Goal: Task Accomplishment & Management: Complete application form

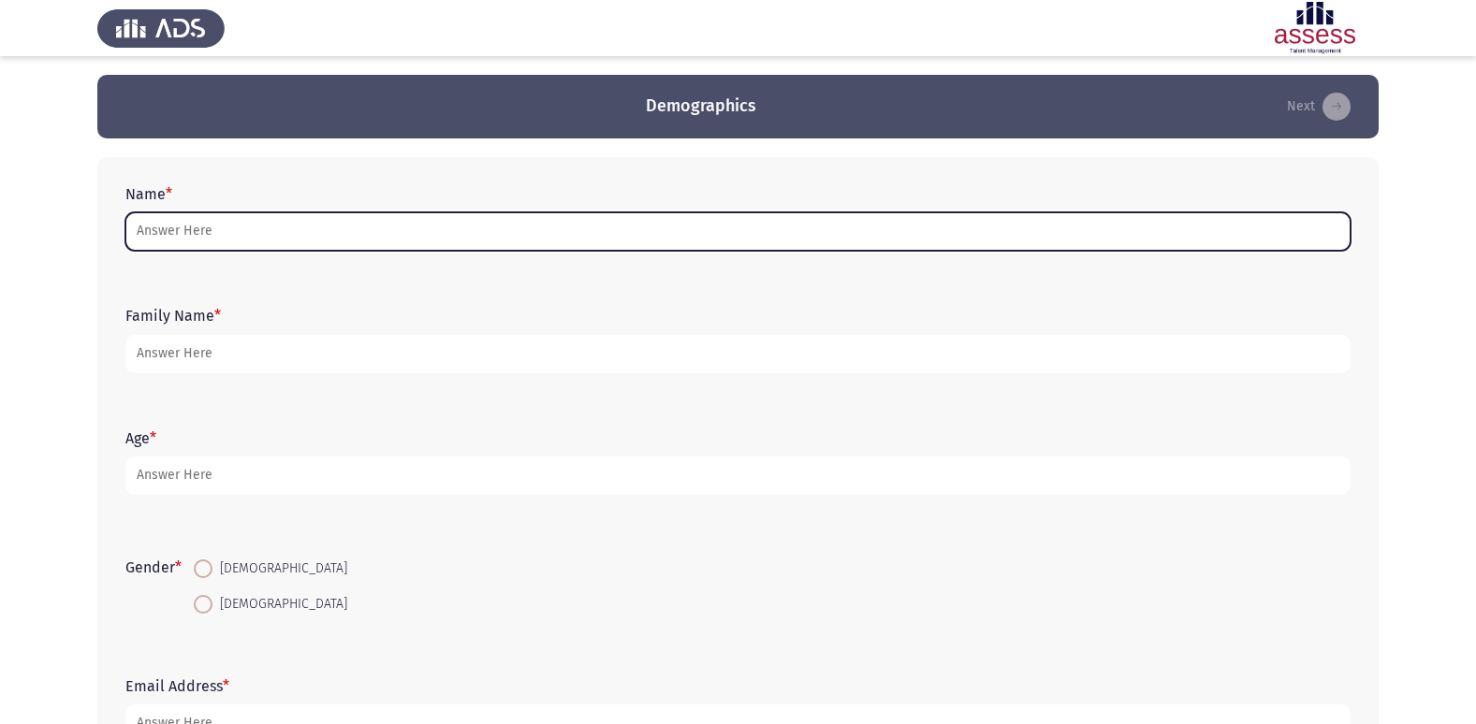
click at [233, 233] on input "Name *" at bounding box center [737, 231] width 1225 height 38
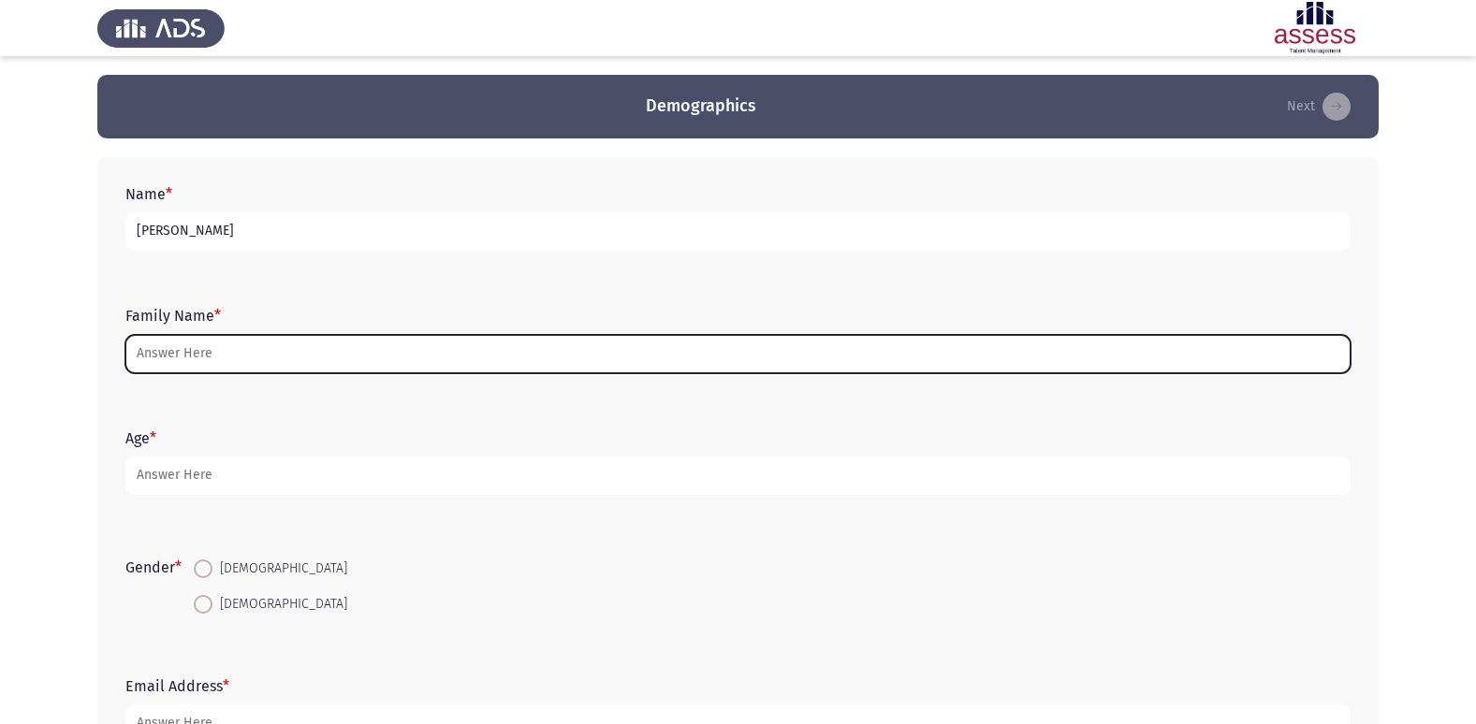
click at [225, 349] on input "Family Name *" at bounding box center [737, 354] width 1225 height 38
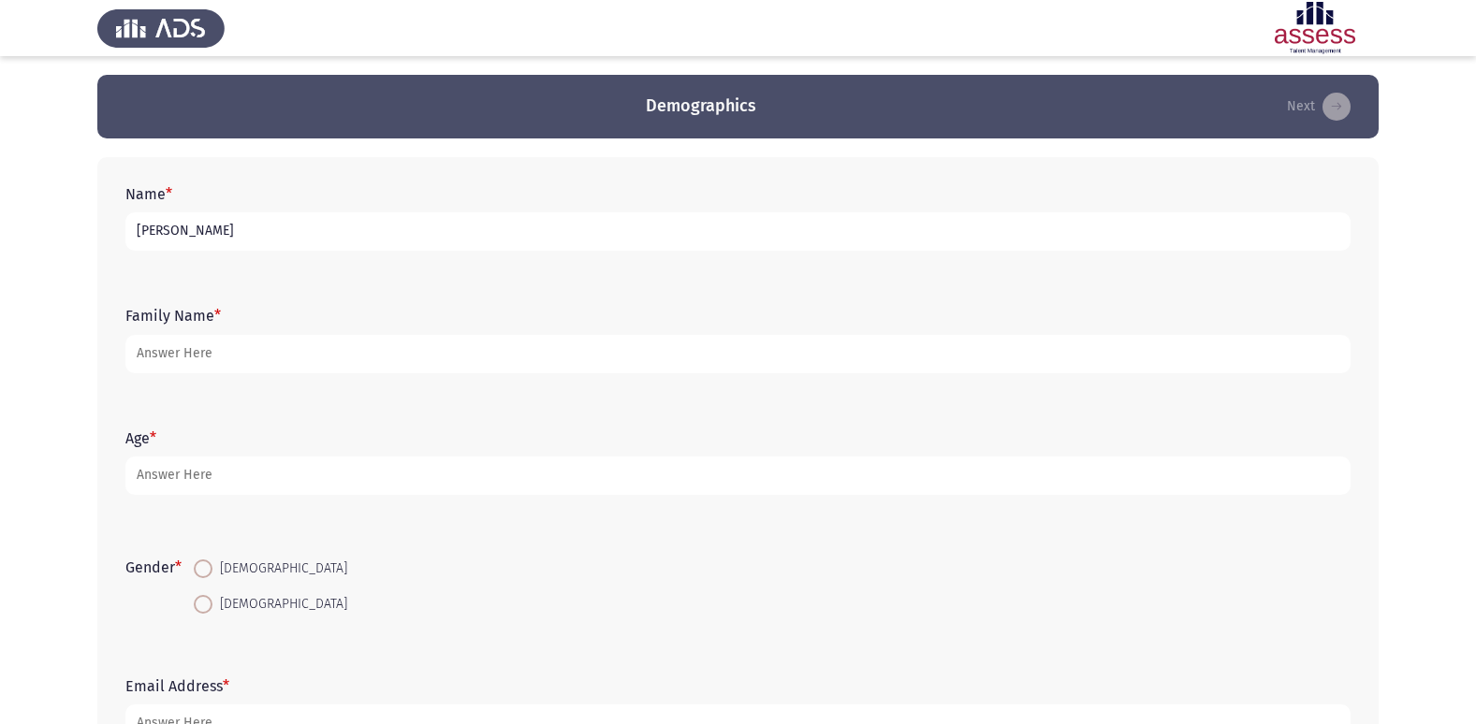
click at [281, 240] on input "[PERSON_NAME]" at bounding box center [737, 231] width 1225 height 38
type input "ر"
type input "[PERSON_NAME]"
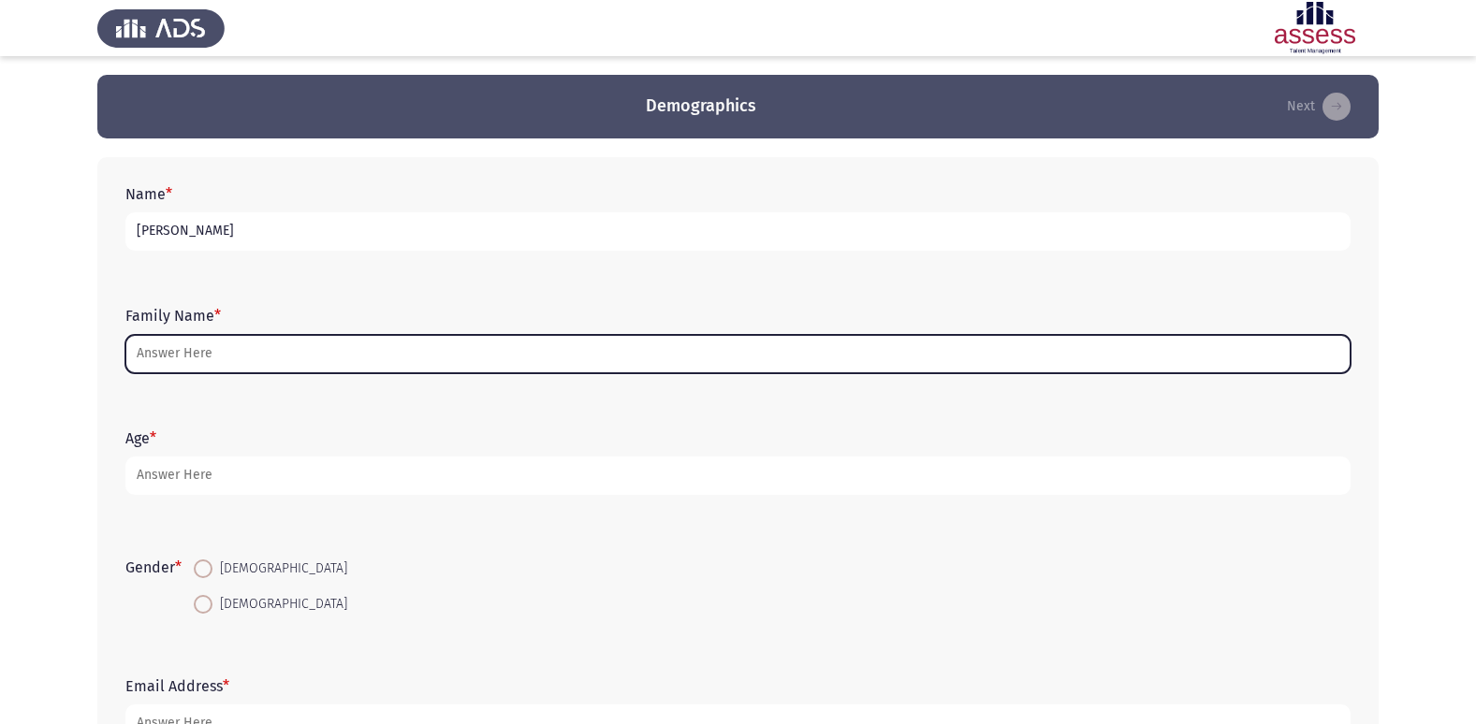
click at [262, 343] on input "Family Name *" at bounding box center [737, 354] width 1225 height 38
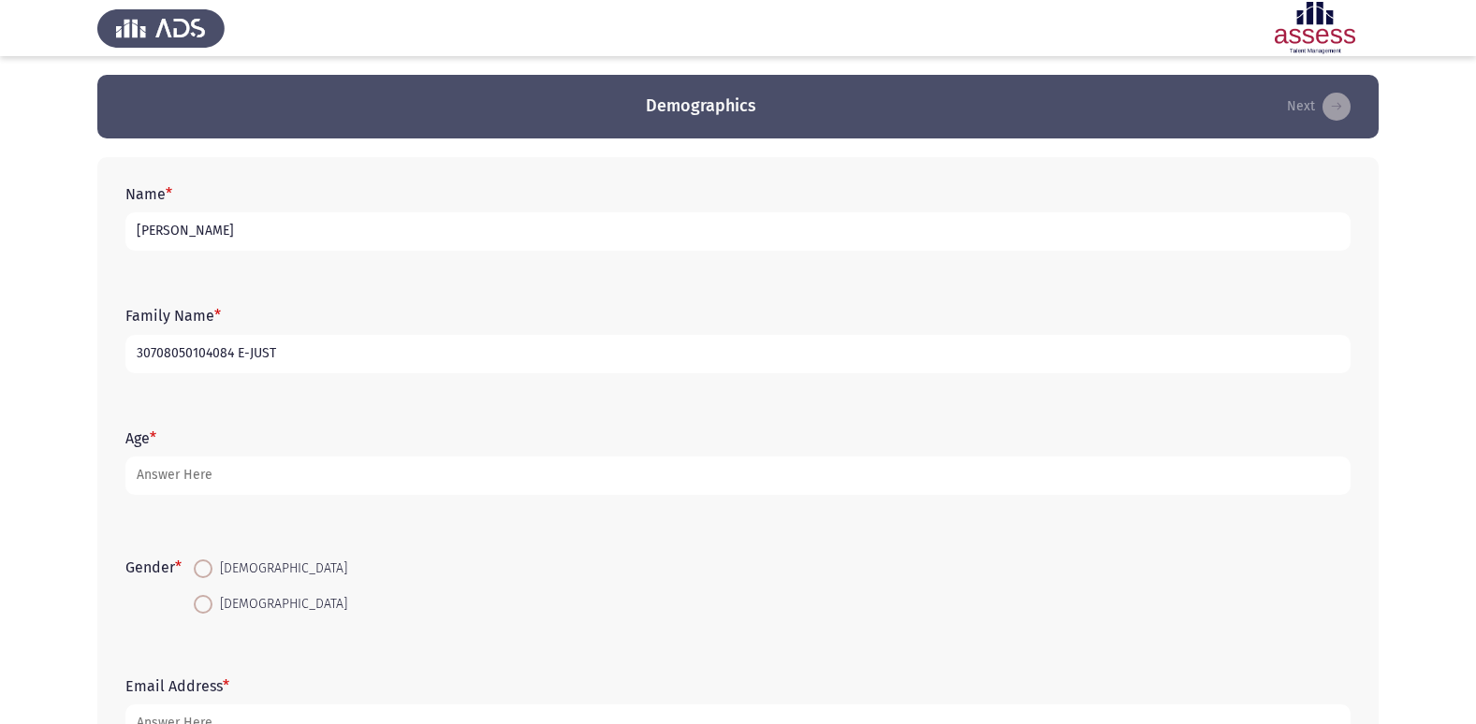
type input "30708050104084 E-JUST"
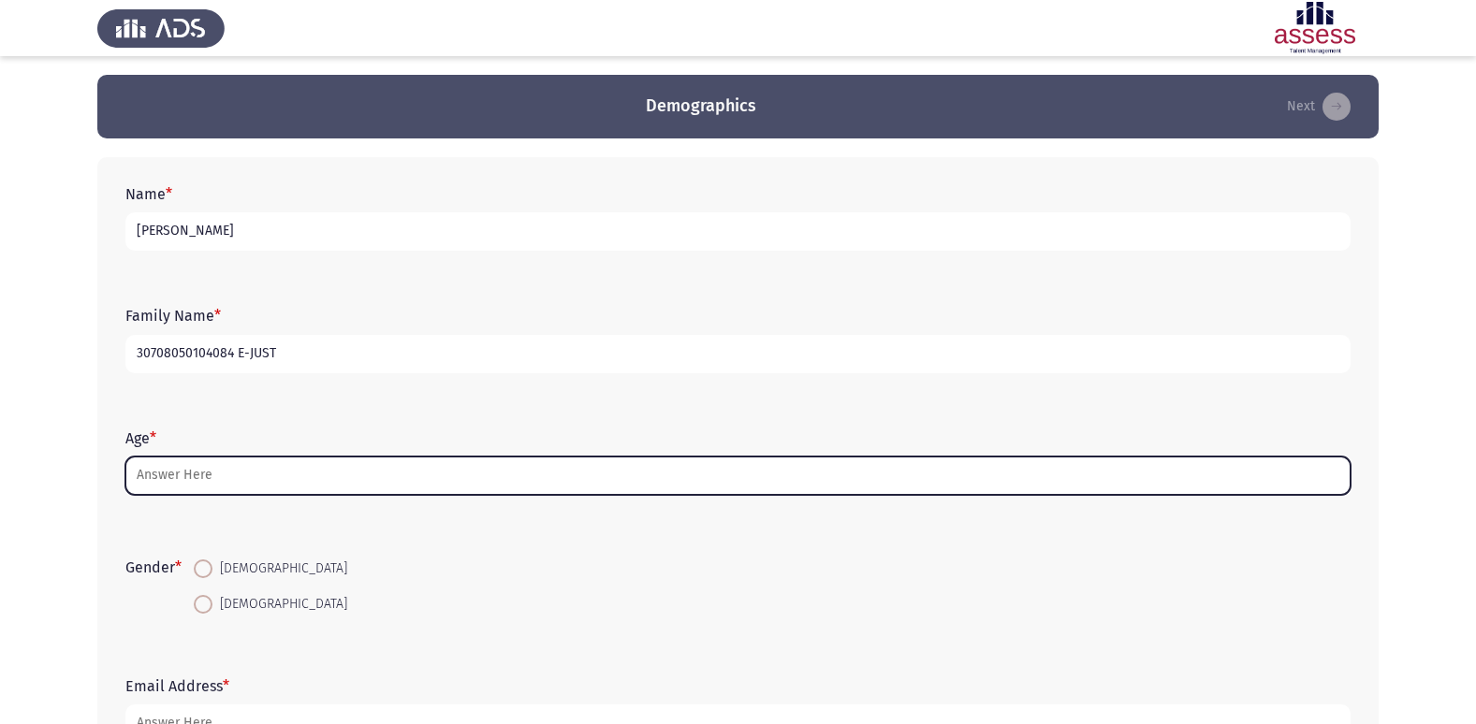
click at [232, 463] on input "Age *" at bounding box center [737, 476] width 1225 height 38
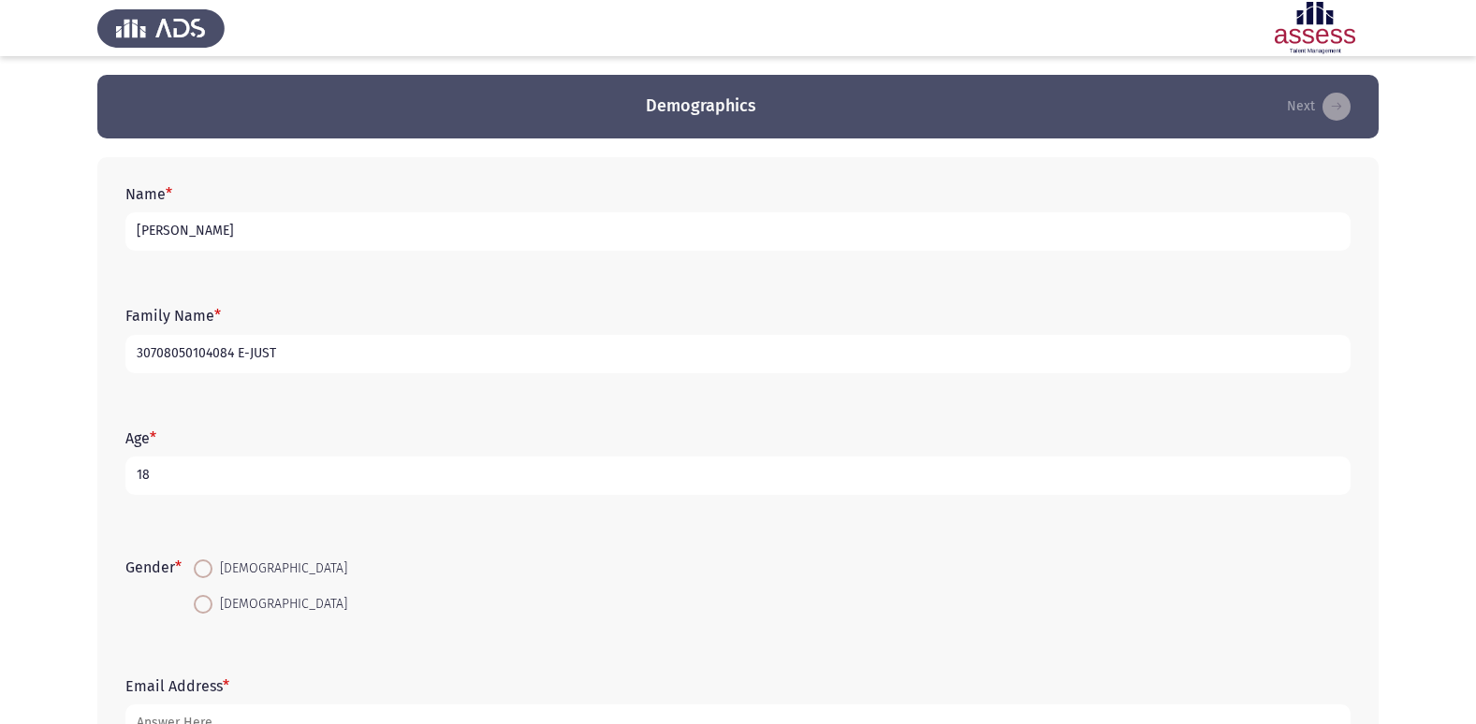
type input "18"
click at [211, 600] on span at bounding box center [203, 604] width 19 height 19
click at [211, 600] on input "[DEMOGRAPHIC_DATA]" at bounding box center [203, 604] width 19 height 19
radio input "true"
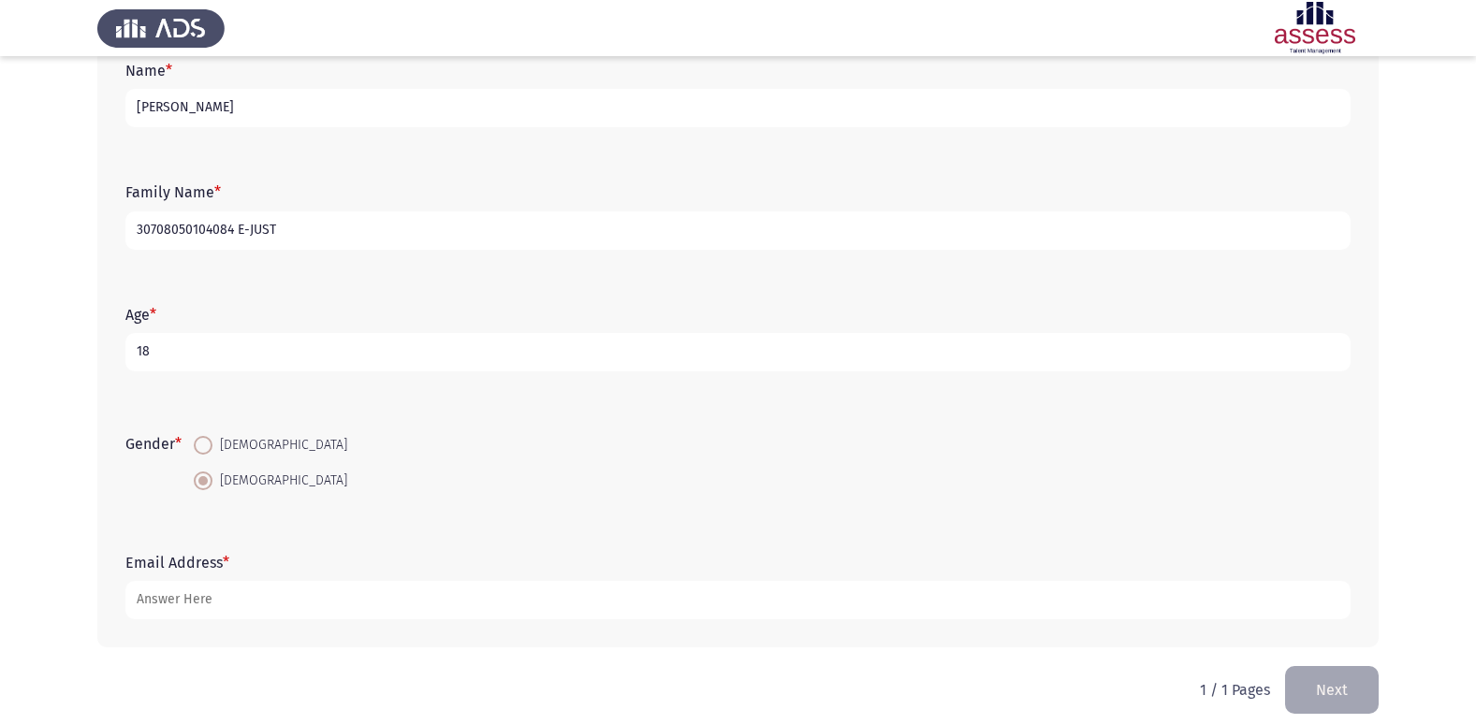
scroll to position [140, 0]
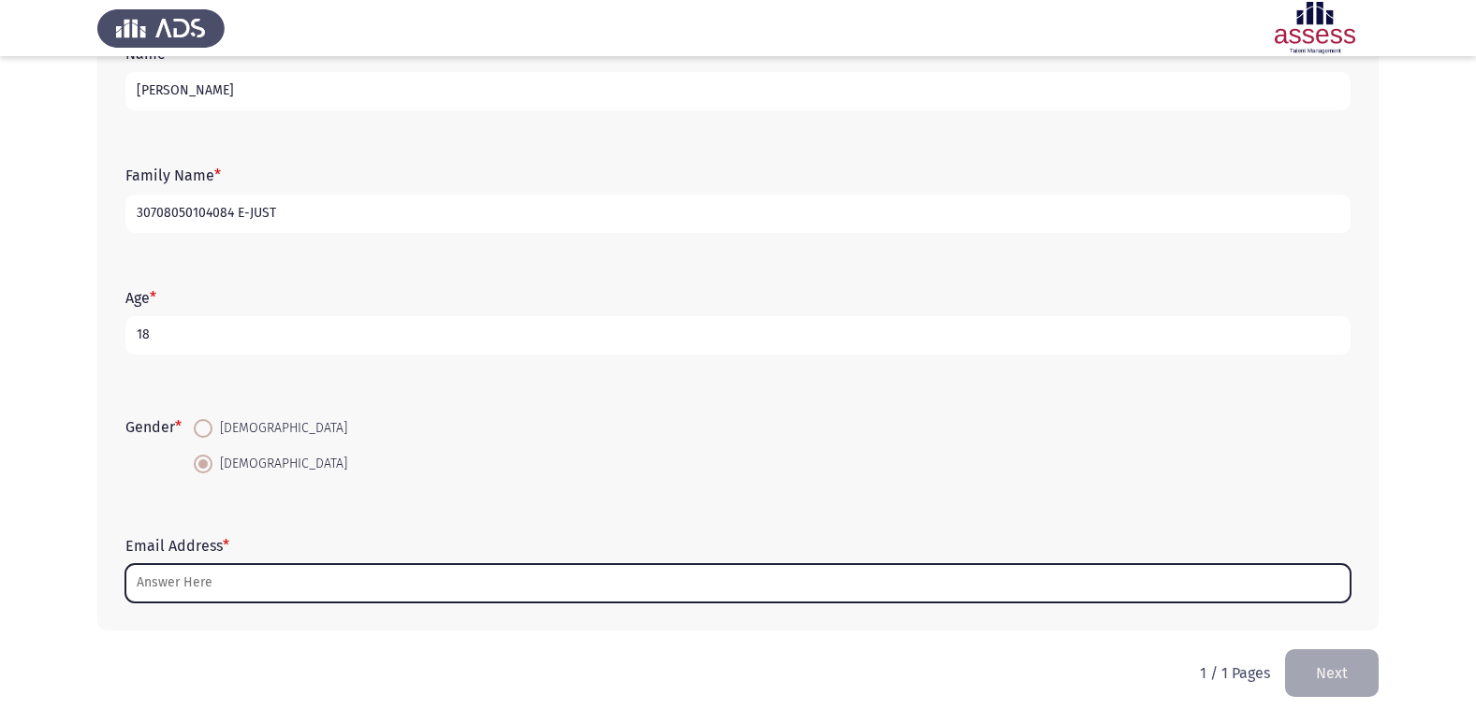
click at [182, 582] on input "Email Address *" at bounding box center [737, 583] width 1225 height 38
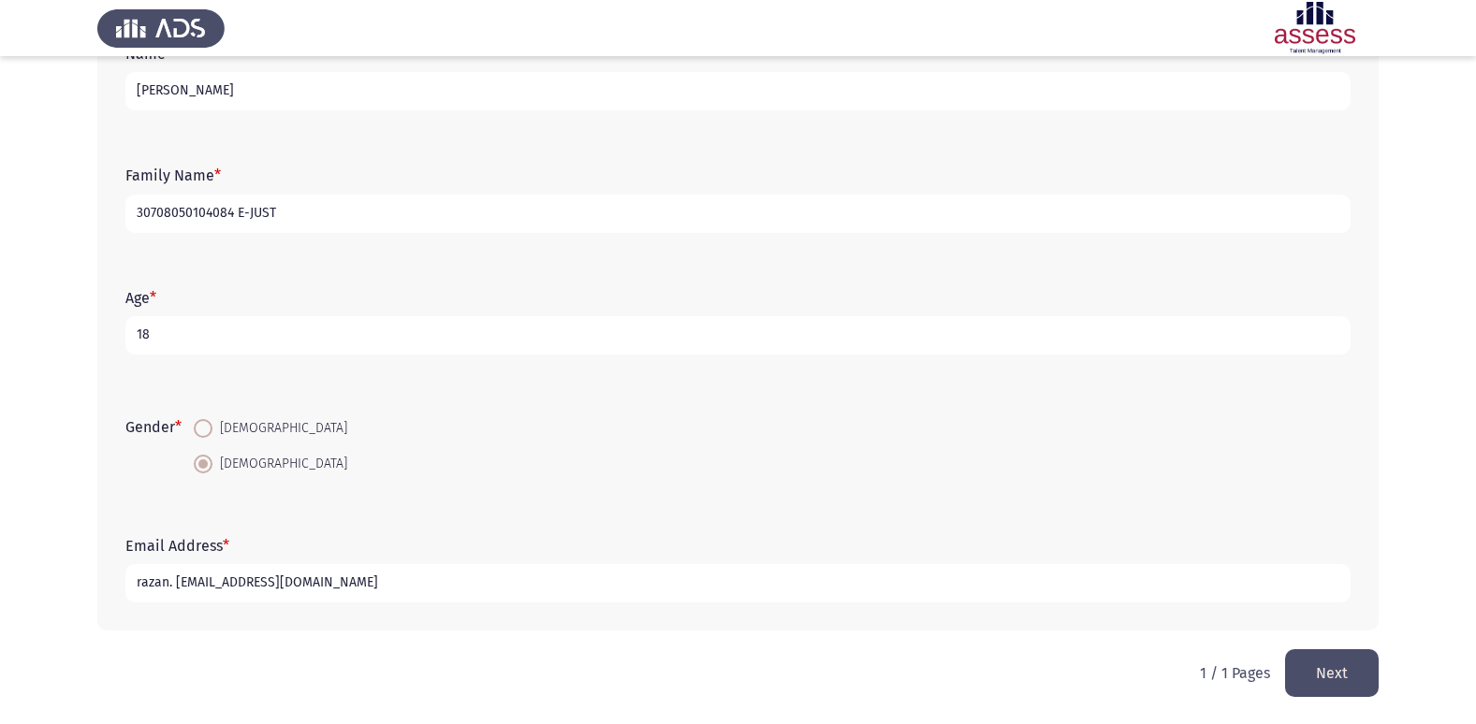
click at [174, 585] on input "razan. [EMAIL_ADDRESS][DOMAIN_NAME]" at bounding box center [737, 583] width 1225 height 38
type input "[EMAIL_ADDRESS][DOMAIN_NAME]"
click at [1331, 667] on button "Next" at bounding box center [1332, 673] width 94 height 48
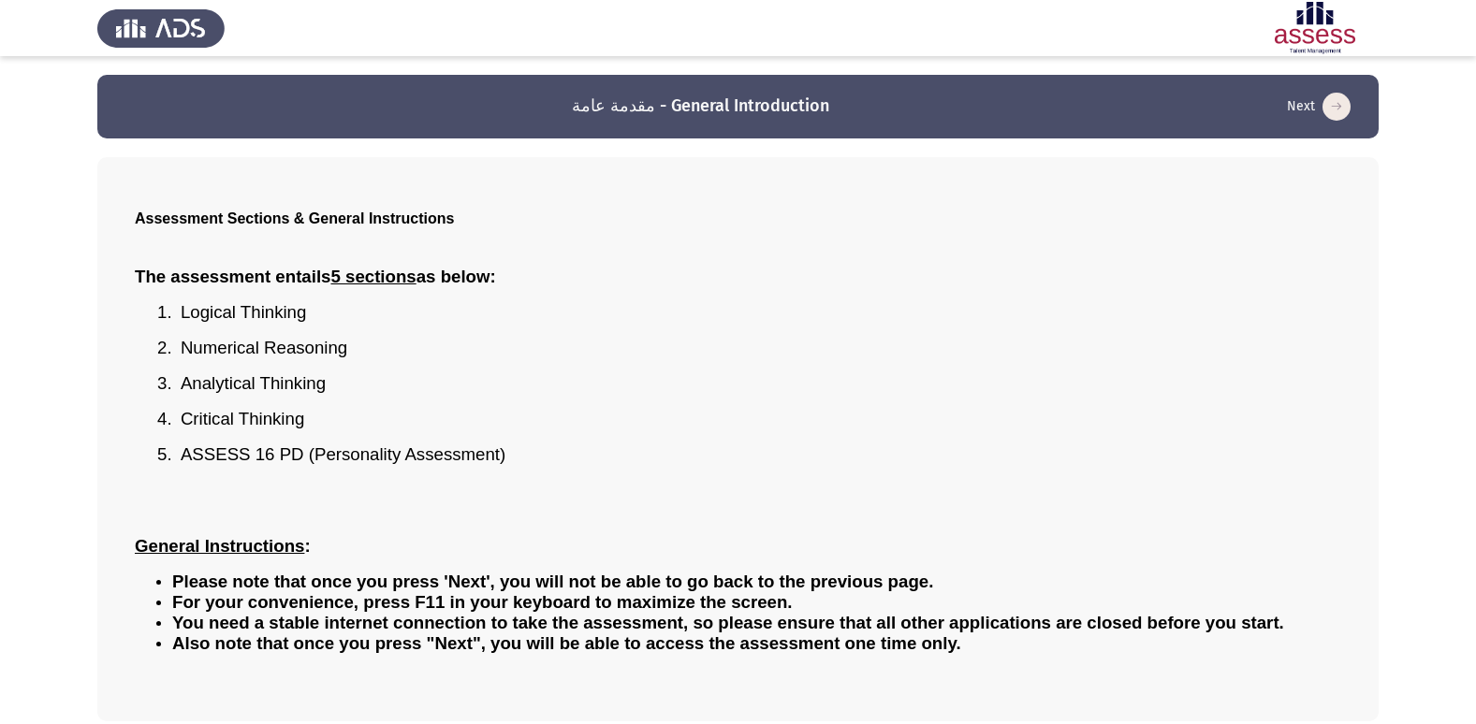
scroll to position [82, 0]
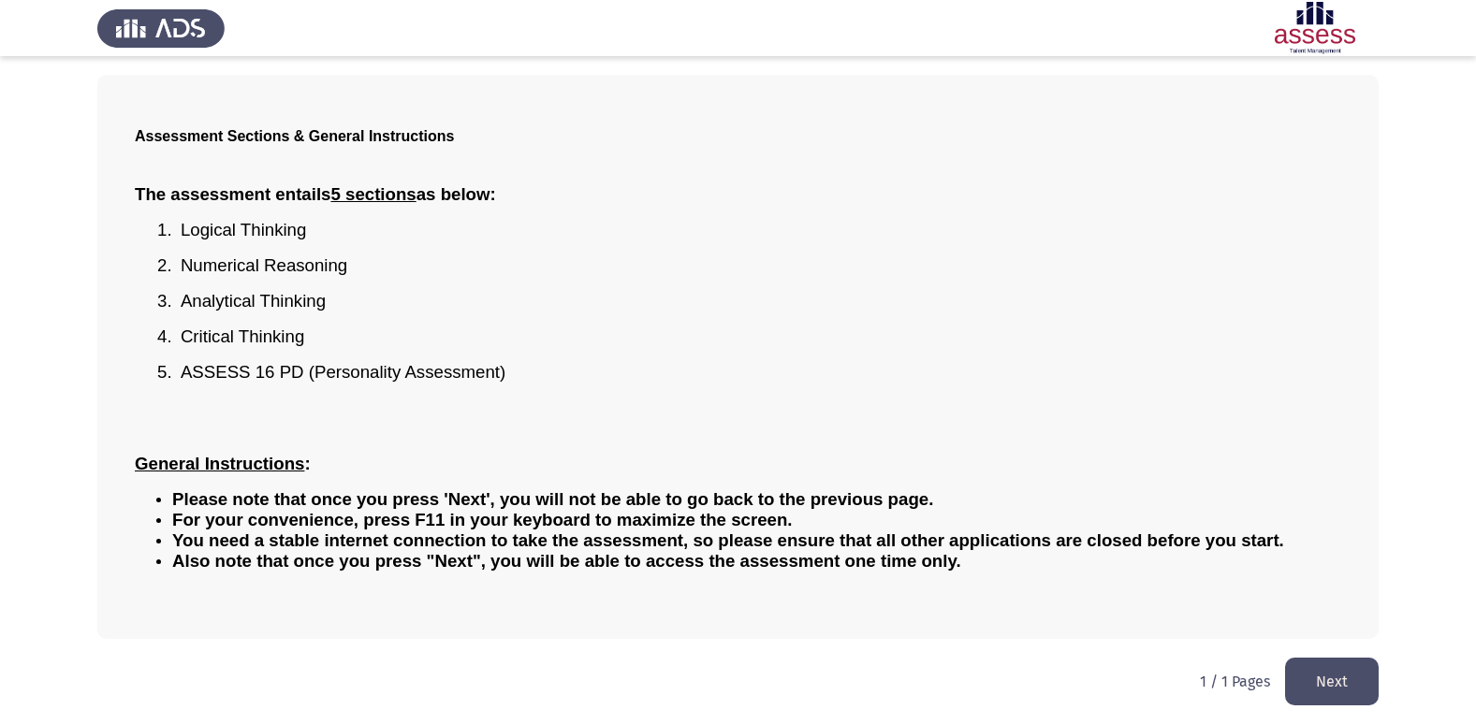
click at [1334, 692] on button "Next" at bounding box center [1332, 682] width 94 height 48
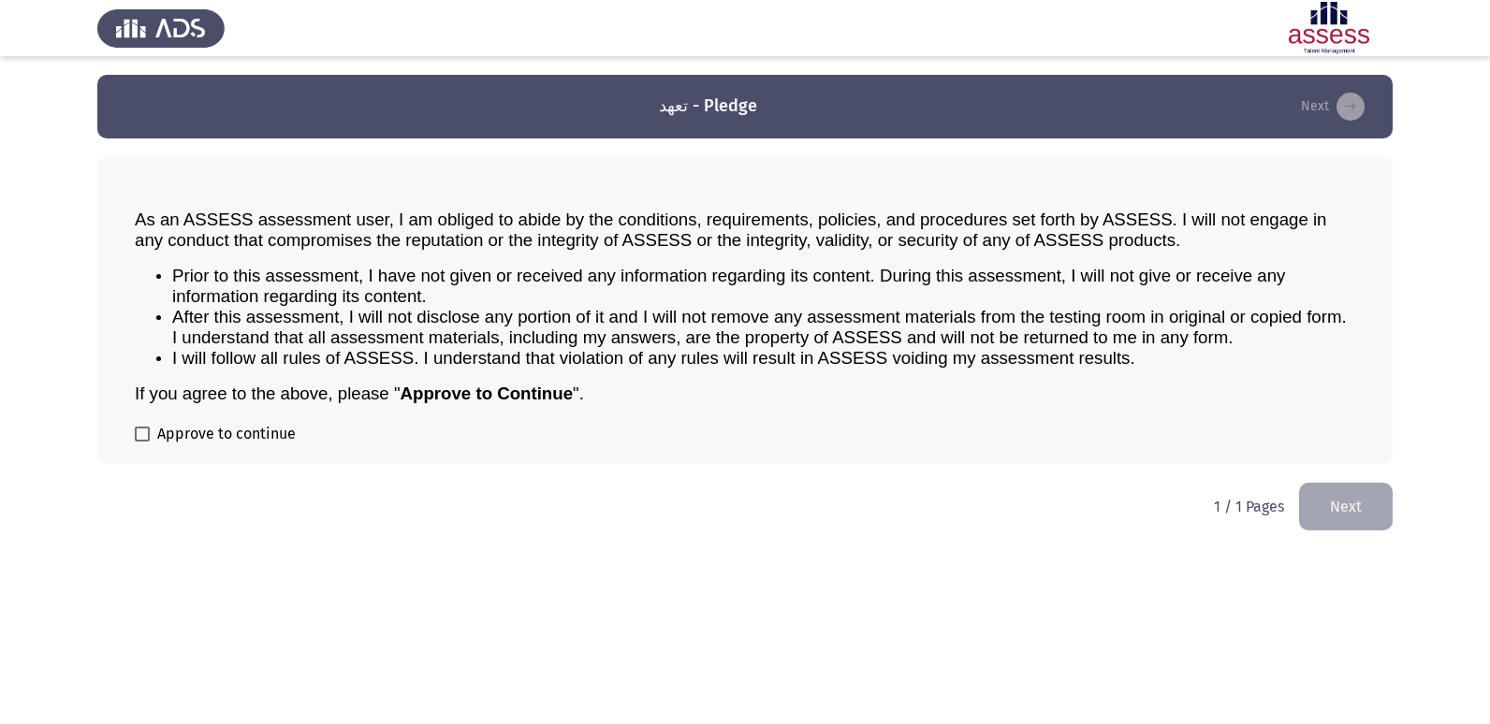
click at [139, 443] on label "Approve to continue" at bounding box center [215, 434] width 161 height 22
click at [141, 443] on input "Approve to continue" at bounding box center [141, 442] width 1 height 1
checkbox input "true"
click at [1316, 511] on button "Next" at bounding box center [1346, 507] width 94 height 48
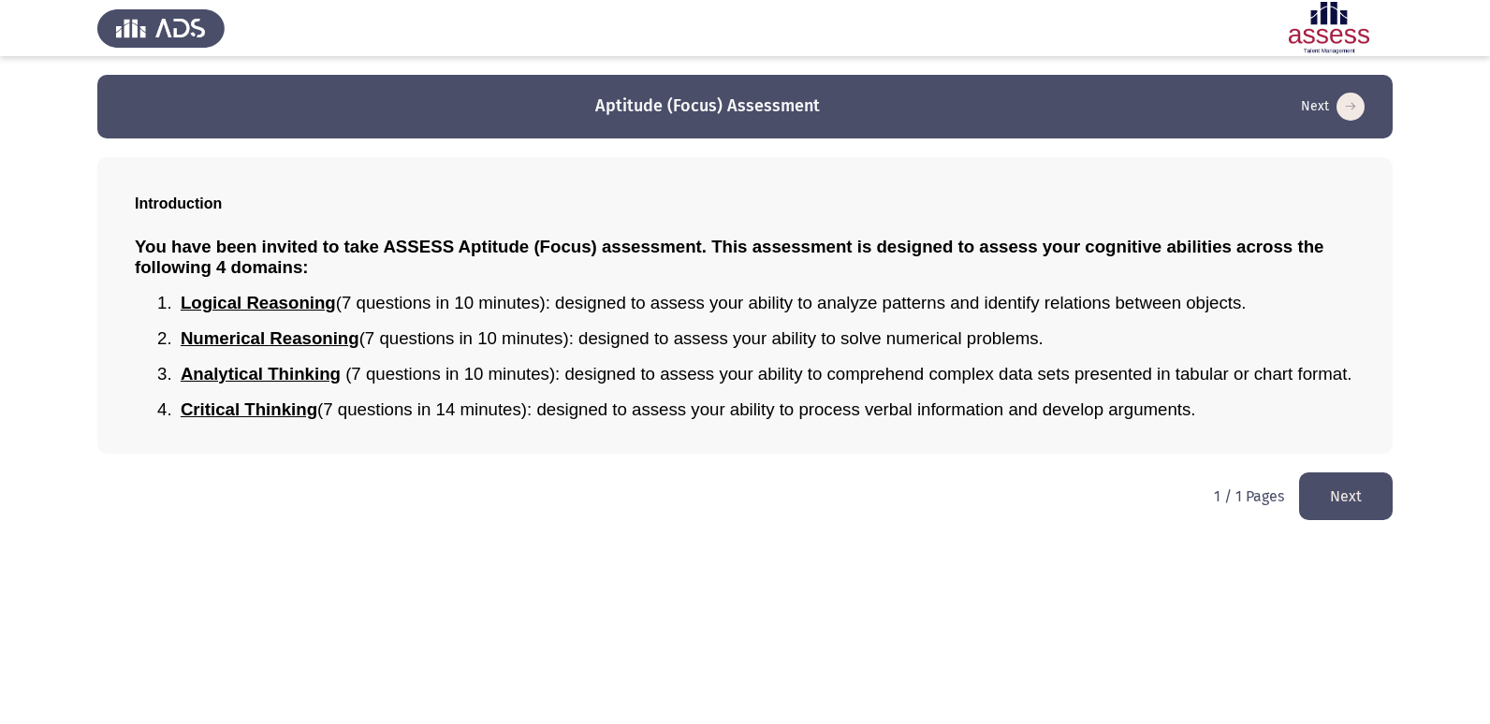
click at [1326, 486] on button "Next" at bounding box center [1346, 497] width 94 height 48
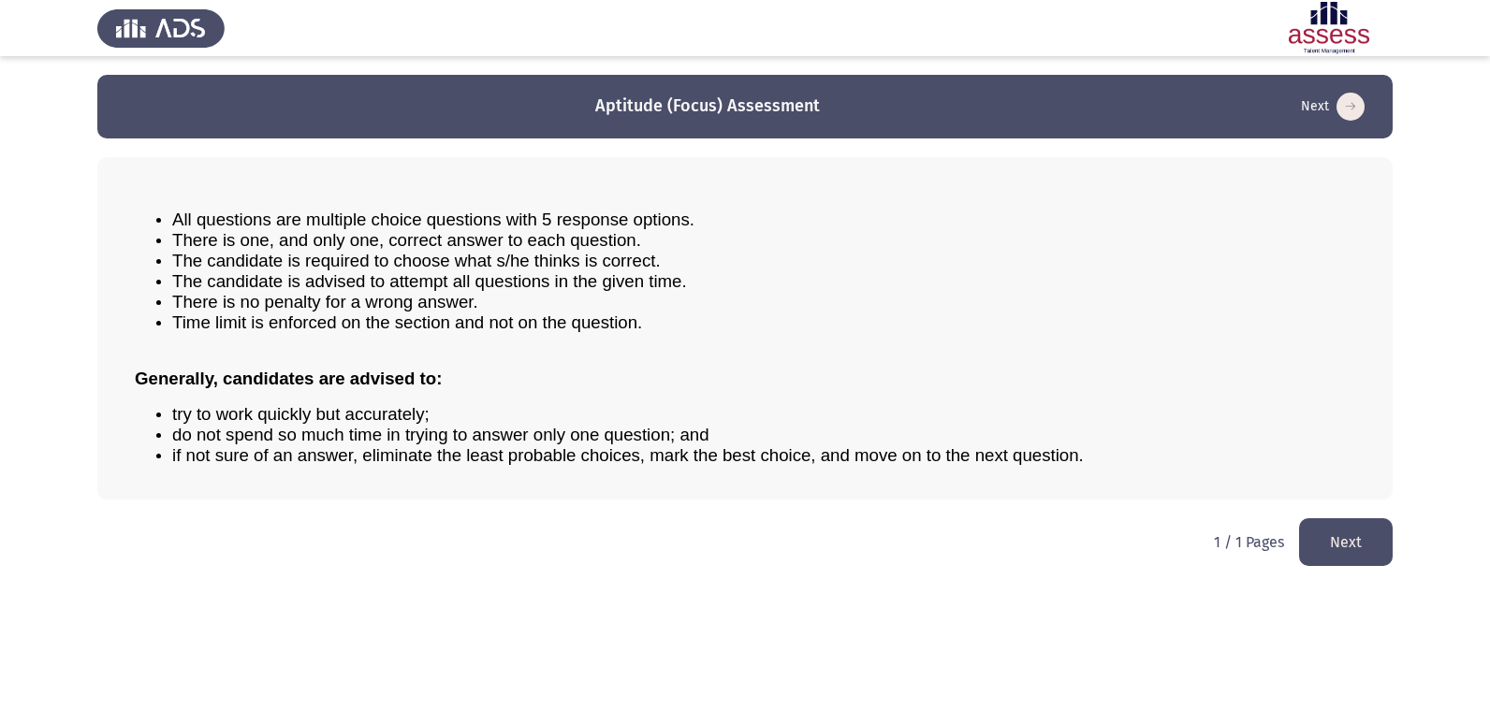
click at [1387, 535] on button "Next" at bounding box center [1346, 542] width 94 height 48
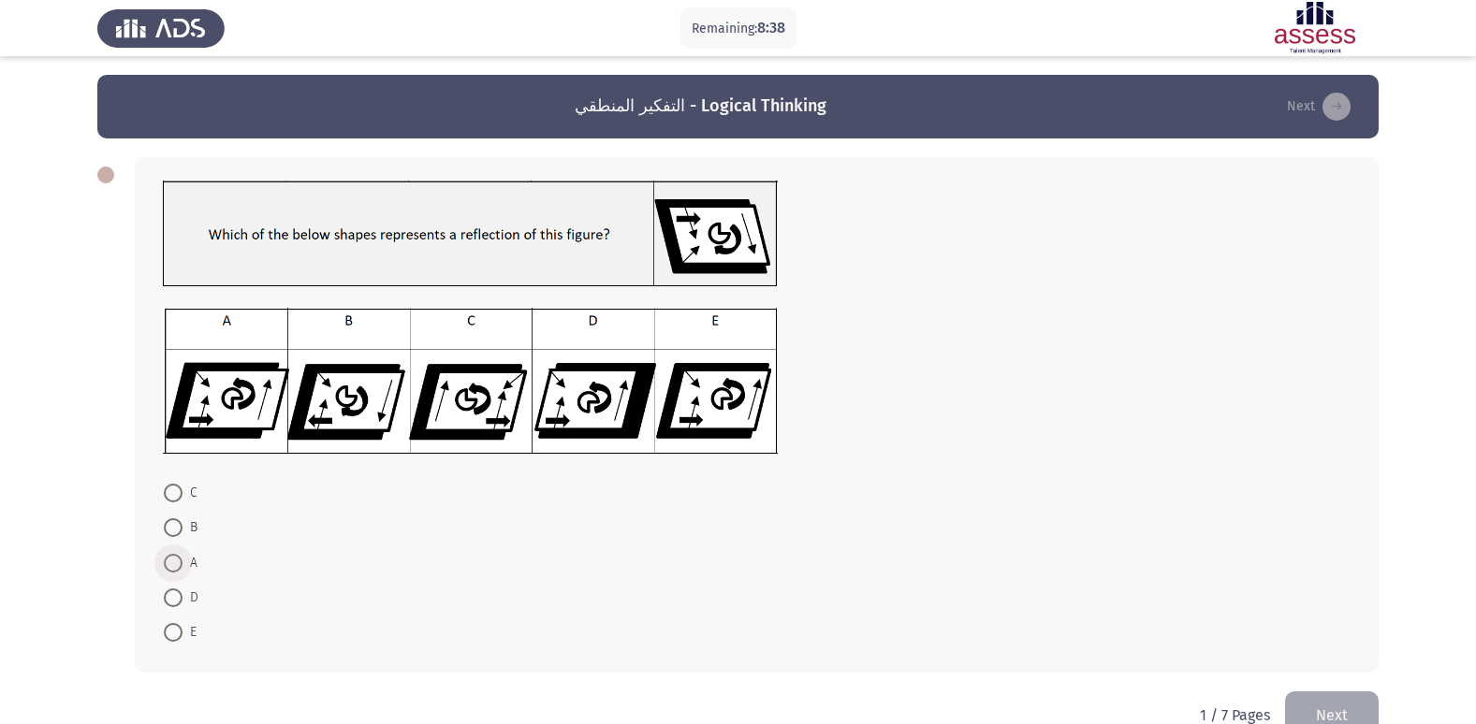
click at [178, 571] on span at bounding box center [173, 563] width 19 height 19
click at [178, 571] on input "A" at bounding box center [173, 563] width 19 height 19
radio input "true"
click at [1295, 714] on button "Next" at bounding box center [1332, 715] width 94 height 48
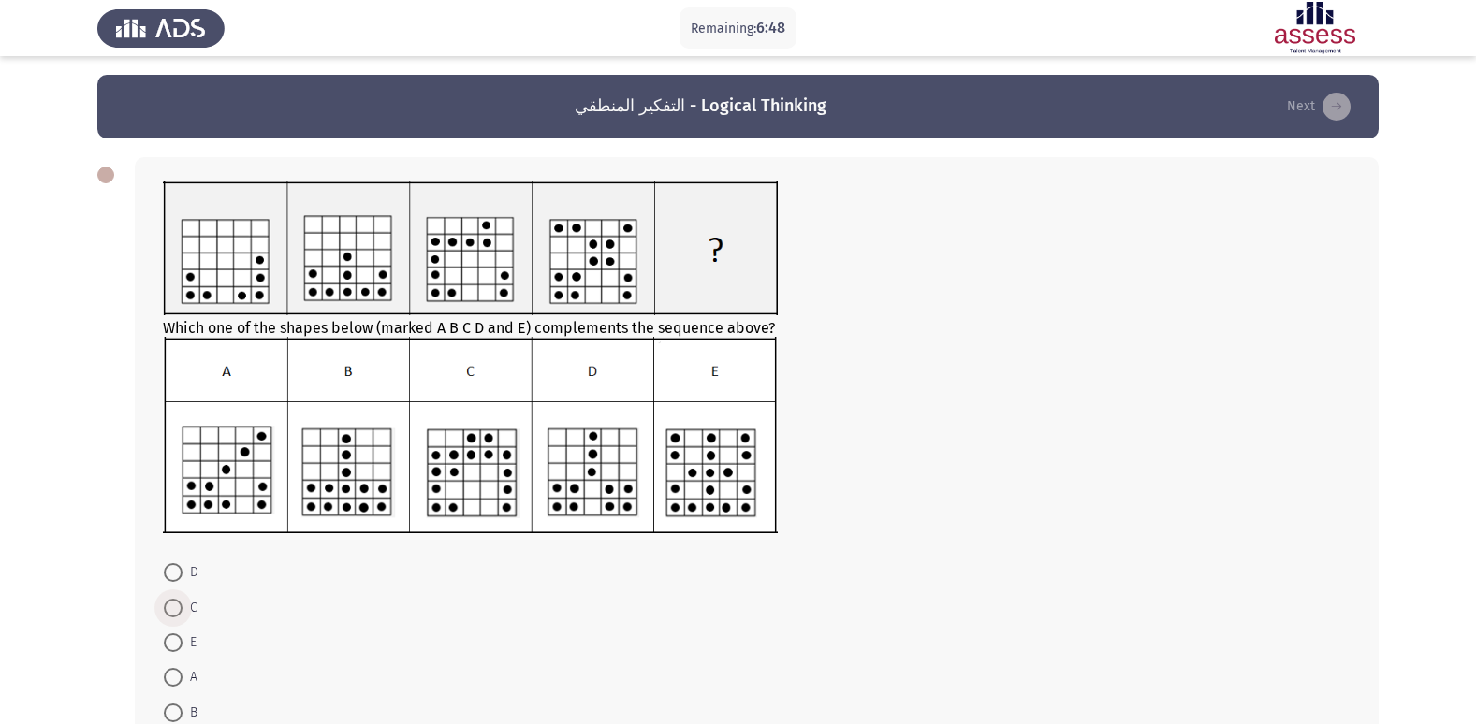
click at [175, 609] on span at bounding box center [173, 608] width 19 height 19
click at [175, 609] on input "C" at bounding box center [173, 608] width 19 height 19
radio input "true"
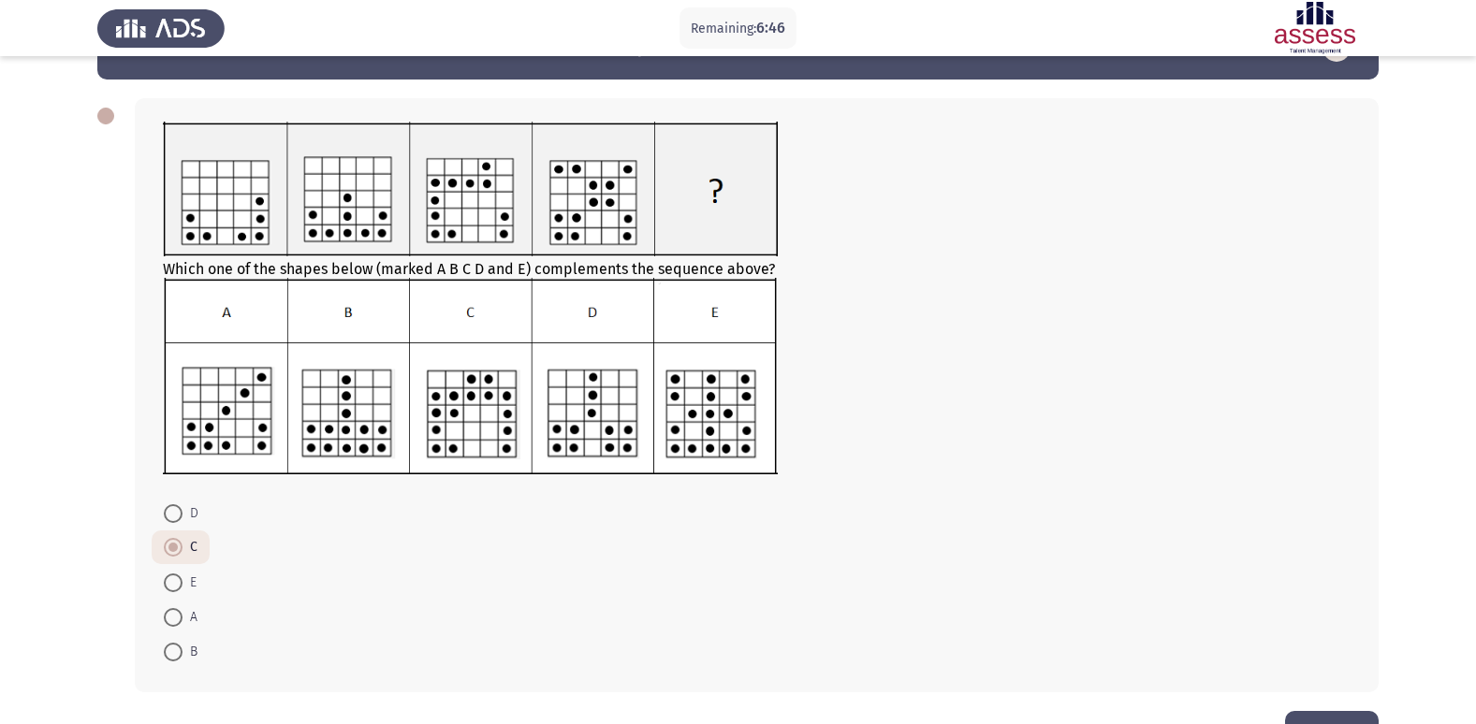
scroll to position [121, 0]
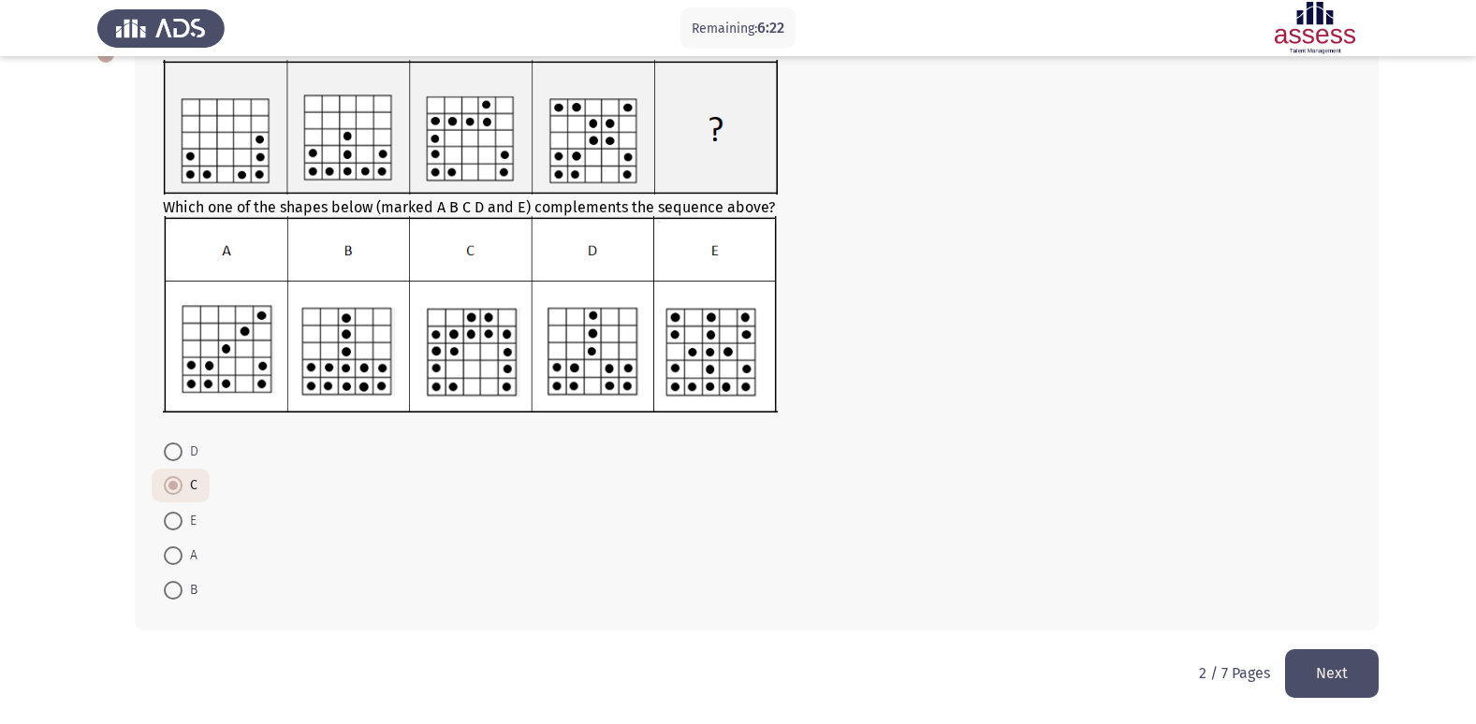
click at [1311, 687] on button "Next" at bounding box center [1332, 673] width 94 height 48
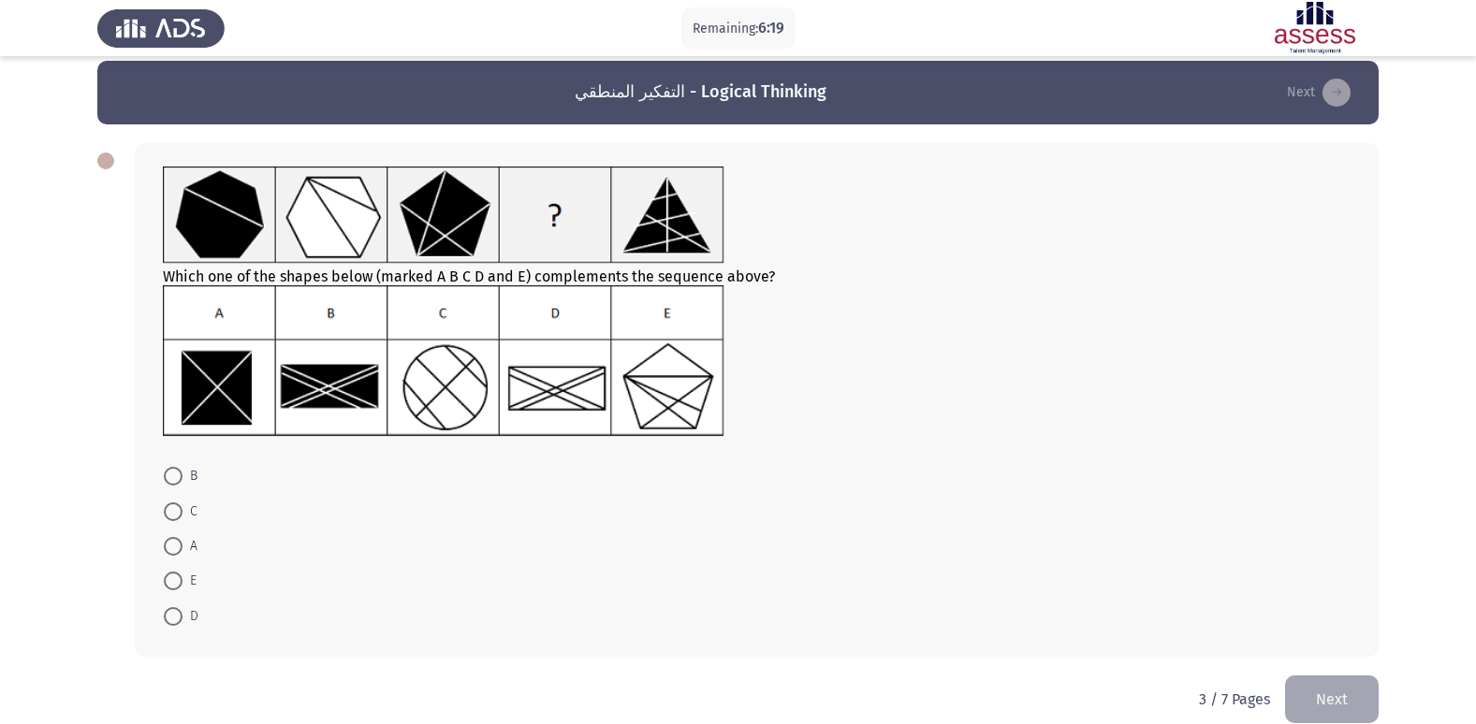
scroll to position [0, 0]
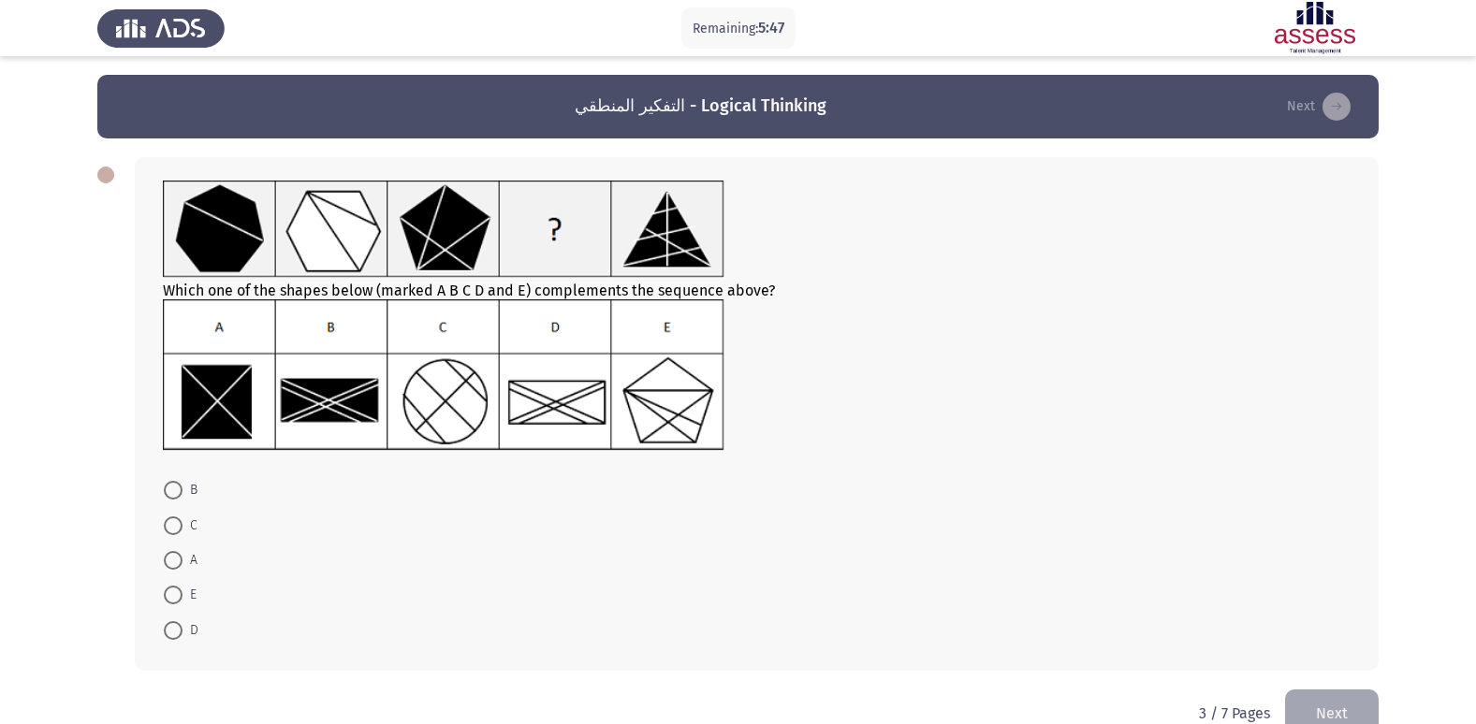
click at [168, 631] on span at bounding box center [173, 630] width 19 height 19
click at [168, 631] on input "D" at bounding box center [173, 630] width 19 height 19
radio input "true"
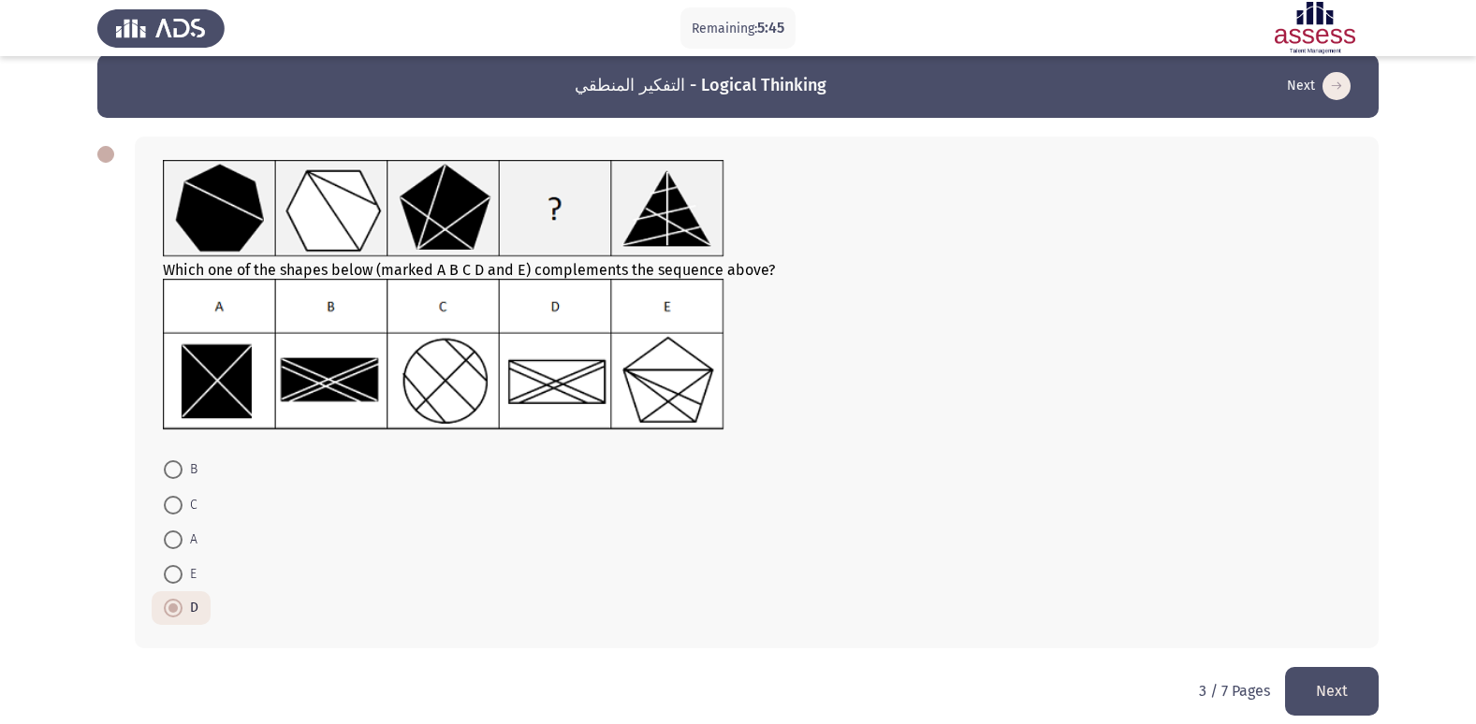
scroll to position [38, 0]
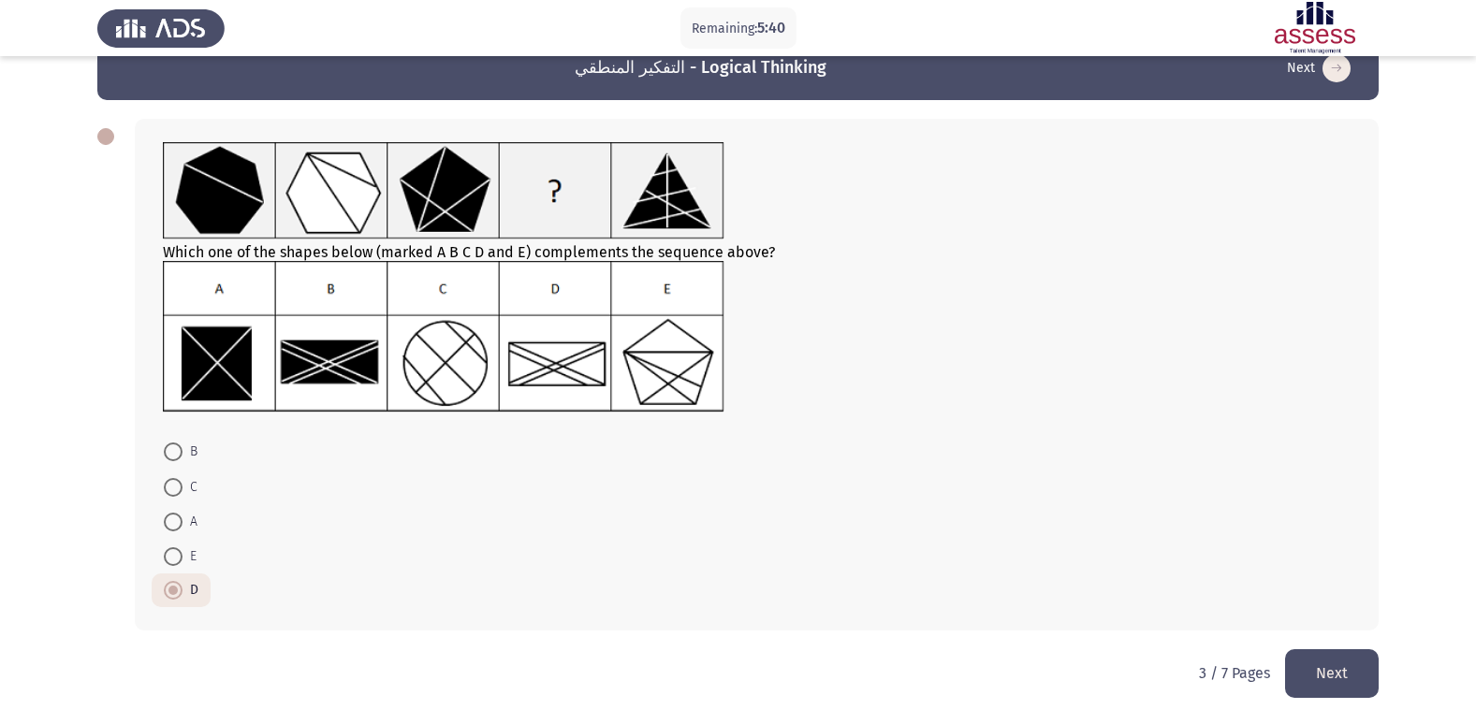
click at [1315, 669] on button "Next" at bounding box center [1332, 673] width 94 height 48
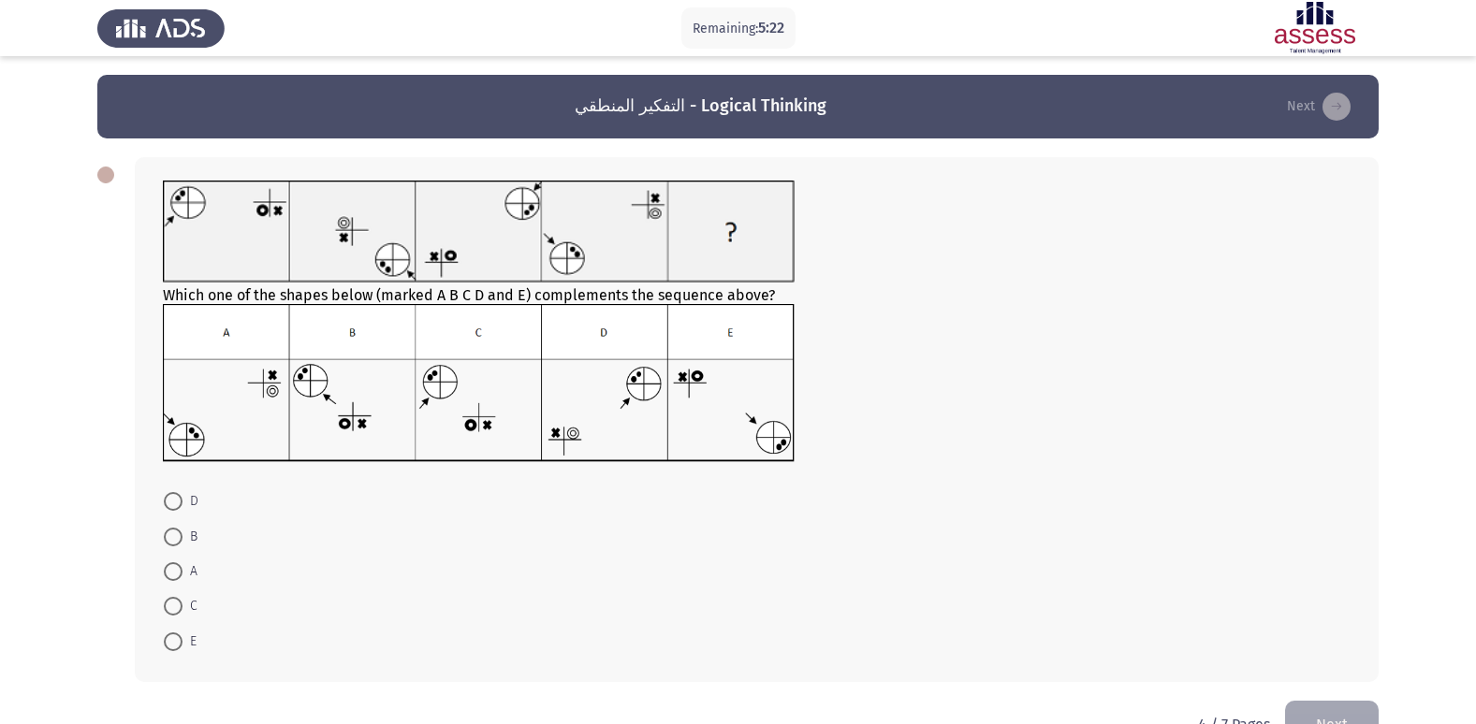
click at [168, 536] on span at bounding box center [173, 537] width 19 height 19
click at [168, 536] on input "B" at bounding box center [173, 537] width 19 height 19
radio input "true"
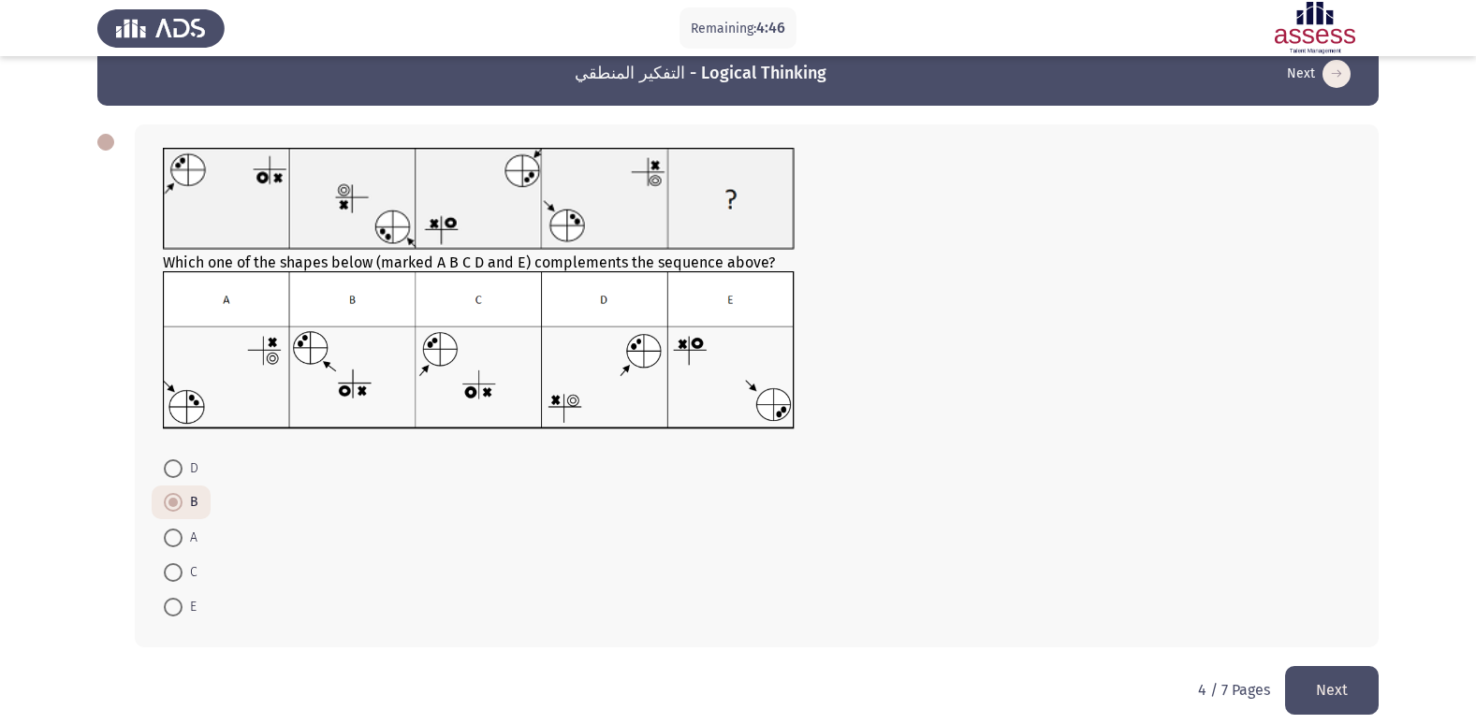
scroll to position [50, 0]
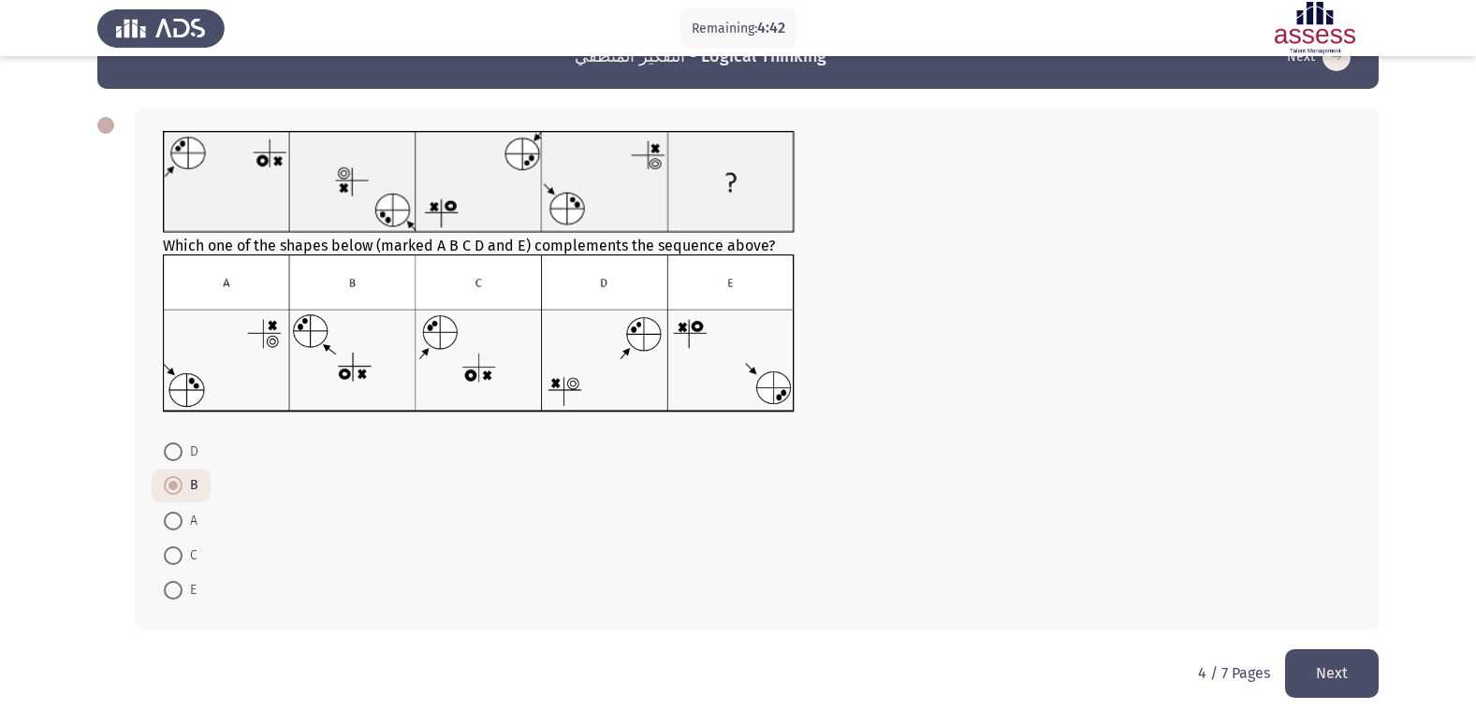
click at [1359, 684] on button "Next" at bounding box center [1332, 673] width 94 height 48
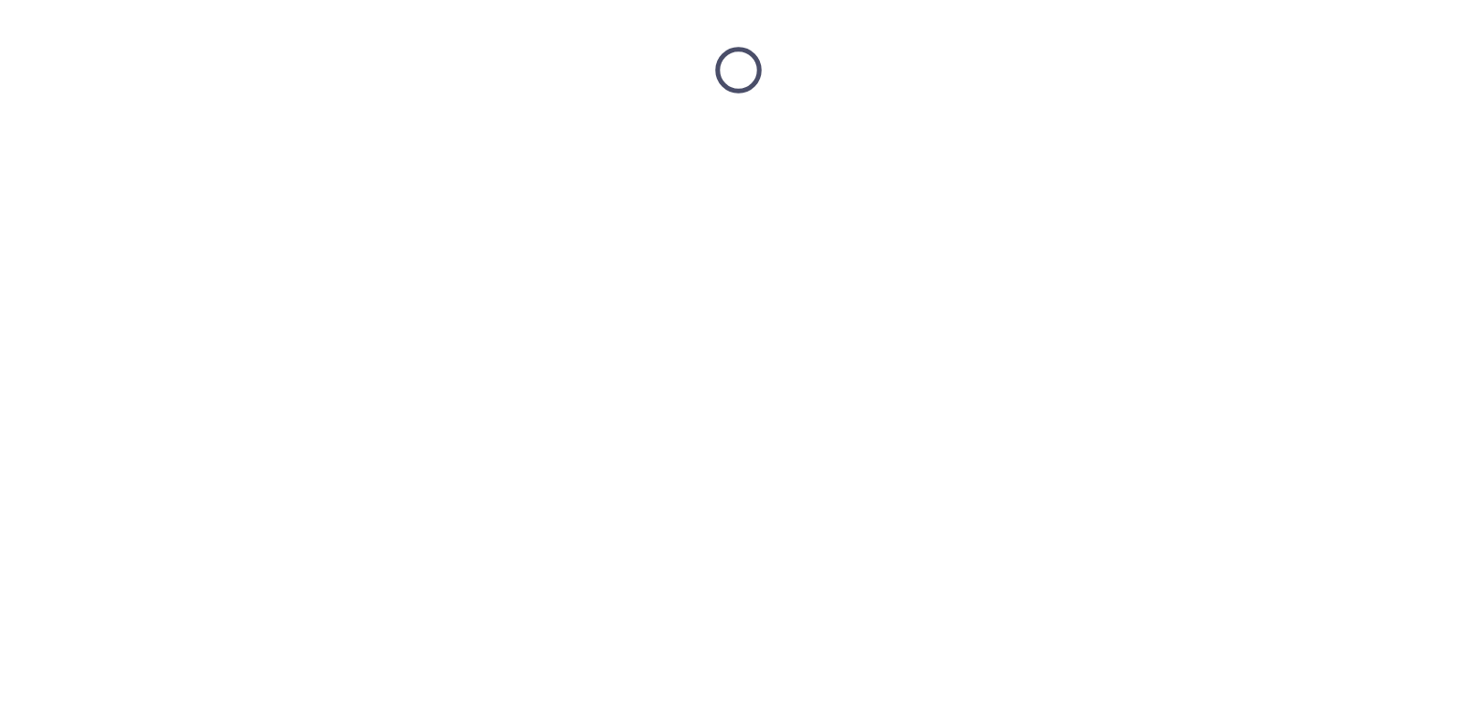
scroll to position [0, 0]
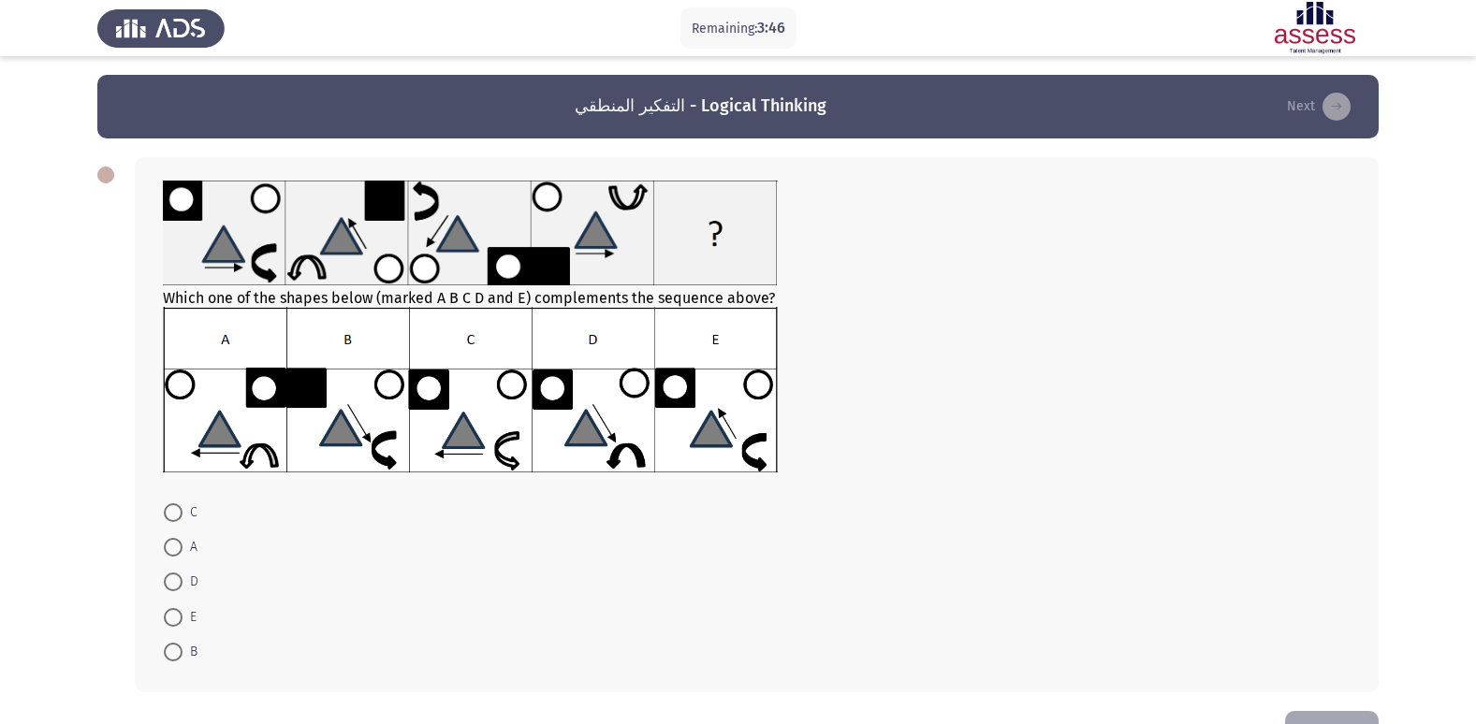
click at [173, 615] on span at bounding box center [173, 617] width 19 height 19
click at [173, 615] on input "E" at bounding box center [173, 617] width 19 height 19
radio input "true"
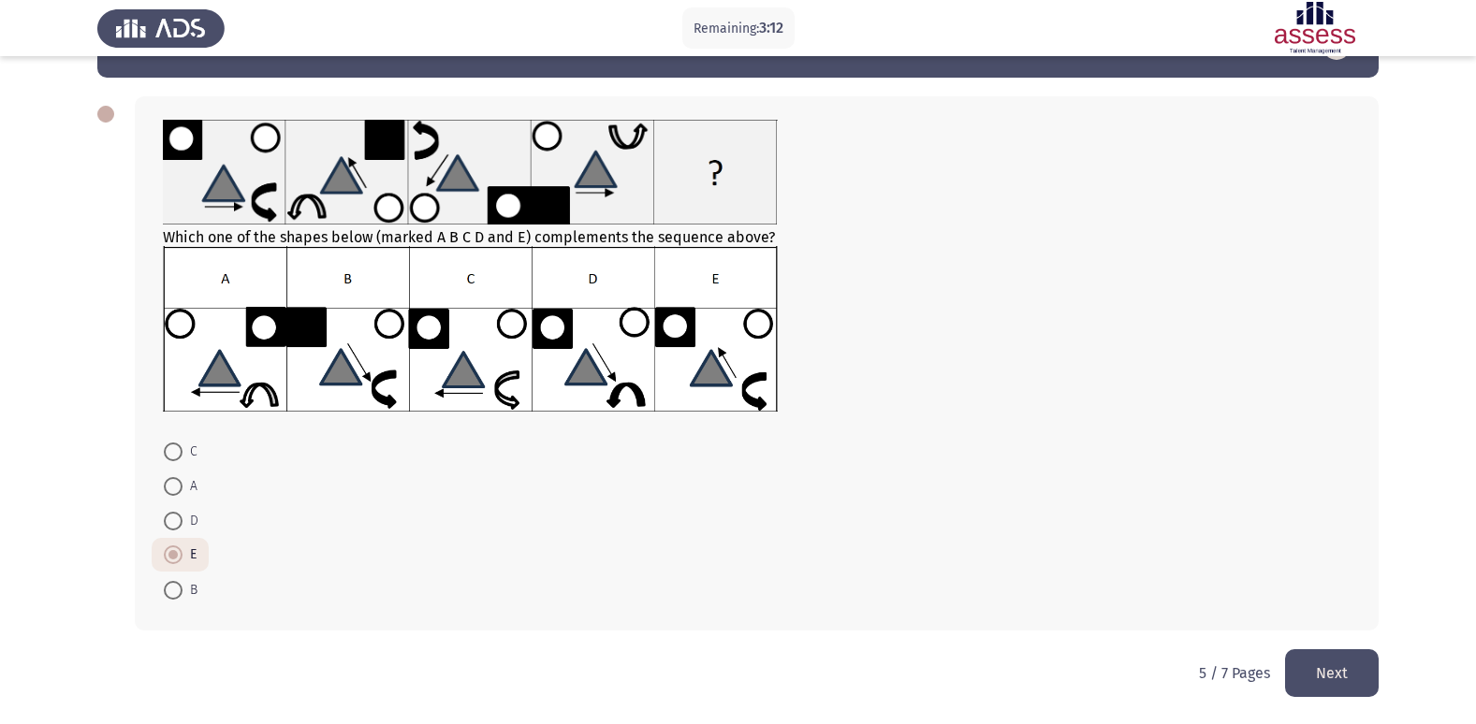
click at [1348, 659] on button "Next" at bounding box center [1332, 673] width 94 height 48
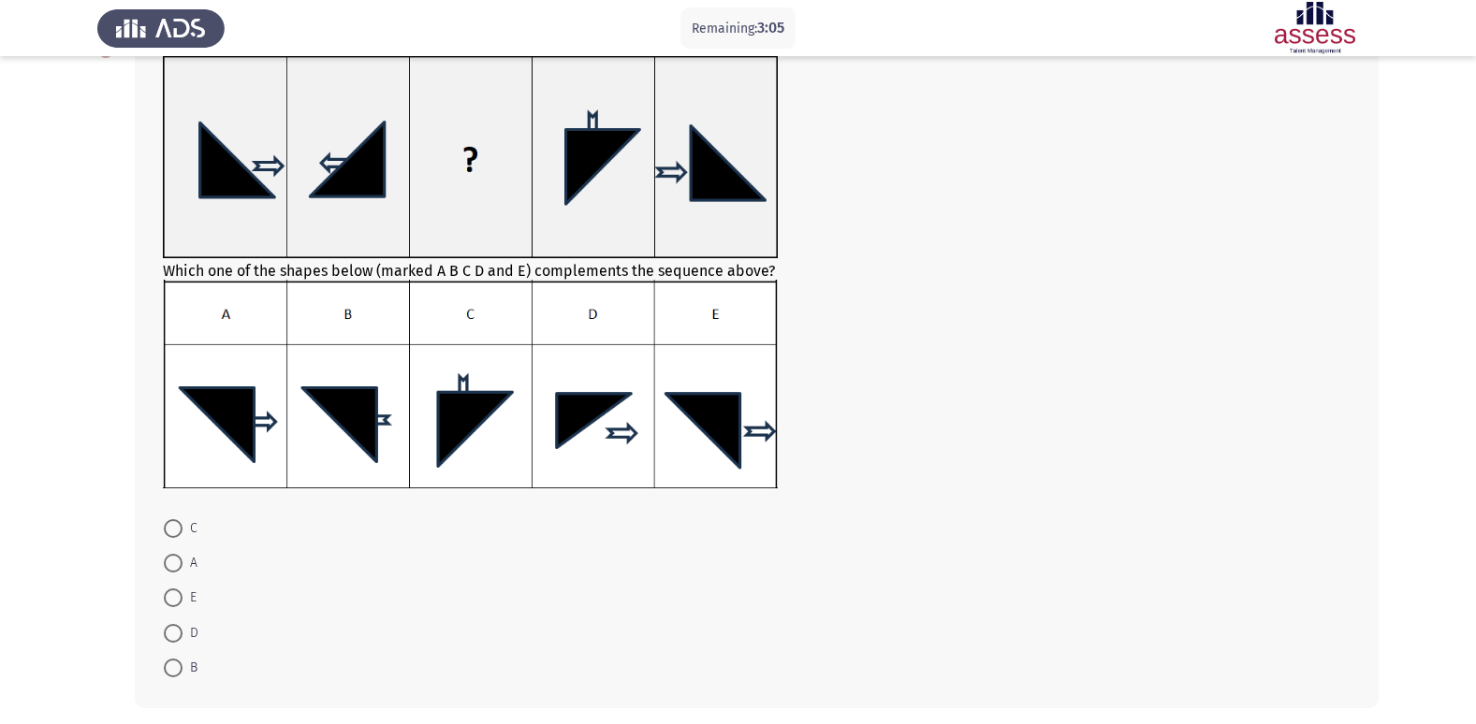
scroll to position [94, 0]
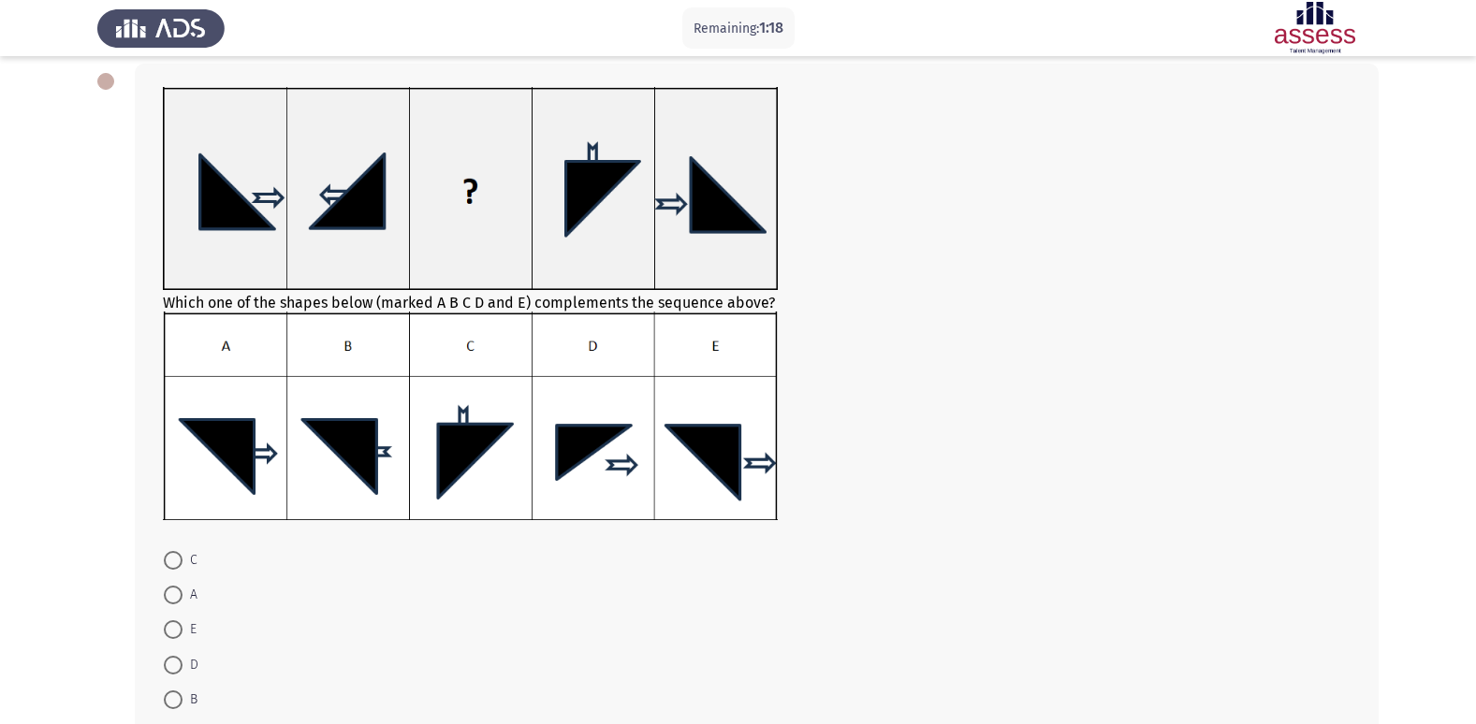
click at [173, 597] on span at bounding box center [173, 595] width 19 height 19
click at [173, 597] on input "A" at bounding box center [173, 595] width 19 height 19
radio input "true"
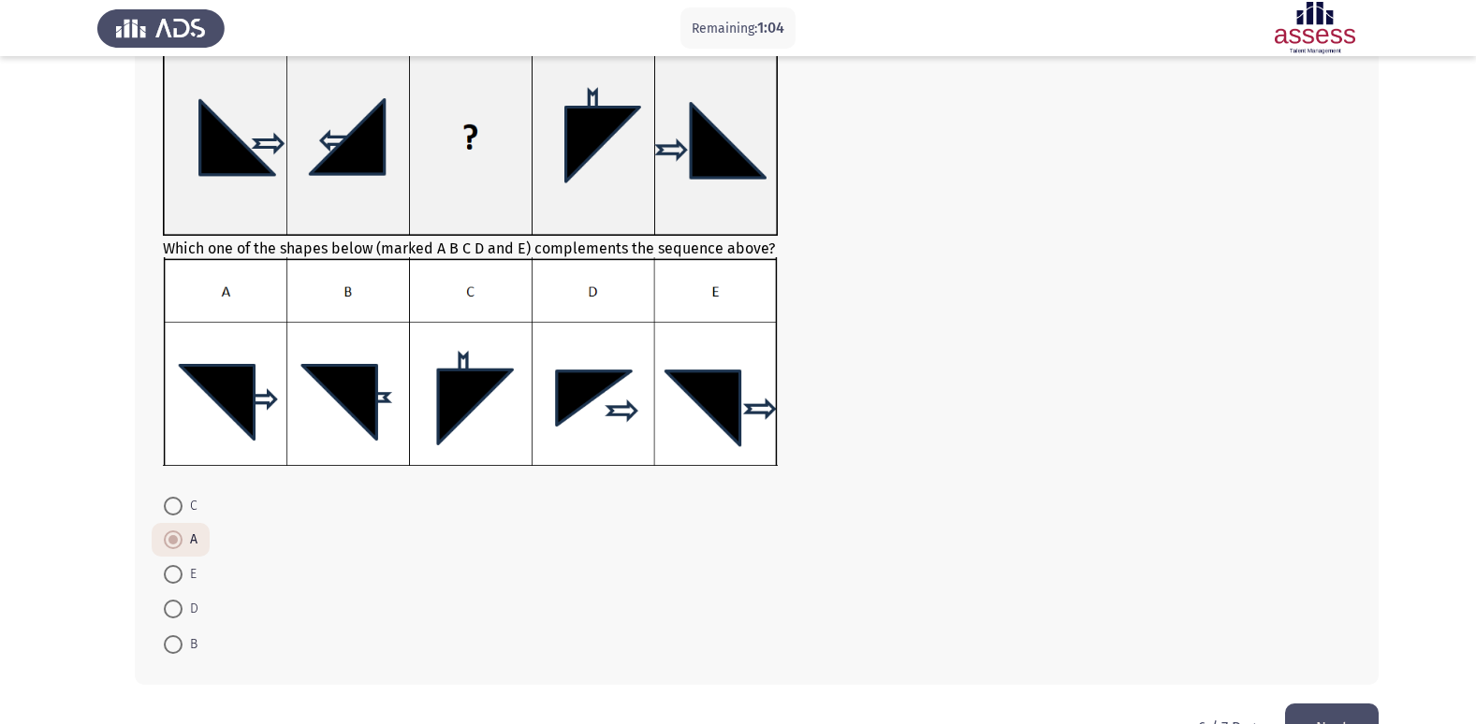
scroll to position [202, 0]
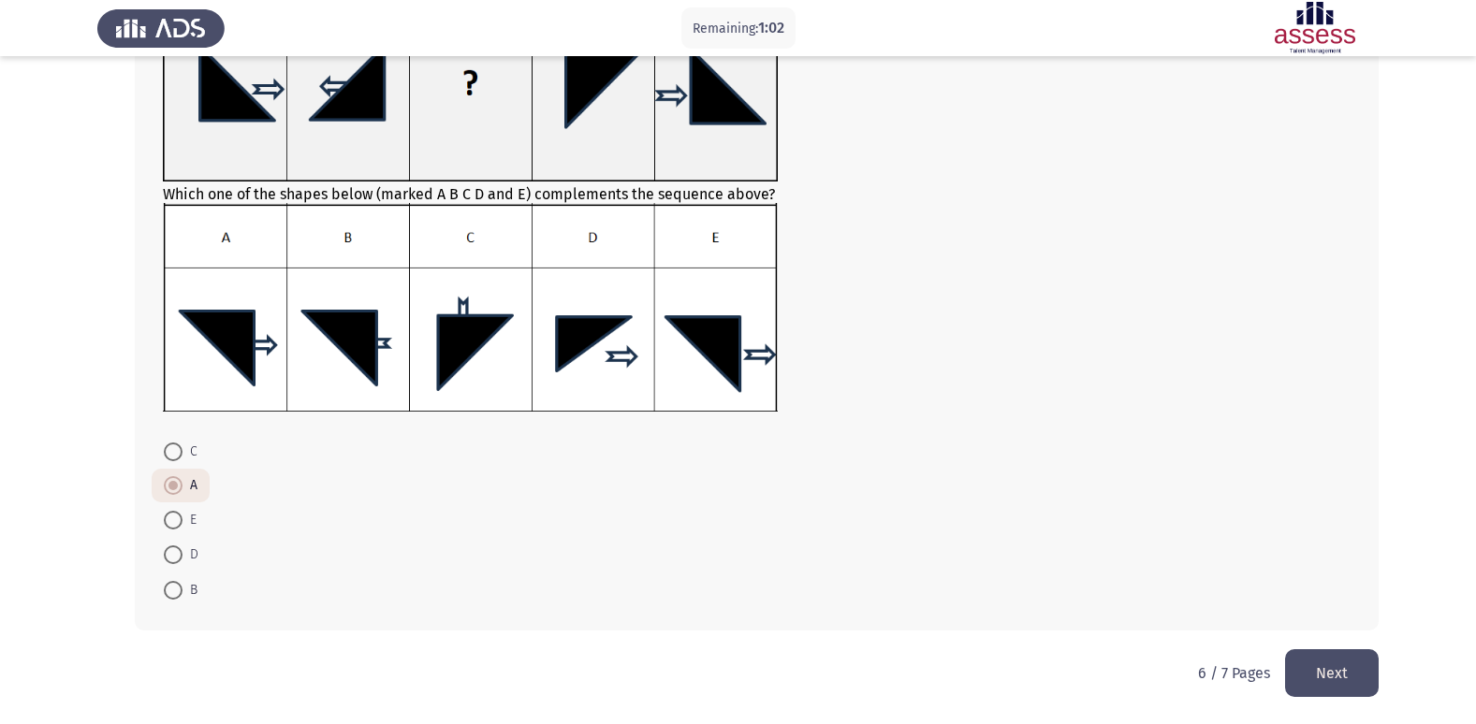
click at [1327, 673] on button "Next" at bounding box center [1332, 673] width 94 height 48
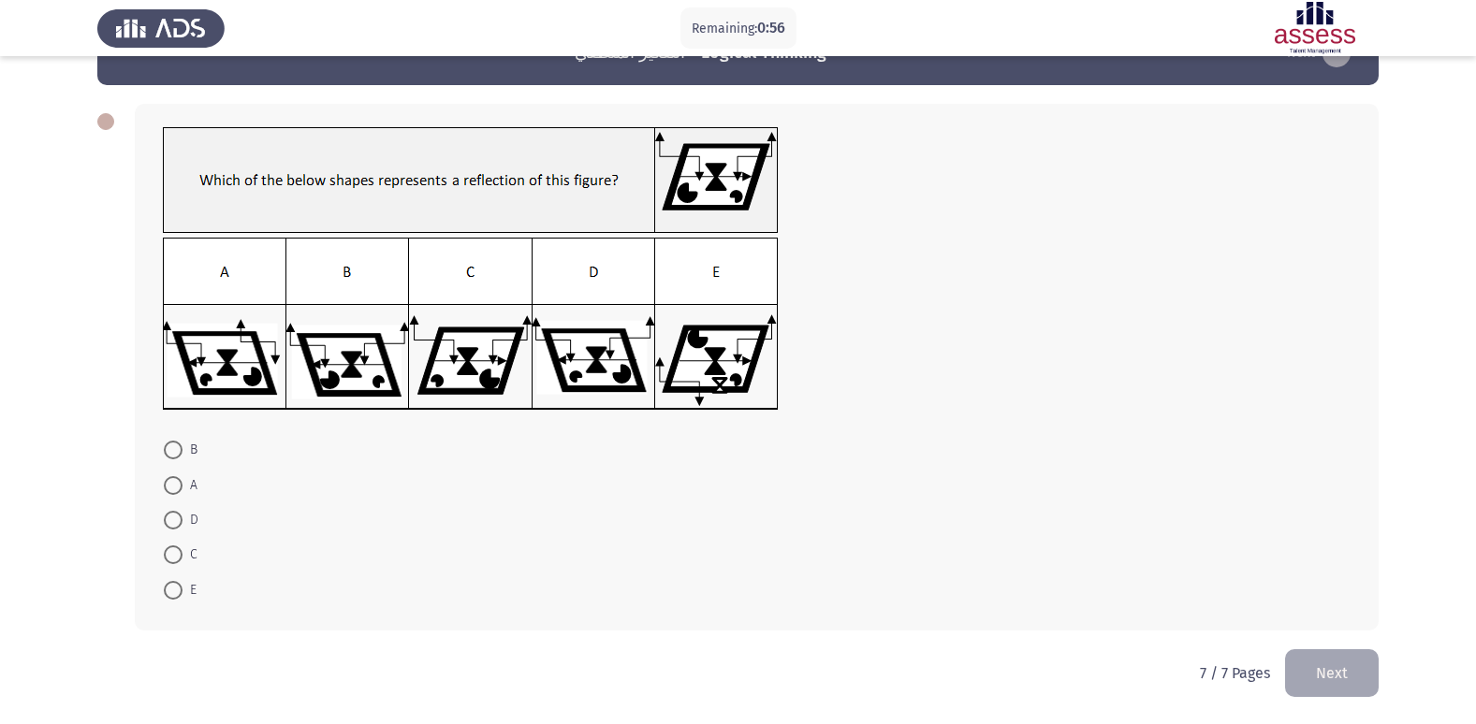
scroll to position [0, 0]
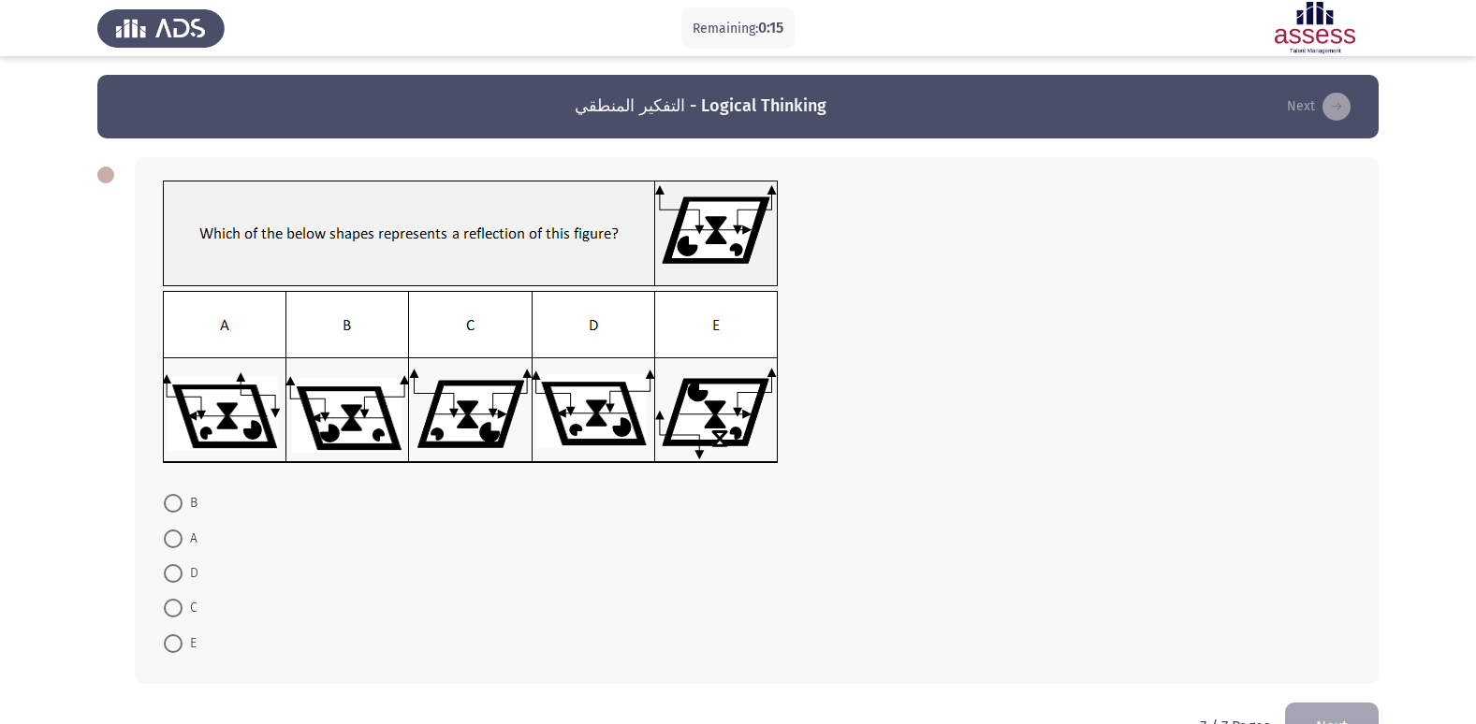
click at [171, 582] on span at bounding box center [173, 573] width 19 height 19
click at [171, 582] on input "D" at bounding box center [173, 573] width 19 height 19
radio input "true"
click at [1344, 706] on button "Next" at bounding box center [1332, 725] width 94 height 48
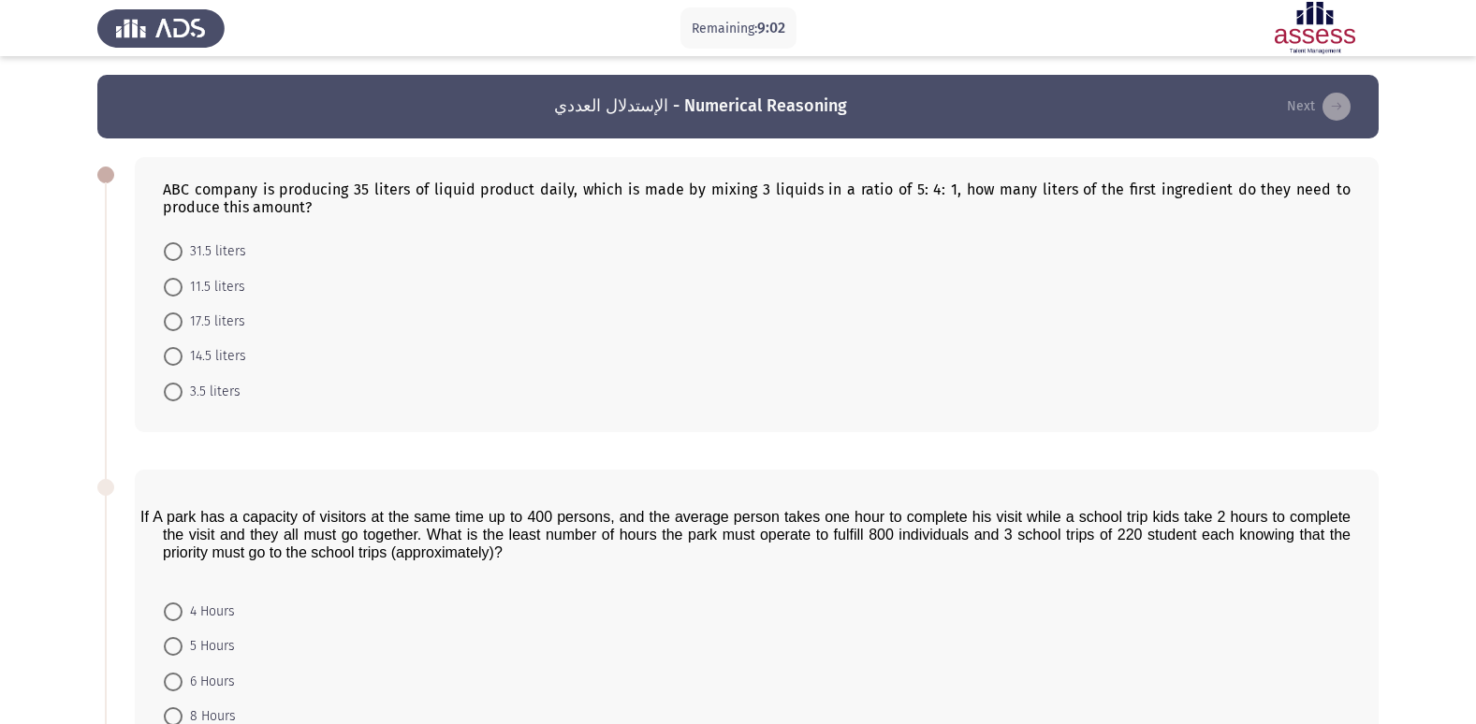
click at [336, 346] on form "31.5 liters 11.5 liters 17.5 liters 14.5 liters 3.5 liters" at bounding box center [757, 321] width 1188 height 175
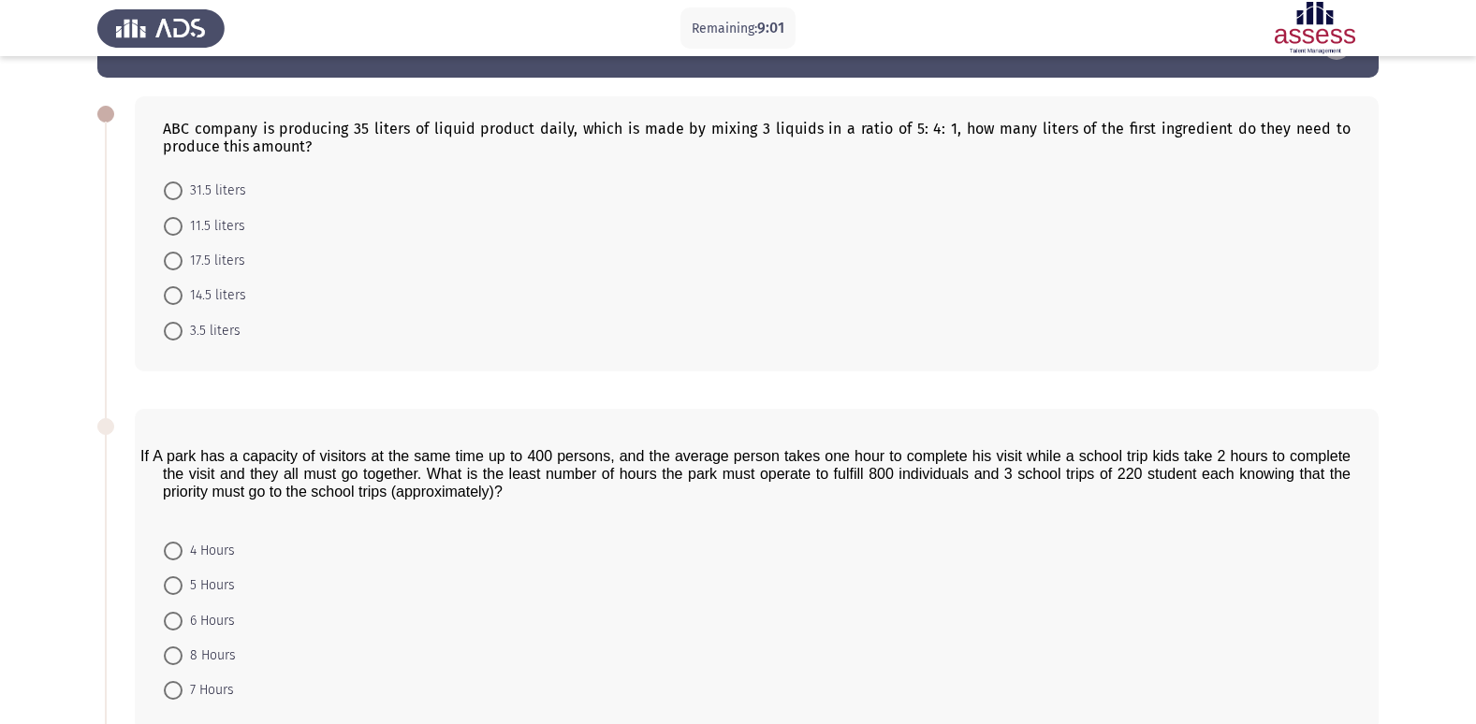
scroll to position [187, 0]
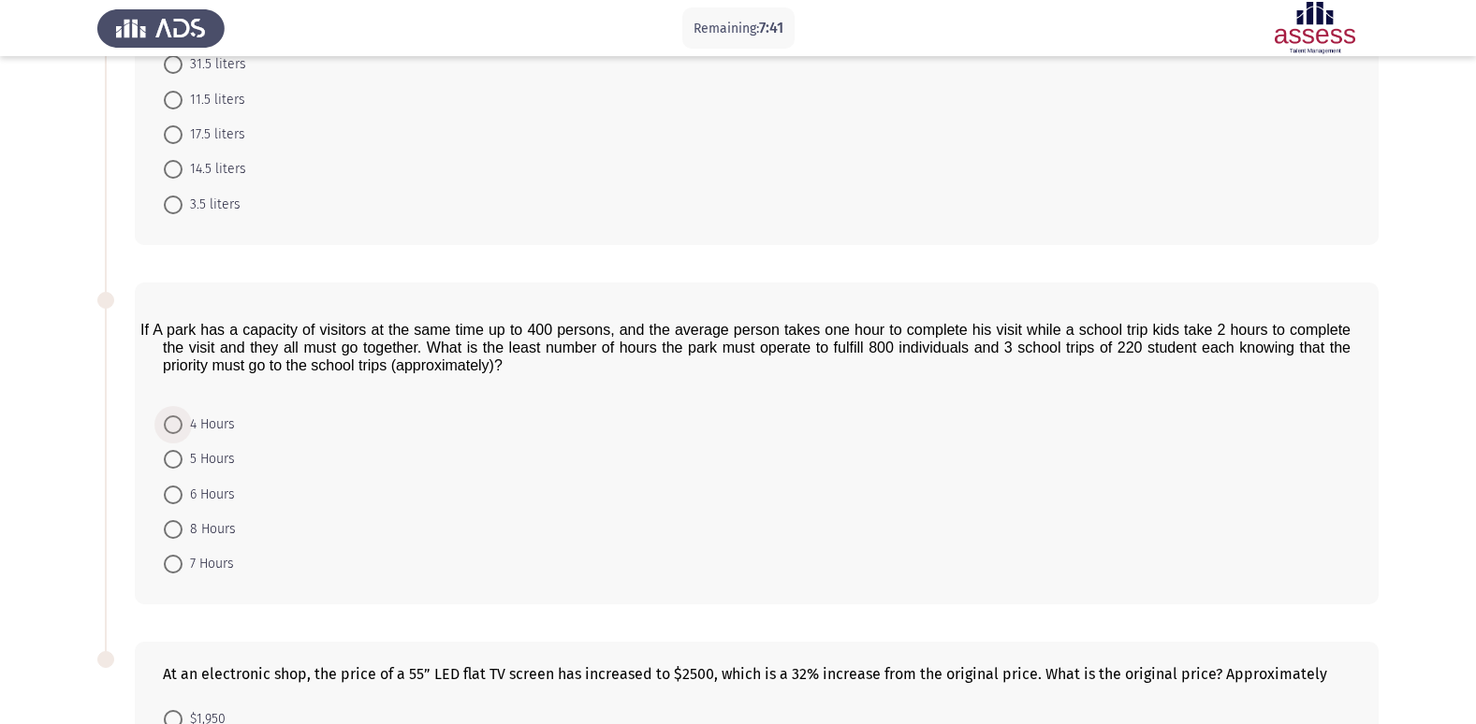
click at [178, 422] on span at bounding box center [173, 424] width 19 height 19
click at [178, 422] on input "4 Hours" at bounding box center [173, 424] width 19 height 19
radio input "true"
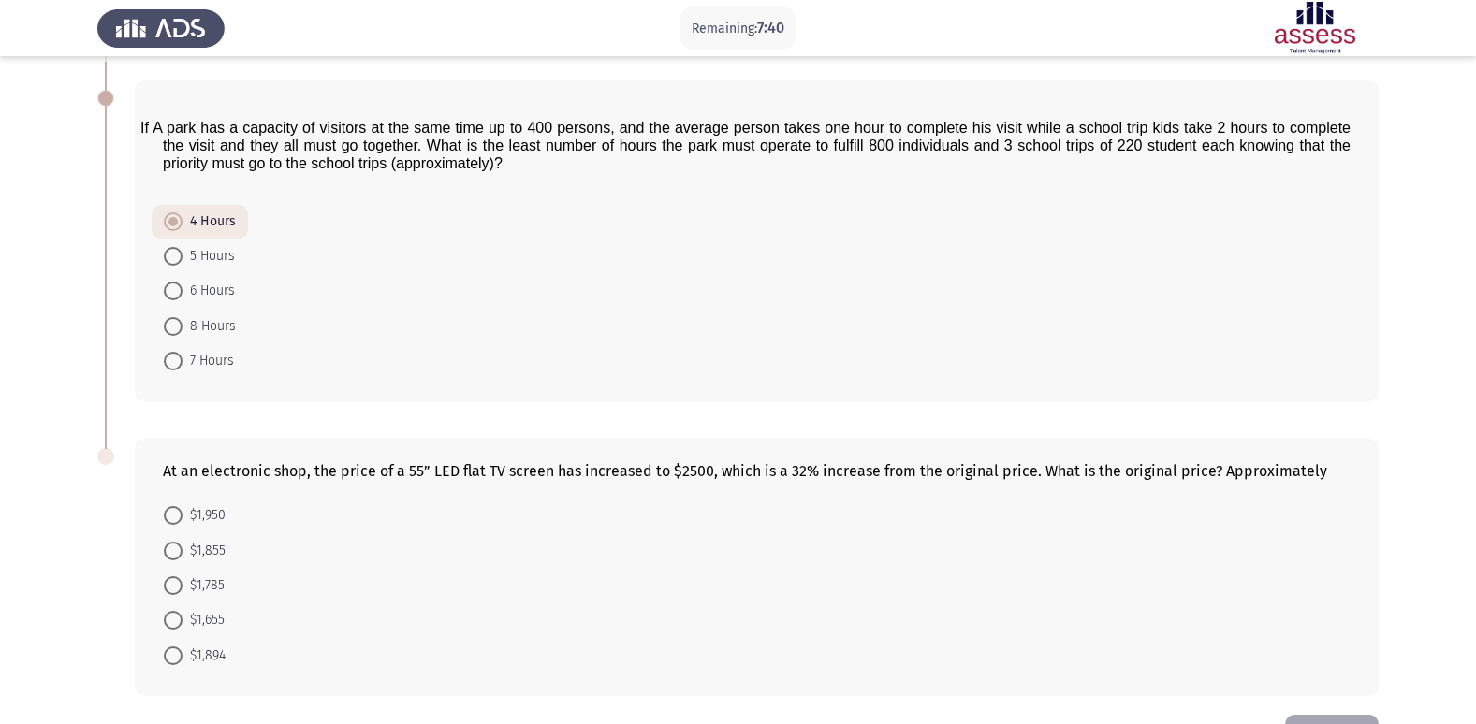
scroll to position [455, 0]
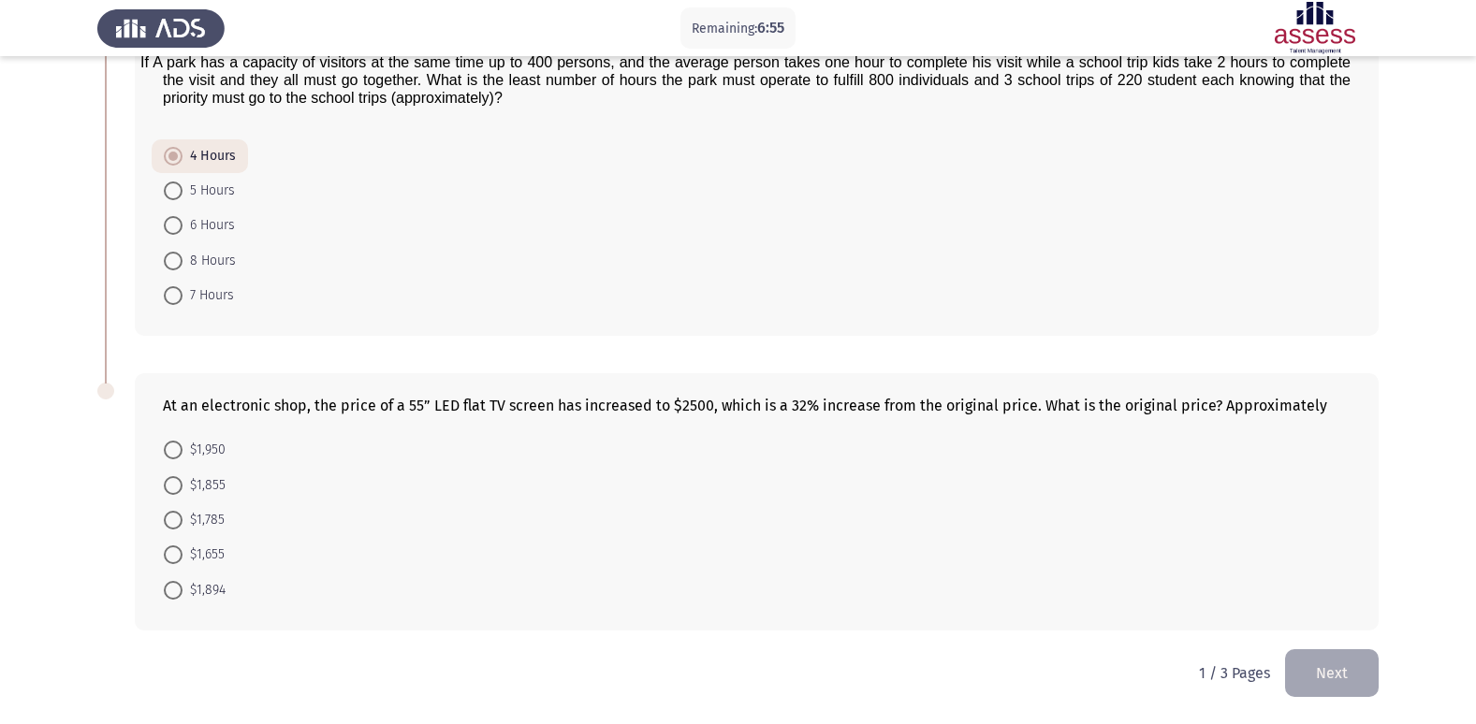
click at [176, 519] on span at bounding box center [173, 520] width 19 height 19
click at [176, 519] on input "$1,785" at bounding box center [173, 520] width 19 height 19
radio input "true"
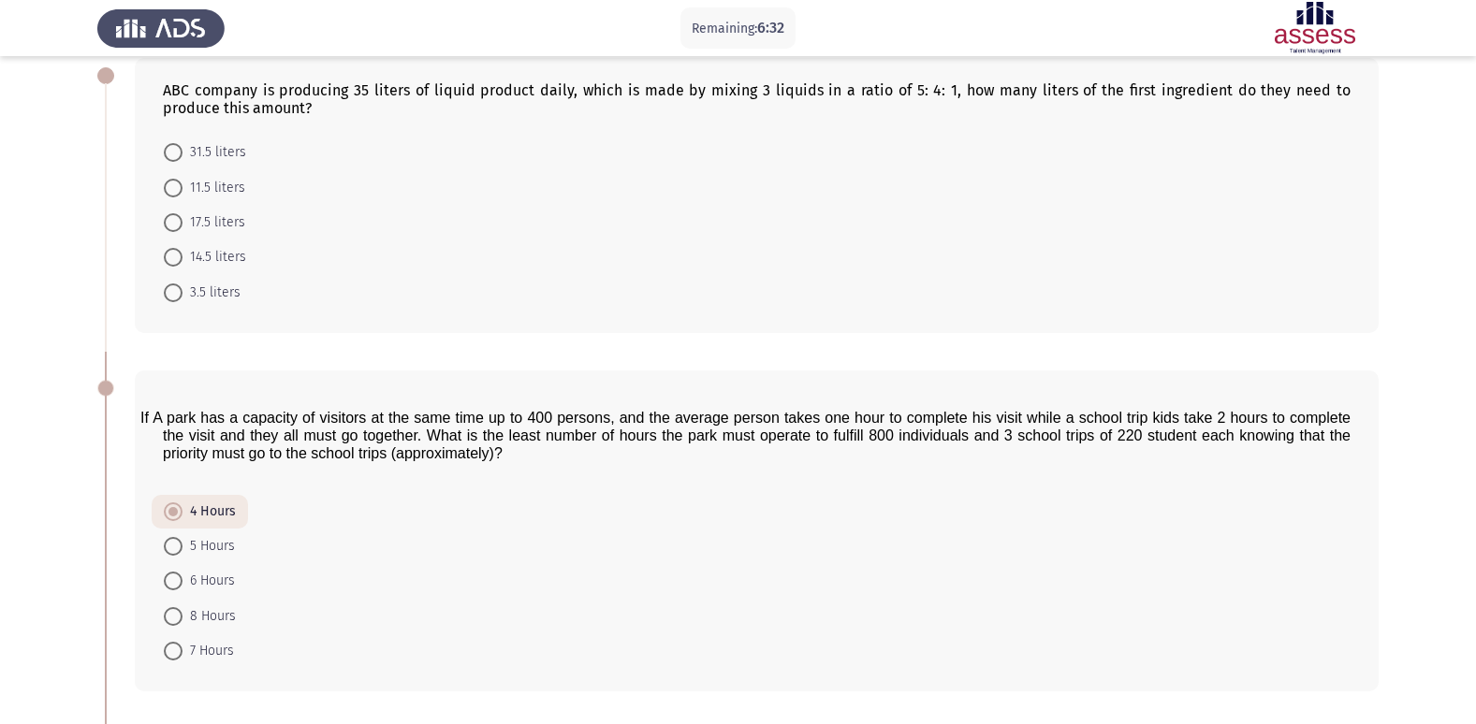
scroll to position [0, 0]
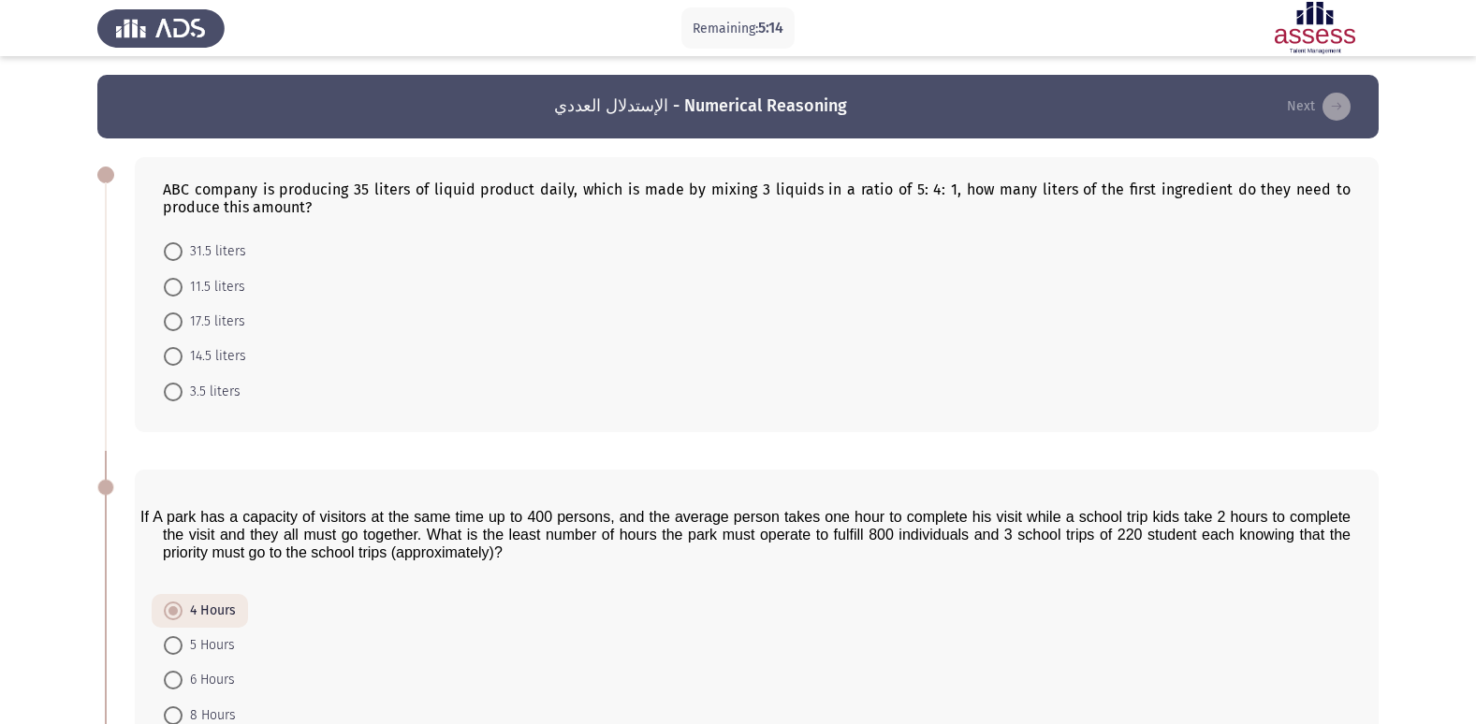
click at [173, 261] on span at bounding box center [173, 251] width 19 height 19
click at [173, 261] on input "31.5 liters" at bounding box center [173, 251] width 19 height 19
radio input "true"
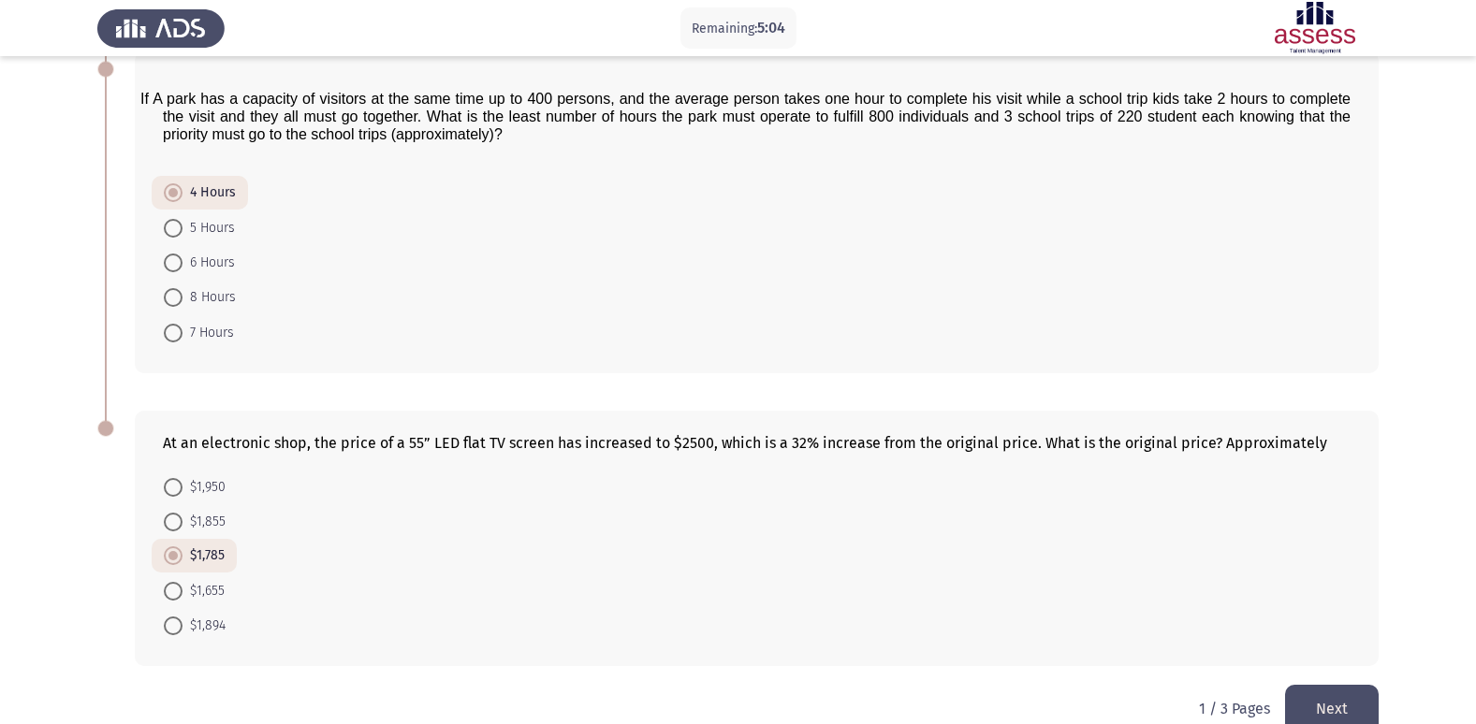
scroll to position [452, 0]
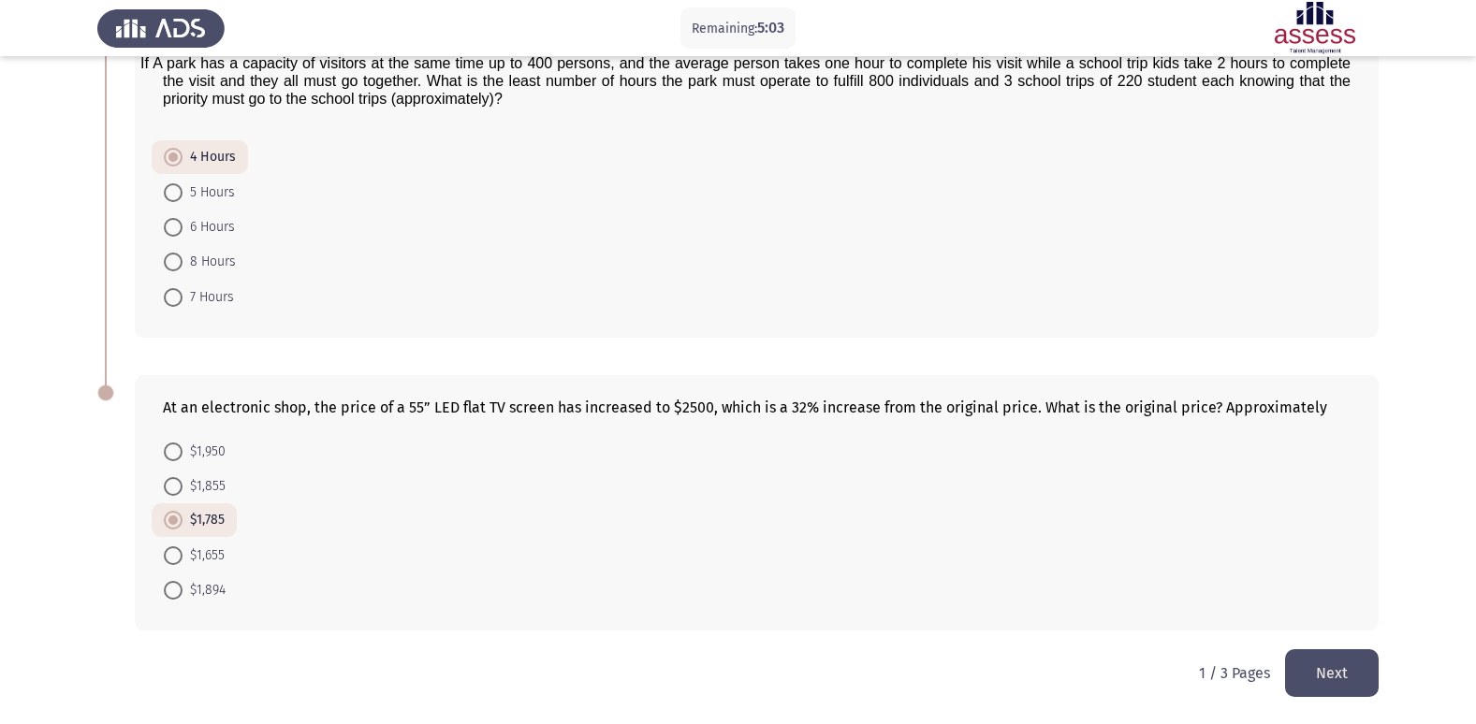
click at [1355, 663] on button "Next" at bounding box center [1332, 673] width 94 height 48
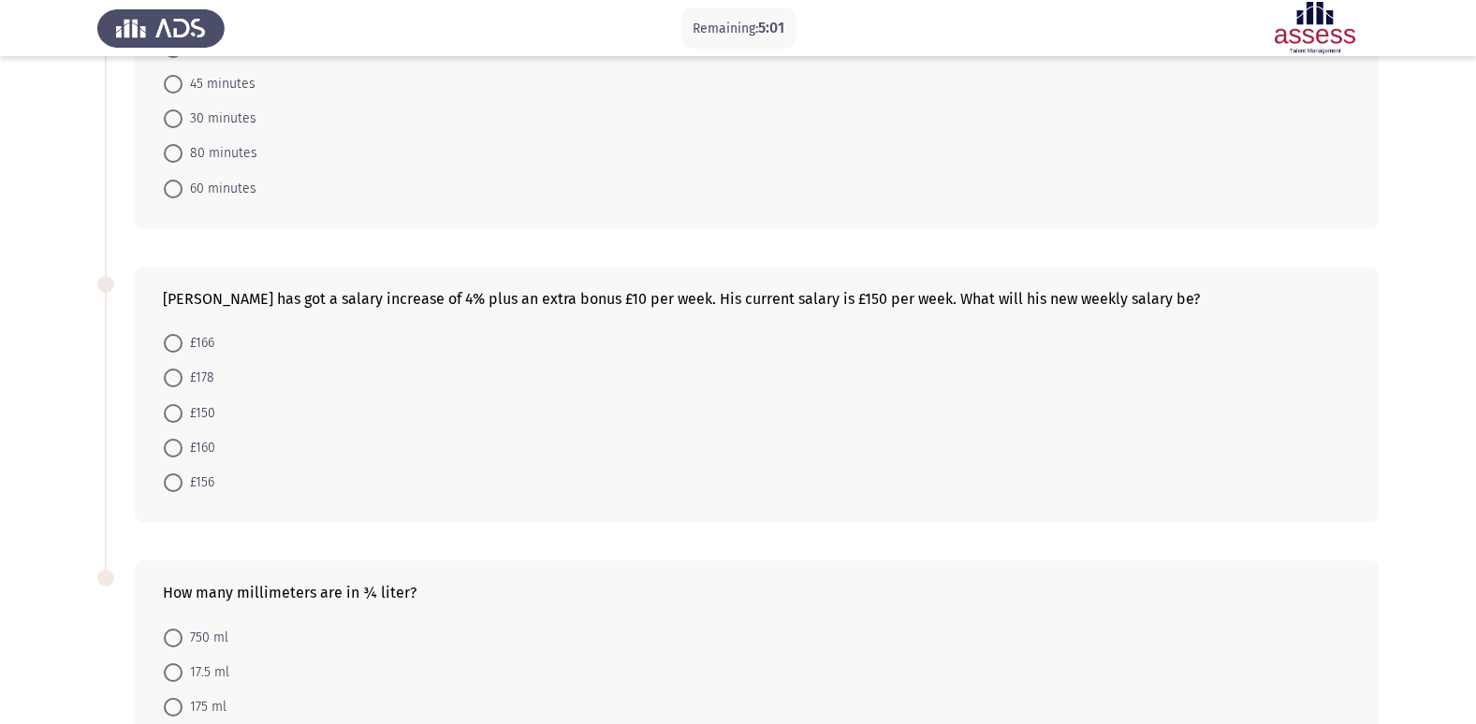
scroll to position [0, 0]
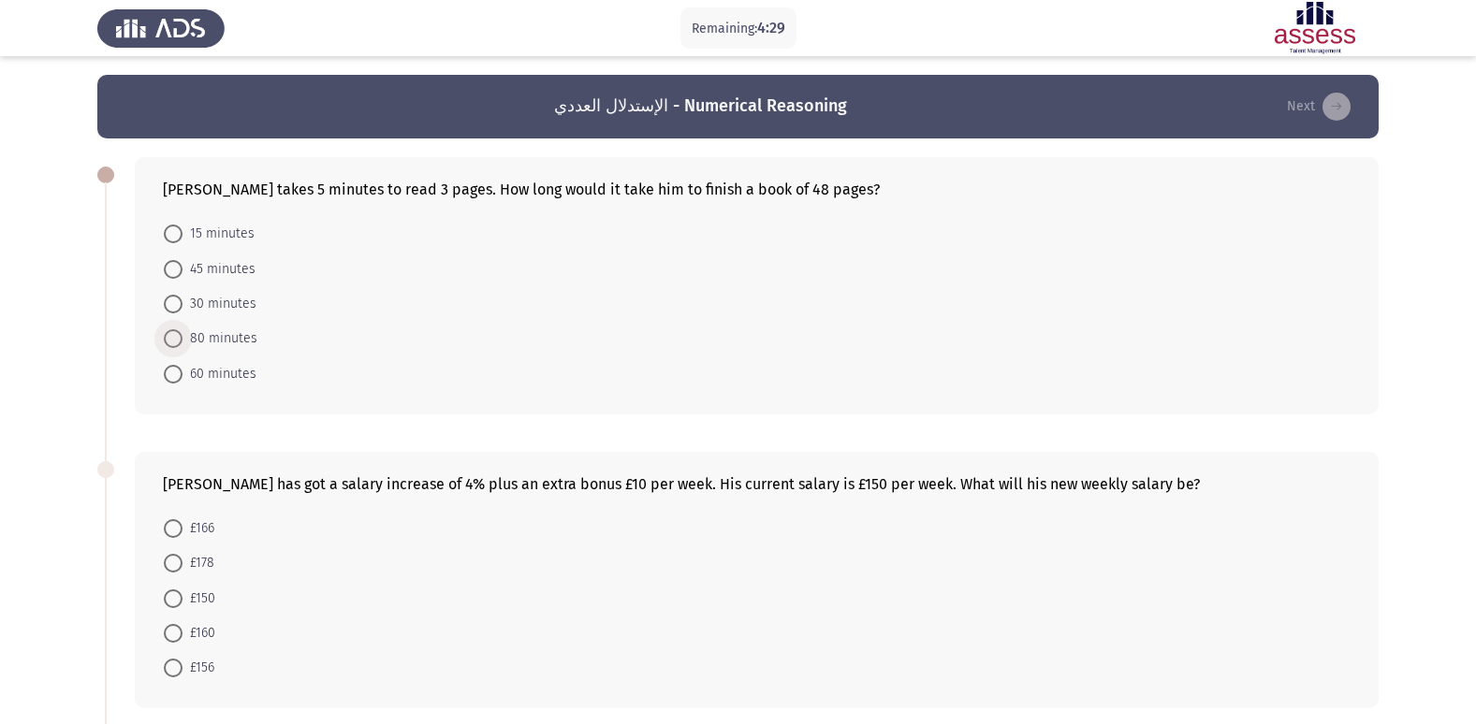
click at [178, 336] on span at bounding box center [173, 338] width 19 height 19
click at [178, 336] on input "80 minutes" at bounding box center [173, 338] width 19 height 19
radio input "true"
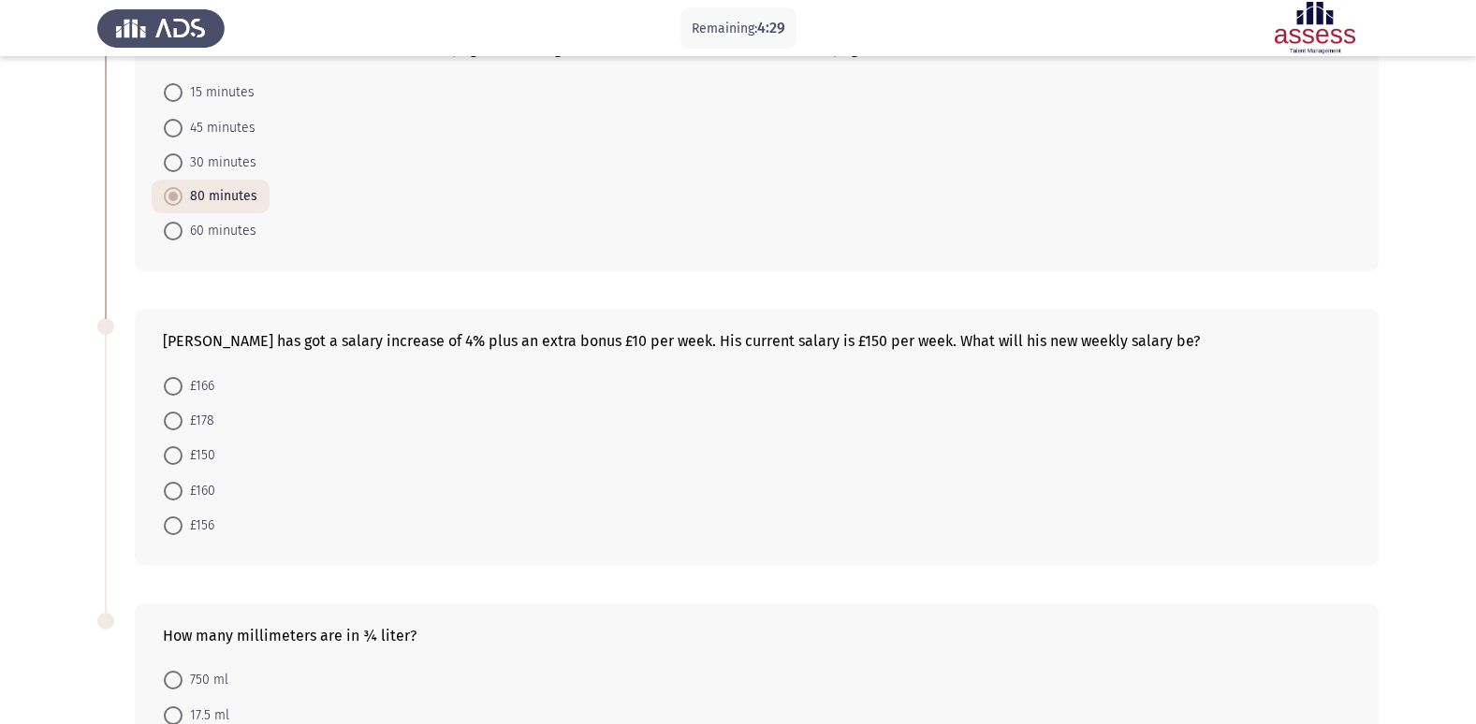
scroll to position [372, 0]
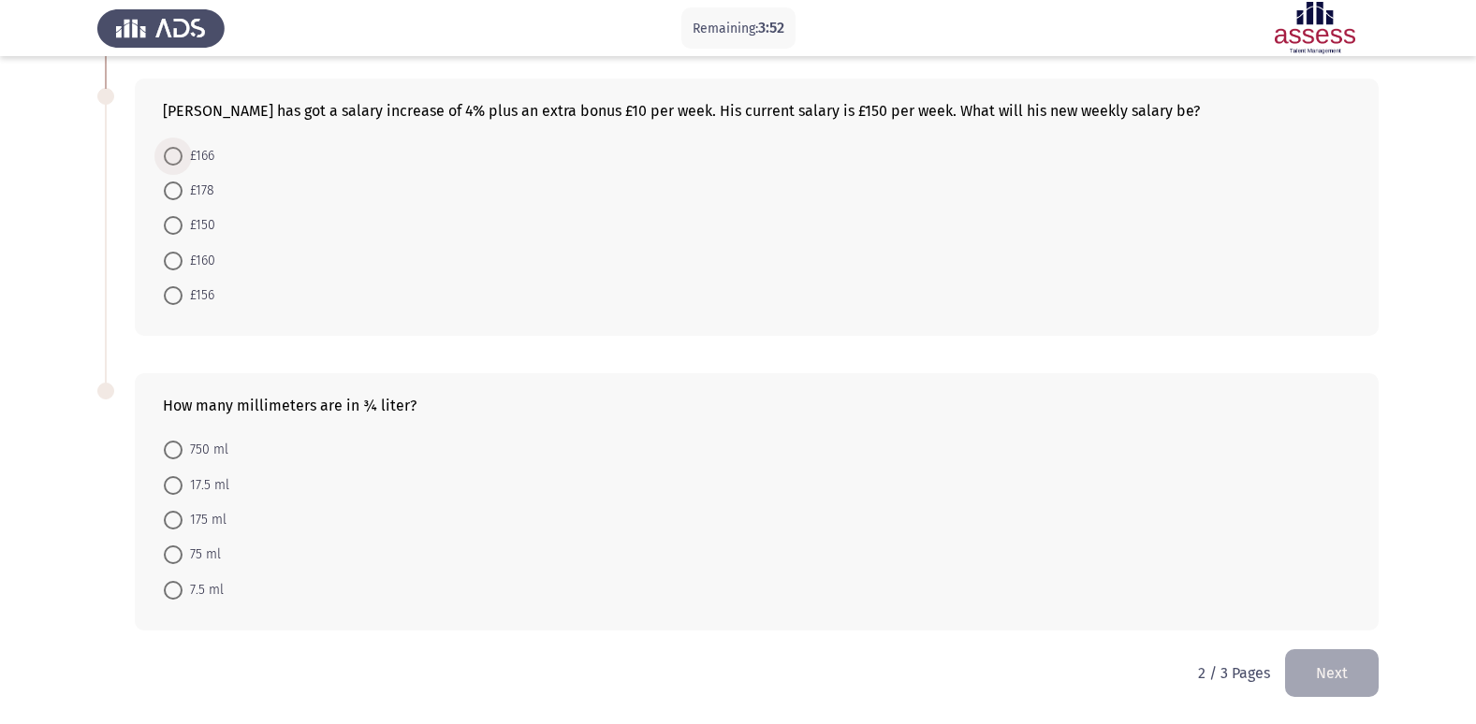
click at [173, 161] on span at bounding box center [173, 156] width 19 height 19
click at [173, 161] on input "£166" at bounding box center [173, 156] width 19 height 19
radio input "true"
click at [172, 449] on span at bounding box center [173, 451] width 19 height 19
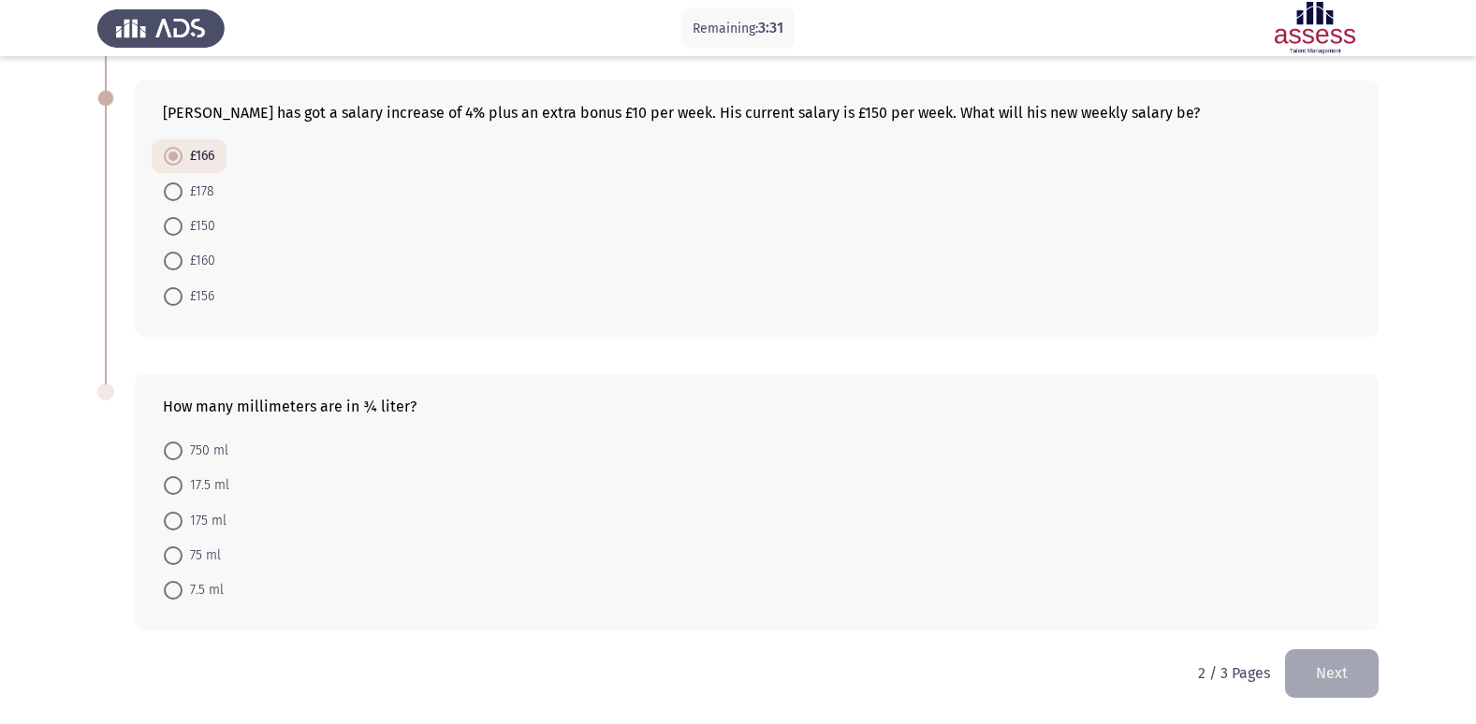
click at [172, 449] on input "750 ml" at bounding box center [173, 451] width 19 height 19
radio input "true"
click at [1337, 666] on button "Next" at bounding box center [1332, 673] width 94 height 48
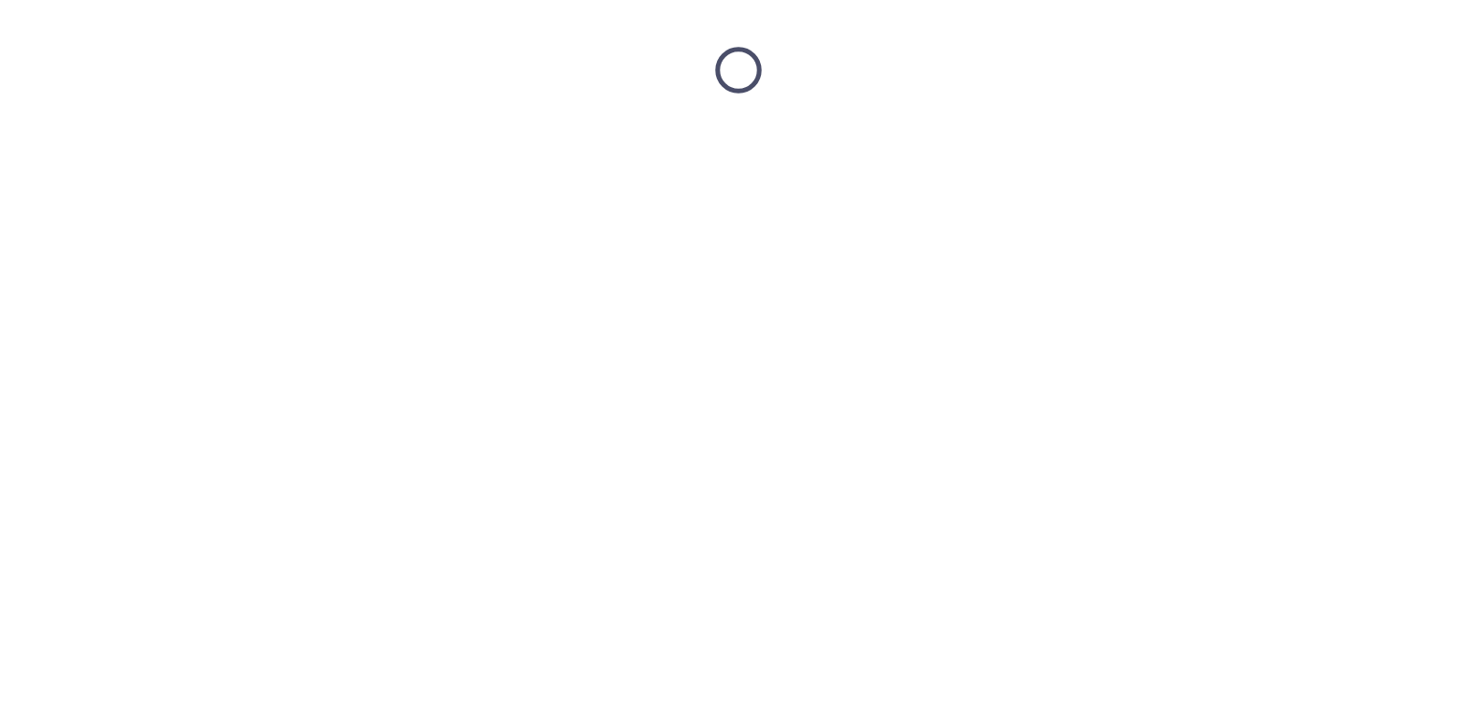
scroll to position [0, 0]
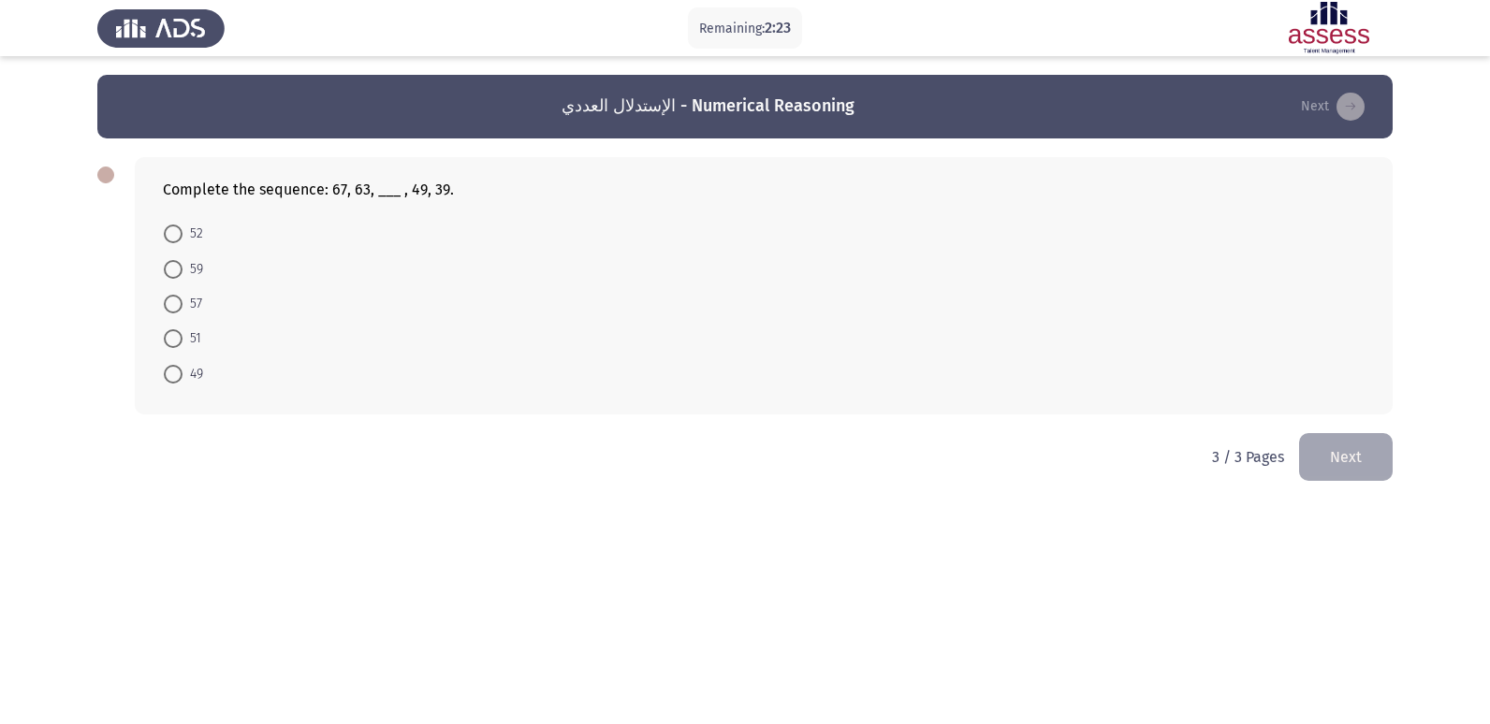
click at [174, 304] on span at bounding box center [173, 304] width 19 height 19
click at [174, 304] on input "57" at bounding box center [173, 304] width 19 height 19
radio input "true"
click at [1334, 447] on button "Next" at bounding box center [1346, 455] width 94 height 48
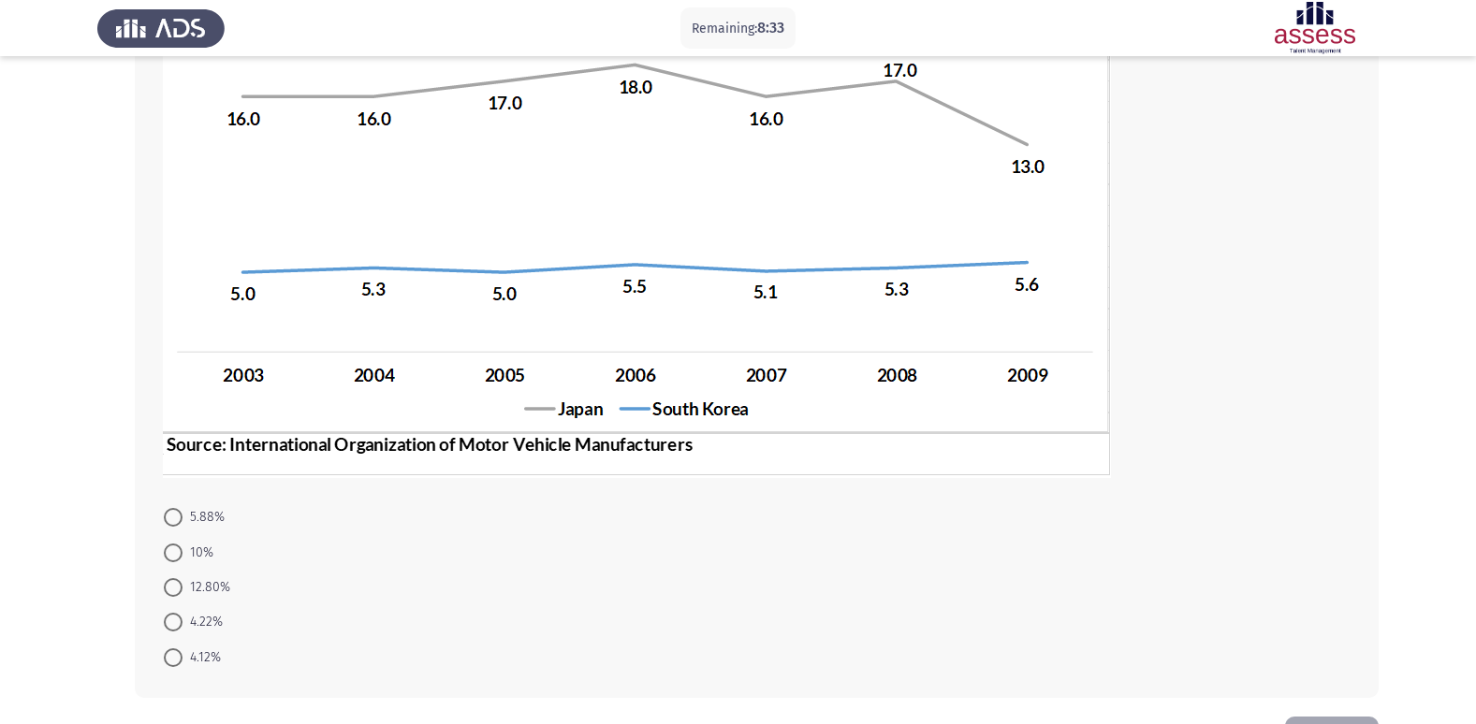
scroll to position [374, 0]
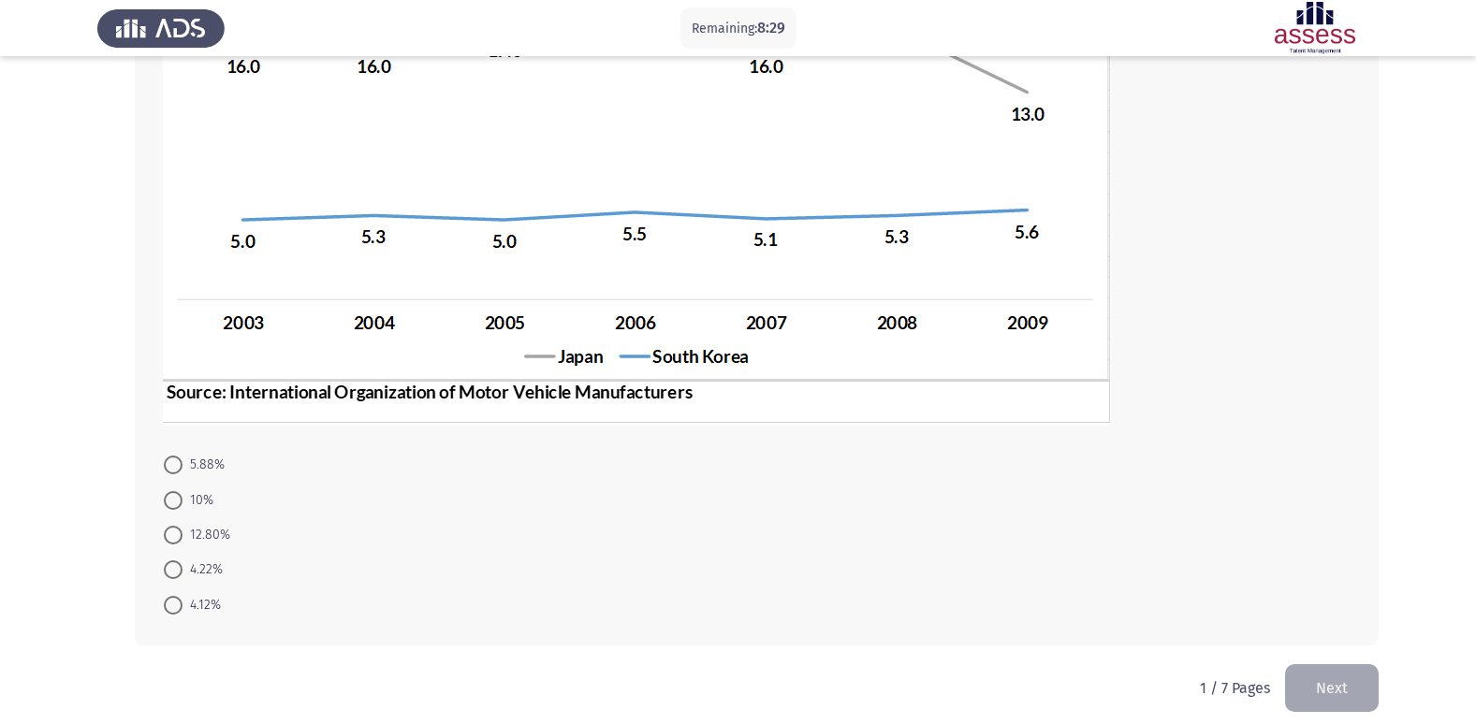
click at [163, 462] on mat-radio-button "5.88%" at bounding box center [194, 464] width 85 height 35
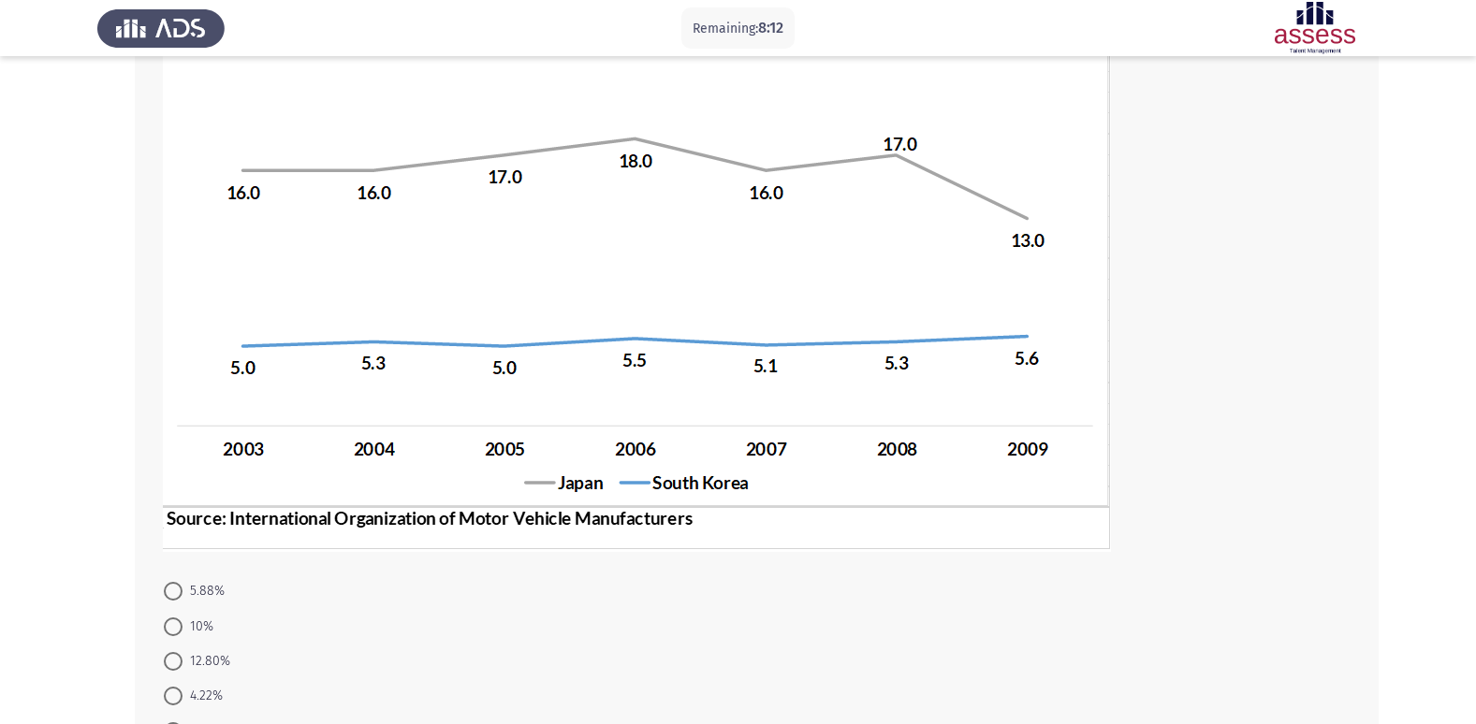
scroll to position [281, 0]
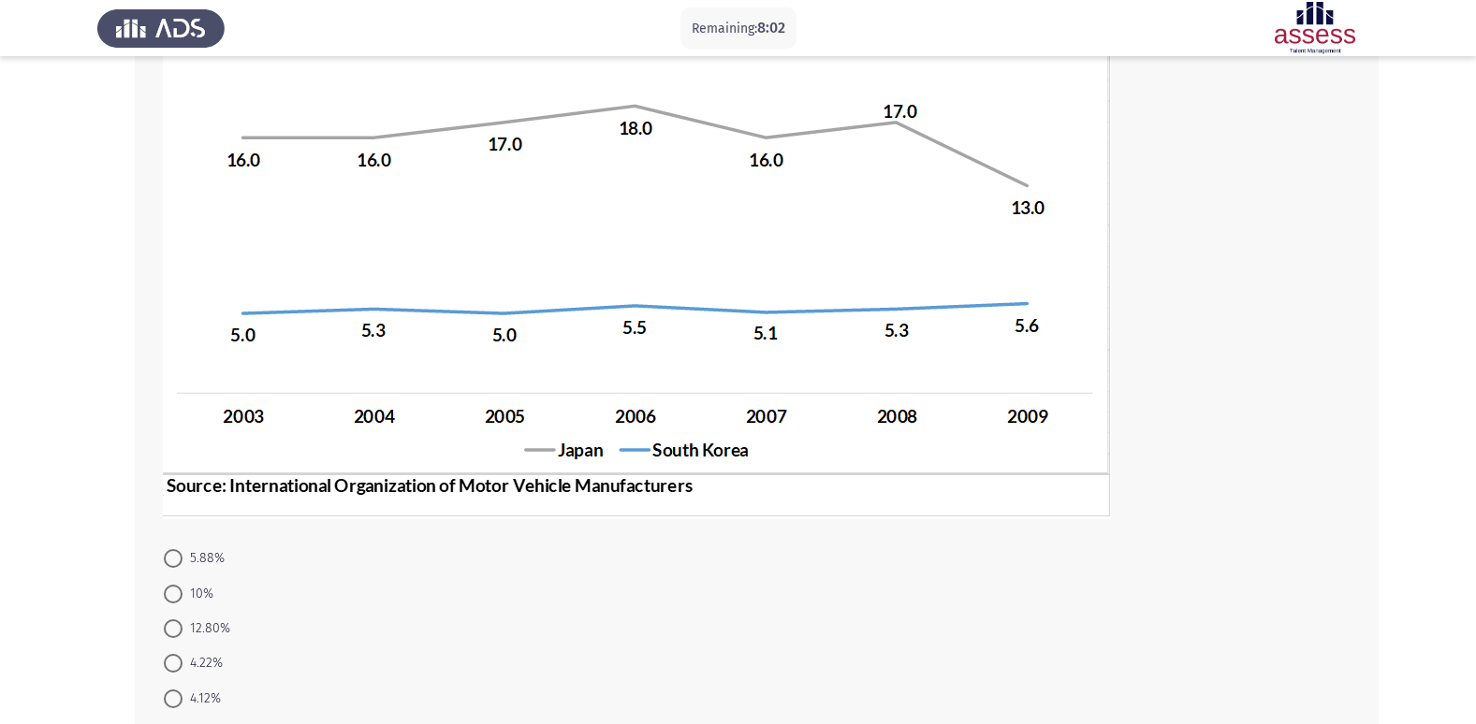
click at [174, 561] on span at bounding box center [173, 558] width 19 height 19
click at [174, 561] on input "5.88%" at bounding box center [173, 558] width 19 height 19
radio input "true"
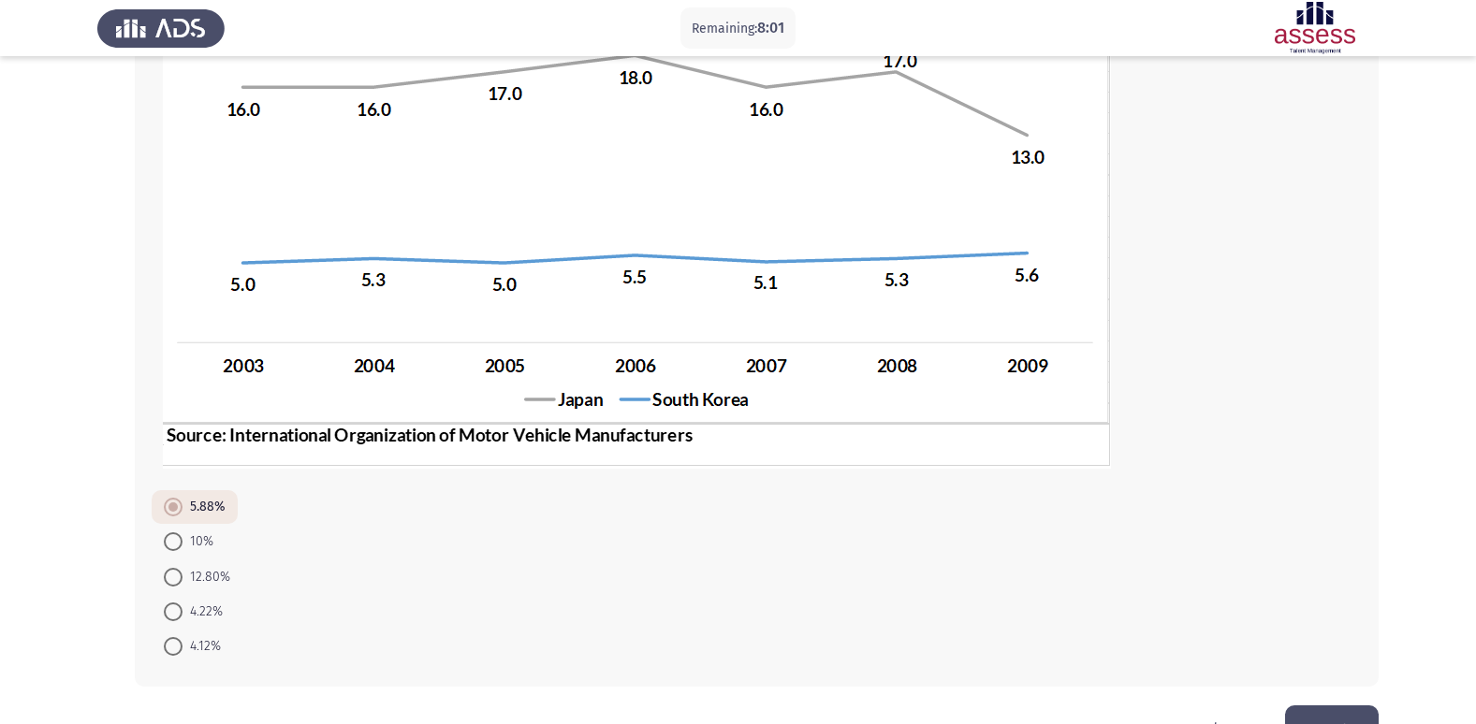
scroll to position [374, 0]
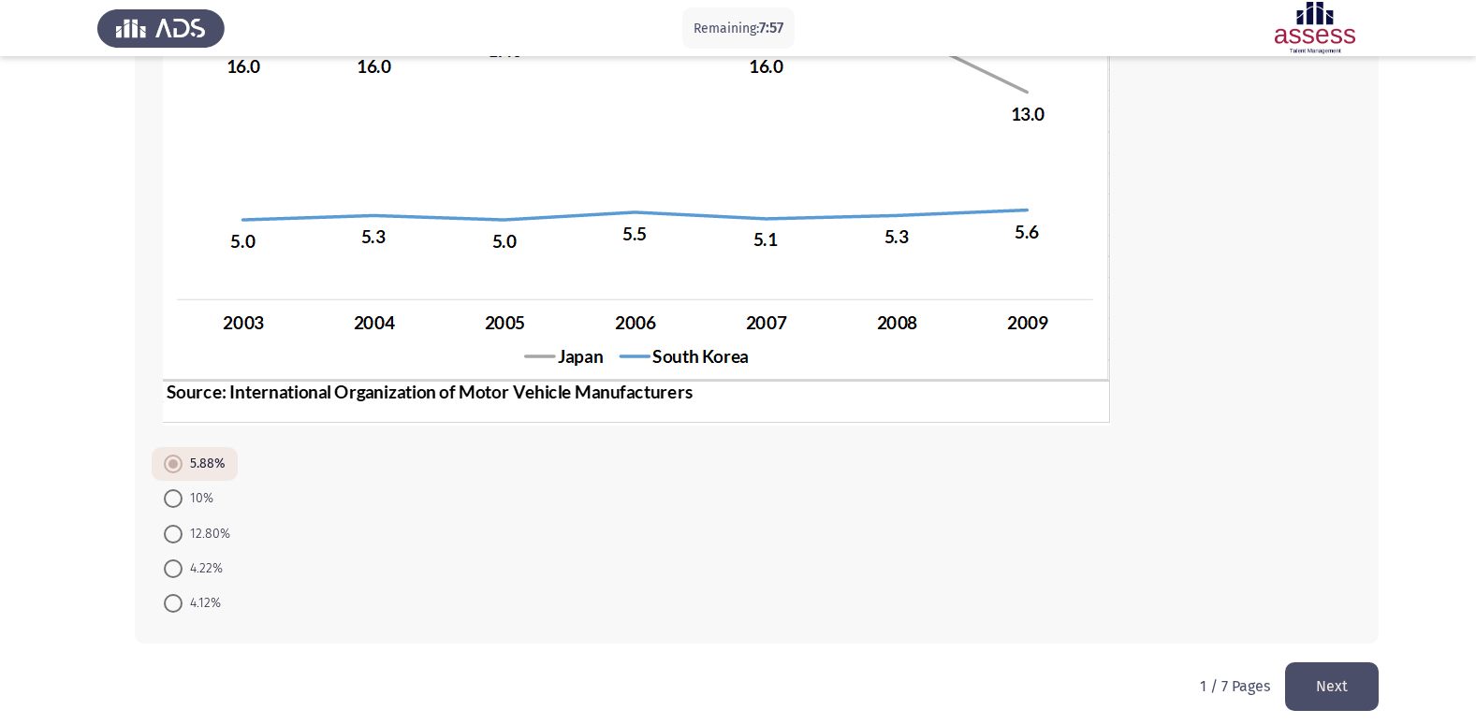
click at [1291, 688] on button "Next" at bounding box center [1332, 687] width 94 height 48
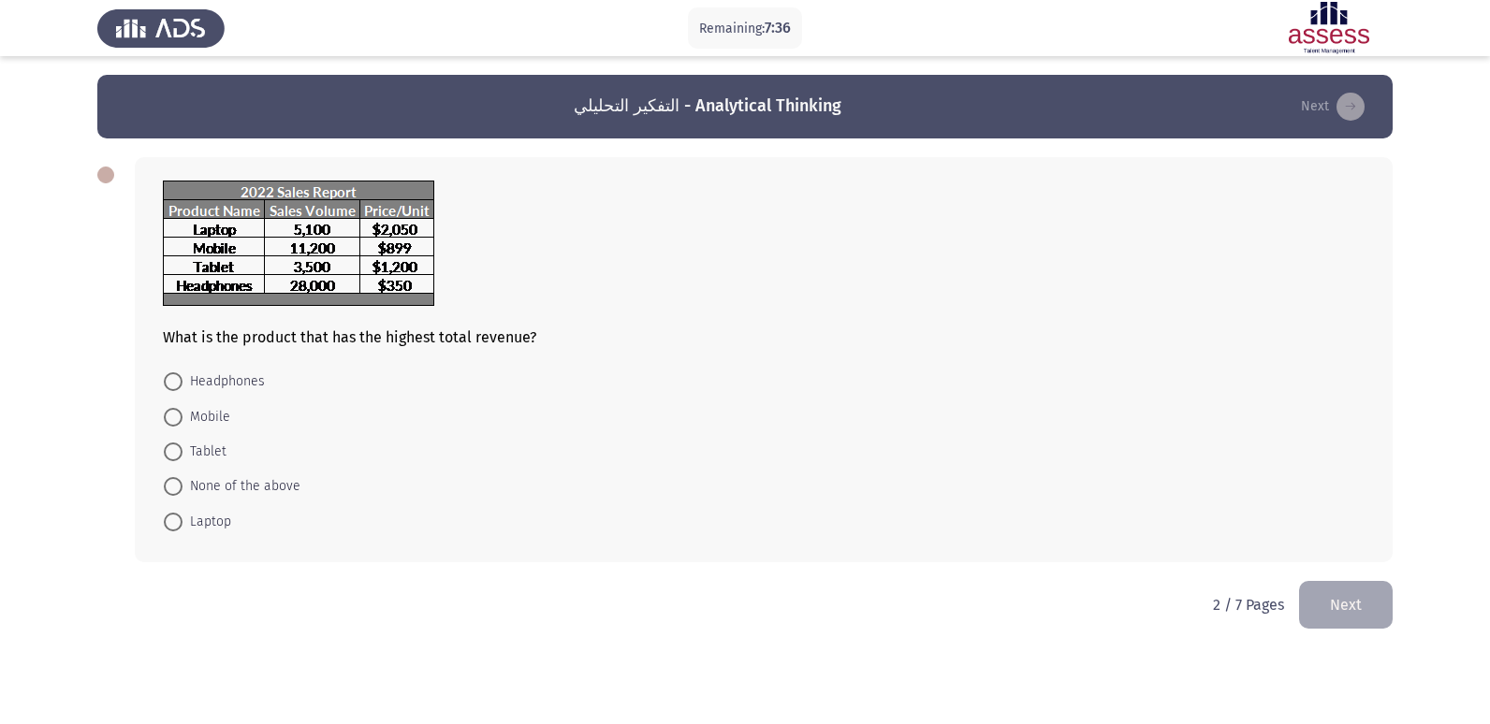
drag, startPoint x: 476, startPoint y: 339, endPoint x: 576, endPoint y: 344, distance: 99.4
click at [576, 344] on div "What is the product that has the highest total revenue?" at bounding box center [764, 264] width 1202 height 166
click at [503, 332] on div "What is the product that has the highest total revenue?" at bounding box center [764, 264] width 1202 height 166
click at [183, 382] on span "Headphones" at bounding box center [223, 382] width 82 height 22
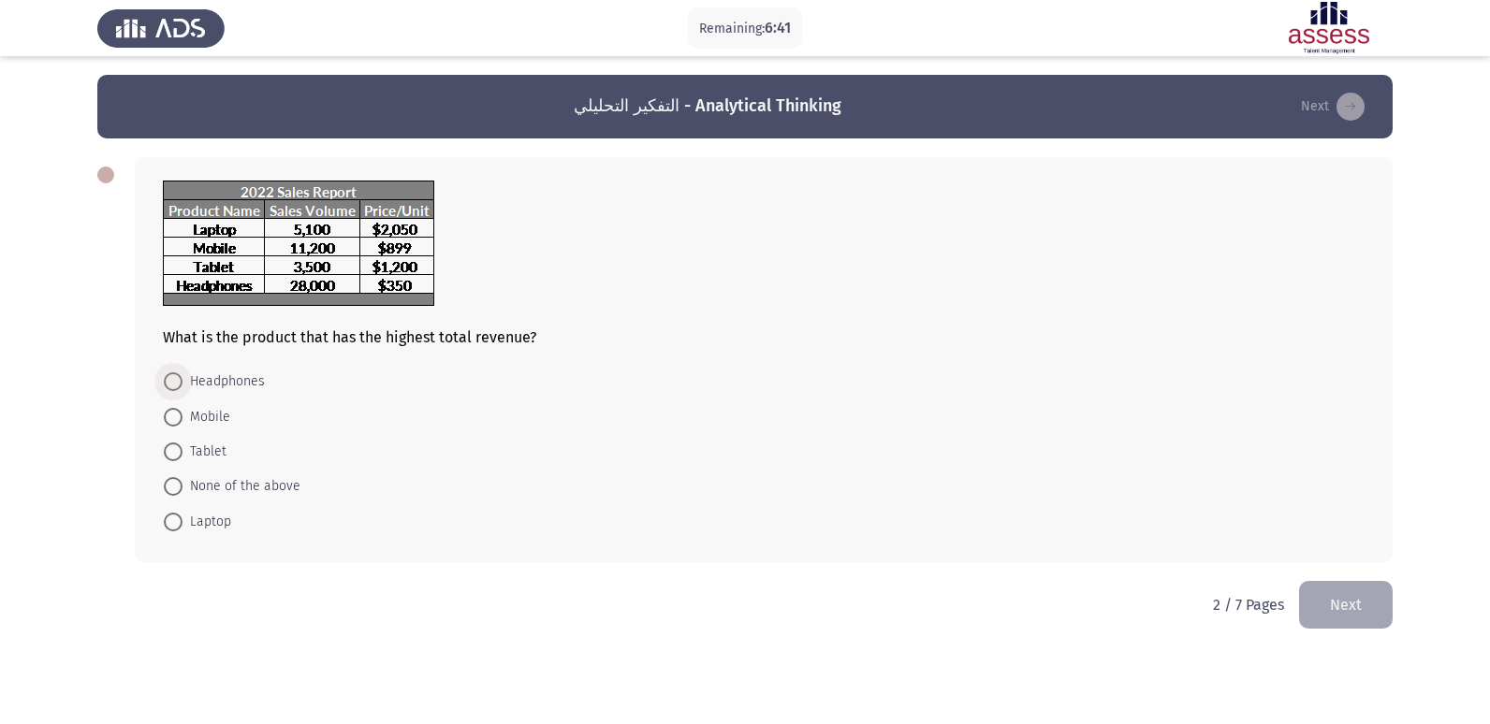
click at [182, 382] on input "Headphones" at bounding box center [173, 381] width 19 height 19
radio input "true"
click at [1327, 597] on button "Next" at bounding box center [1346, 603] width 94 height 48
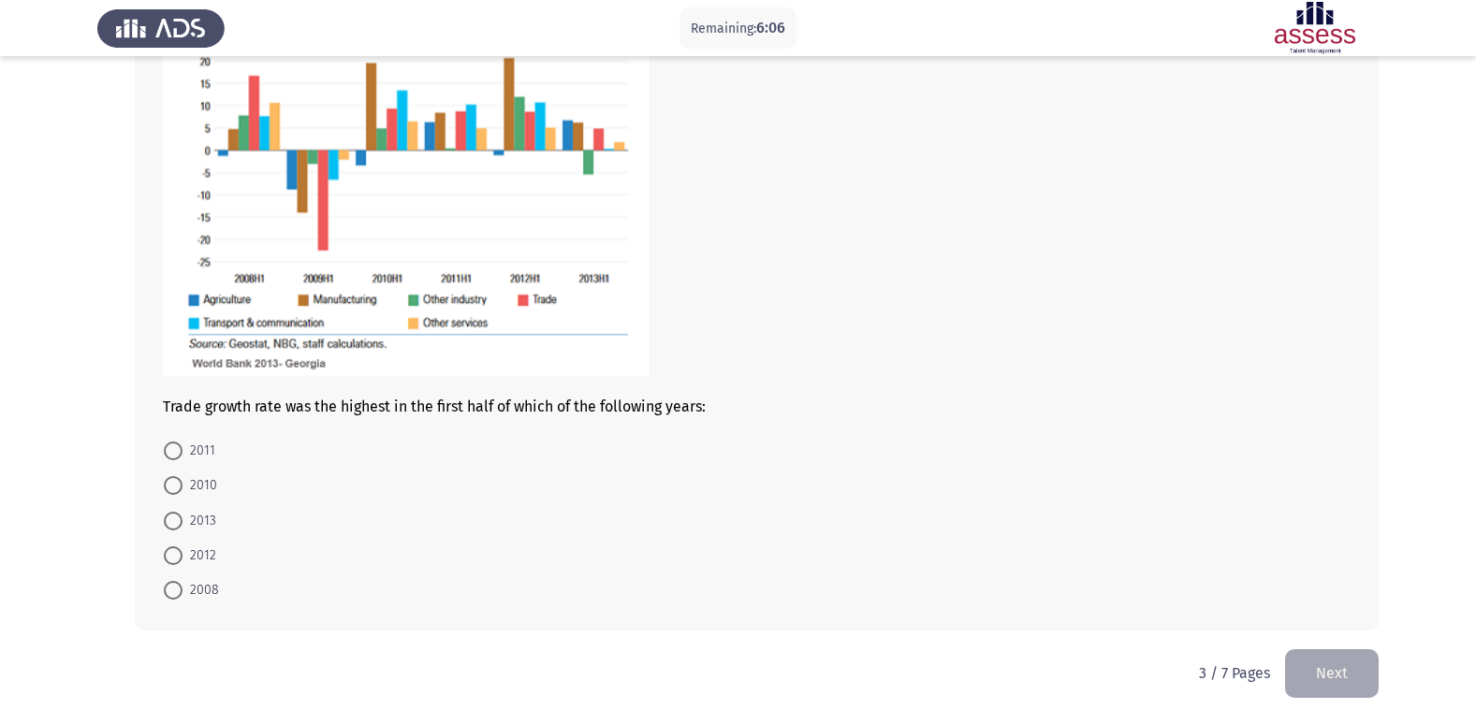
click at [166, 555] on span at bounding box center [173, 555] width 19 height 19
click at [166, 555] on input "2012" at bounding box center [173, 555] width 19 height 19
radio input "true"
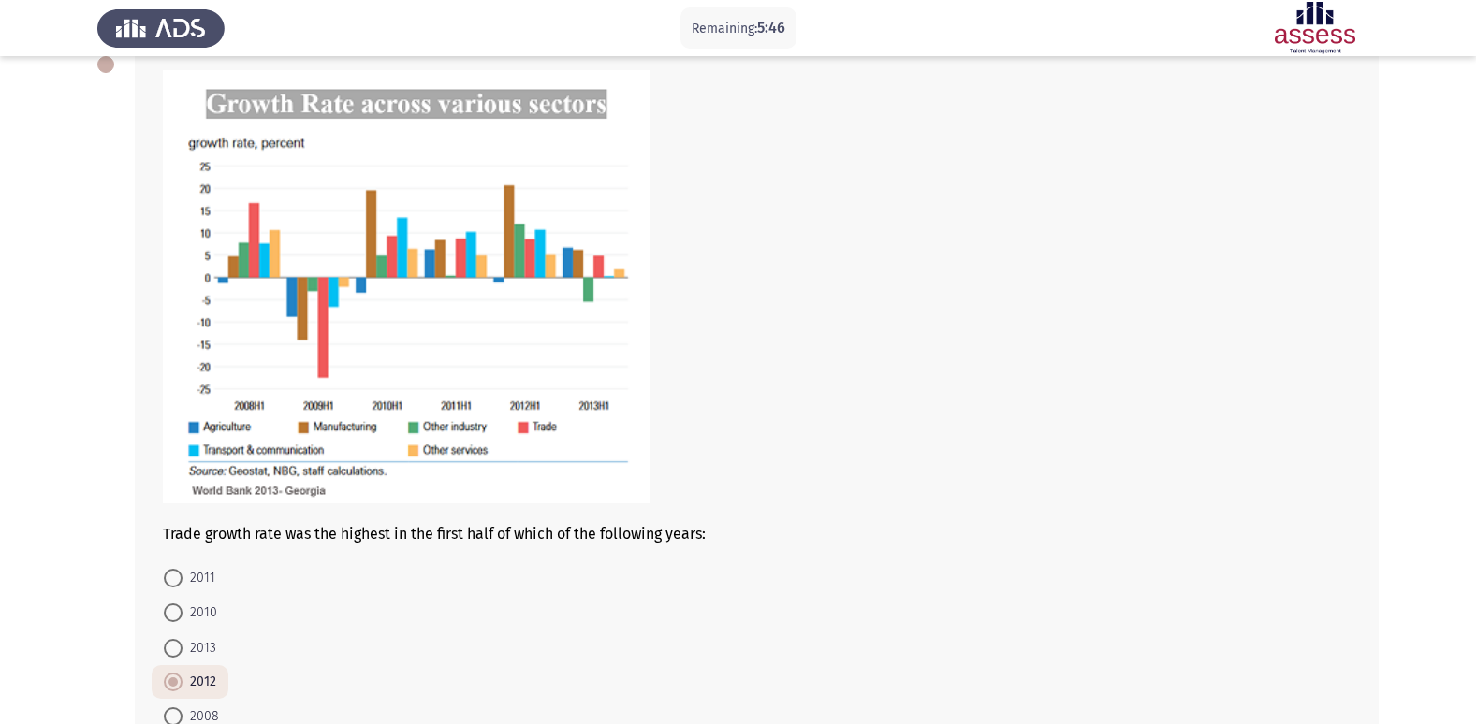
scroll to position [143, 0]
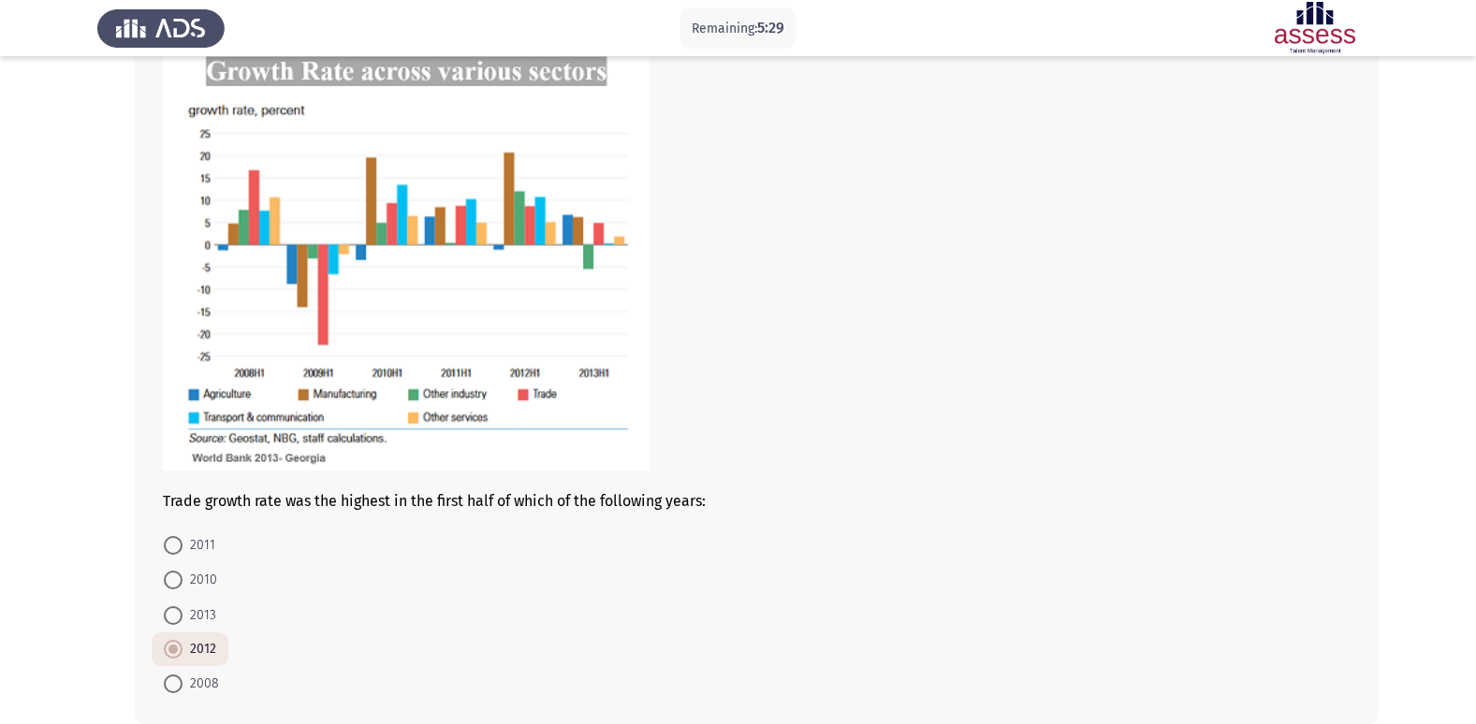
click at [172, 695] on label "2008" at bounding box center [191, 684] width 55 height 22
click at [172, 693] on input "2008" at bounding box center [173, 684] width 19 height 19
radio input "true"
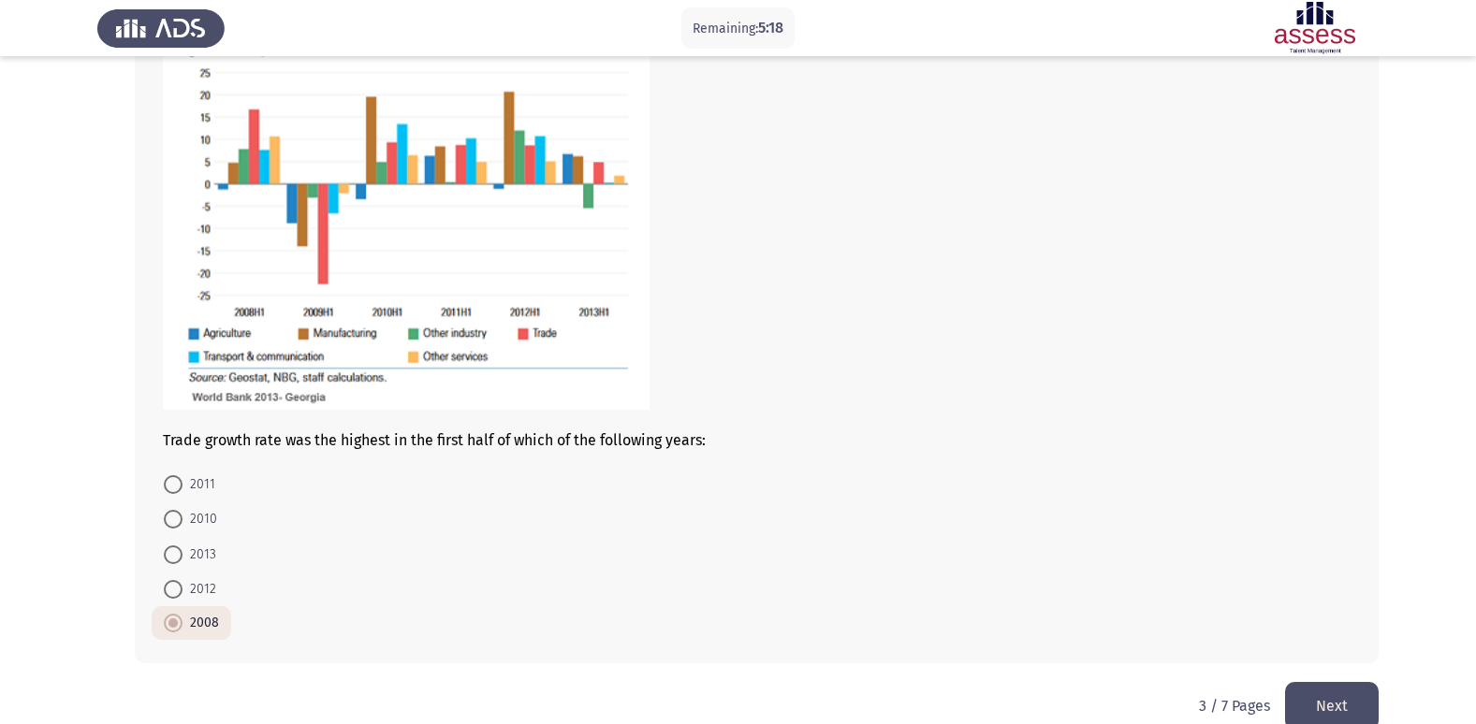
scroll to position [237, 0]
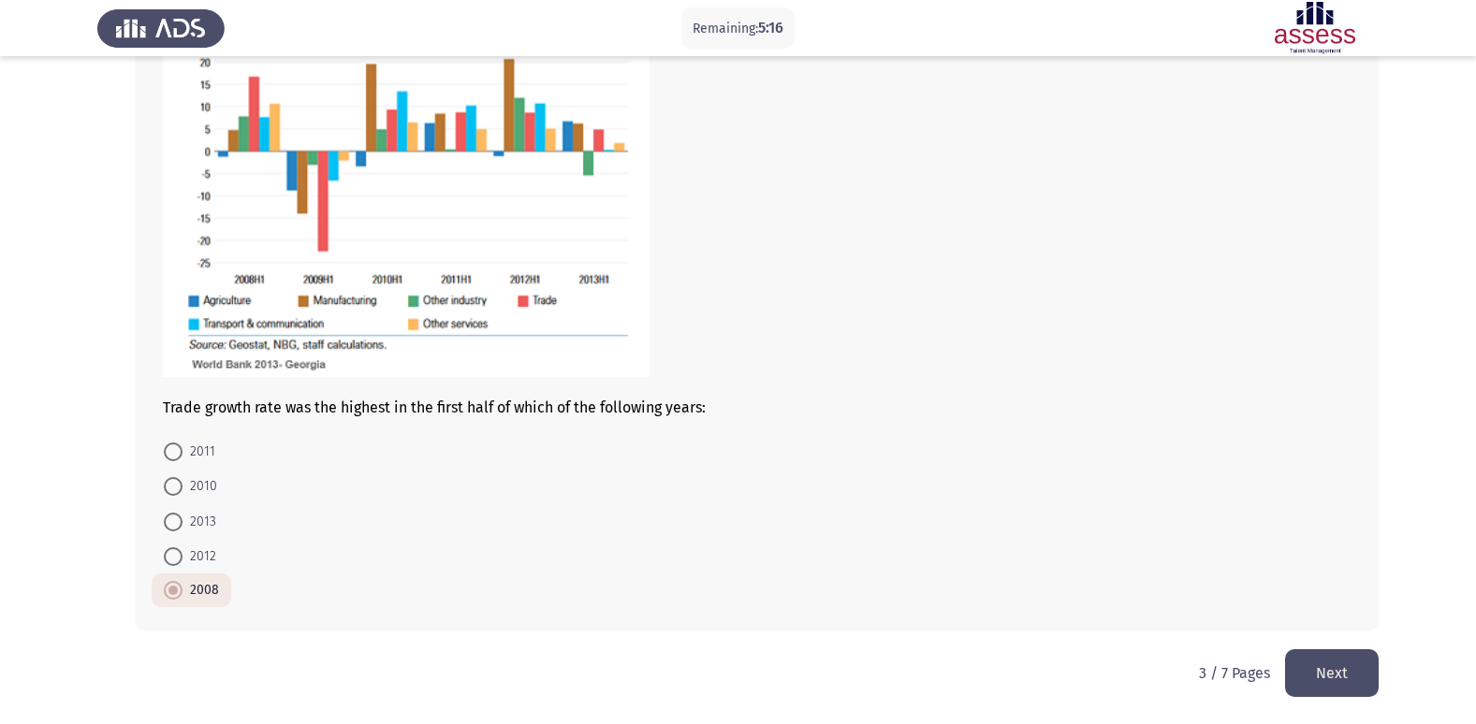
click at [1301, 670] on button "Next" at bounding box center [1332, 673] width 94 height 48
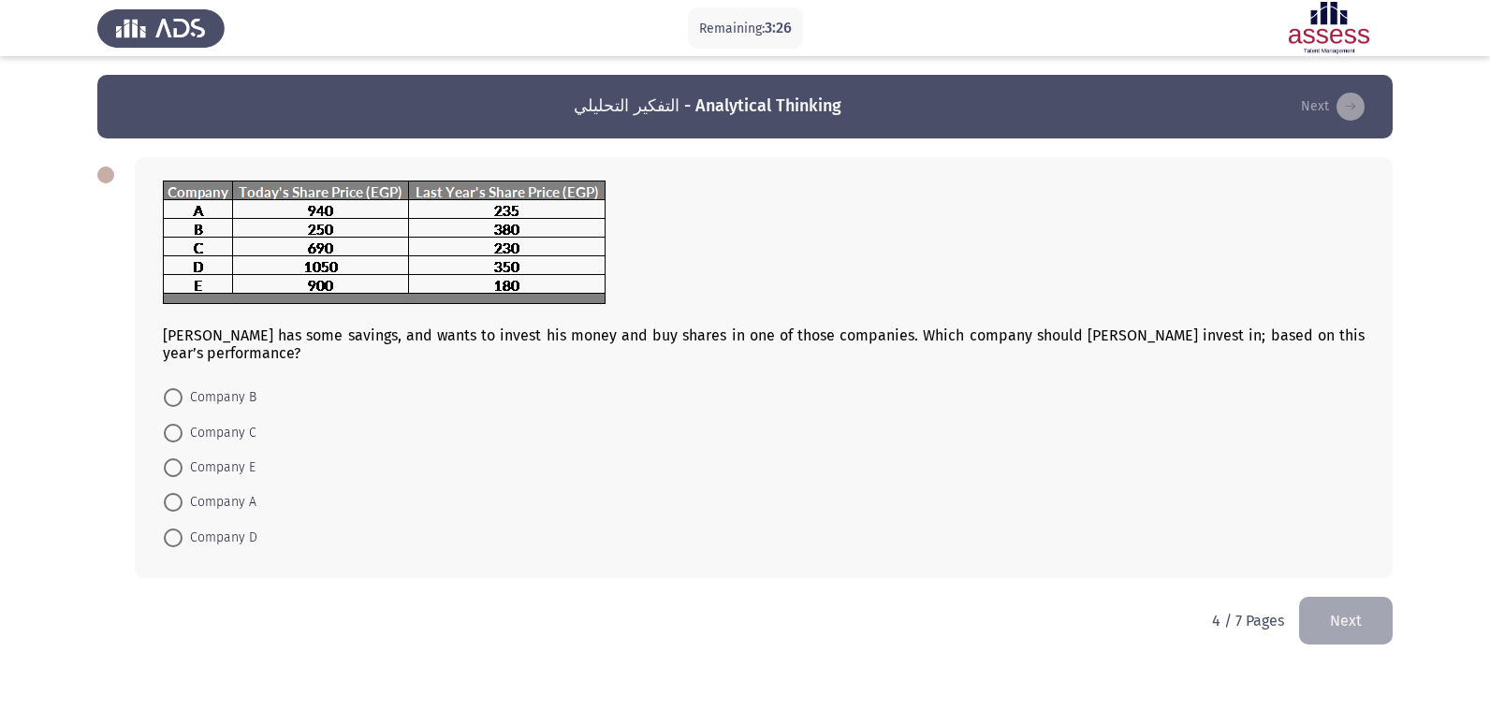
click at [179, 459] on span at bounding box center [173, 468] width 19 height 19
click at [179, 459] on input "Company E" at bounding box center [173, 468] width 19 height 19
radio input "true"
click at [1336, 595] on button "Next" at bounding box center [1346, 619] width 94 height 48
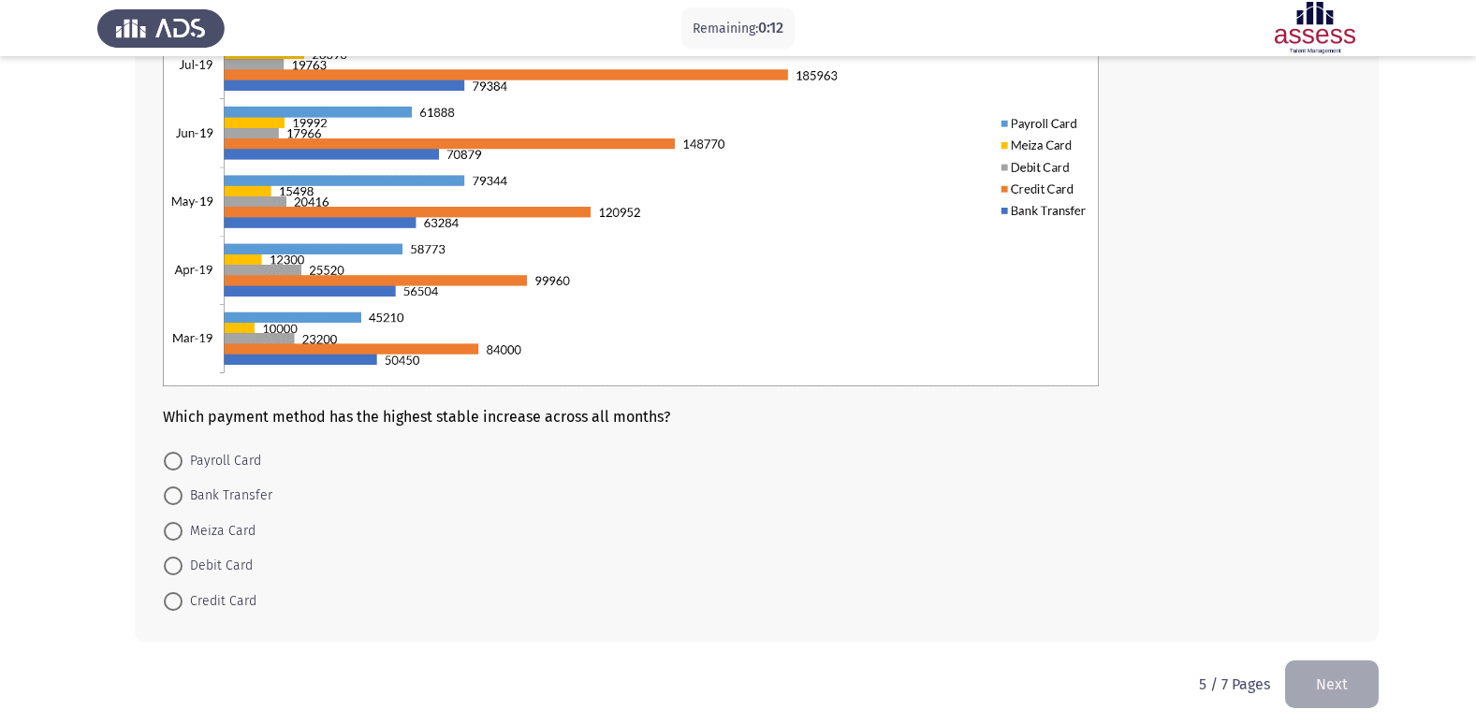
scroll to position [281, 0]
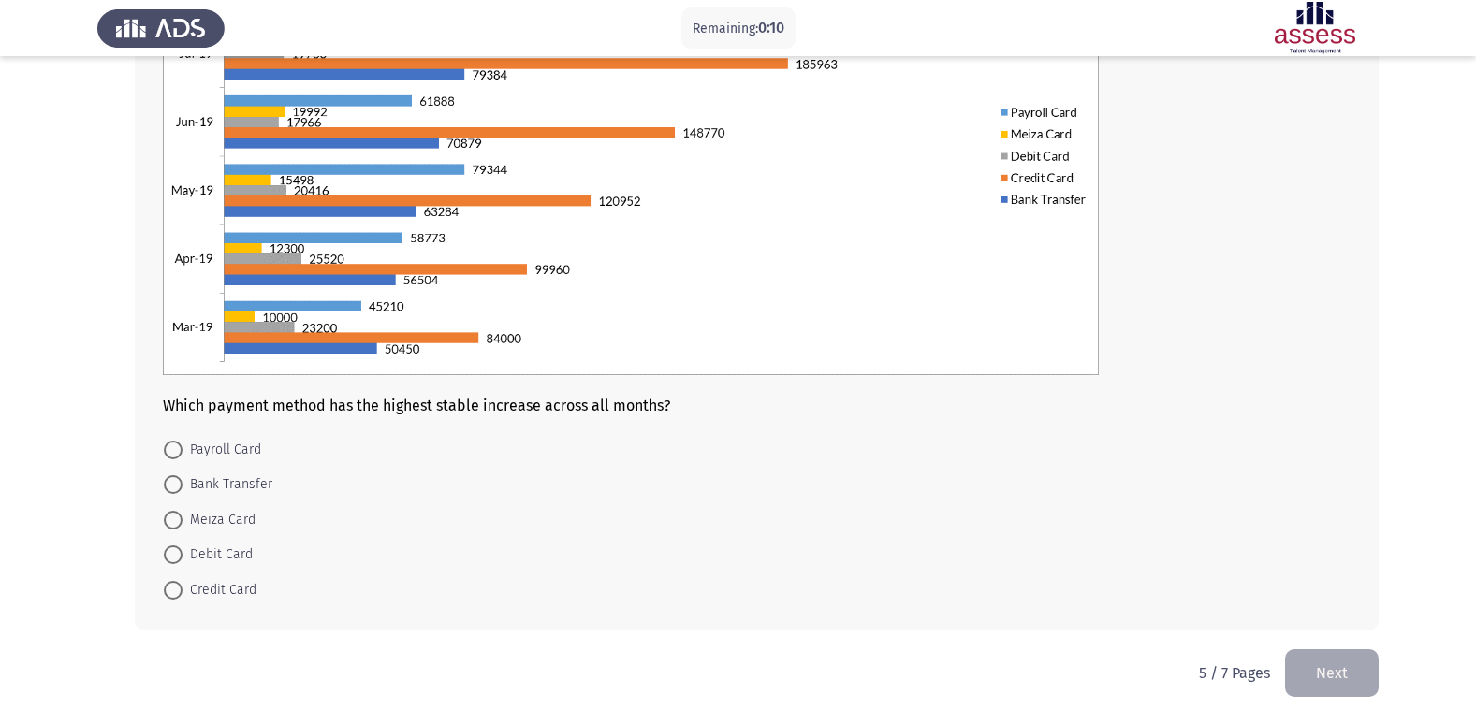
click at [168, 524] on span at bounding box center [173, 520] width 19 height 19
click at [168, 524] on input "Meiza Card" at bounding box center [173, 520] width 19 height 19
radio input "true"
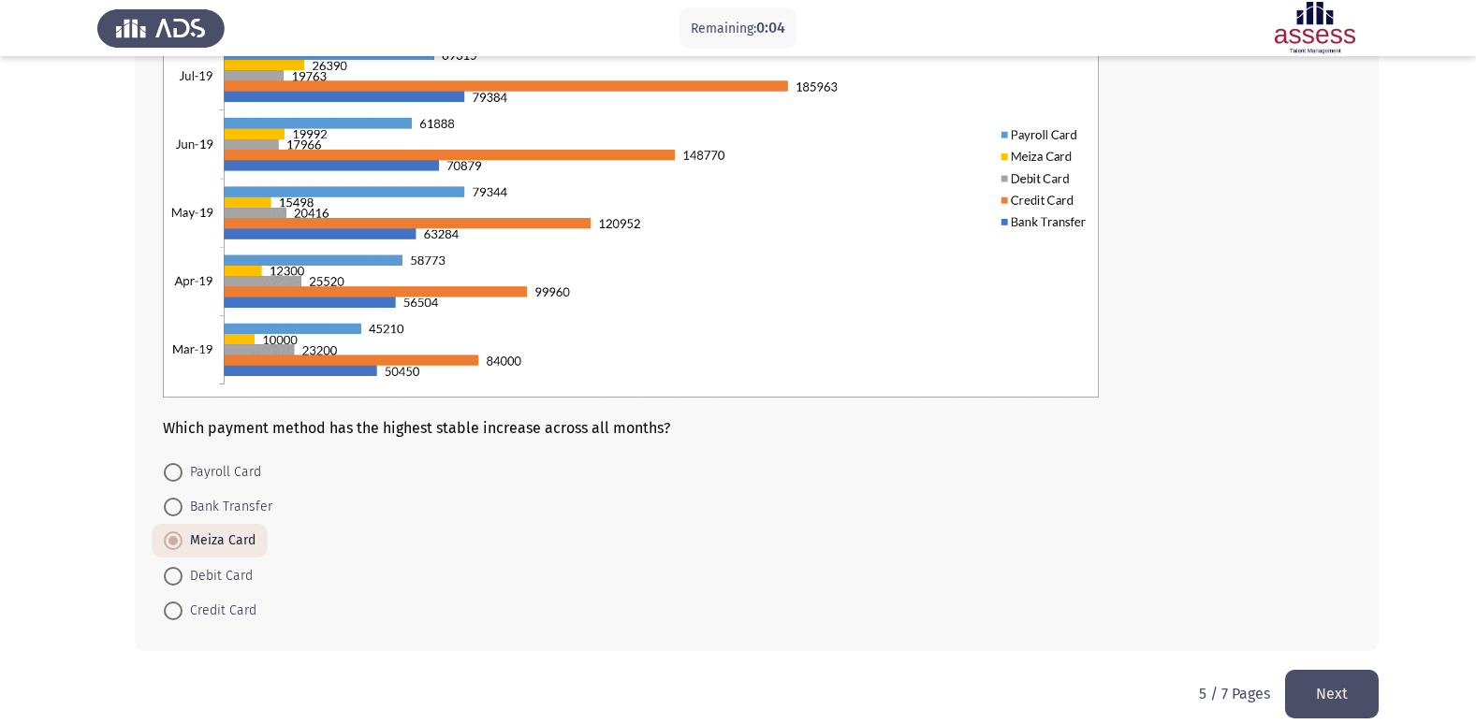
scroll to position [279, 0]
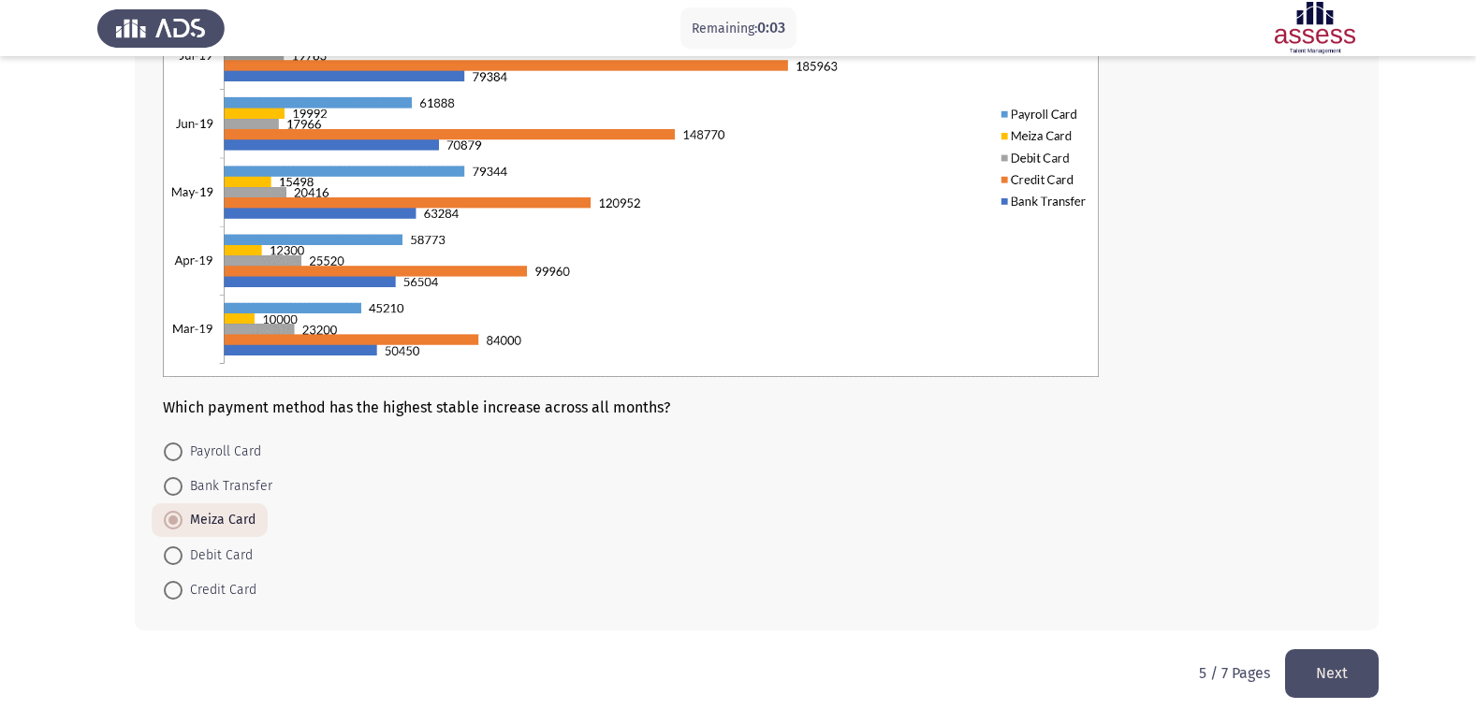
click at [1314, 685] on button "Next" at bounding box center [1332, 673] width 94 height 48
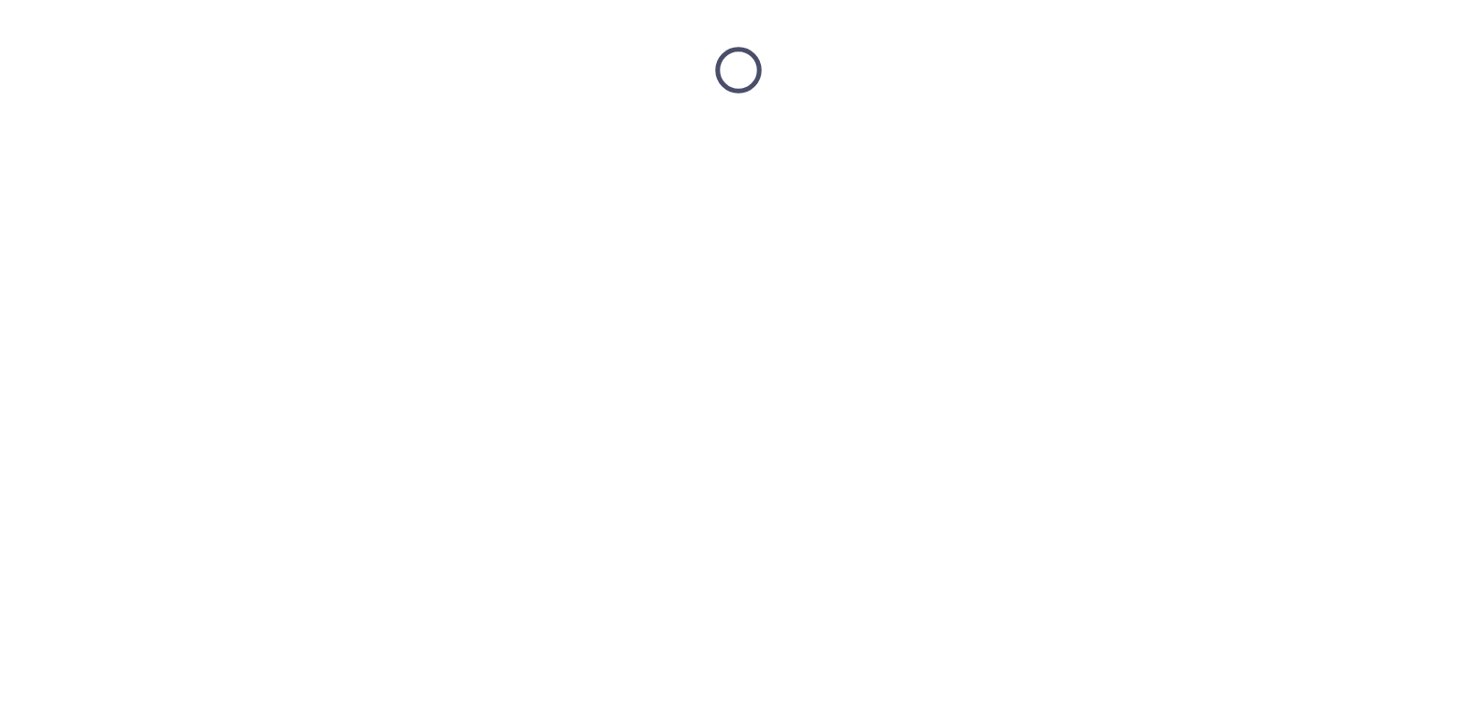
scroll to position [0, 0]
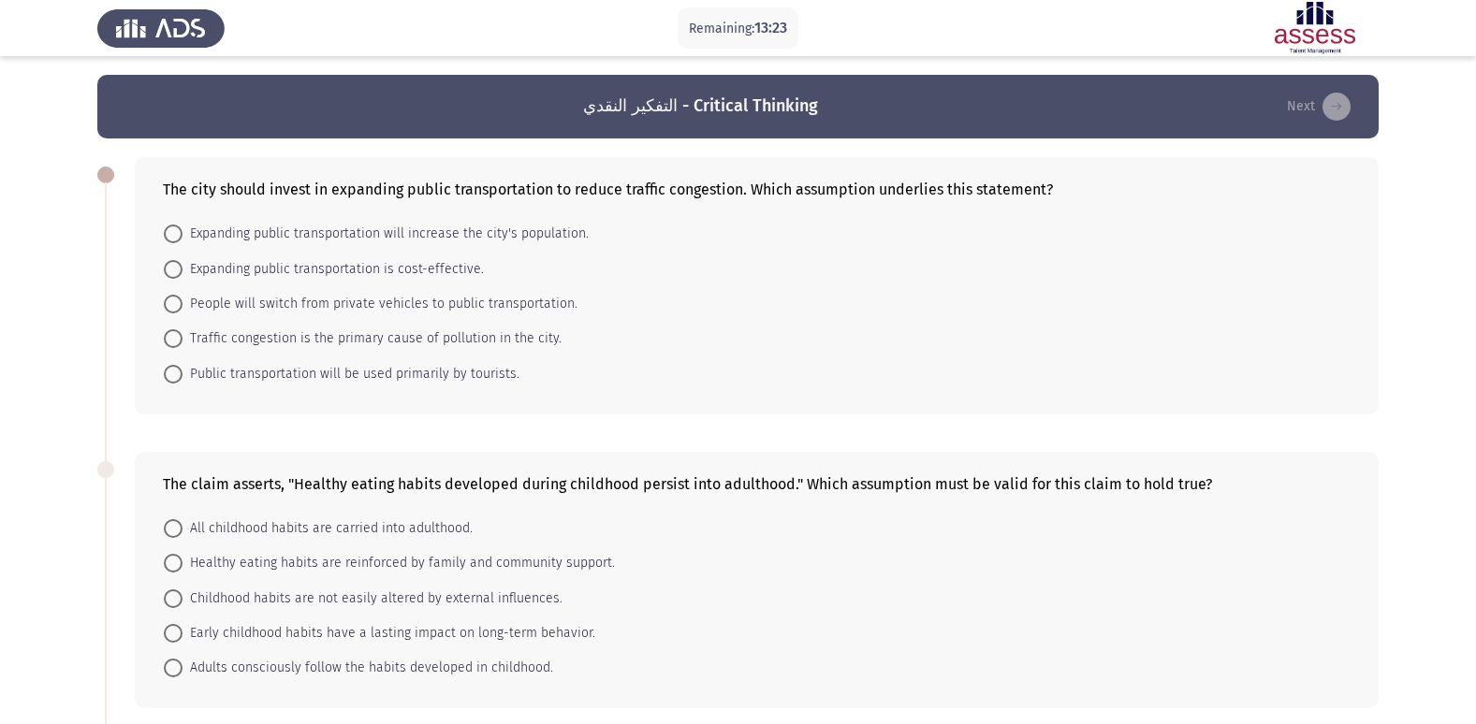
click at [176, 305] on span at bounding box center [173, 304] width 19 height 19
click at [176, 305] on input "People will switch from private vehicles to public transportation." at bounding box center [173, 304] width 19 height 19
radio input "true"
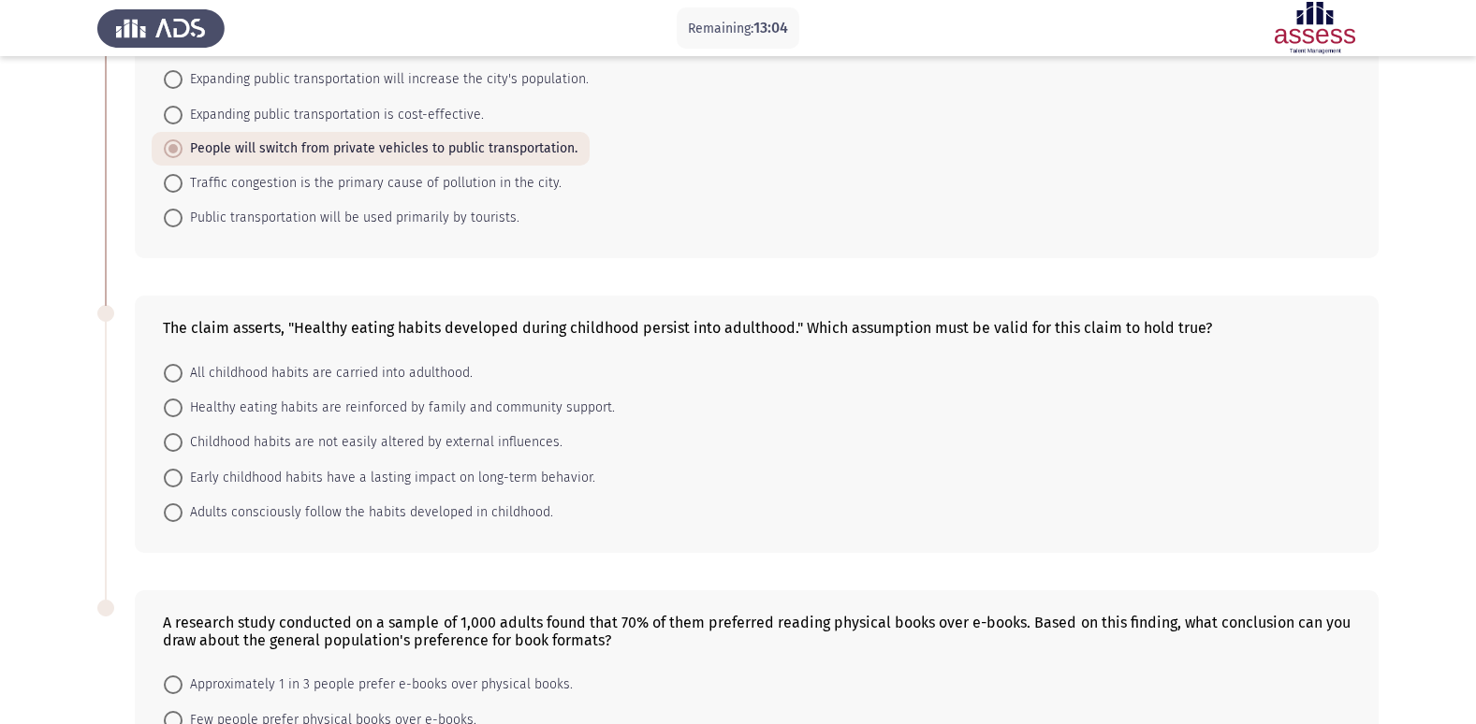
scroll to position [187, 0]
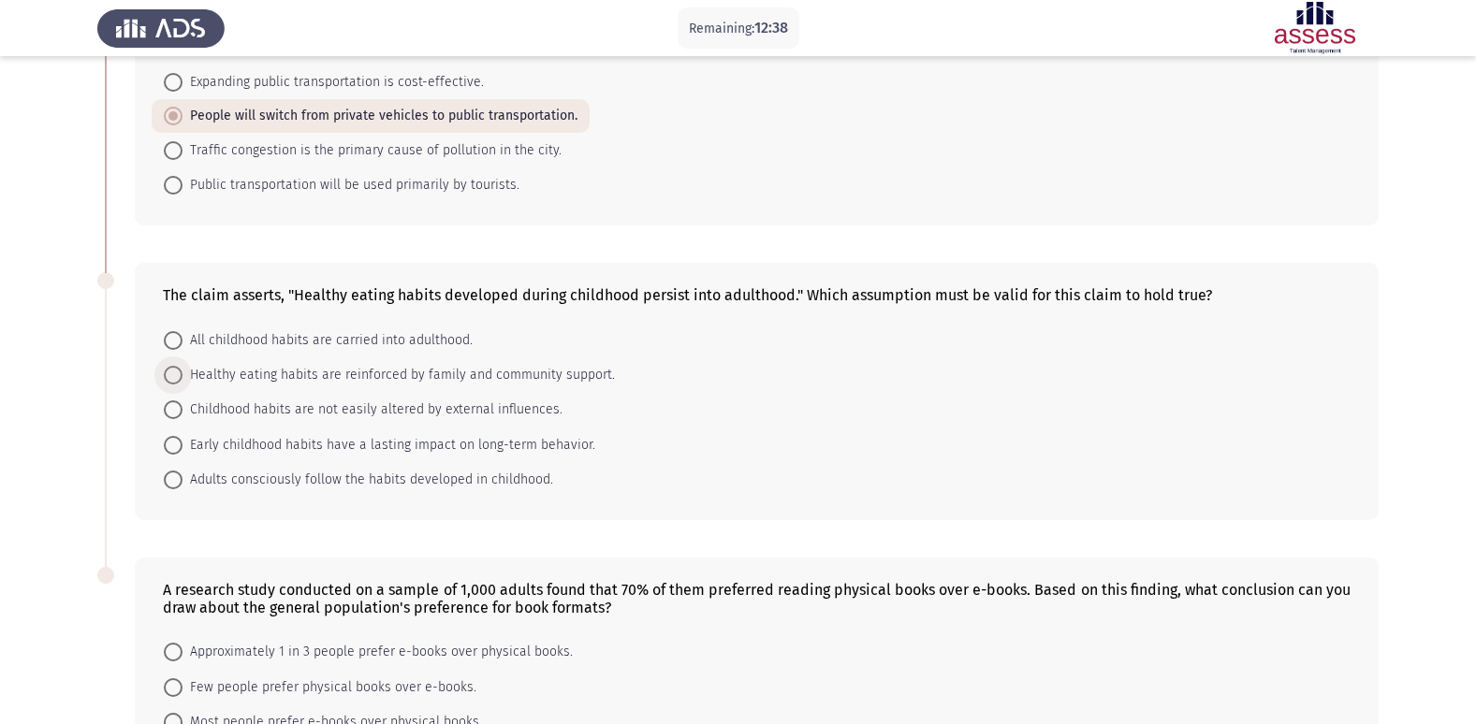
click at [182, 379] on span "Healthy eating habits are reinforced by family and community support." at bounding box center [398, 375] width 432 height 22
click at [182, 379] on input "Healthy eating habits are reinforced by family and community support." at bounding box center [173, 375] width 19 height 19
radio input "true"
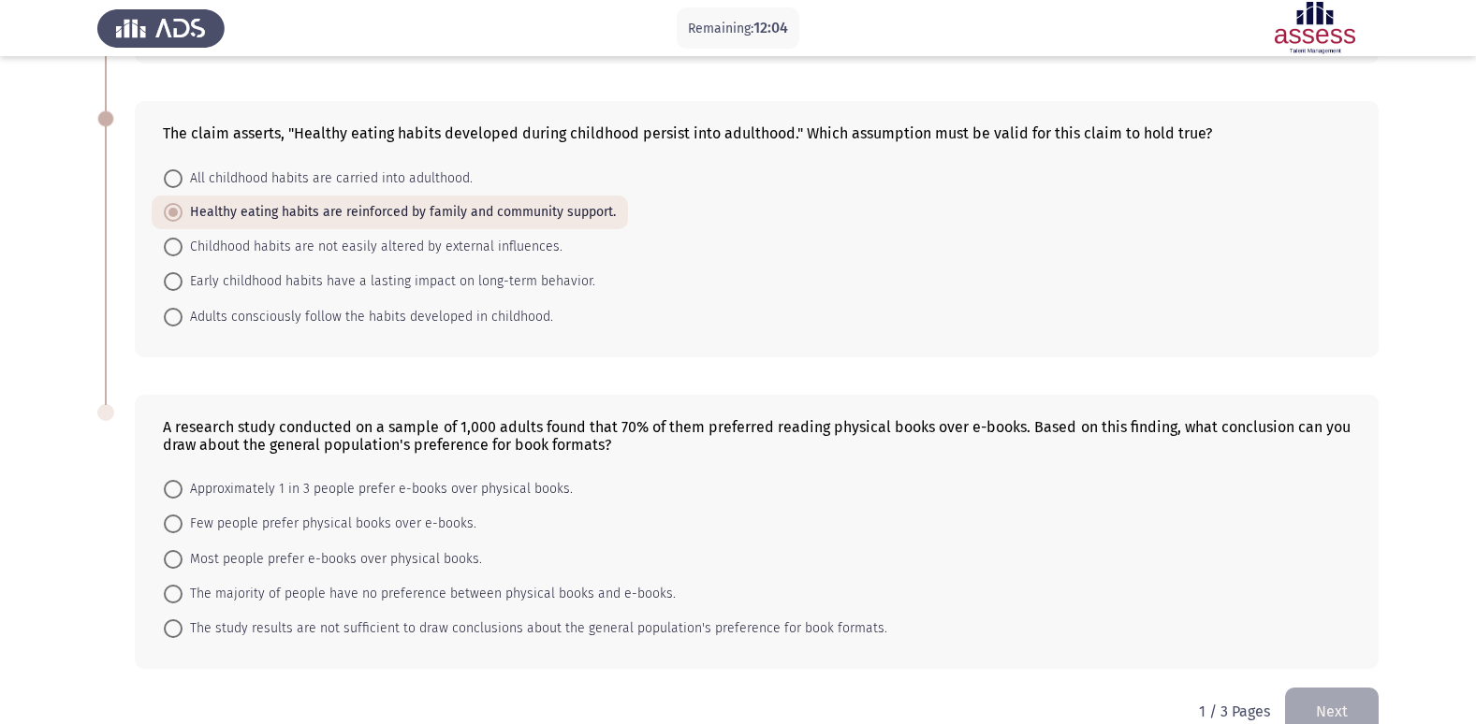
scroll to position [374, 0]
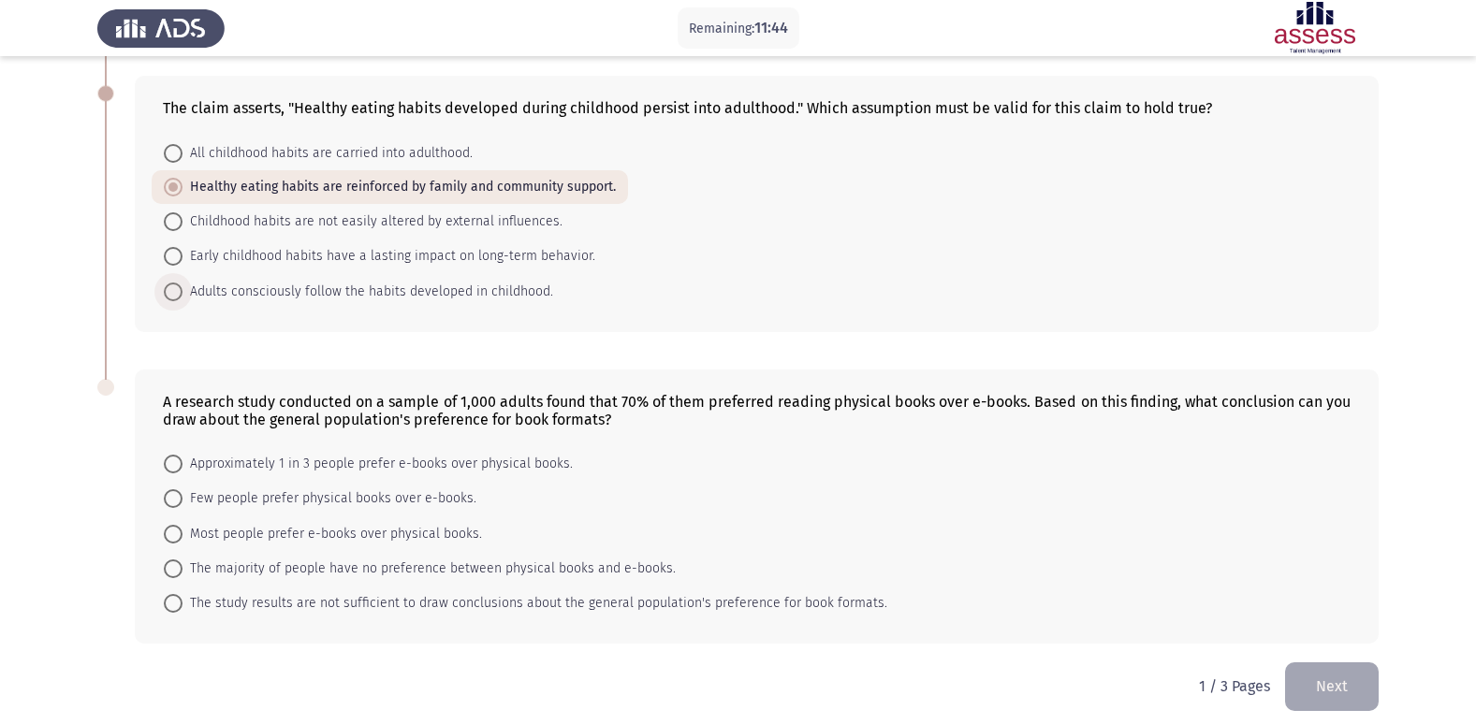
click at [174, 296] on span at bounding box center [173, 292] width 19 height 19
click at [174, 296] on input "Adults consciously follow the habits developed in childhood." at bounding box center [173, 292] width 19 height 19
radio input "true"
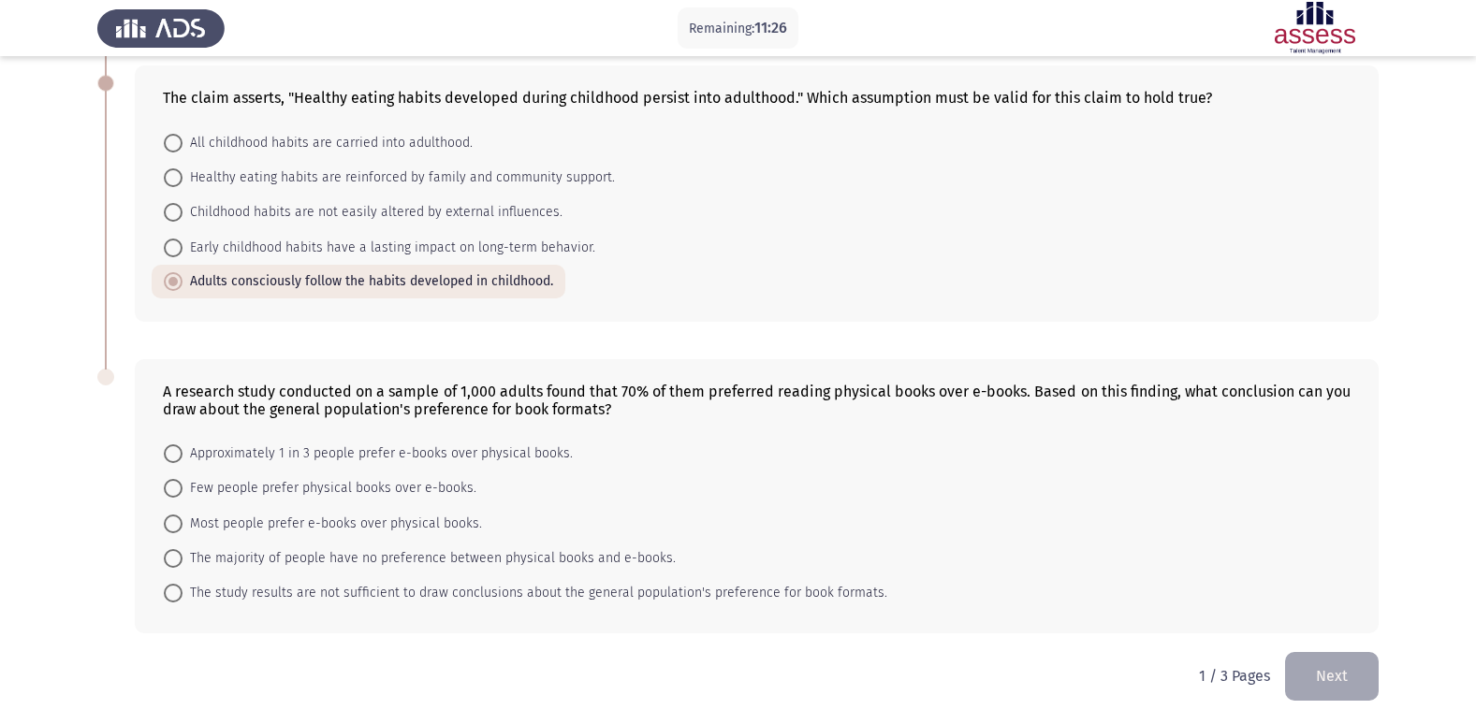
scroll to position [387, 0]
click at [174, 451] on span at bounding box center [173, 451] width 19 height 19
click at [174, 451] on input "Approximately 1 in 3 people prefer e-books over physical books." at bounding box center [173, 451] width 19 height 19
radio input "true"
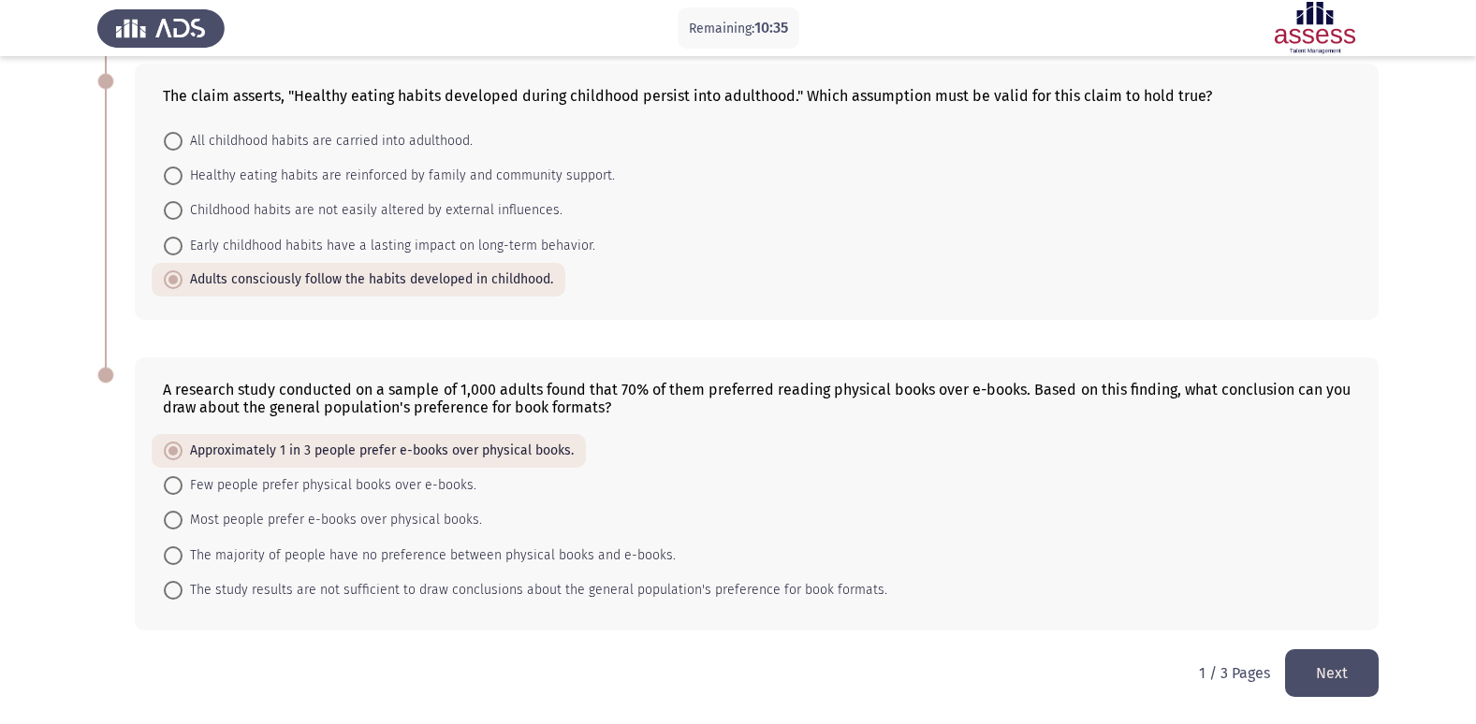
click at [1311, 659] on button "Next" at bounding box center [1332, 673] width 94 height 48
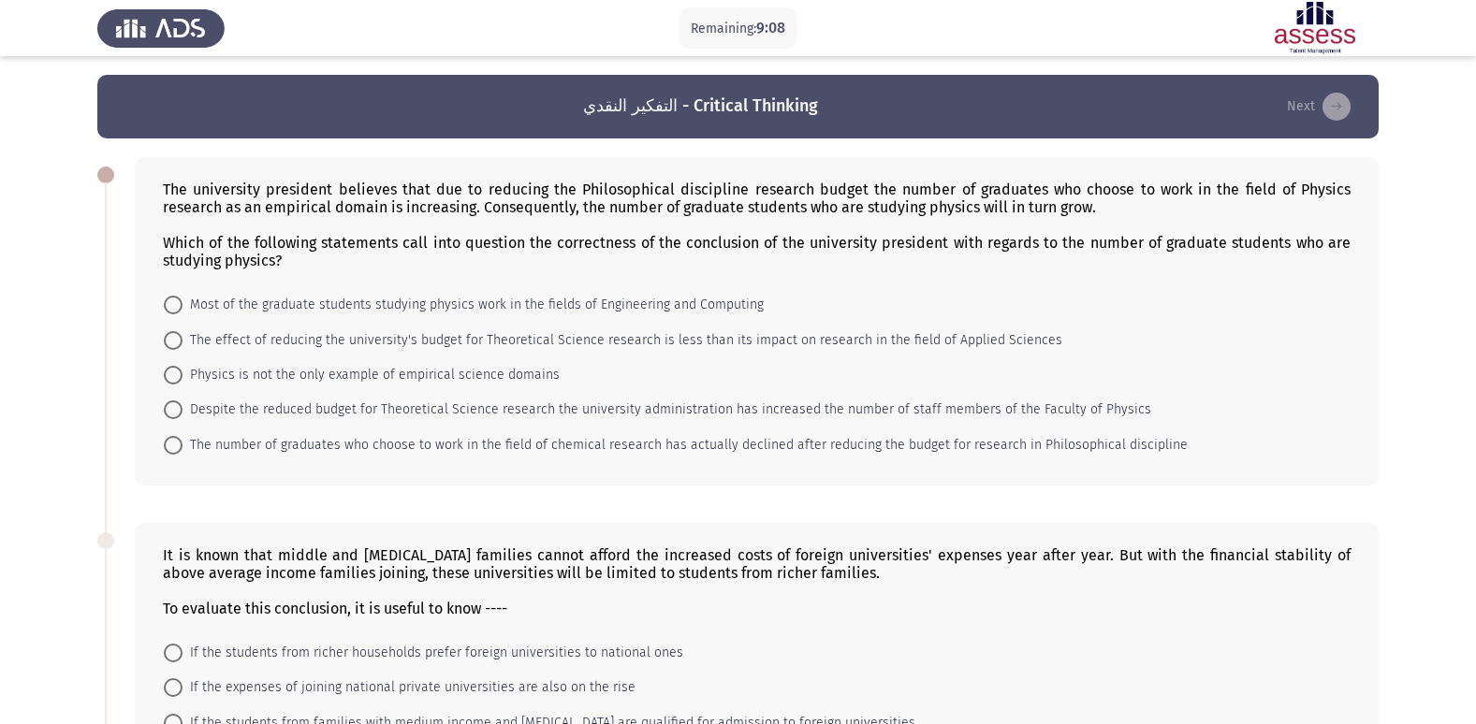
click at [177, 375] on span at bounding box center [173, 375] width 19 height 19
click at [177, 375] on input "Physics is not the only example of empirical science domains" at bounding box center [173, 375] width 19 height 19
radio input "true"
click at [182, 335] on span at bounding box center [173, 340] width 19 height 19
click at [182, 335] on input "The effect of reducing the university's budget for Theoretical Science research…" at bounding box center [173, 340] width 19 height 19
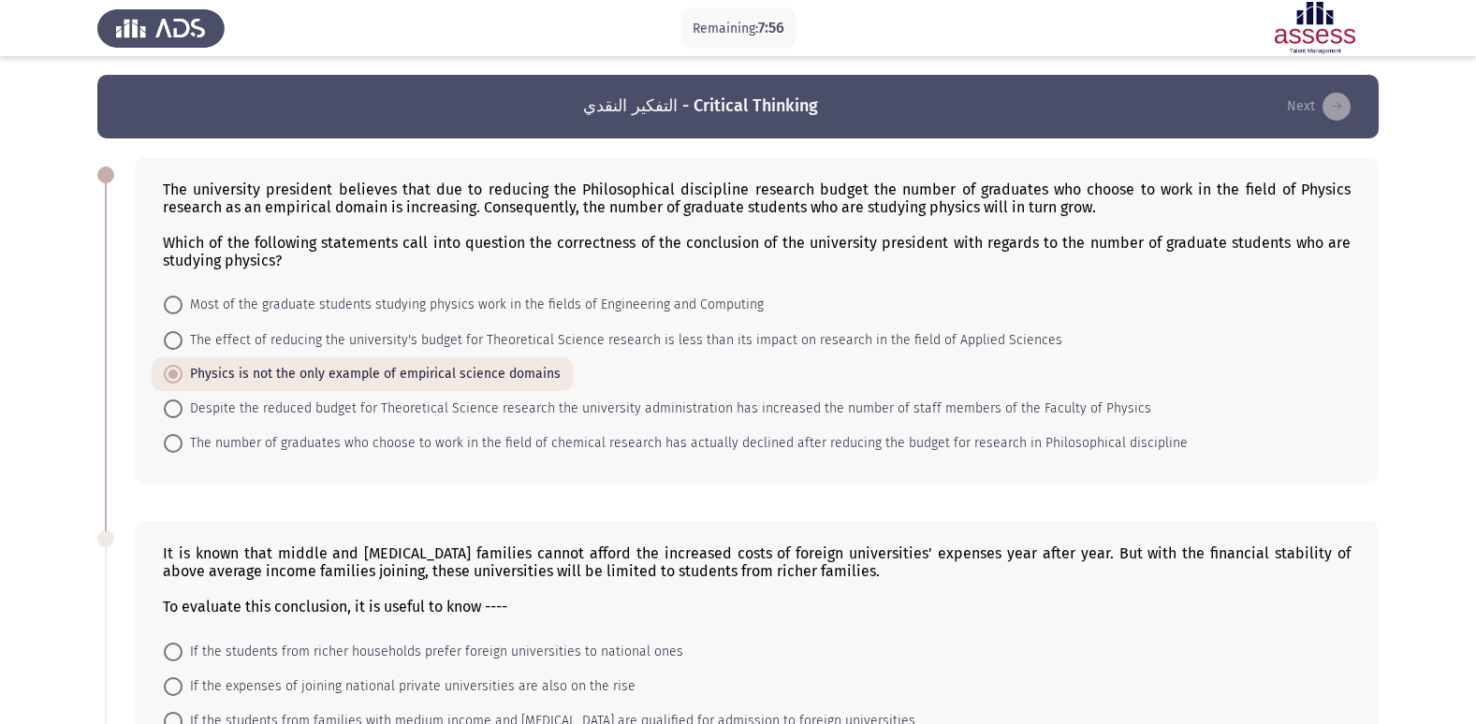
radio input "true"
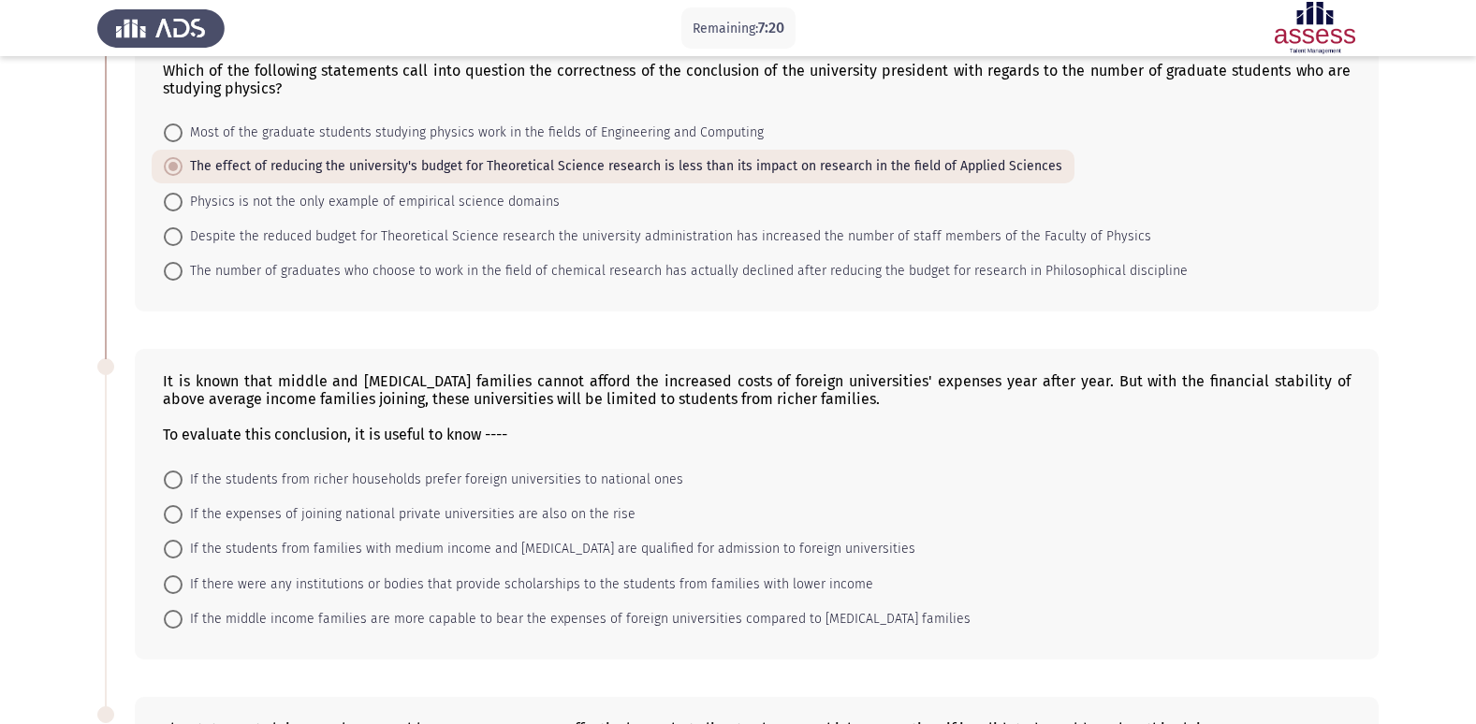
scroll to position [187, 0]
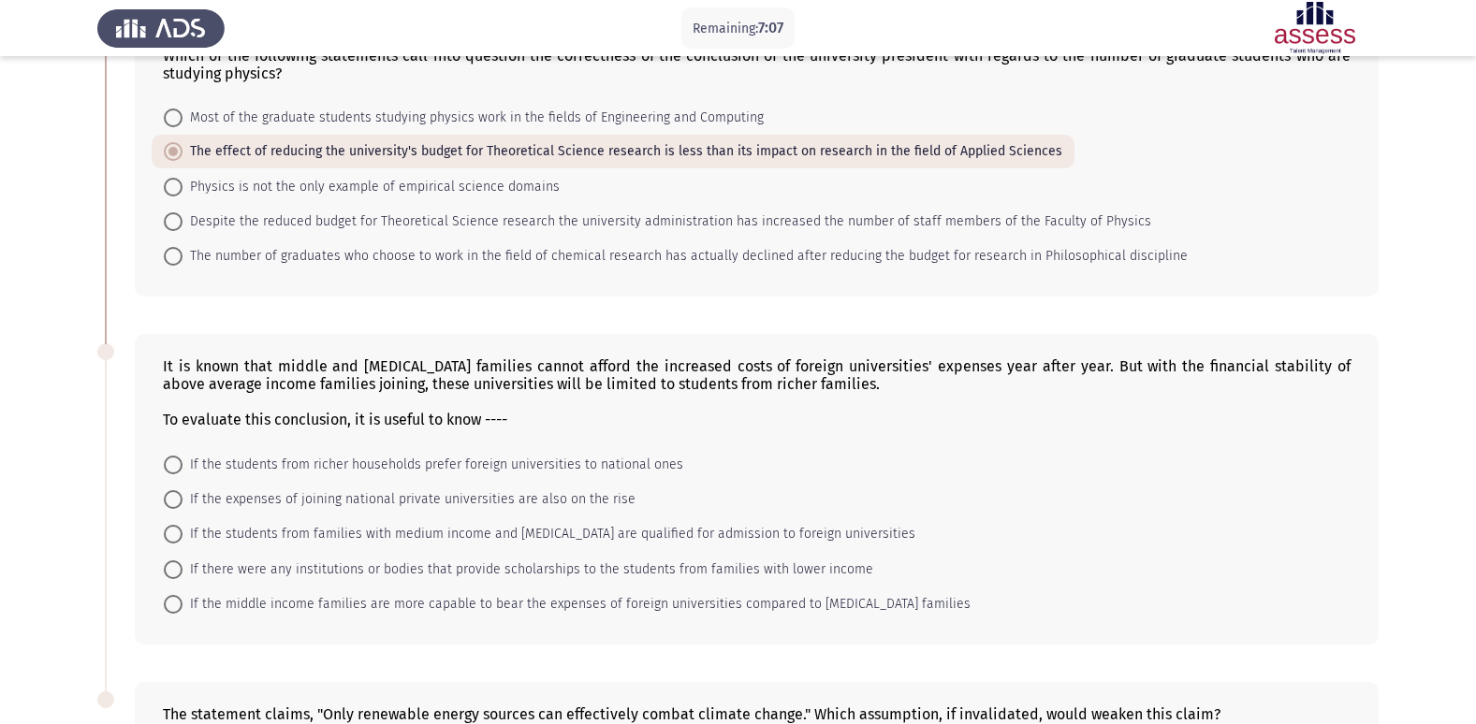
click at [173, 119] on span at bounding box center [173, 118] width 19 height 19
click at [173, 119] on input "Most of the graduate students studying physics work in the fields of Engineerin…" at bounding box center [173, 118] width 19 height 19
radio input "true"
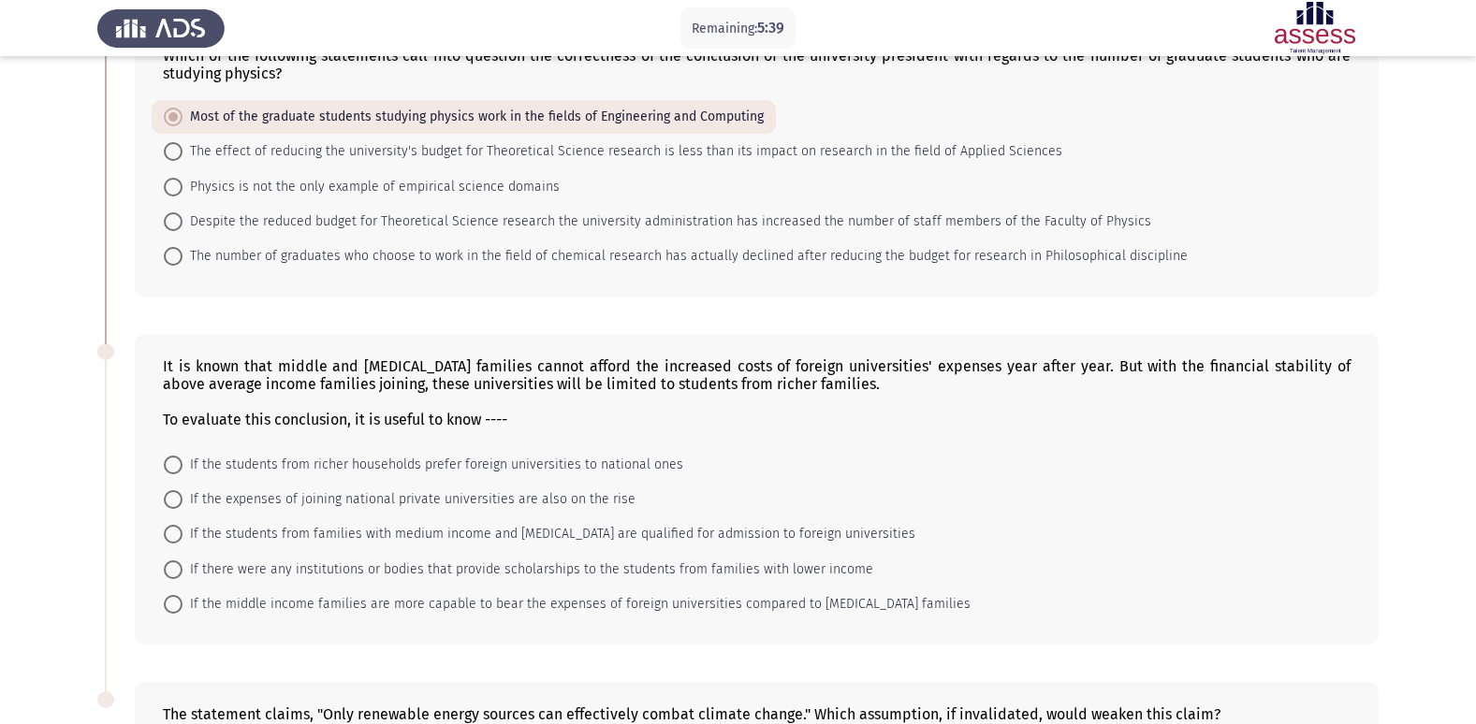
click at [171, 561] on span at bounding box center [173, 570] width 19 height 19
click at [171, 561] on input "If there were any institutions or bodies that provide scholarships to the stude…" at bounding box center [173, 570] width 19 height 19
radio input "true"
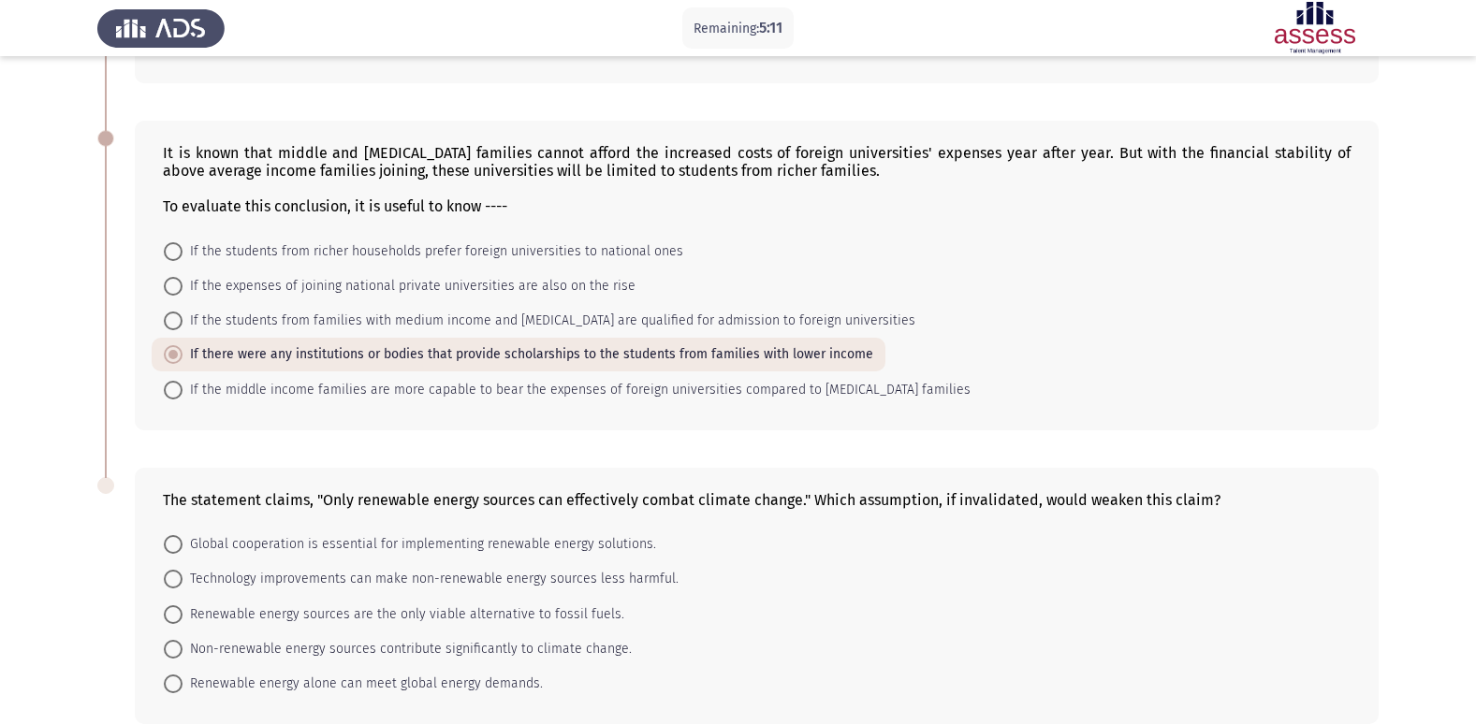
scroll to position [494, 0]
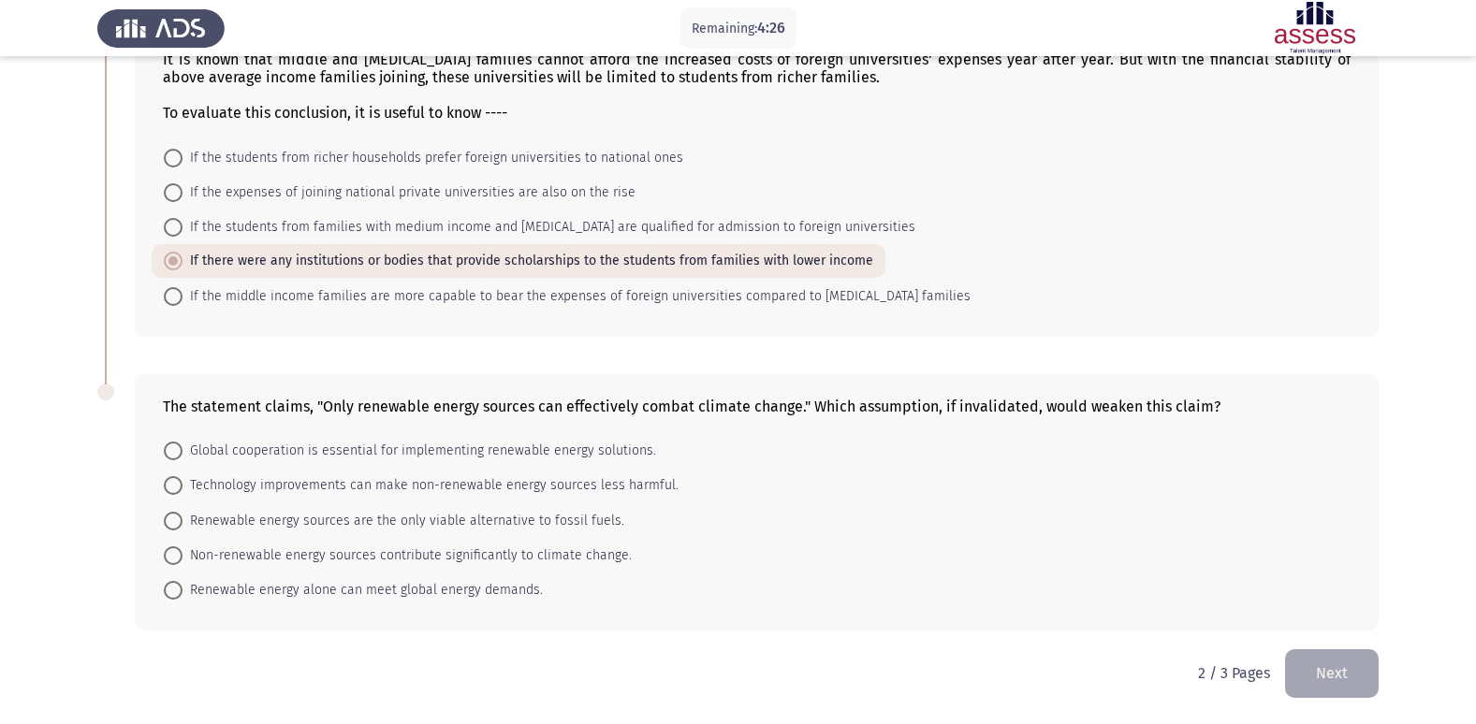
click at [181, 487] on span at bounding box center [173, 485] width 19 height 19
click at [181, 487] on input "Technology improvements can make non-renewable energy sources less harmful." at bounding box center [173, 485] width 19 height 19
radio input "true"
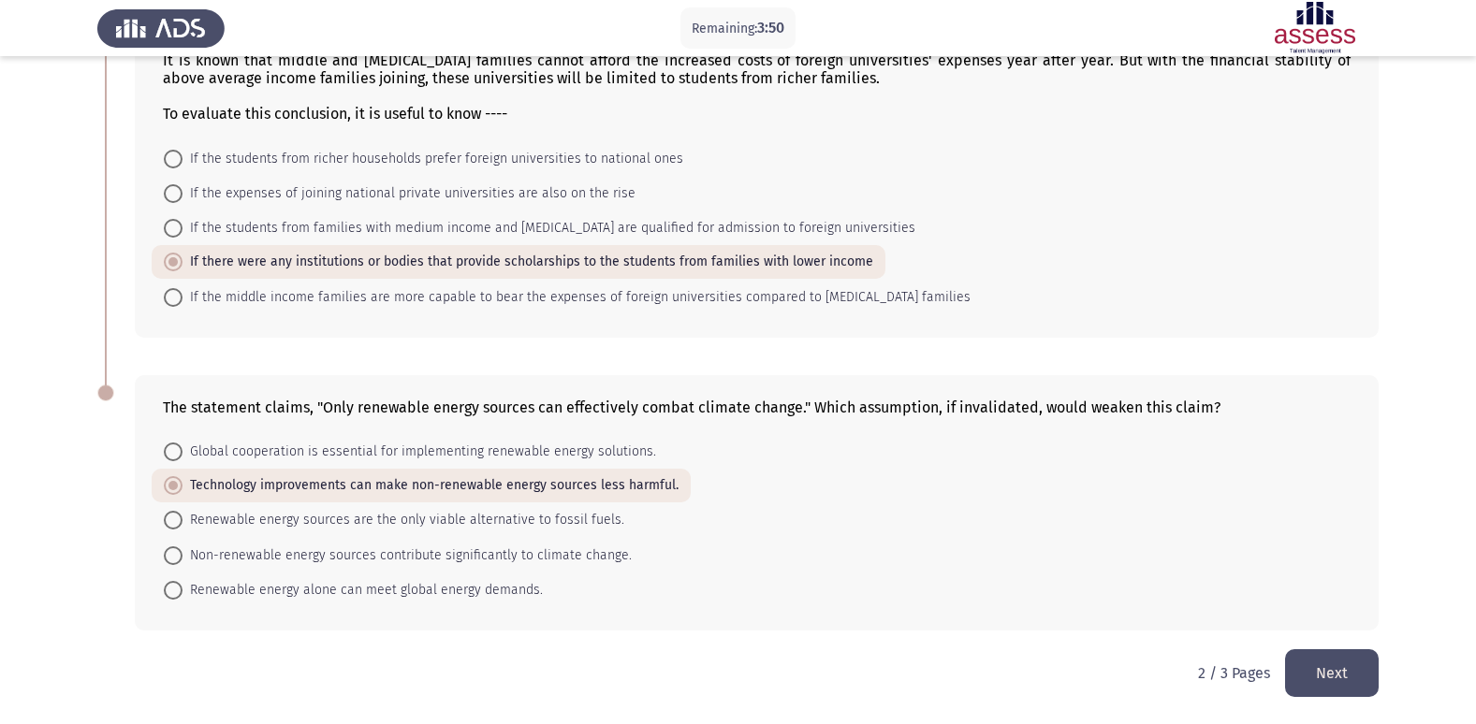
click at [1333, 659] on button "Next" at bounding box center [1332, 673] width 94 height 48
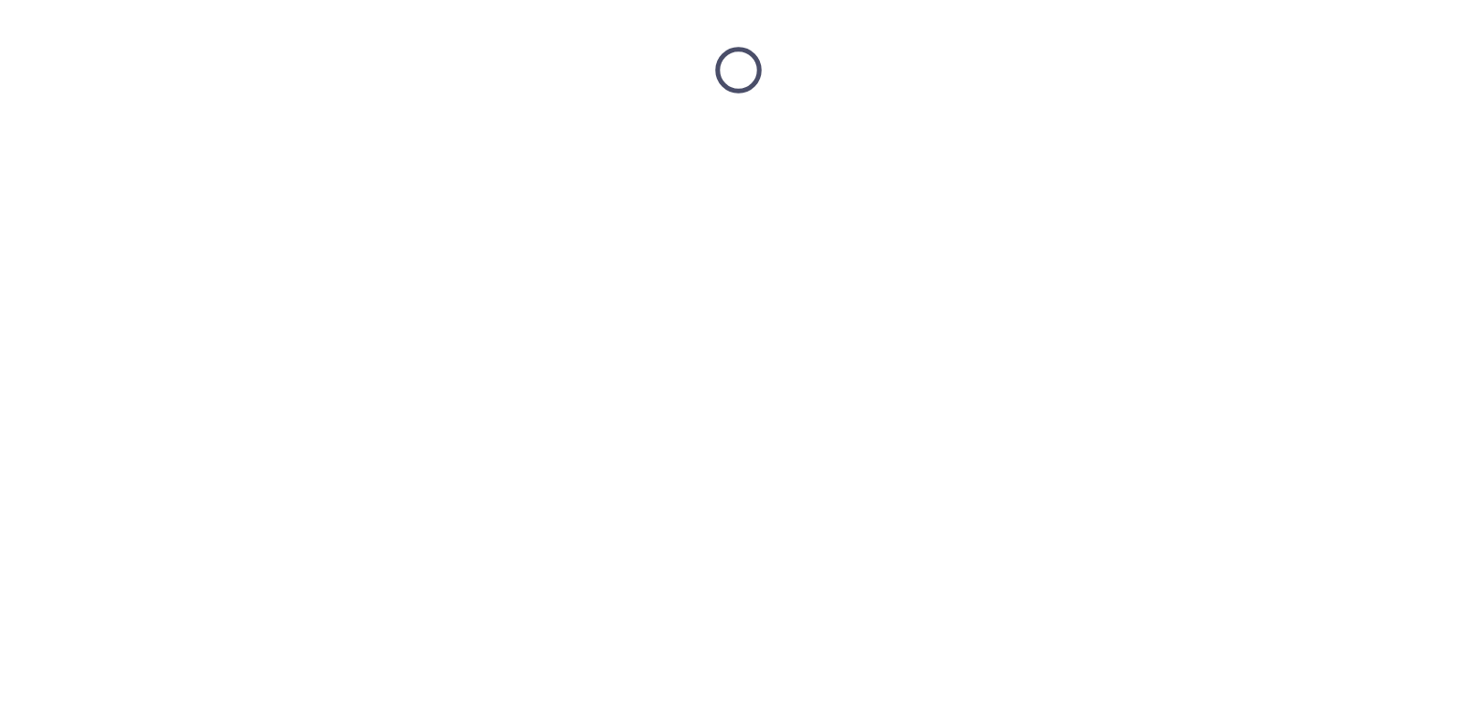
scroll to position [0, 0]
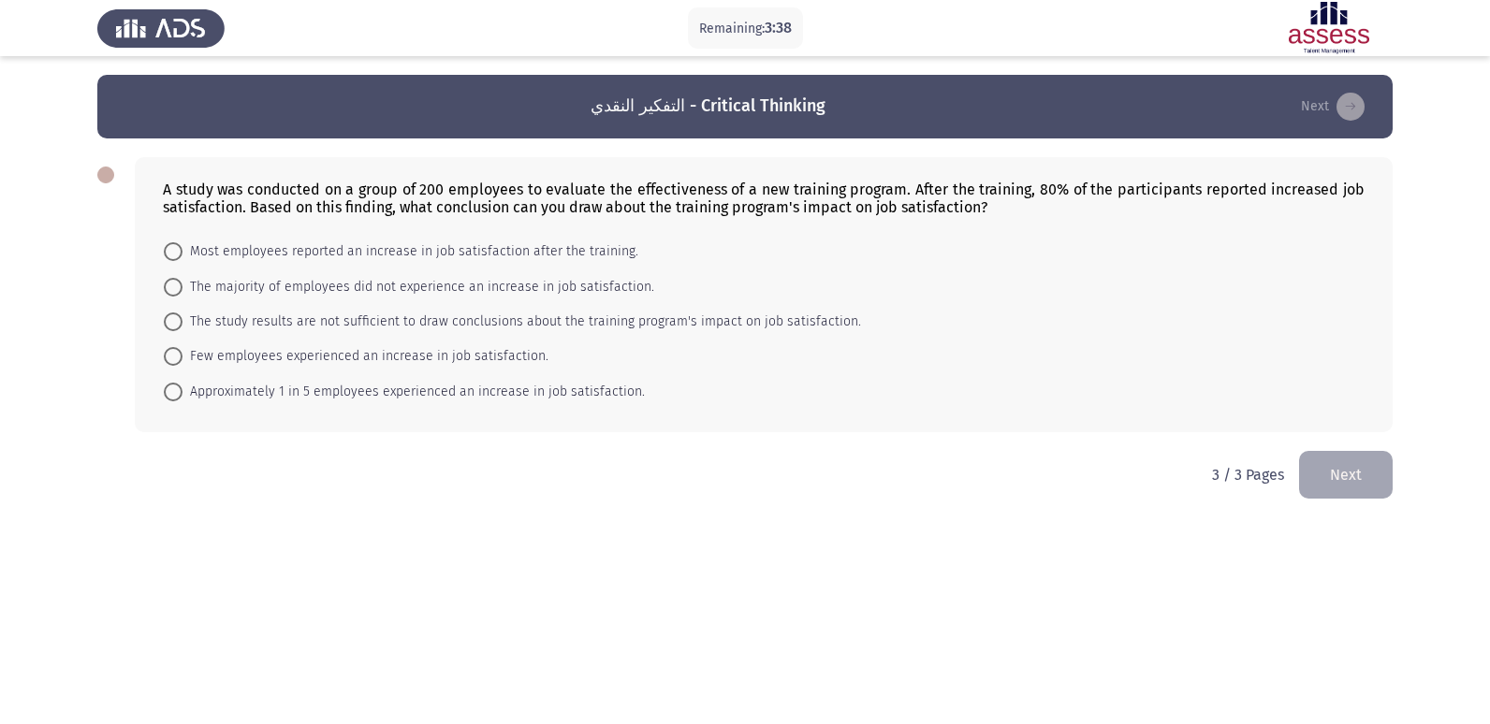
drag, startPoint x: 426, startPoint y: 188, endPoint x: 471, endPoint y: 194, distance: 45.3
click at [471, 194] on div "A study was conducted on a group of 200 employees to evaluate the effectiveness…" at bounding box center [764, 199] width 1202 height 36
click at [171, 250] on span at bounding box center [173, 251] width 19 height 19
click at [171, 250] on input "Most employees reported an increase in job satisfaction after the training." at bounding box center [173, 251] width 19 height 19
radio input "true"
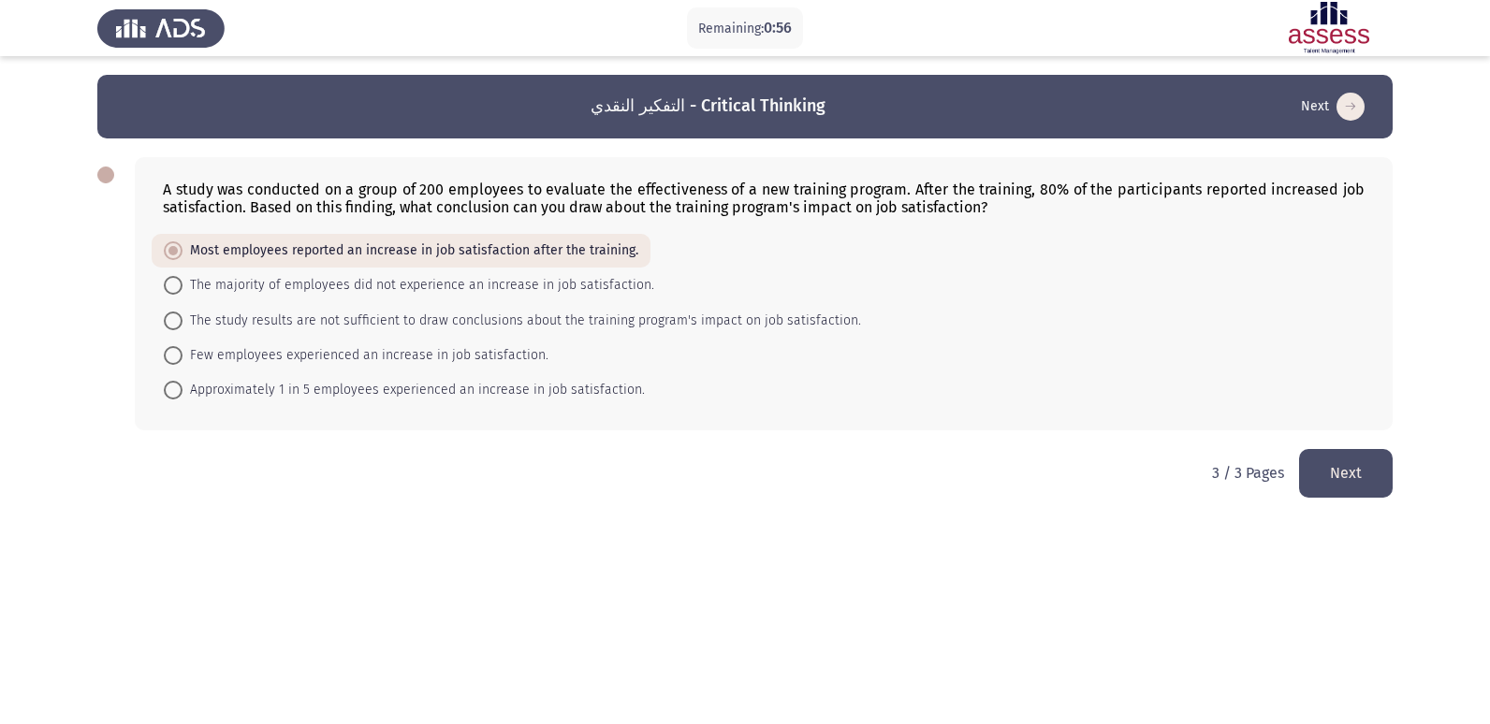
click at [1325, 455] on button "Next" at bounding box center [1346, 473] width 94 height 48
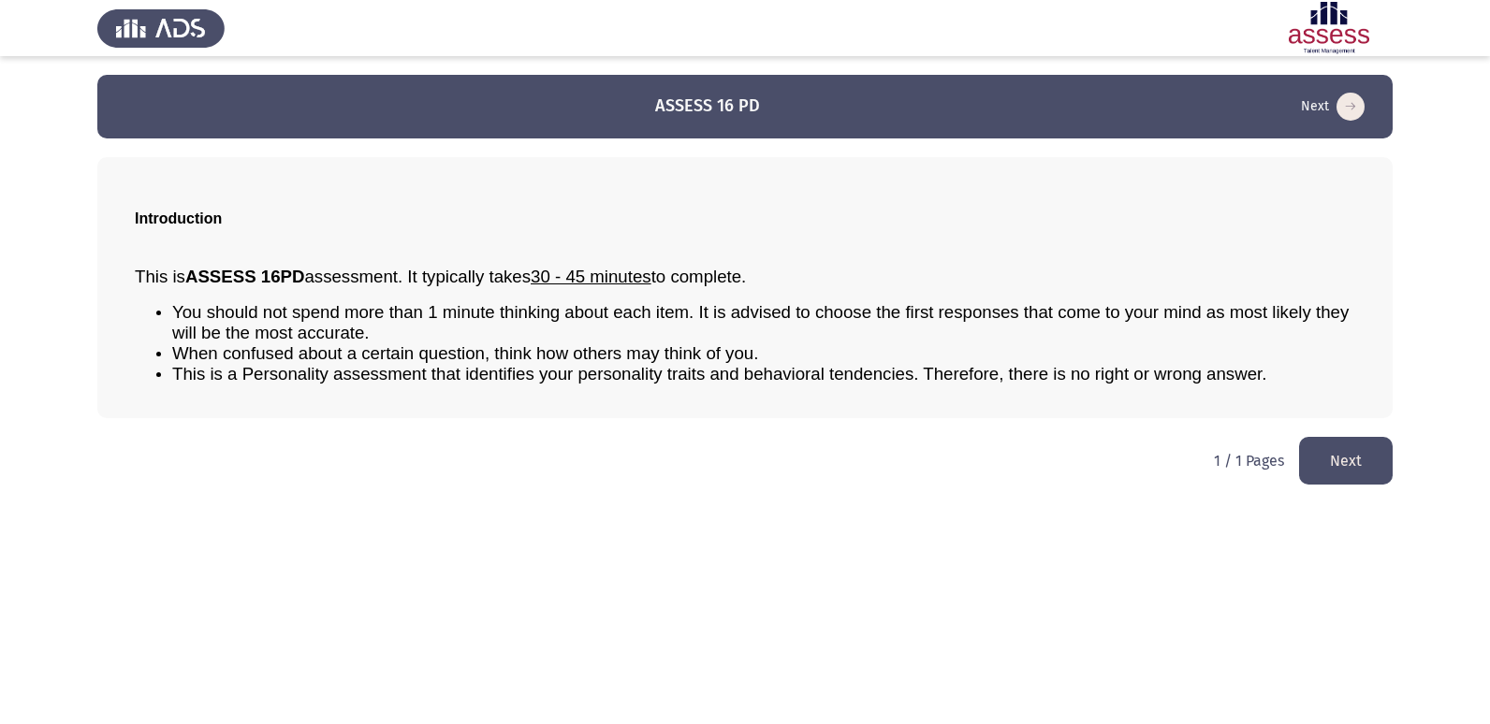
click at [1326, 463] on button "Next" at bounding box center [1346, 461] width 94 height 48
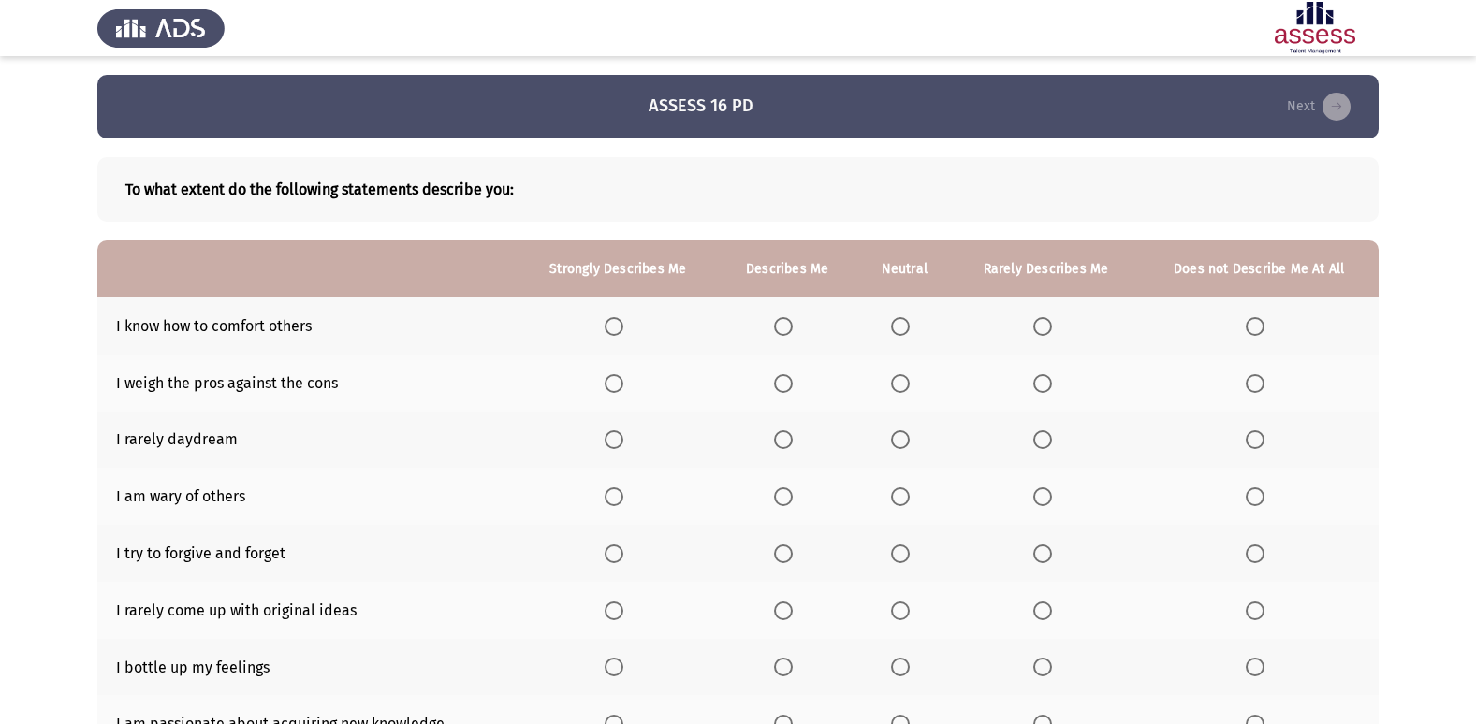
click at [612, 326] on span "Select an option" at bounding box center [614, 326] width 19 height 19
click at [612, 326] on input "Select an option" at bounding box center [614, 326] width 19 height 19
click at [781, 322] on span "Select an option" at bounding box center [783, 326] width 19 height 19
click at [781, 322] on input "Select an option" at bounding box center [783, 326] width 19 height 19
click at [623, 386] on span "Select an option" at bounding box center [614, 383] width 19 height 19
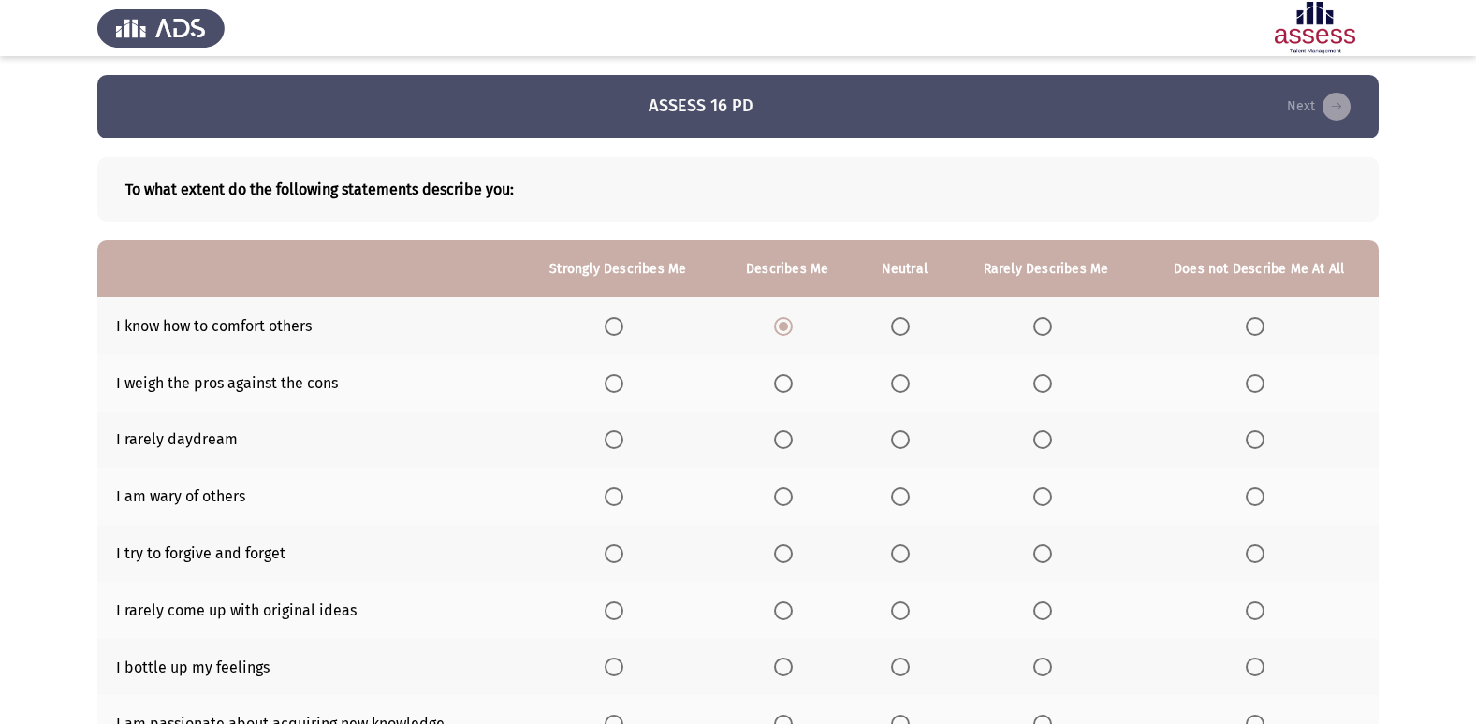
click at [623, 386] on input "Select an option" at bounding box center [614, 383] width 19 height 19
click at [1035, 444] on span "Select an option" at bounding box center [1042, 439] width 19 height 19
click at [1035, 444] on input "Select an option" at bounding box center [1042, 439] width 19 height 19
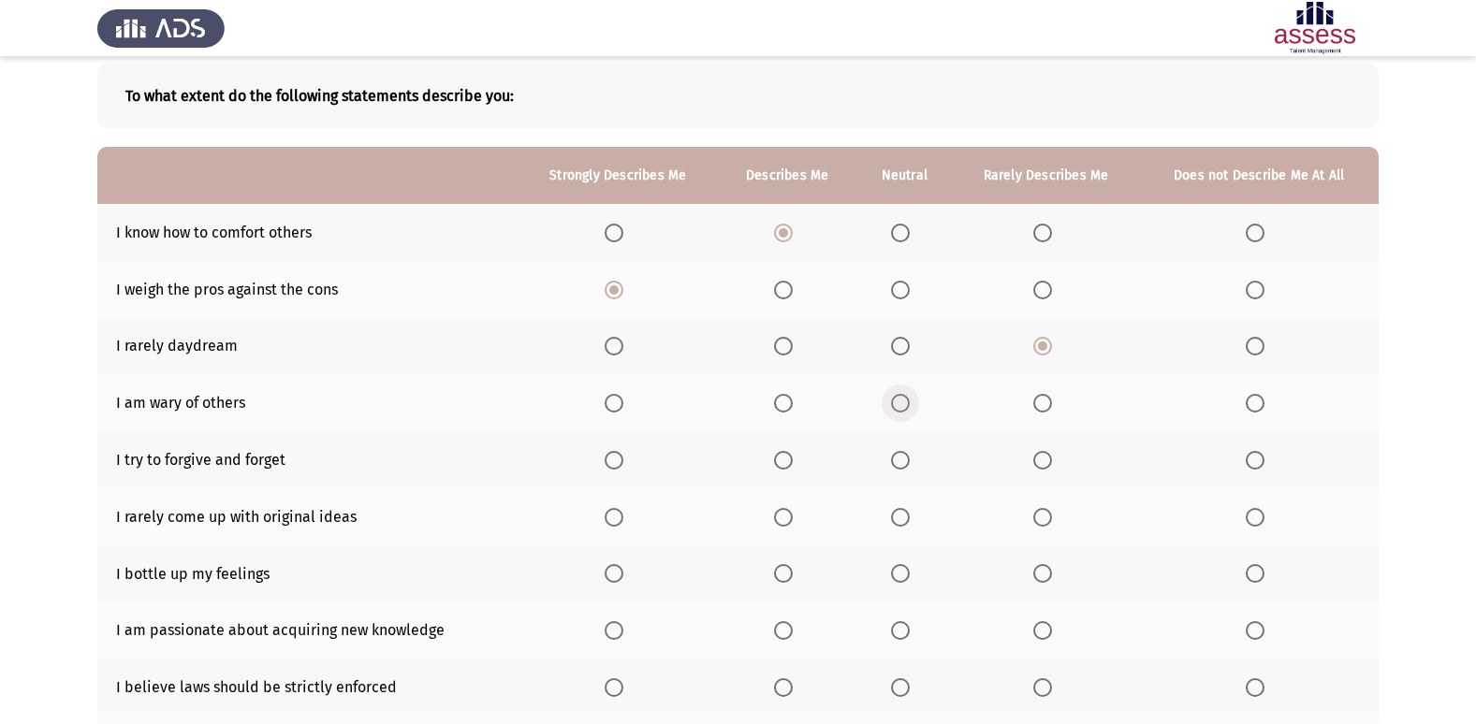
click at [902, 399] on span "Select an option" at bounding box center [900, 403] width 19 height 19
click at [902, 399] on input "Select an option" at bounding box center [900, 403] width 19 height 19
click at [607, 461] on span "Select an option" at bounding box center [614, 460] width 19 height 19
click at [607, 461] on input "Select an option" at bounding box center [614, 460] width 19 height 19
click at [1260, 522] on span "Select an option" at bounding box center [1255, 517] width 19 height 19
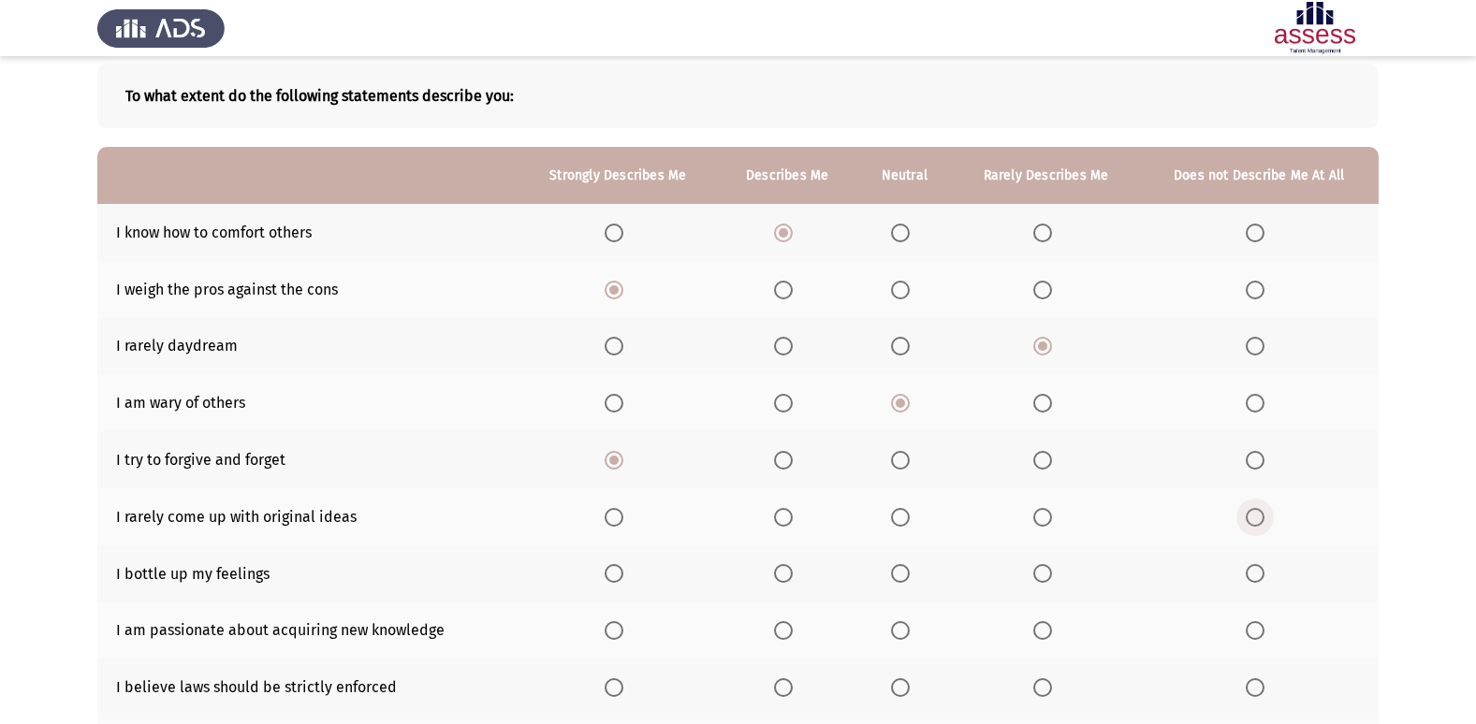
click at [1260, 522] on input "Select an option" at bounding box center [1255, 517] width 19 height 19
click at [623, 569] on span "Select an option" at bounding box center [614, 573] width 19 height 19
click at [623, 569] on input "Select an option" at bounding box center [614, 573] width 19 height 19
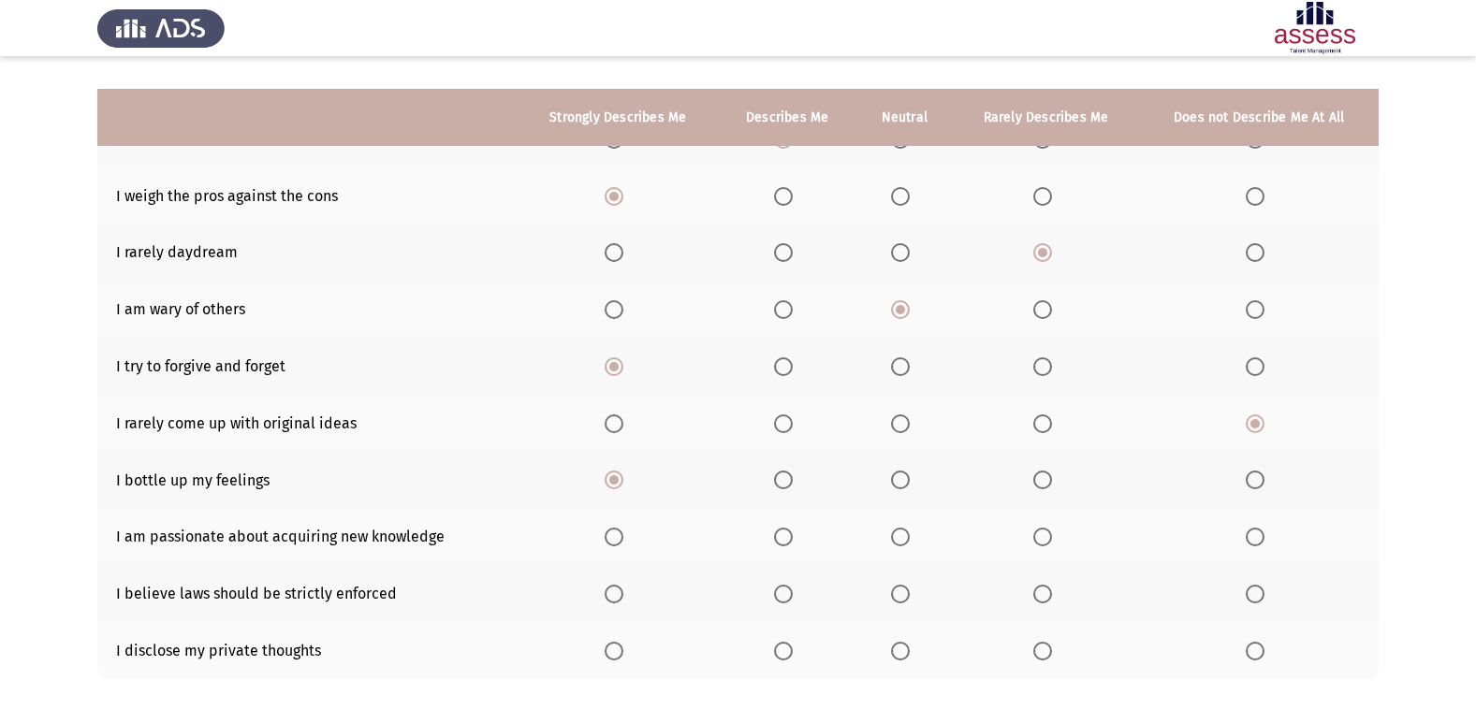
scroll to position [273, 0]
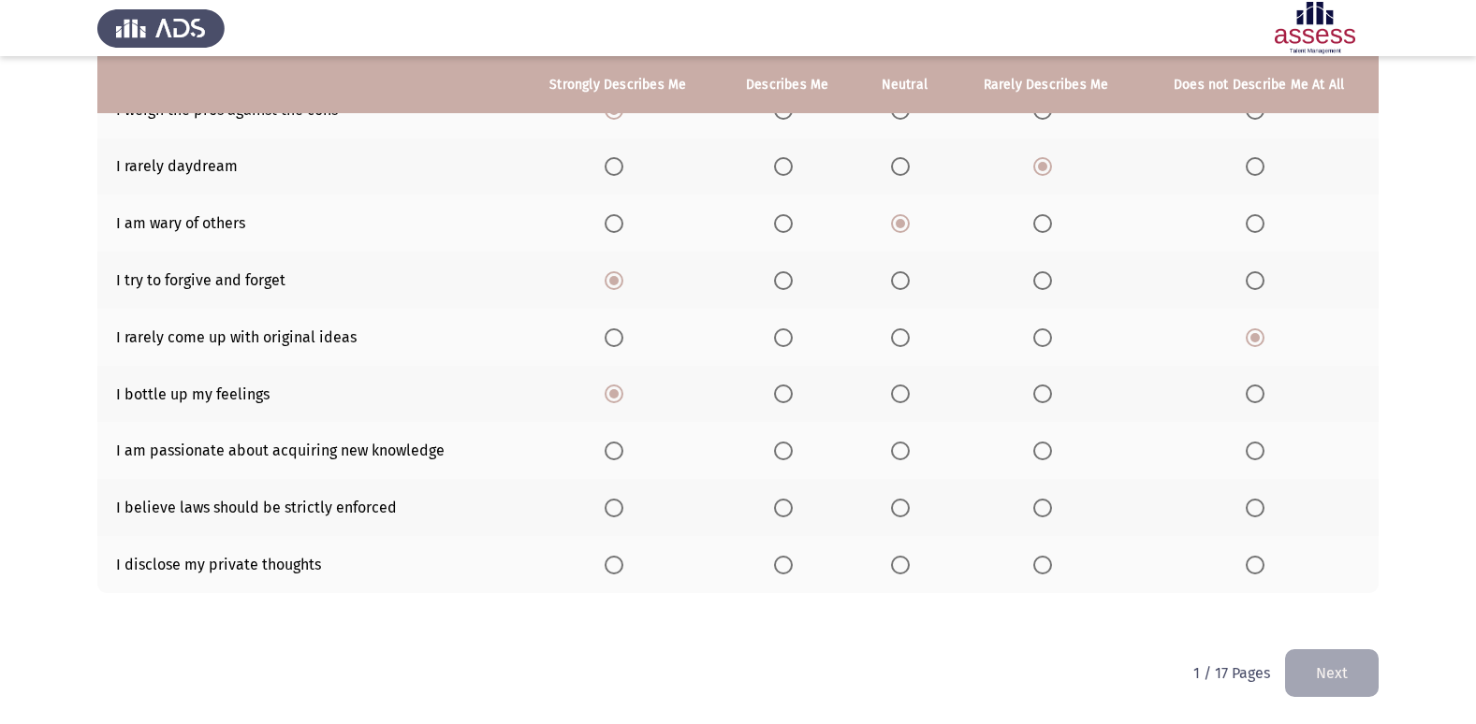
click at [792, 400] on span "Select an option" at bounding box center [783, 394] width 19 height 19
click at [792, 400] on input "Select an option" at bounding box center [783, 394] width 19 height 19
click at [618, 449] on span "Select an option" at bounding box center [614, 451] width 19 height 19
click at [618, 449] on input "Select an option" at bounding box center [614, 451] width 19 height 19
click at [791, 510] on span "Select an option" at bounding box center [783, 508] width 19 height 19
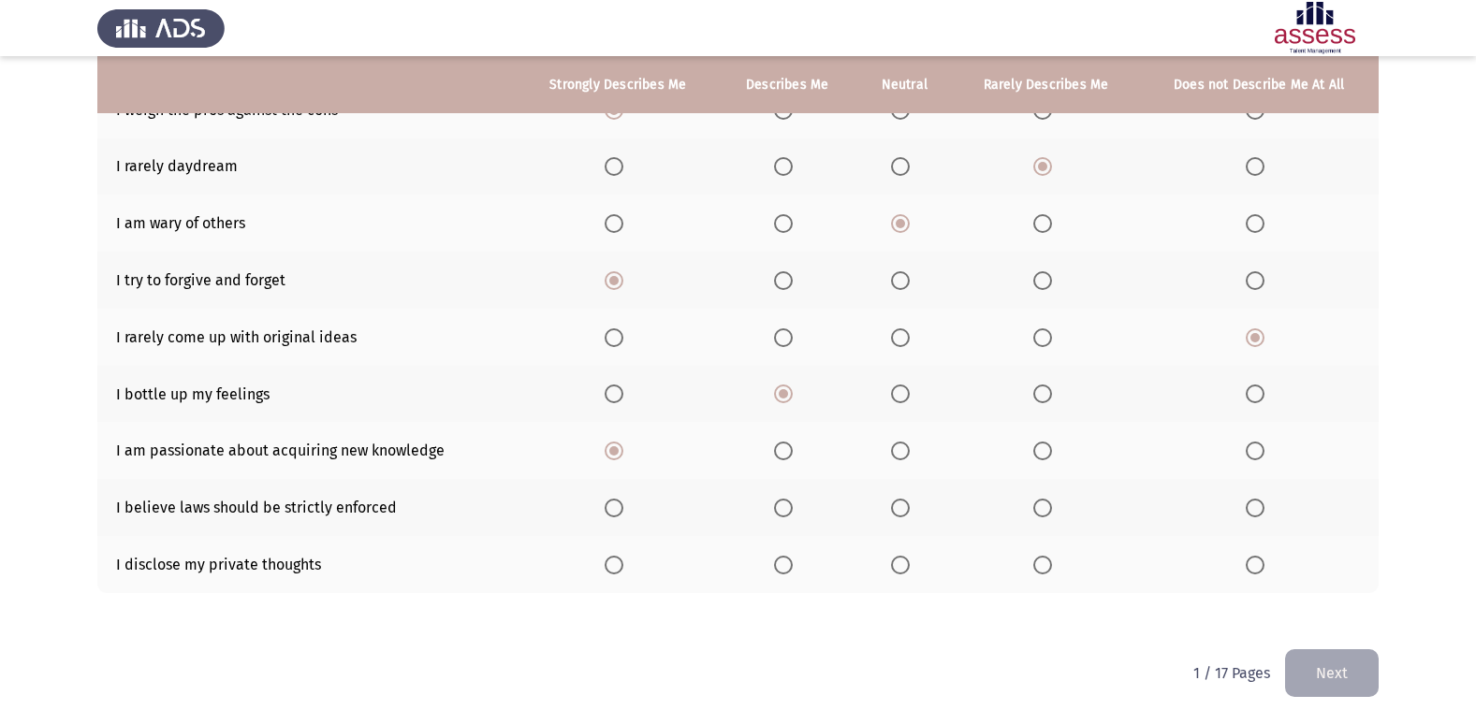
click at [791, 510] on input "Select an option" at bounding box center [783, 508] width 19 height 19
click at [910, 561] on span "Select an option" at bounding box center [900, 565] width 19 height 19
click at [910, 561] on input "Select an option" at bounding box center [900, 565] width 19 height 19
click at [1359, 665] on button "Next" at bounding box center [1332, 673] width 94 height 48
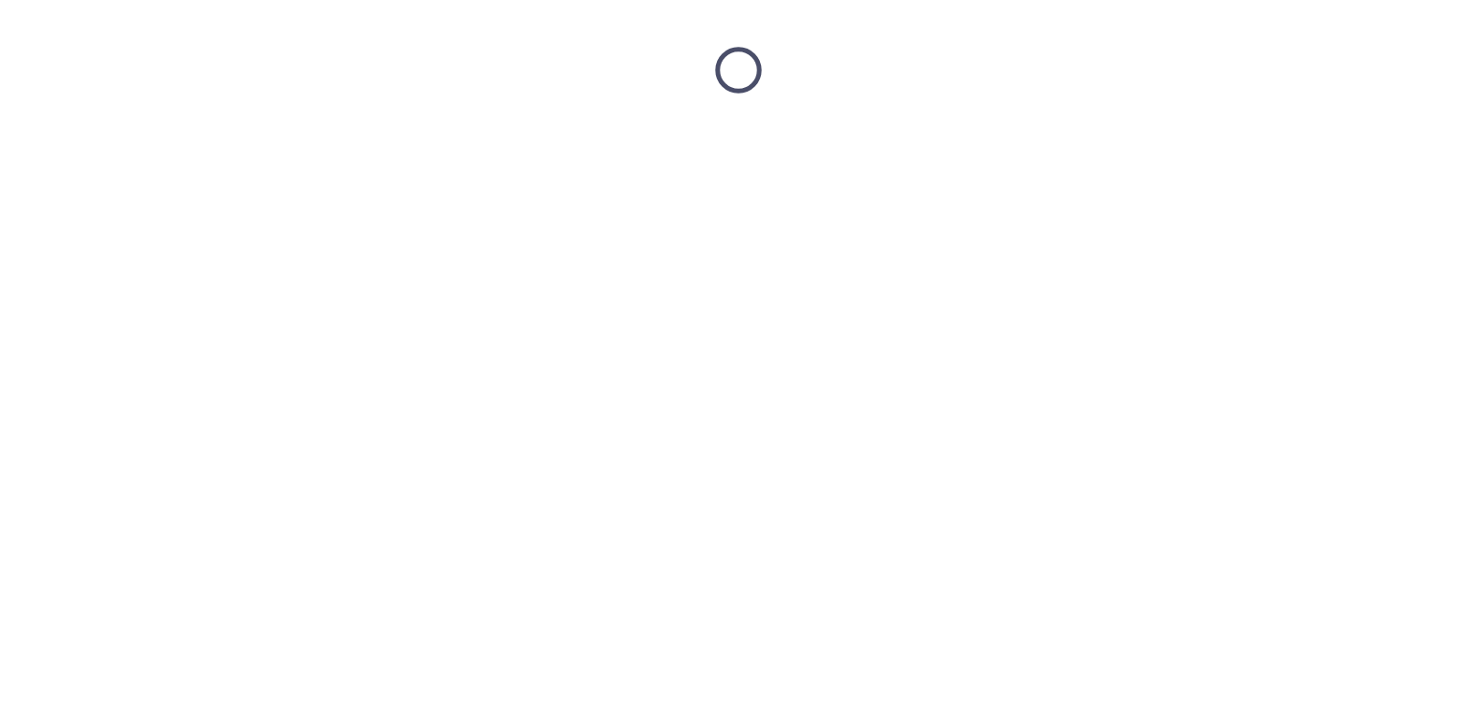
scroll to position [0, 0]
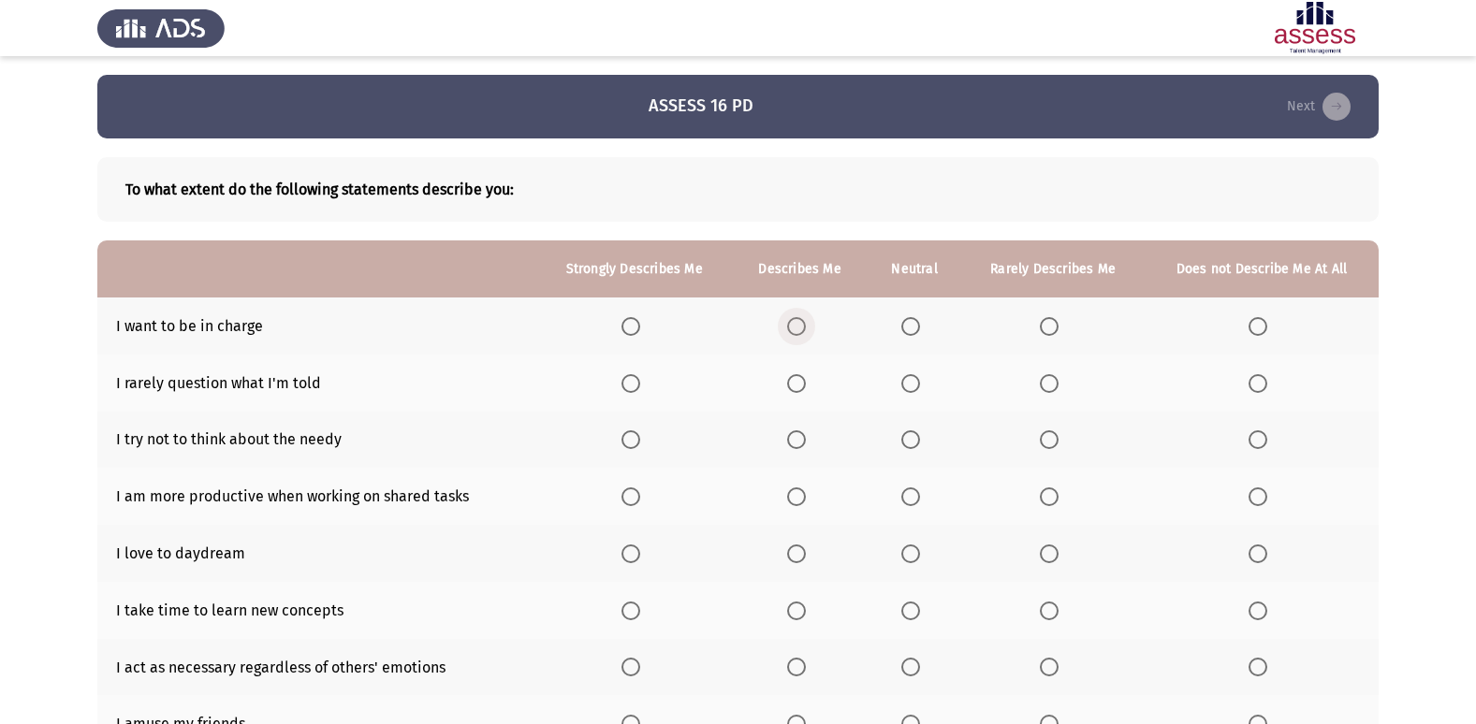
click at [798, 320] on span "Select an option" at bounding box center [796, 326] width 19 height 19
click at [798, 320] on input "Select an option" at bounding box center [796, 326] width 19 height 19
click at [1260, 380] on span "Select an option" at bounding box center [1257, 383] width 19 height 19
click at [1260, 380] on input "Select an option" at bounding box center [1257, 383] width 19 height 19
click at [1044, 383] on span "Select an option" at bounding box center [1049, 383] width 19 height 19
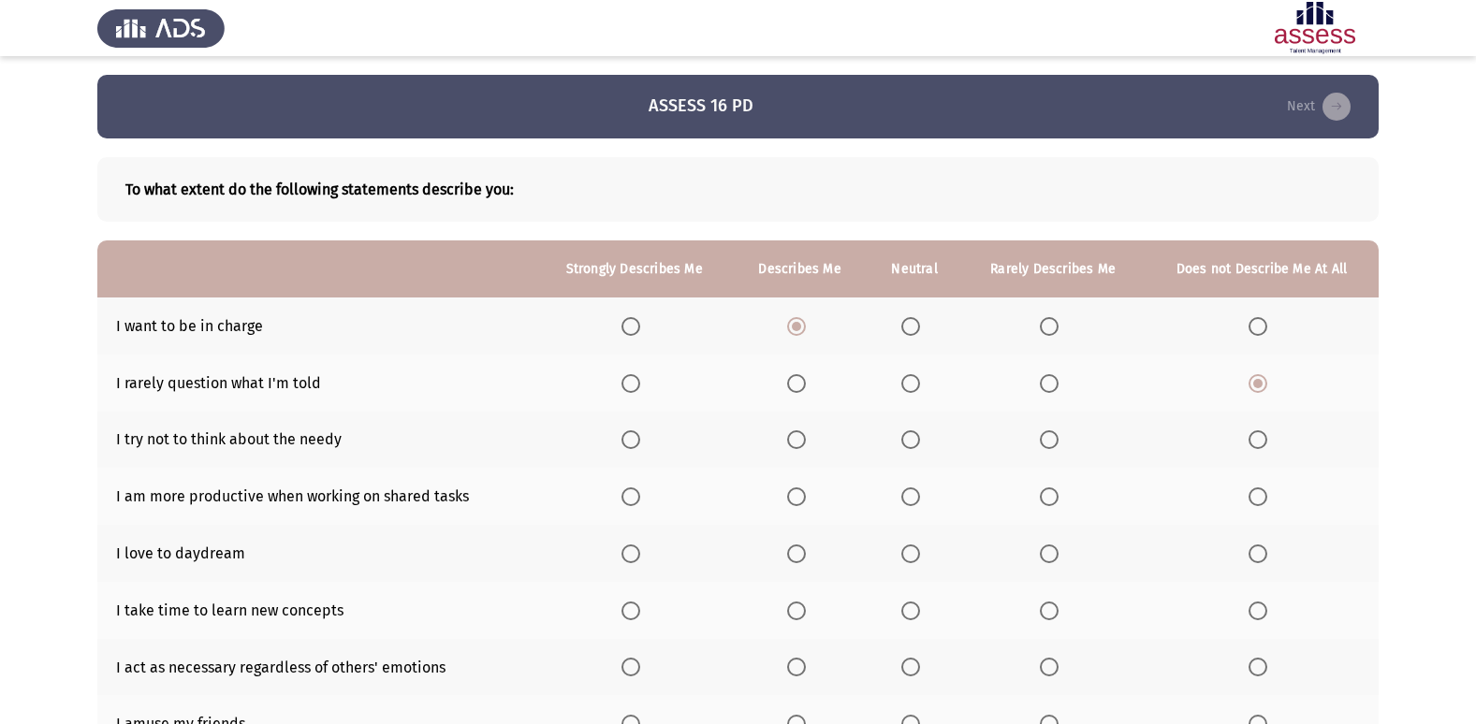
click at [1044, 383] on input "Select an option" at bounding box center [1049, 383] width 19 height 19
click at [1260, 433] on span "Select an option" at bounding box center [1257, 439] width 19 height 19
click at [1260, 433] on input "Select an option" at bounding box center [1257, 439] width 19 height 19
click at [624, 499] on th at bounding box center [634, 496] width 196 height 57
click at [640, 492] on span "Select an option" at bounding box center [630, 497] width 19 height 19
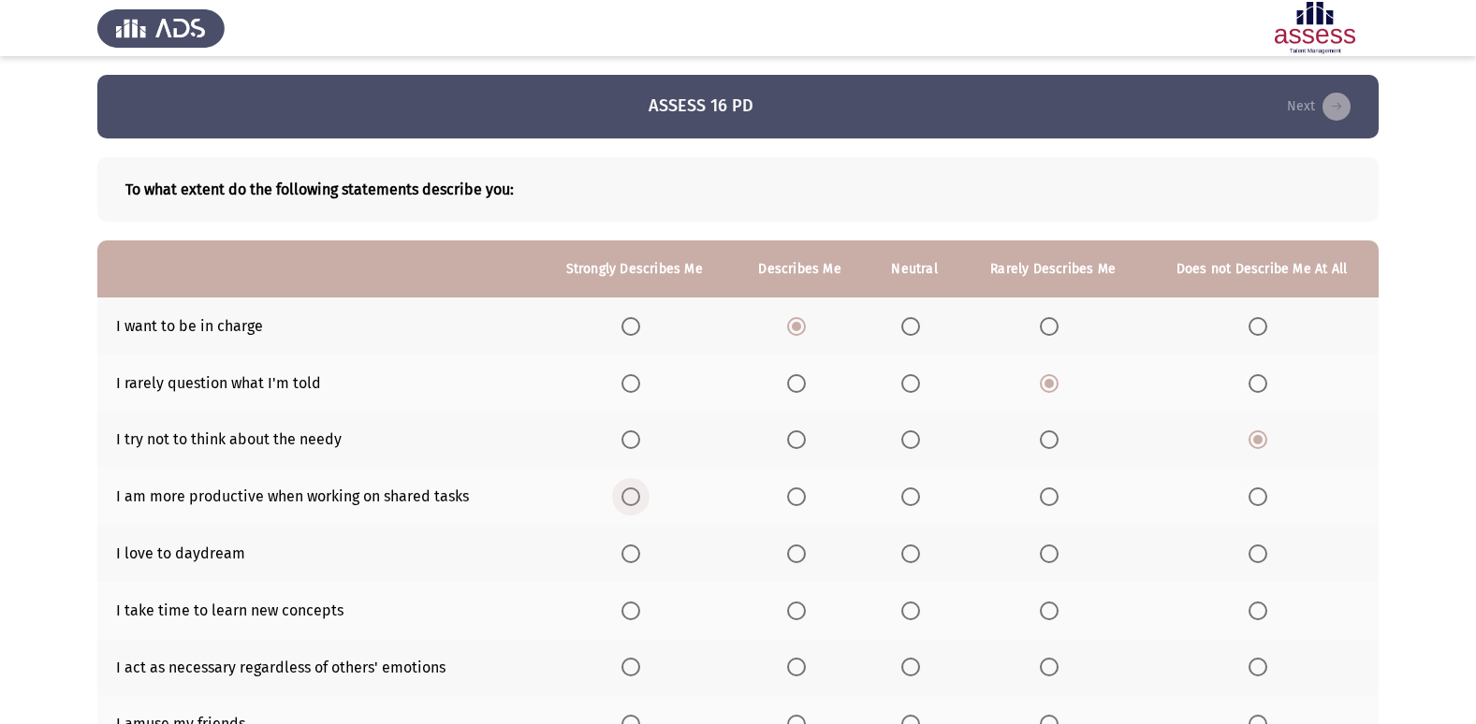
click at [640, 492] on input "Select an option" at bounding box center [630, 497] width 19 height 19
click at [920, 554] on span "Select an option" at bounding box center [910, 554] width 19 height 19
click at [920, 554] on input "Select an option" at bounding box center [910, 554] width 19 height 19
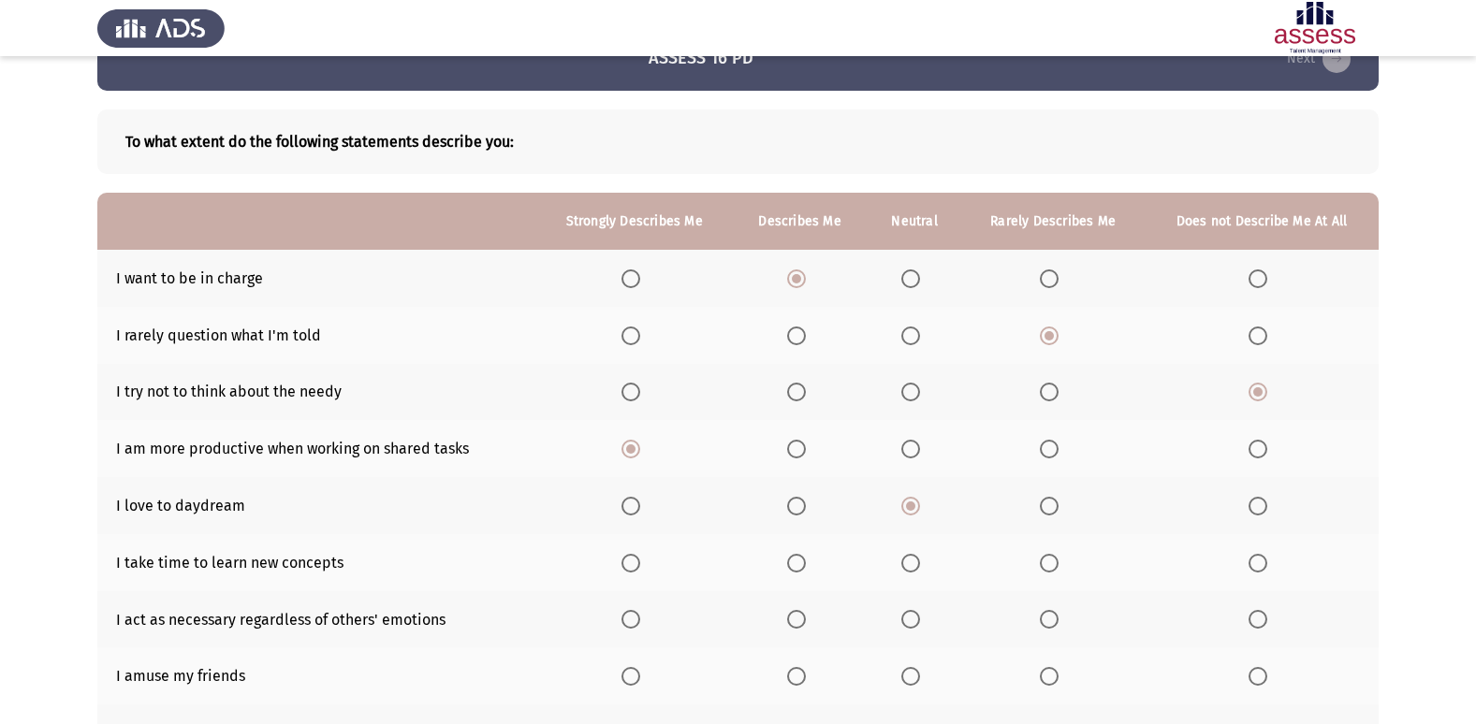
scroll to position [94, 0]
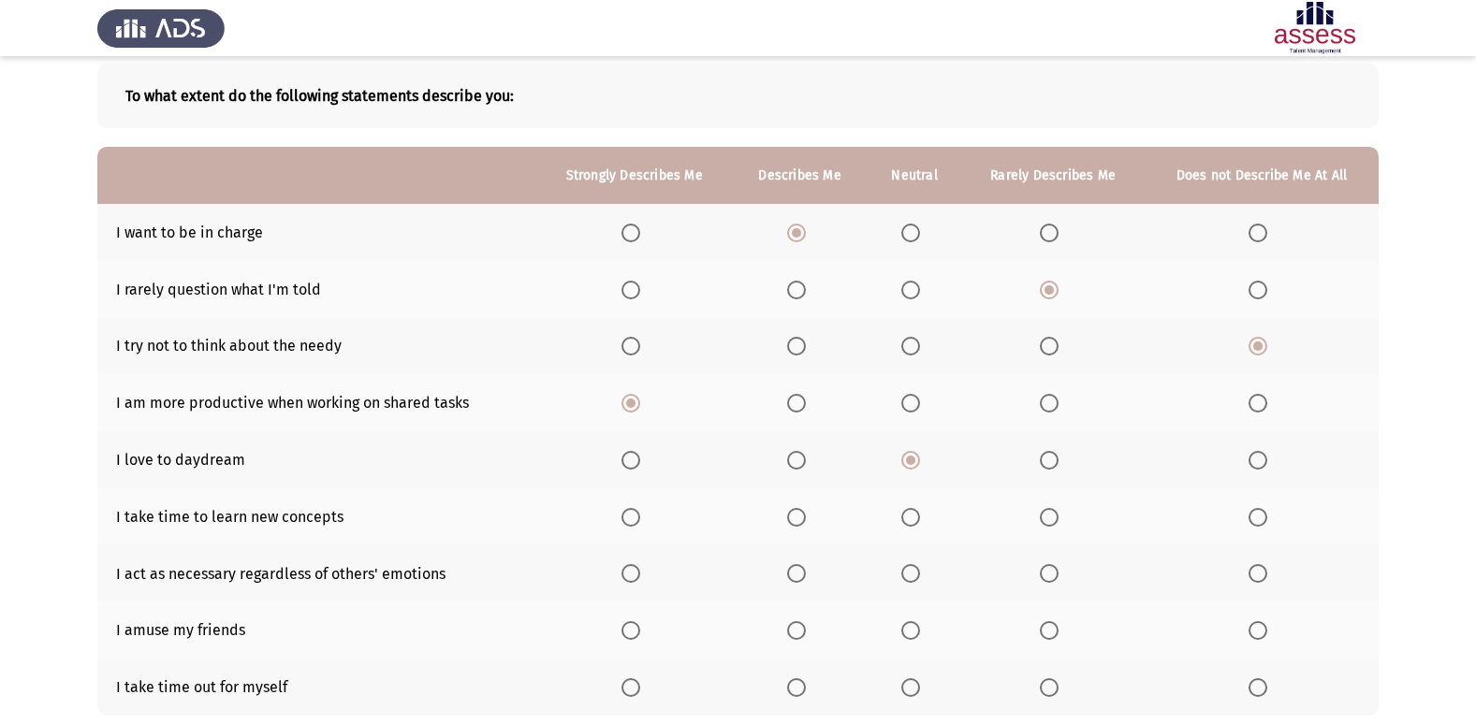
click at [1054, 518] on span "Select an option" at bounding box center [1049, 517] width 19 height 19
click at [1054, 518] on input "Select an option" at bounding box center [1049, 517] width 19 height 19
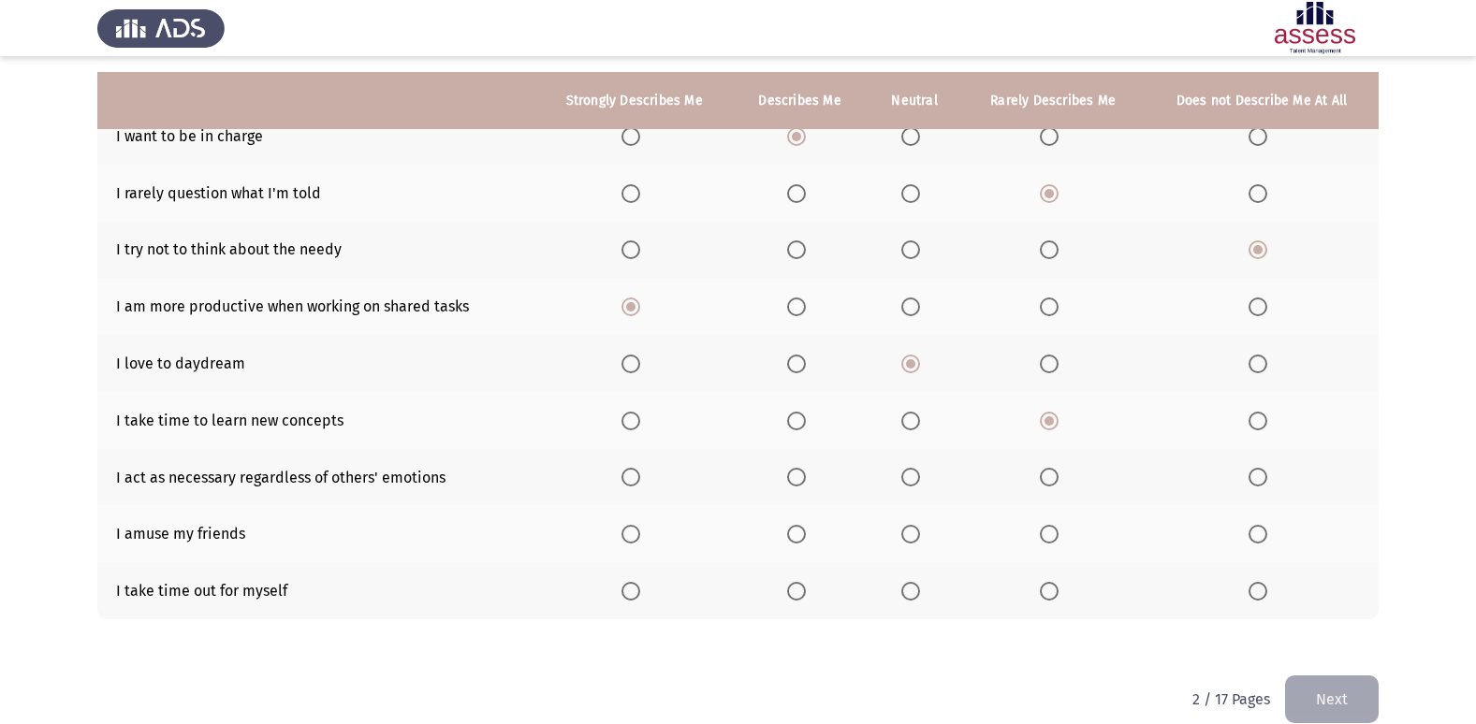
scroll to position [216, 0]
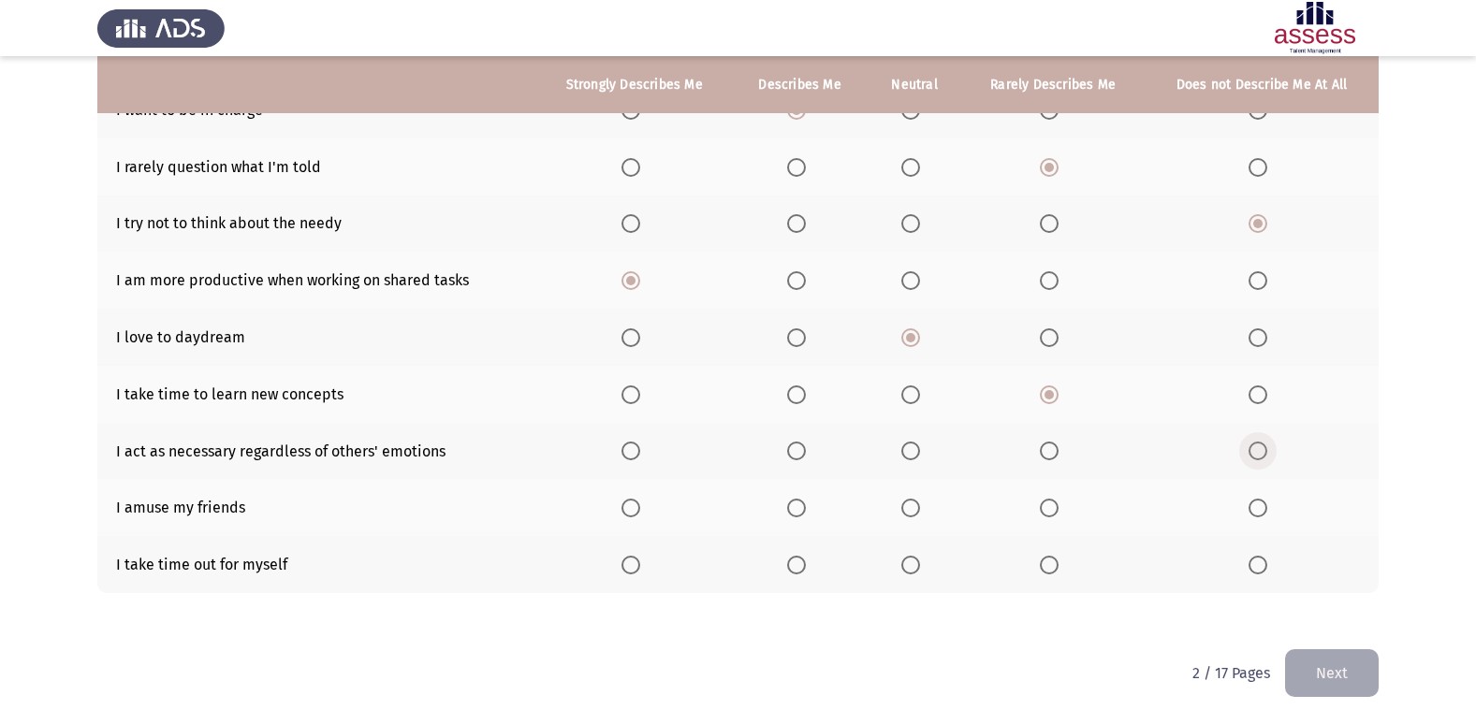
click at [1264, 456] on span "Select an option" at bounding box center [1257, 451] width 19 height 19
click at [1264, 456] on input "Select an option" at bounding box center [1257, 451] width 19 height 19
click at [915, 507] on span "Select an option" at bounding box center [910, 508] width 19 height 19
click at [915, 507] on input "Select an option" at bounding box center [910, 508] width 19 height 19
click at [796, 565] on span "Select an option" at bounding box center [796, 565] width 0 height 0
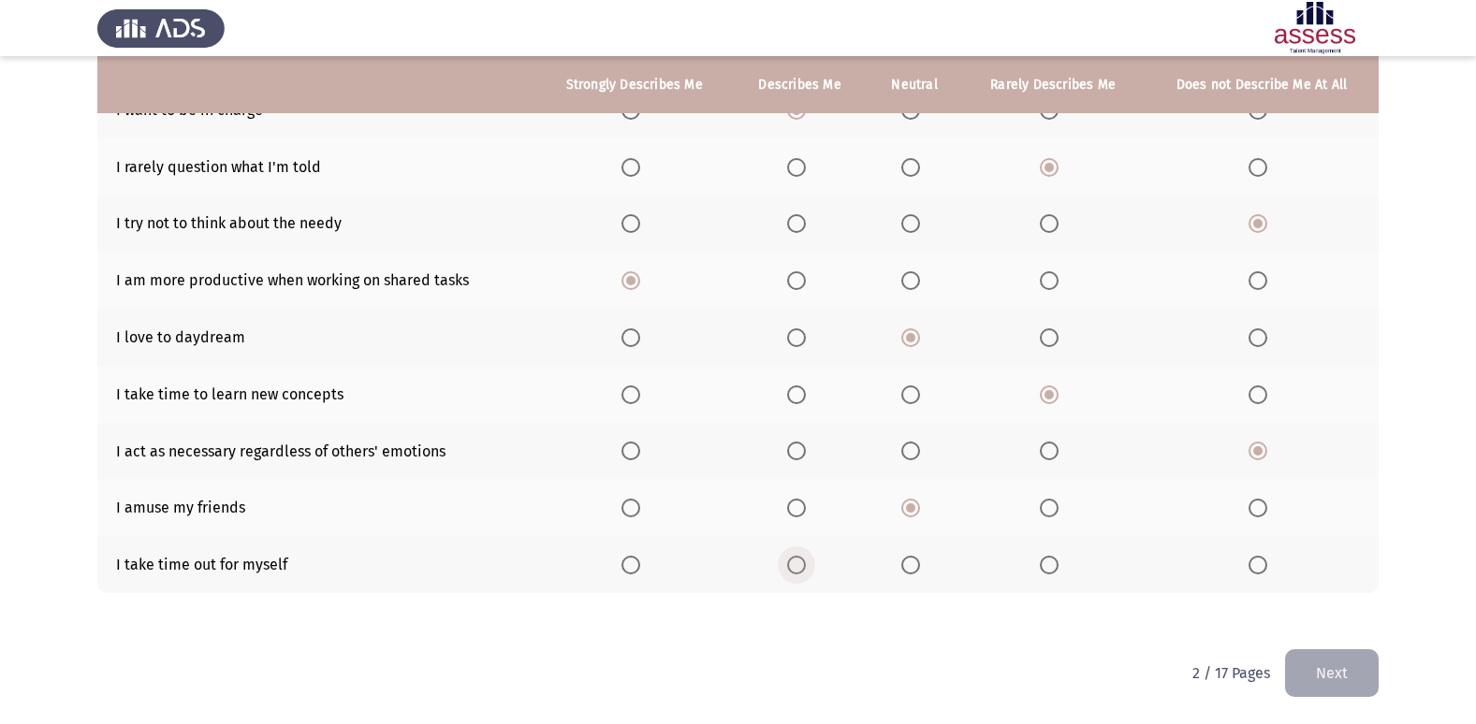
click at [798, 565] on input "Select an option" at bounding box center [796, 565] width 19 height 19
click at [1295, 676] on button "Next" at bounding box center [1332, 673] width 94 height 48
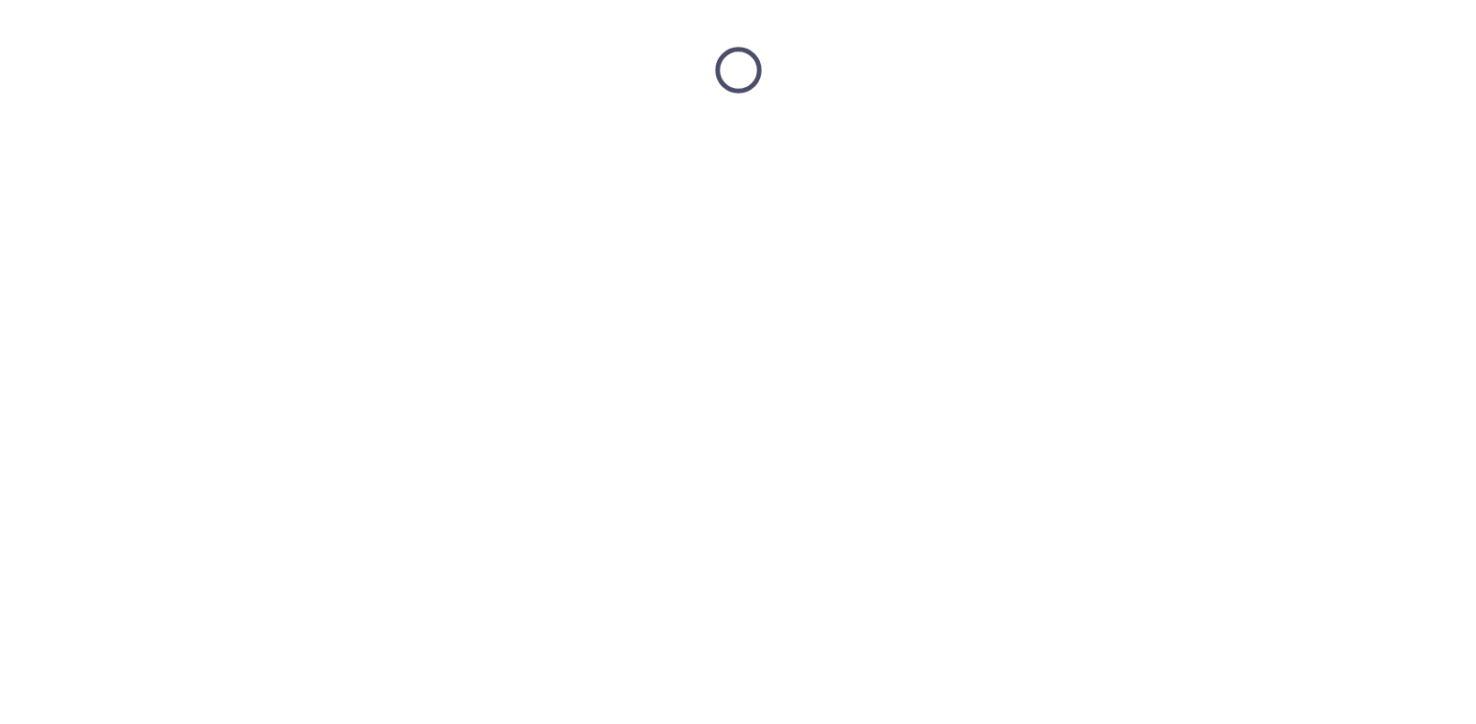
scroll to position [0, 0]
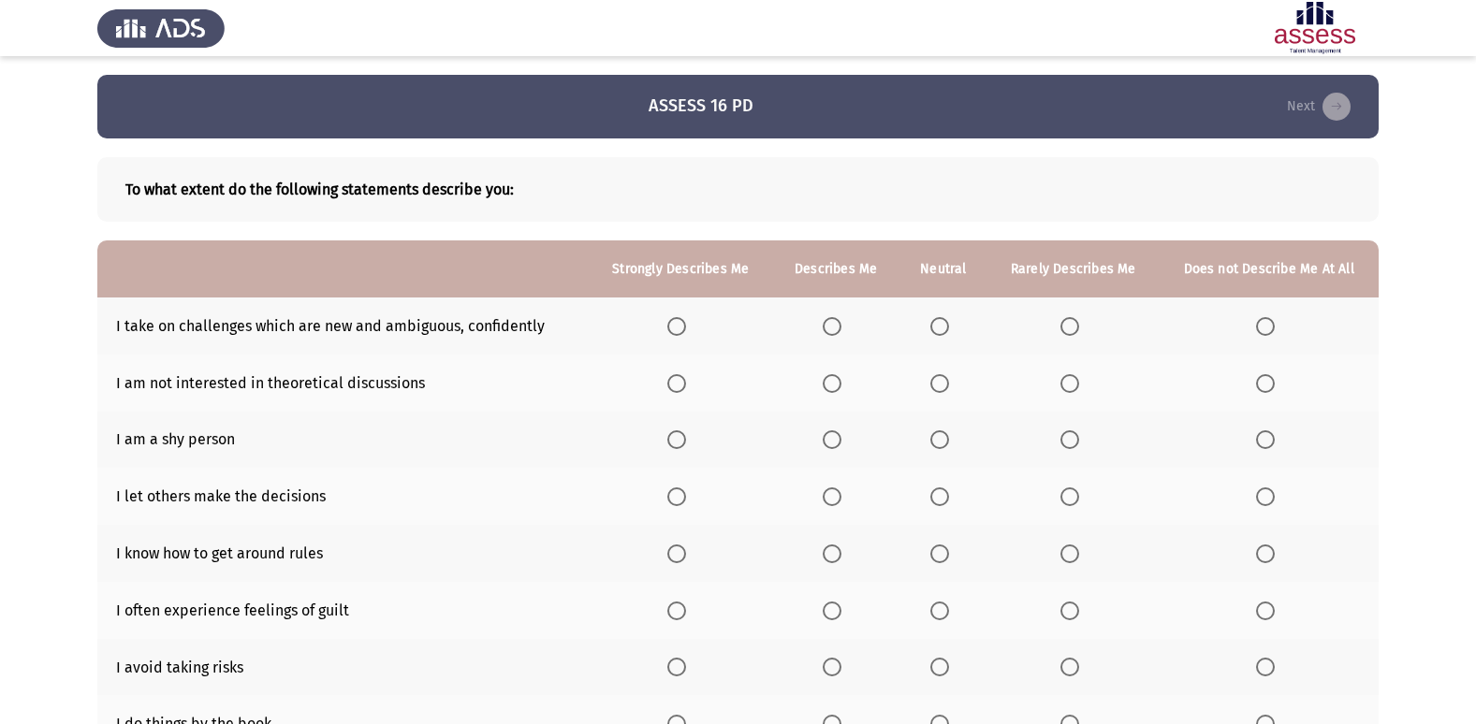
click at [669, 328] on th at bounding box center [680, 326] width 183 height 57
click at [675, 327] on span "Select an option" at bounding box center [676, 326] width 19 height 19
click at [675, 327] on input "Select an option" at bounding box center [676, 326] width 19 height 19
click at [939, 381] on span "Select an option" at bounding box center [939, 383] width 19 height 19
click at [939, 381] on input "Select an option" at bounding box center [939, 383] width 19 height 19
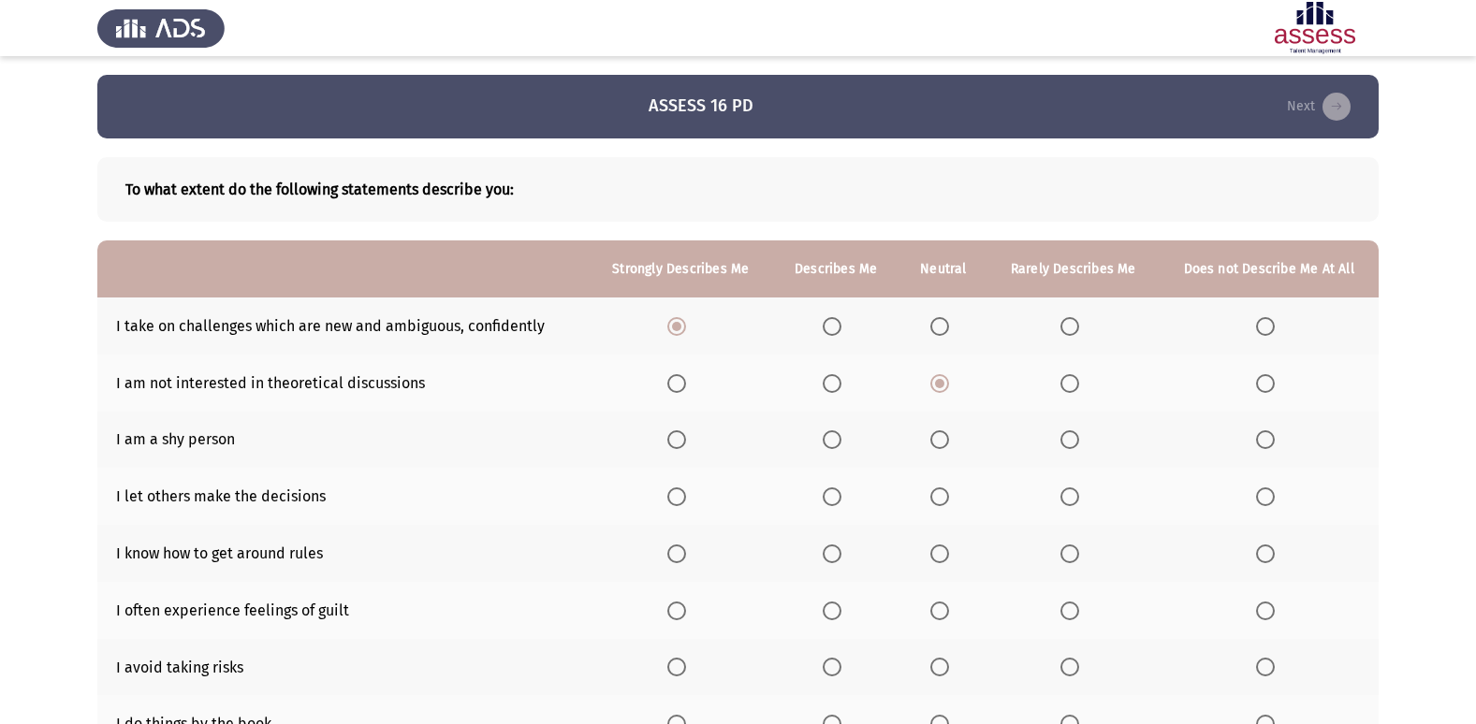
click at [838, 440] on span "Select an option" at bounding box center [832, 439] width 19 height 19
click at [838, 440] on input "Select an option" at bounding box center [832, 439] width 19 height 19
click at [940, 502] on span "Select an option" at bounding box center [939, 497] width 19 height 19
click at [940, 502] on input "Select an option" at bounding box center [939, 497] width 19 height 19
click at [1273, 559] on span "Select an option" at bounding box center [1265, 554] width 19 height 19
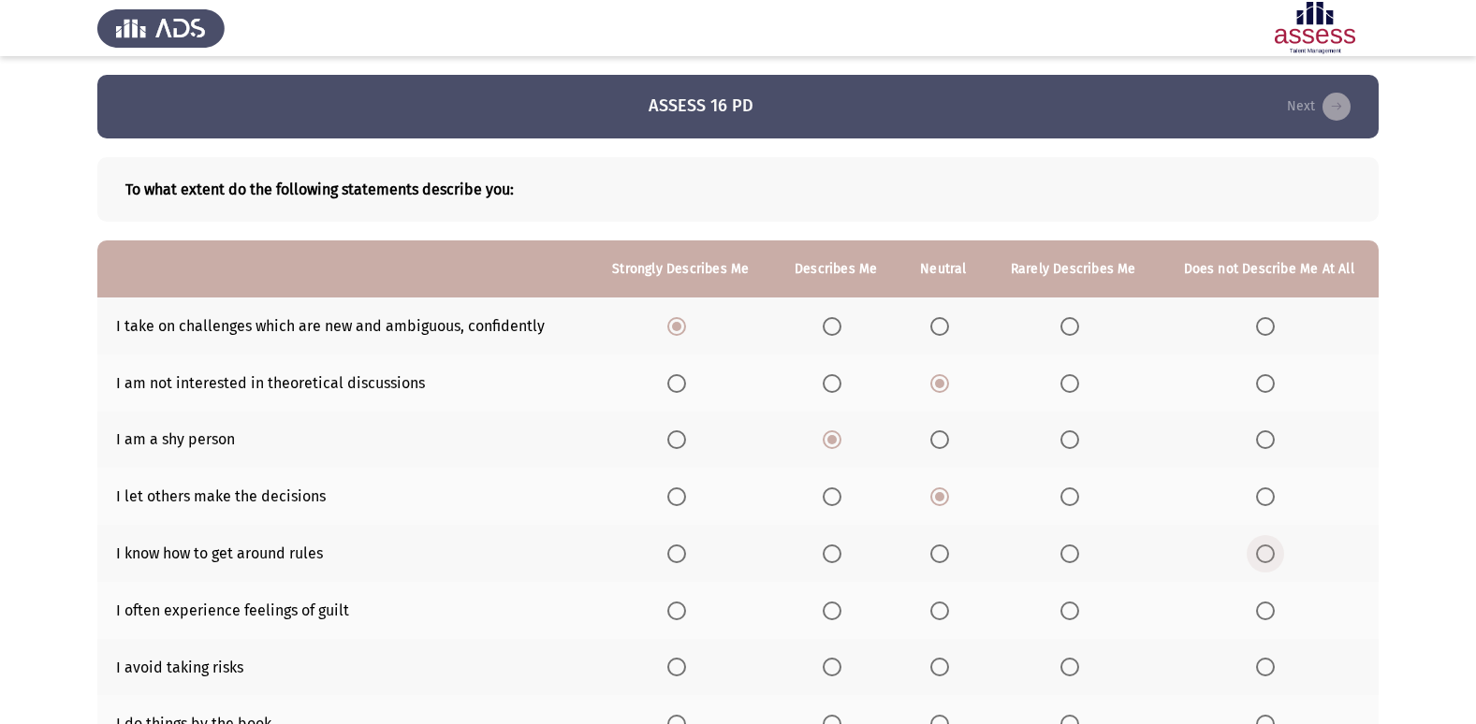
click at [1273, 559] on input "Select an option" at bounding box center [1265, 554] width 19 height 19
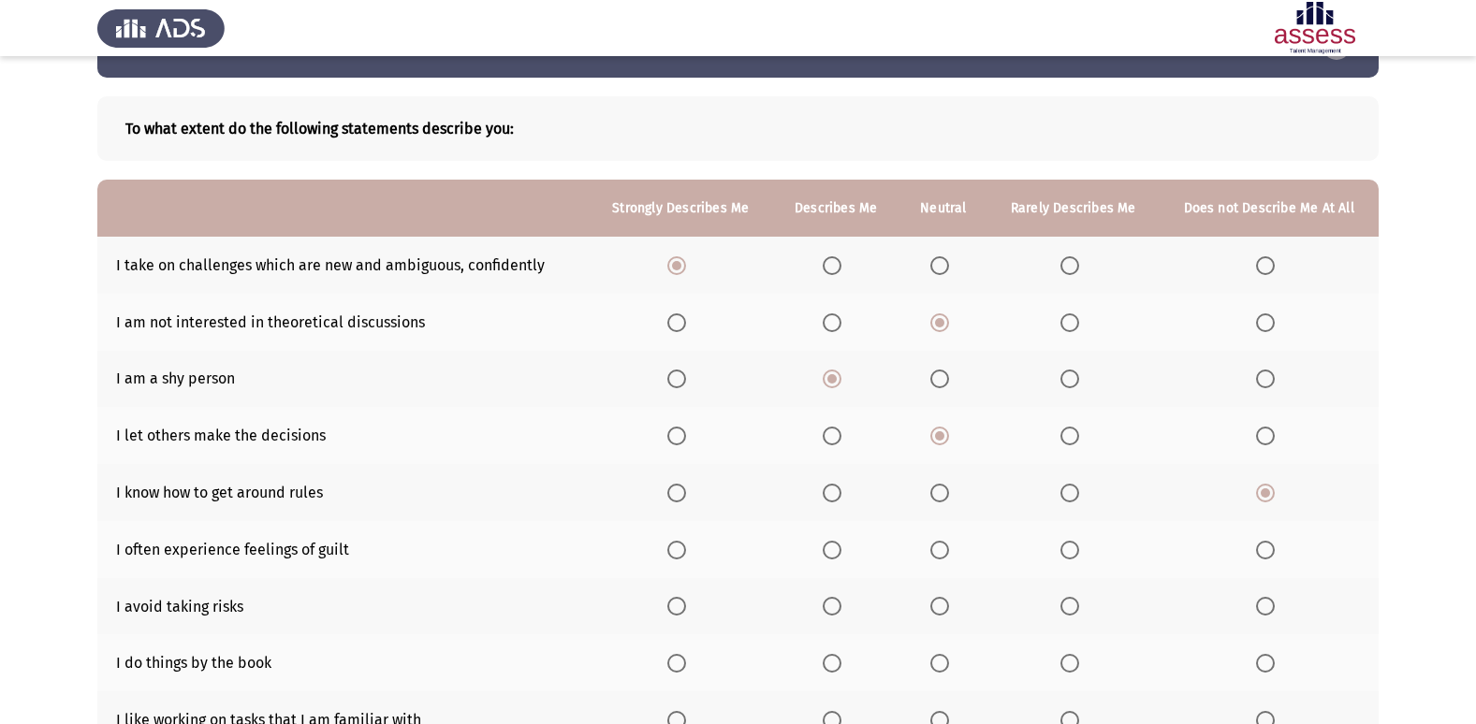
scroll to position [94, 0]
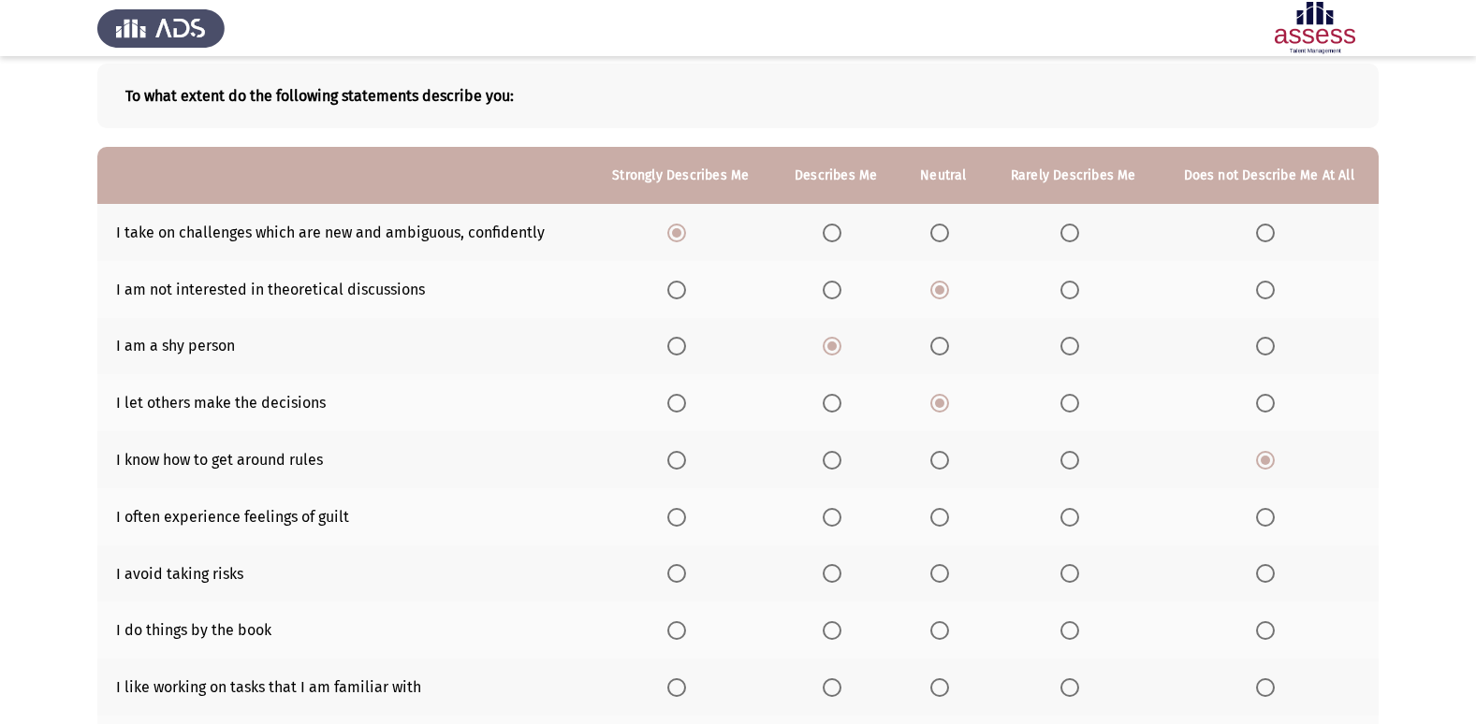
click at [1265, 524] on span "Select an option" at bounding box center [1265, 517] width 19 height 19
click at [1265, 524] on input "Select an option" at bounding box center [1265, 517] width 19 height 19
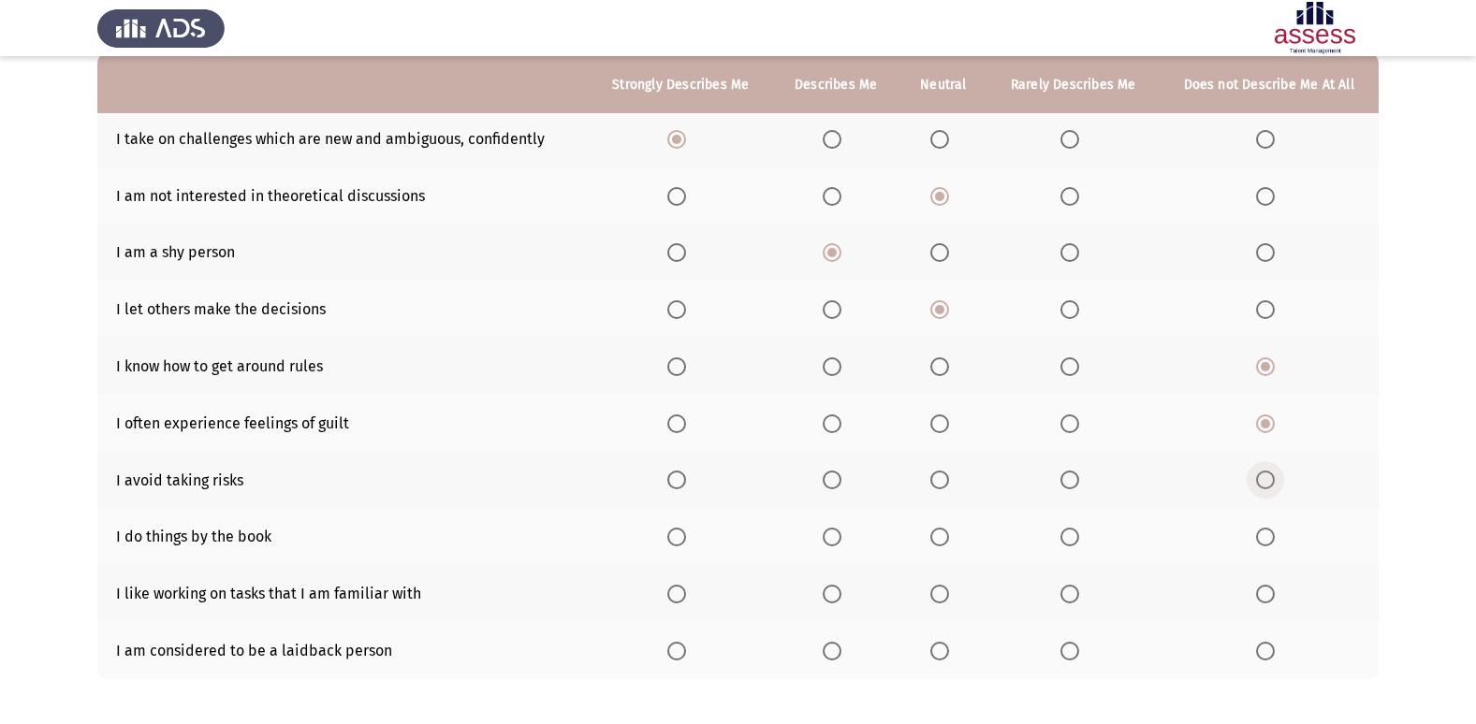
click at [1270, 486] on span "Select an option" at bounding box center [1265, 480] width 19 height 19
click at [1270, 486] on input "Select an option" at bounding box center [1265, 480] width 19 height 19
click at [944, 477] on span "Select an option" at bounding box center [939, 480] width 19 height 19
click at [944, 477] on input "Select an option" at bounding box center [939, 480] width 19 height 19
click at [936, 543] on span "Select an option" at bounding box center [939, 537] width 19 height 19
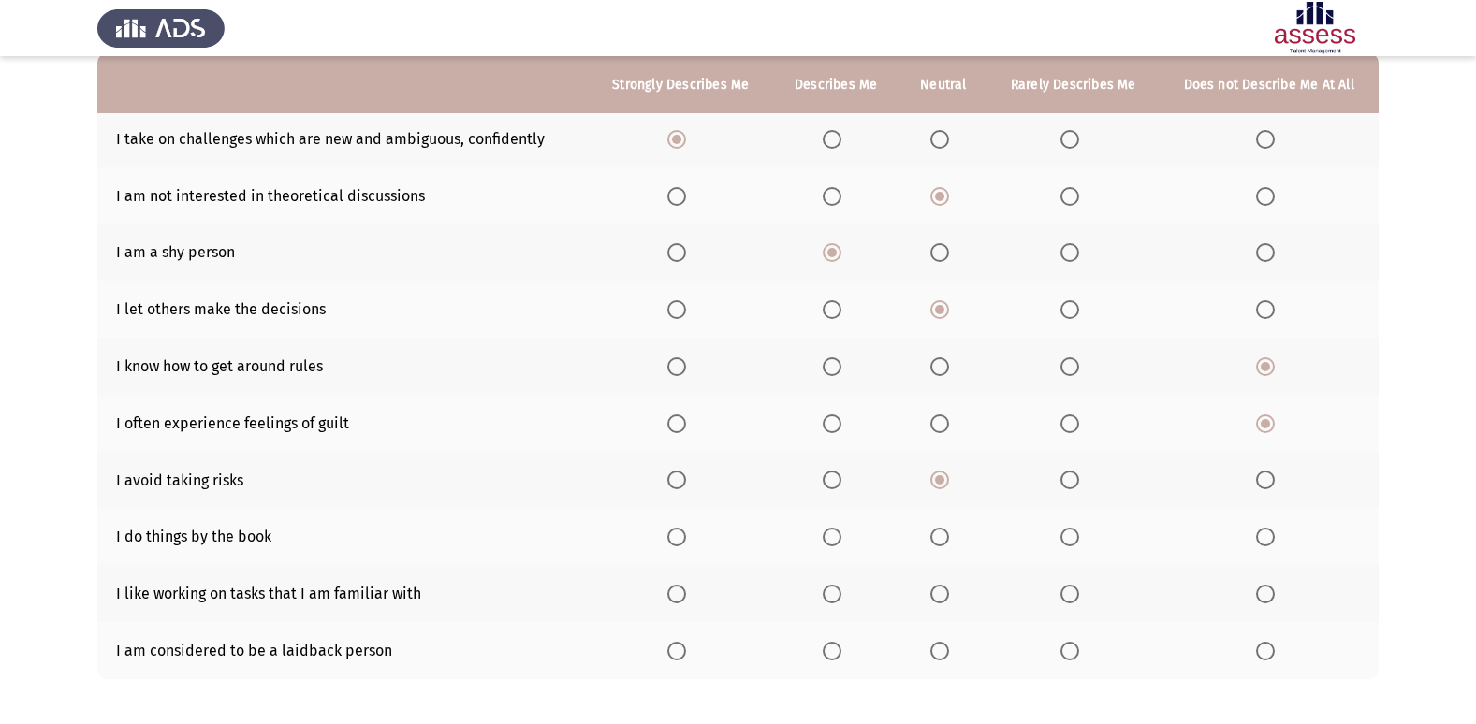
click at [936, 543] on input "Select an option" at bounding box center [939, 537] width 19 height 19
click at [931, 653] on th at bounding box center [943, 650] width 88 height 57
click at [941, 596] on span "Select an option" at bounding box center [939, 594] width 19 height 19
click at [941, 596] on input "Select an option" at bounding box center [939, 594] width 19 height 19
click at [940, 644] on span "Select an option" at bounding box center [939, 651] width 19 height 19
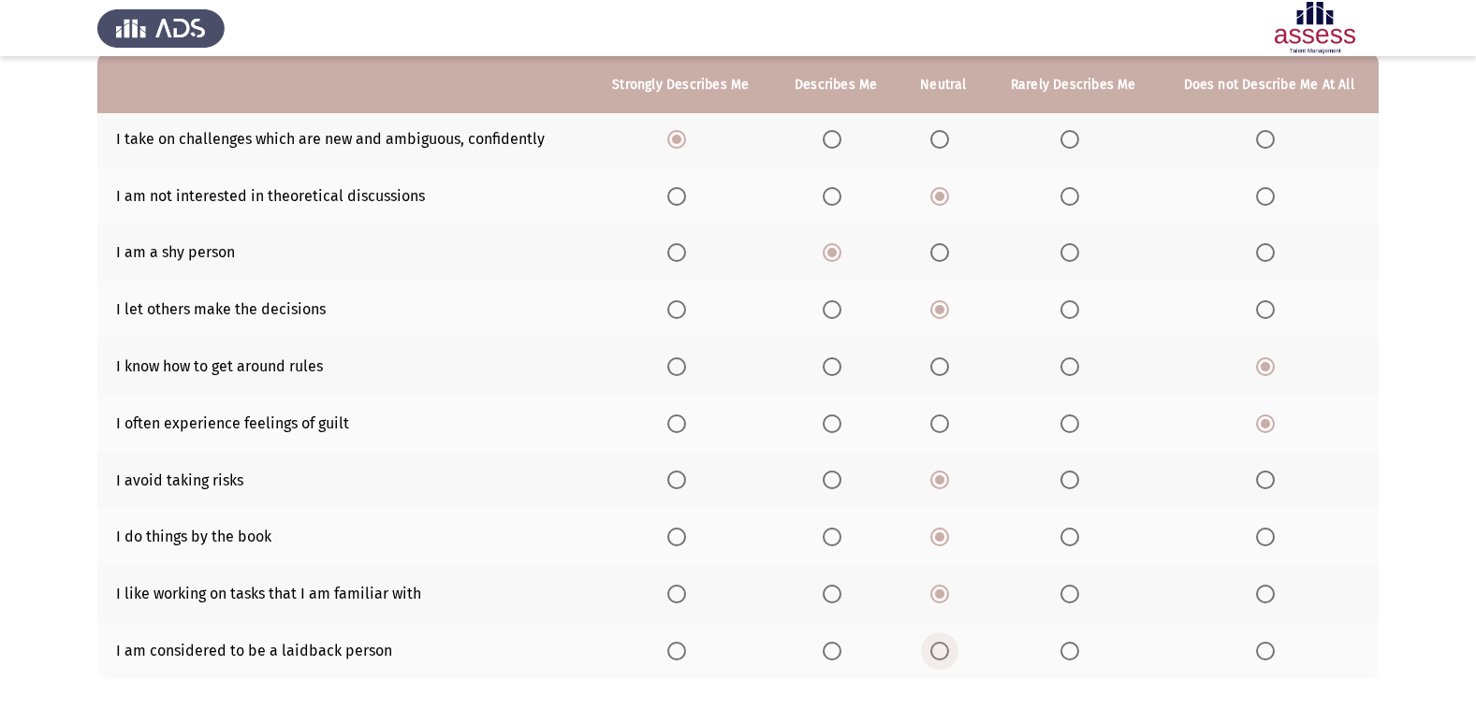
click at [940, 644] on input "Select an option" at bounding box center [939, 651] width 19 height 19
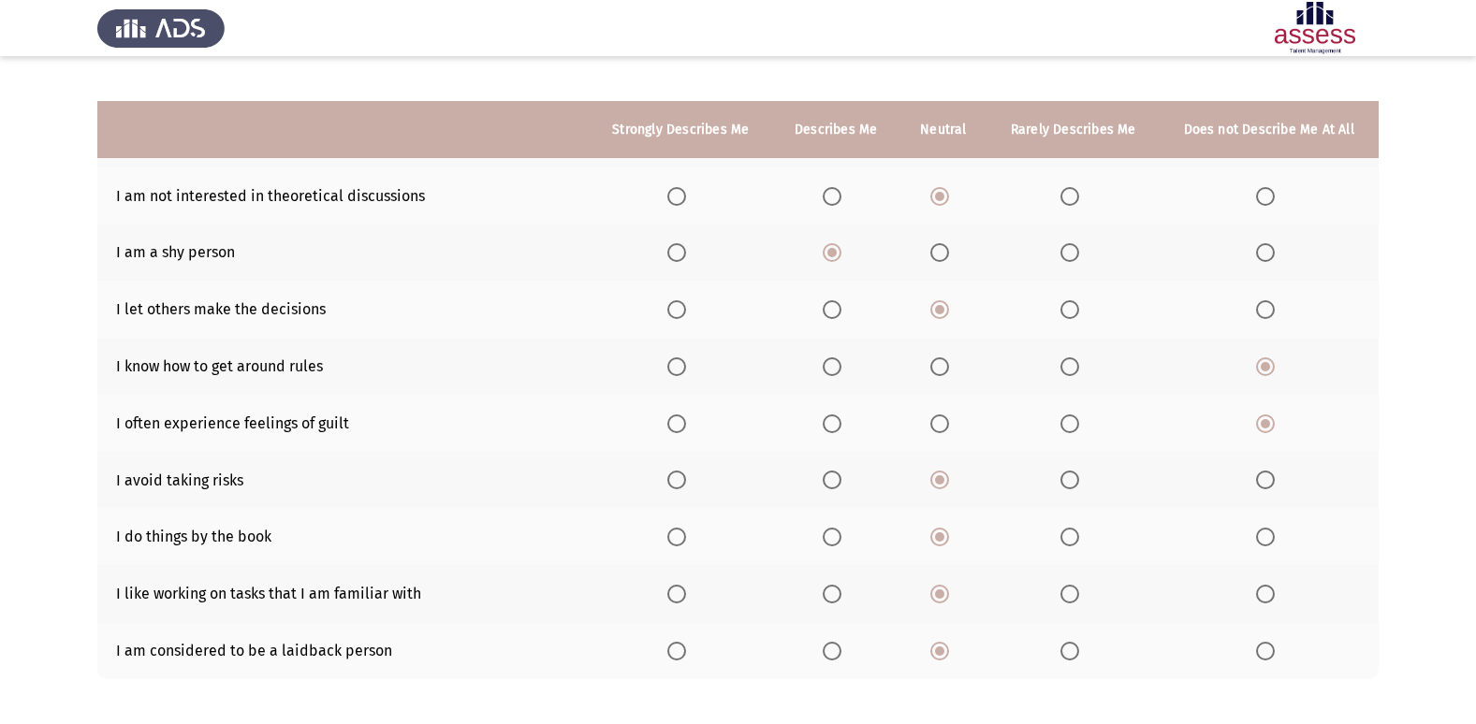
scroll to position [273, 0]
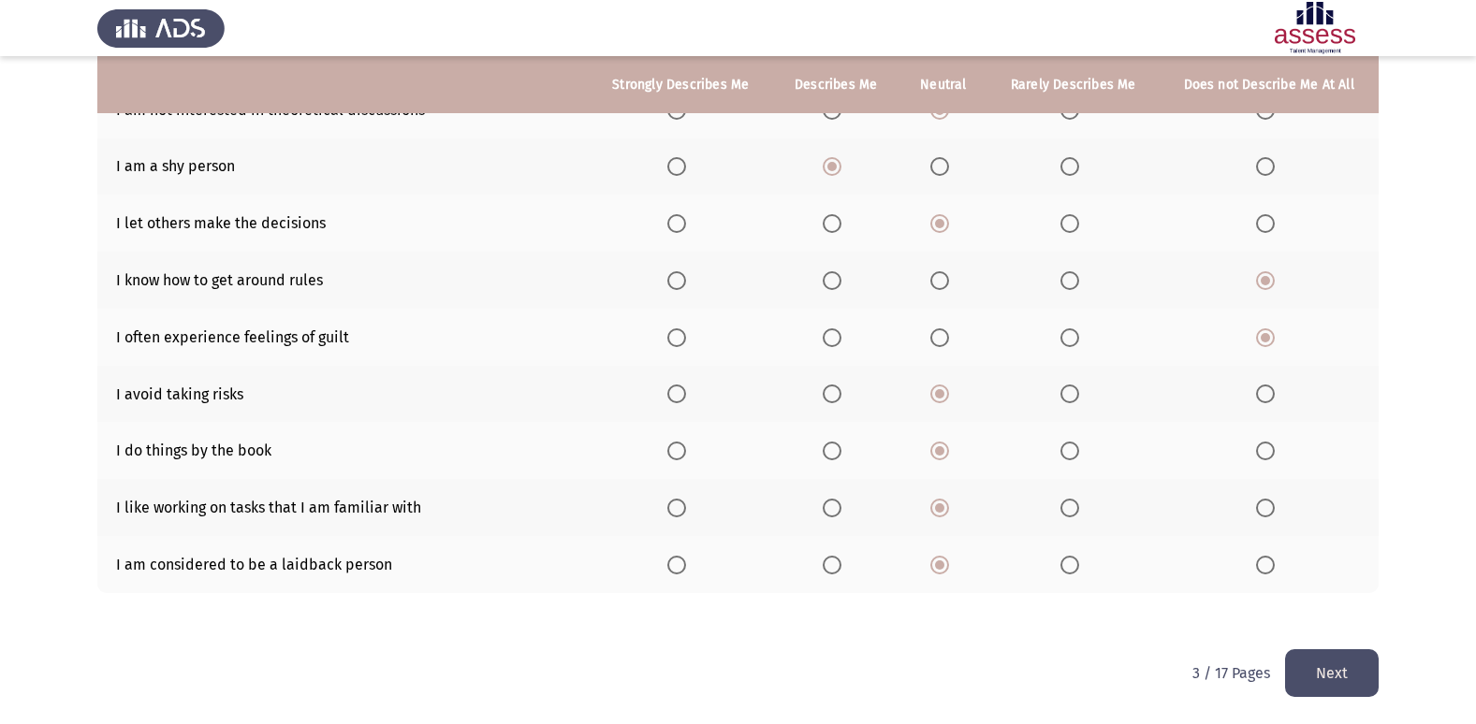
click at [1333, 669] on button "Next" at bounding box center [1332, 673] width 94 height 48
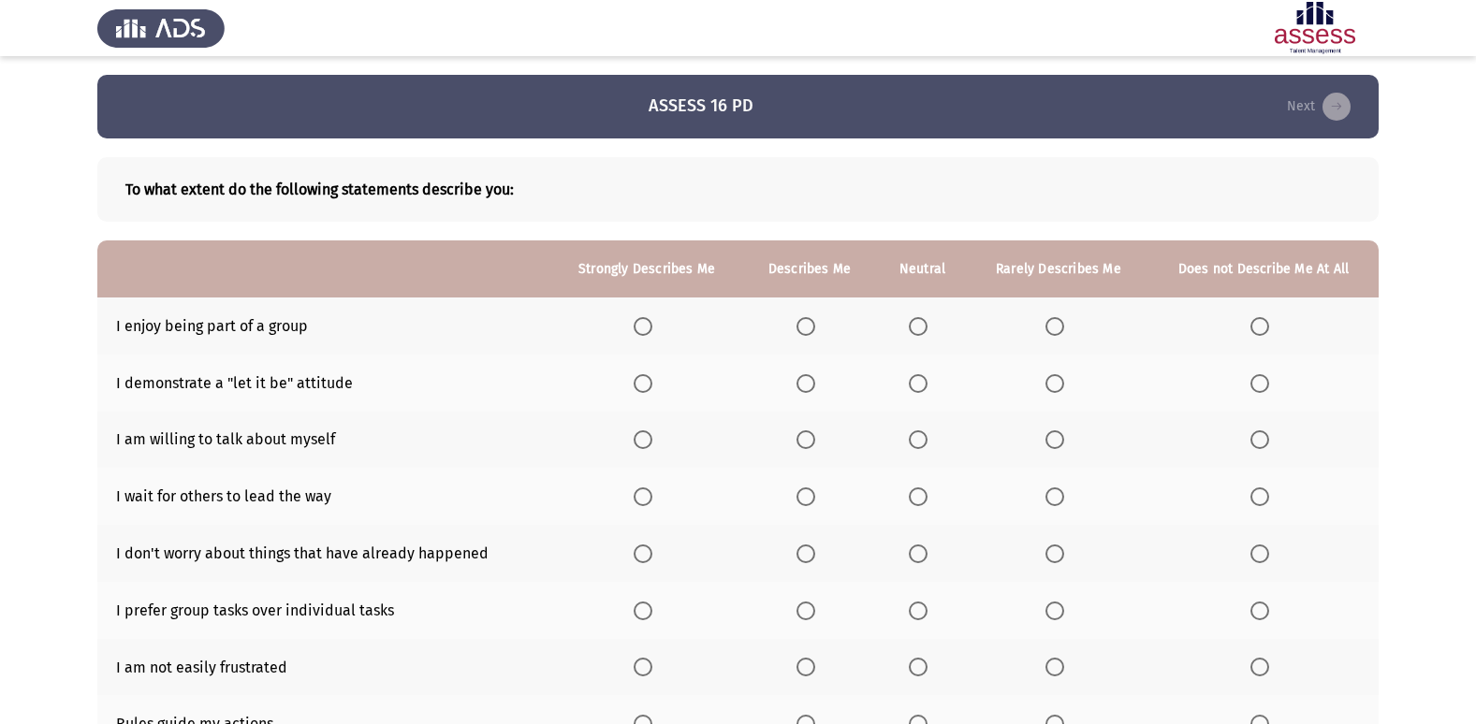
click at [915, 330] on span "Select an option" at bounding box center [918, 326] width 19 height 19
click at [915, 330] on input "Select an option" at bounding box center [918, 326] width 19 height 19
click at [809, 322] on span "Select an option" at bounding box center [805, 326] width 19 height 19
click at [809, 322] on input "Select an option" at bounding box center [805, 326] width 19 height 19
click at [1255, 385] on span "Select an option" at bounding box center [1259, 383] width 19 height 19
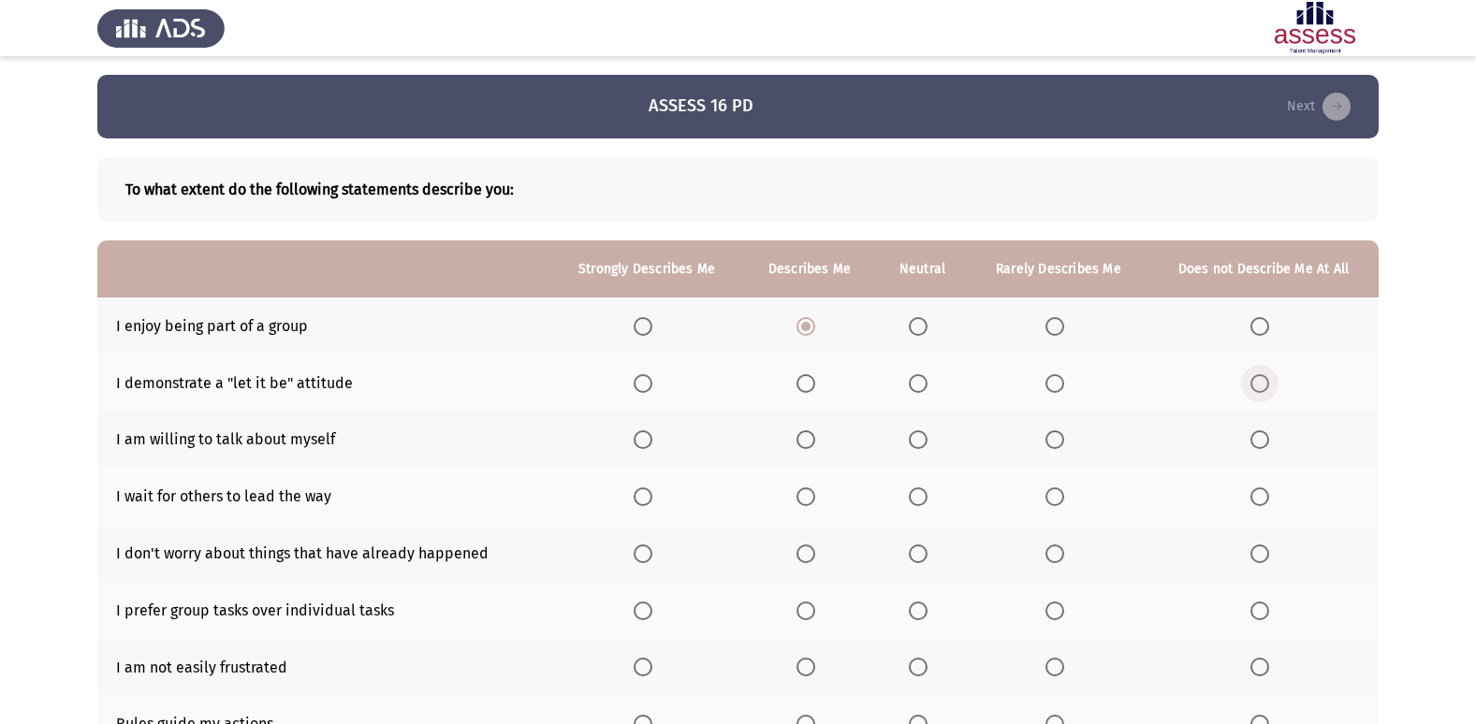
click at [1255, 385] on input "Select an option" at bounding box center [1259, 383] width 19 height 19
click at [1260, 430] on span "Select an option" at bounding box center [1259, 439] width 19 height 19
click at [1260, 430] on input "Select an option" at bounding box center [1259, 439] width 19 height 19
click at [1265, 498] on span "Select an option" at bounding box center [1259, 497] width 19 height 19
click at [1265, 498] on input "Select an option" at bounding box center [1259, 497] width 19 height 19
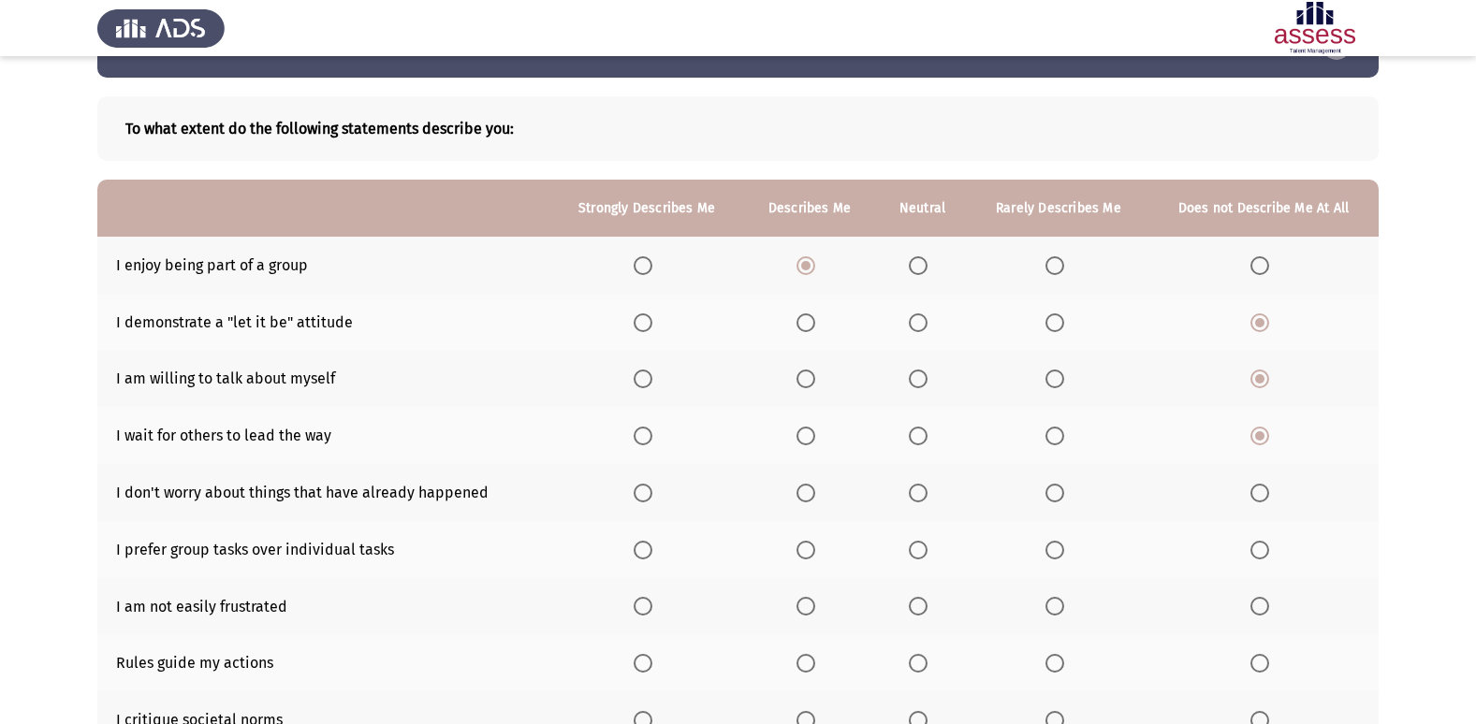
scroll to position [94, 0]
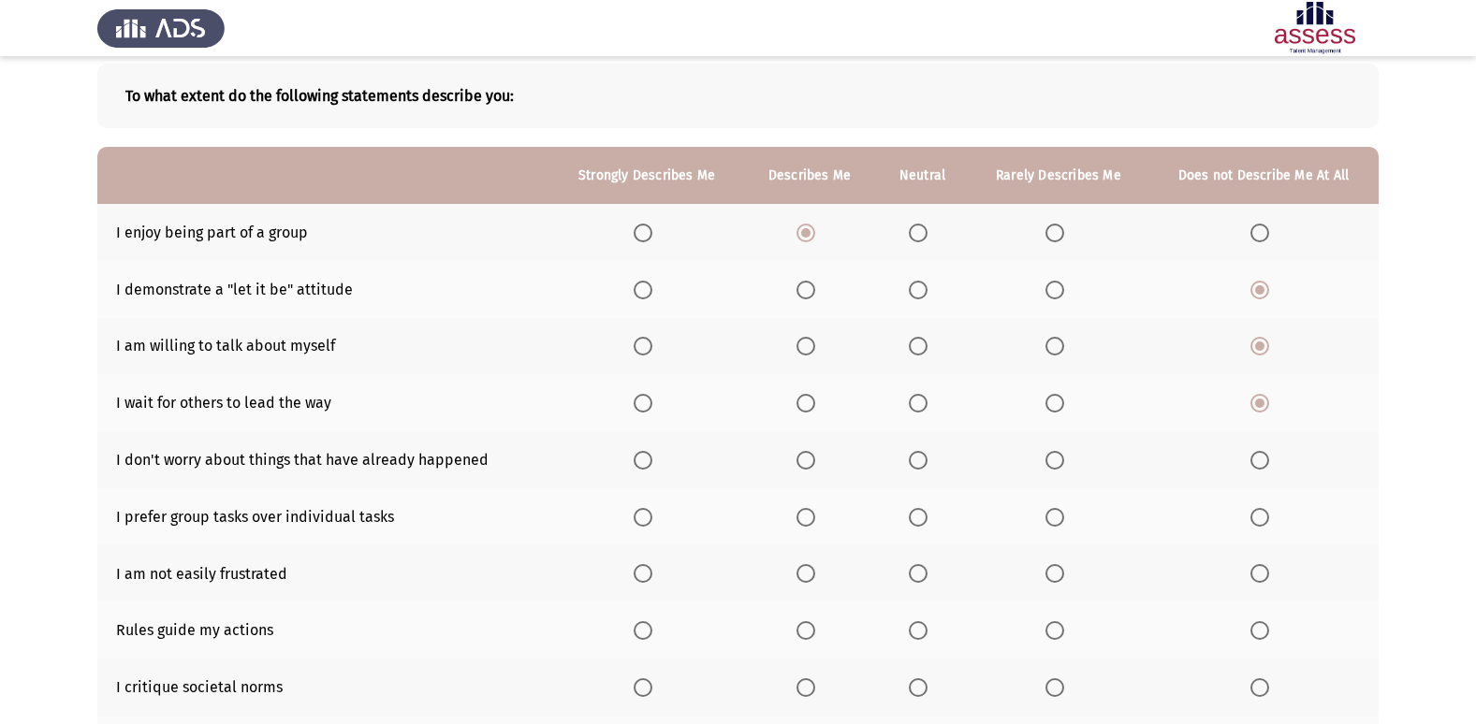
click at [927, 460] on span "Select an option" at bounding box center [918, 460] width 19 height 19
click at [927, 460] on input "Select an option" at bounding box center [918, 460] width 19 height 19
click at [1058, 459] on span "Select an option" at bounding box center [1054, 460] width 19 height 19
click at [1058, 459] on input "Select an option" at bounding box center [1054, 460] width 19 height 19
click at [818, 462] on label "Select an option" at bounding box center [809, 460] width 26 height 19
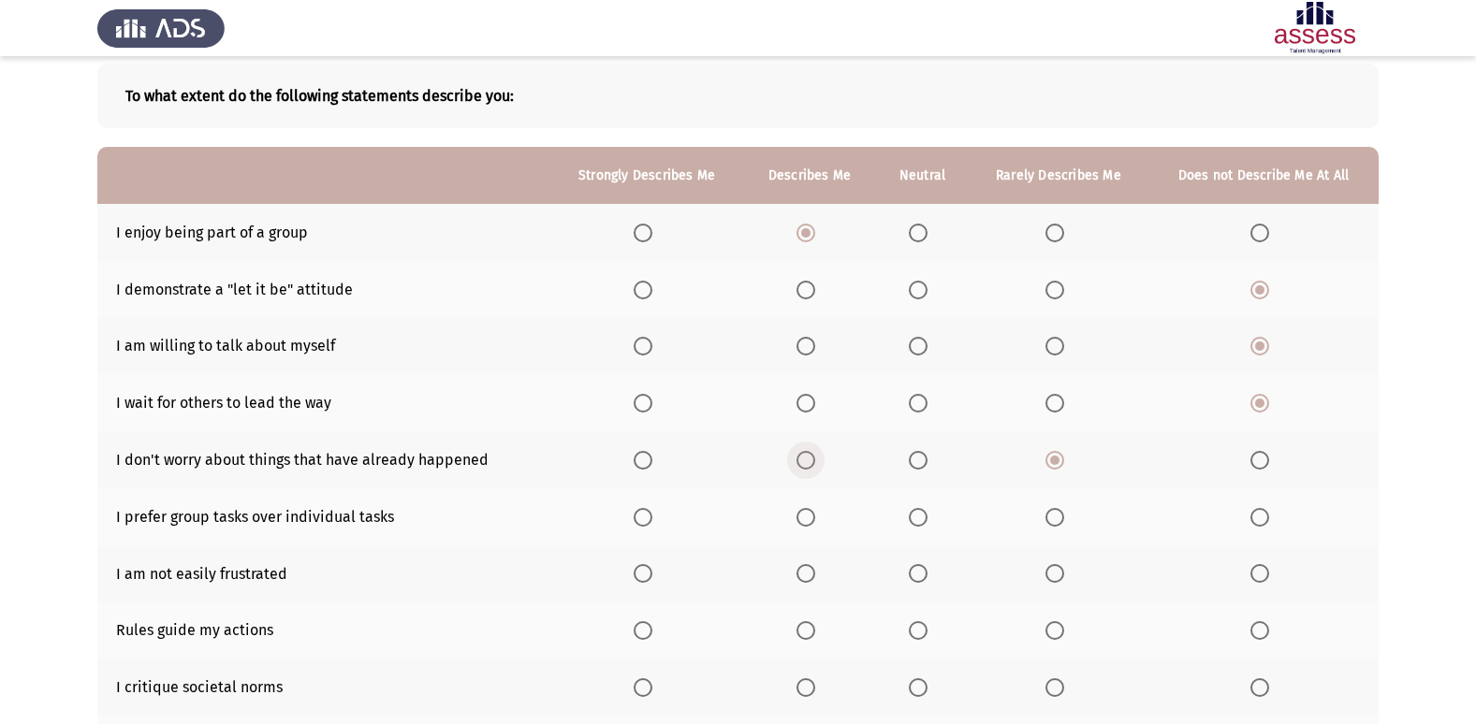
click at [815, 462] on input "Select an option" at bounding box center [805, 460] width 19 height 19
click at [922, 520] on span "Select an option" at bounding box center [918, 517] width 19 height 19
click at [922, 520] on input "Select an option" at bounding box center [918, 517] width 19 height 19
click at [1053, 573] on span "Select an option" at bounding box center [1054, 573] width 19 height 19
click at [1053, 573] on input "Select an option" at bounding box center [1054, 573] width 19 height 19
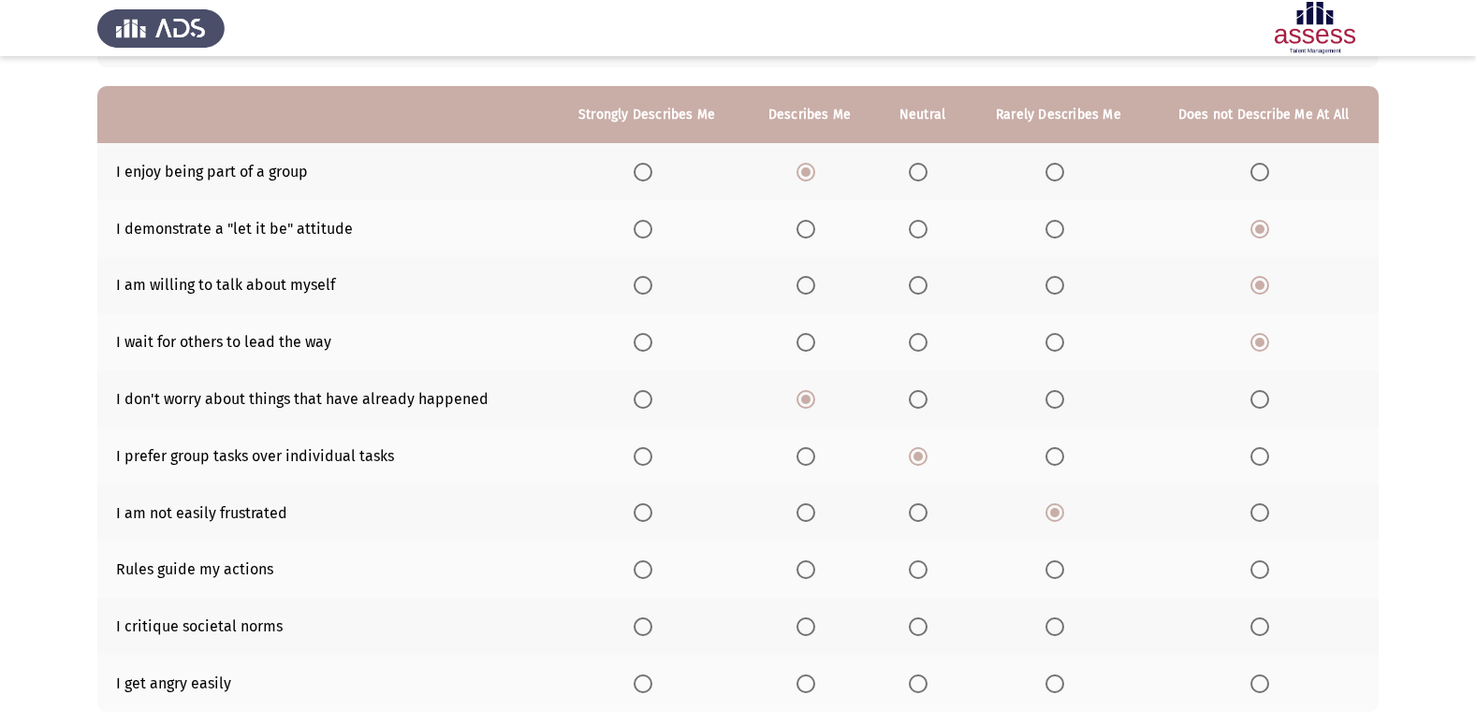
scroll to position [187, 0]
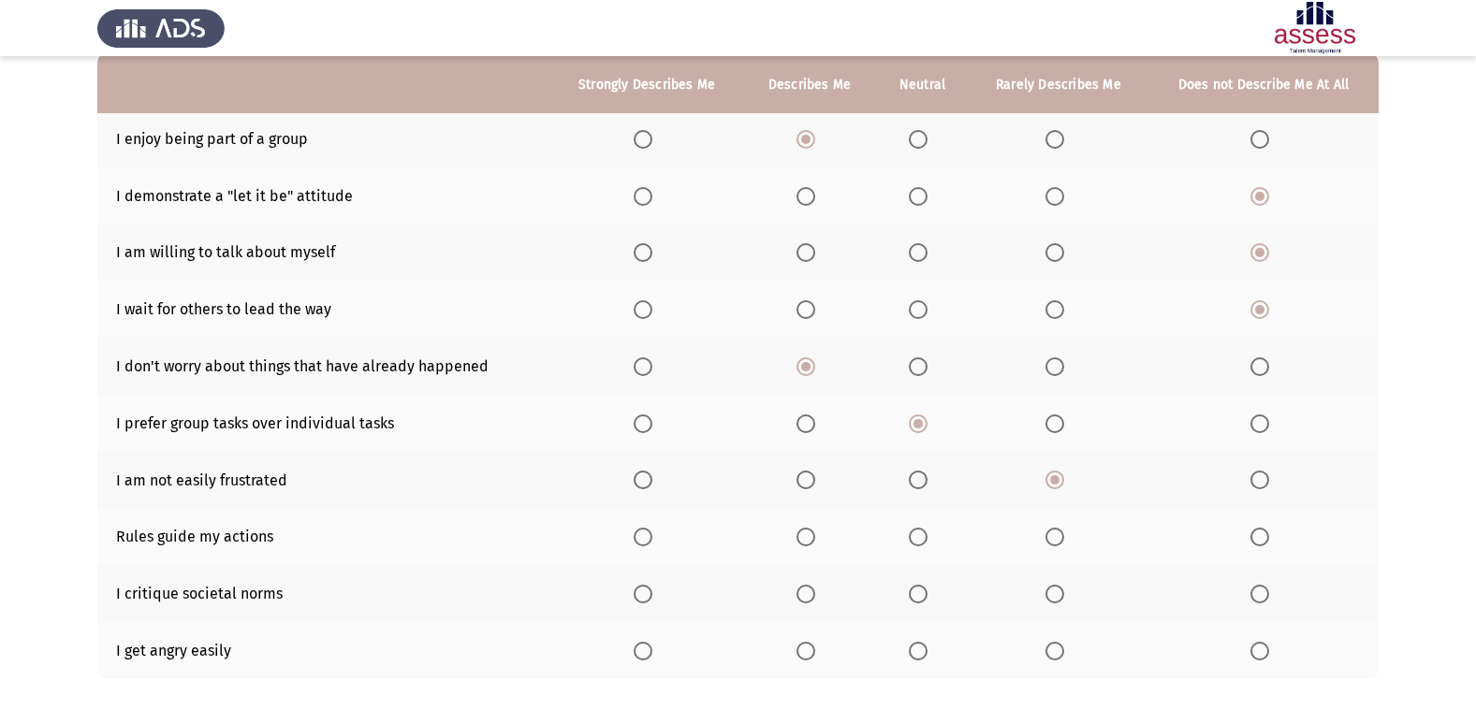
click at [808, 486] on span "Select an option" at bounding box center [805, 480] width 19 height 19
click at [808, 486] on input "Select an option" at bounding box center [805, 480] width 19 height 19
click at [920, 534] on span "Select an option" at bounding box center [918, 537] width 19 height 19
click at [920, 534] on input "Select an option" at bounding box center [918, 537] width 19 height 19
click at [924, 592] on span "Select an option" at bounding box center [918, 594] width 19 height 19
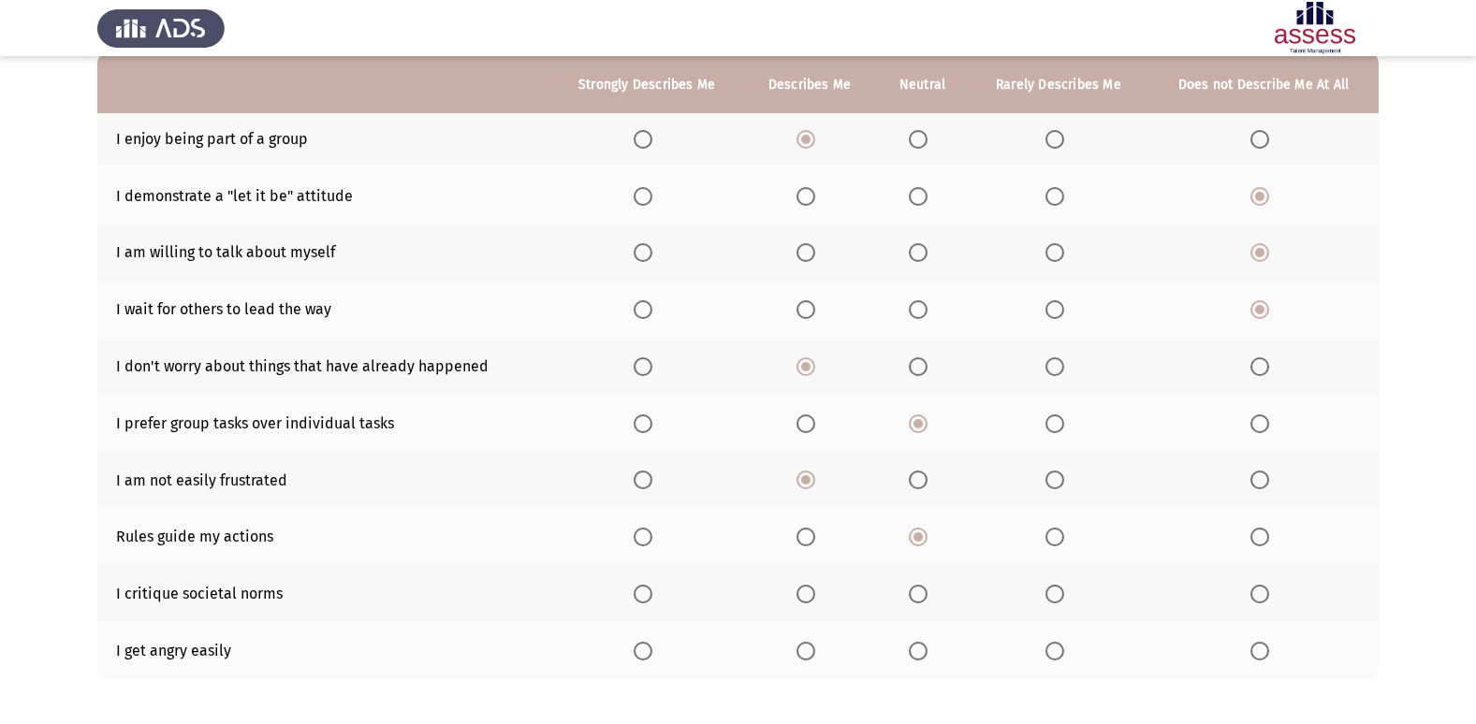
click at [924, 592] on input "Select an option" at bounding box center [918, 594] width 19 height 19
click at [1261, 597] on span "Select an option" at bounding box center [1259, 594] width 19 height 19
click at [1261, 597] on input "Select an option" at bounding box center [1259, 594] width 19 height 19
click at [917, 593] on span "Select an option" at bounding box center [918, 594] width 19 height 19
click at [917, 593] on input "Select an option" at bounding box center [918, 594] width 19 height 19
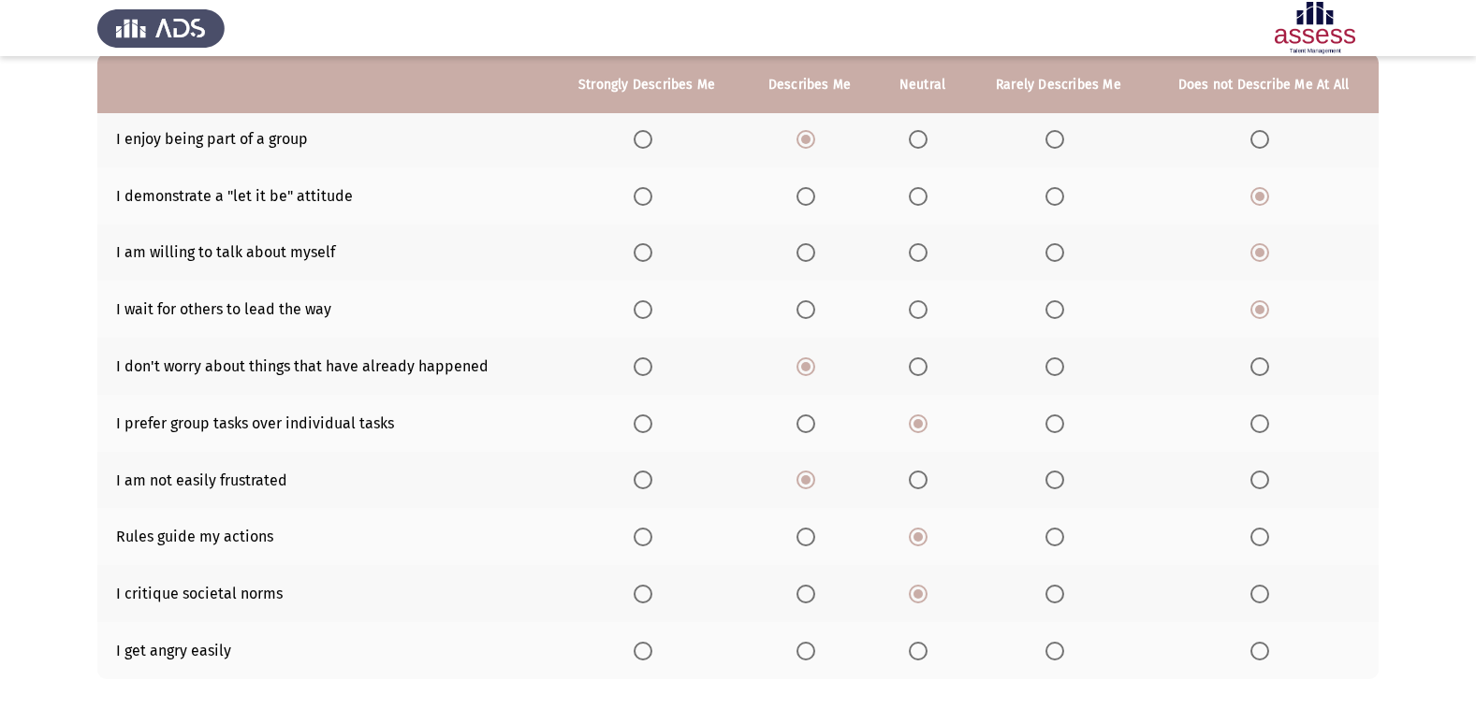
click at [919, 656] on span "Select an option" at bounding box center [918, 651] width 19 height 19
click at [919, 656] on input "Select an option" at bounding box center [918, 651] width 19 height 19
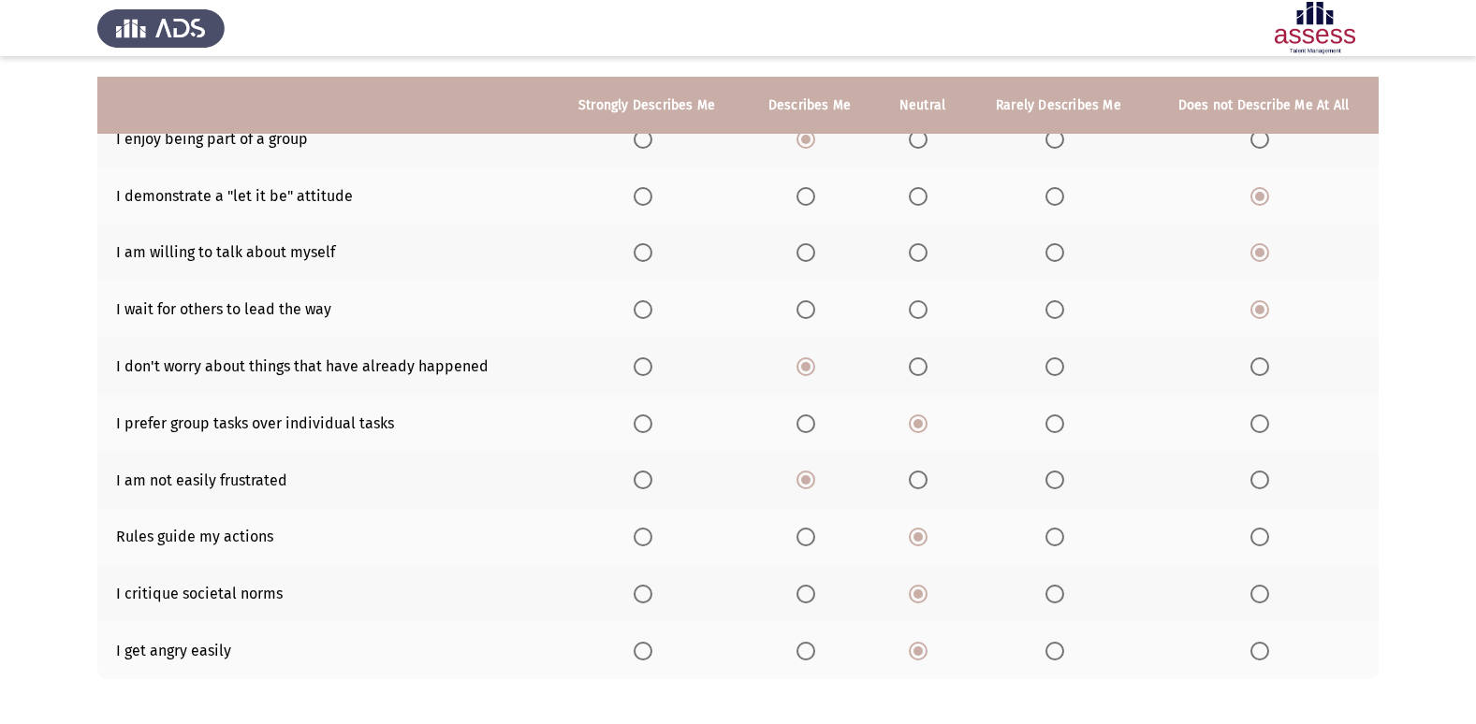
scroll to position [273, 0]
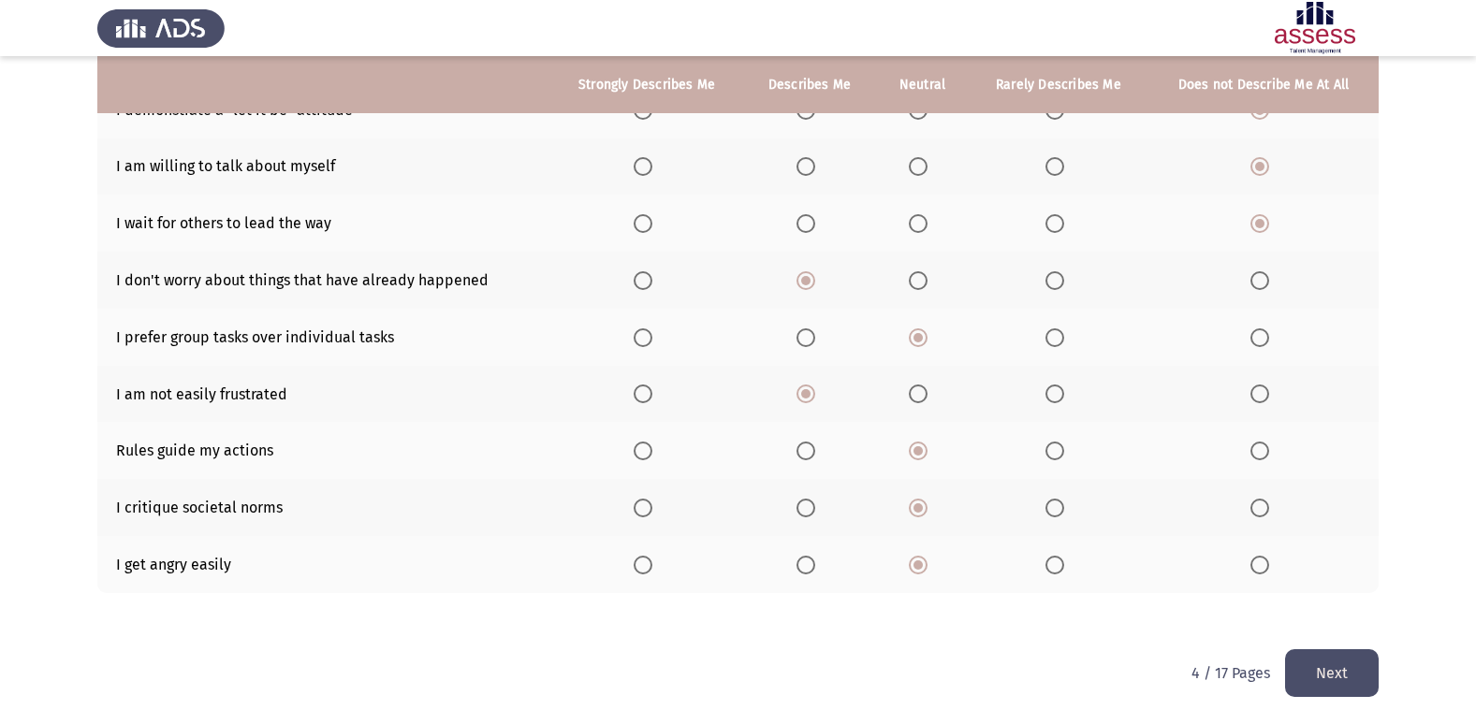
click at [1325, 690] on button "Next" at bounding box center [1332, 673] width 94 height 48
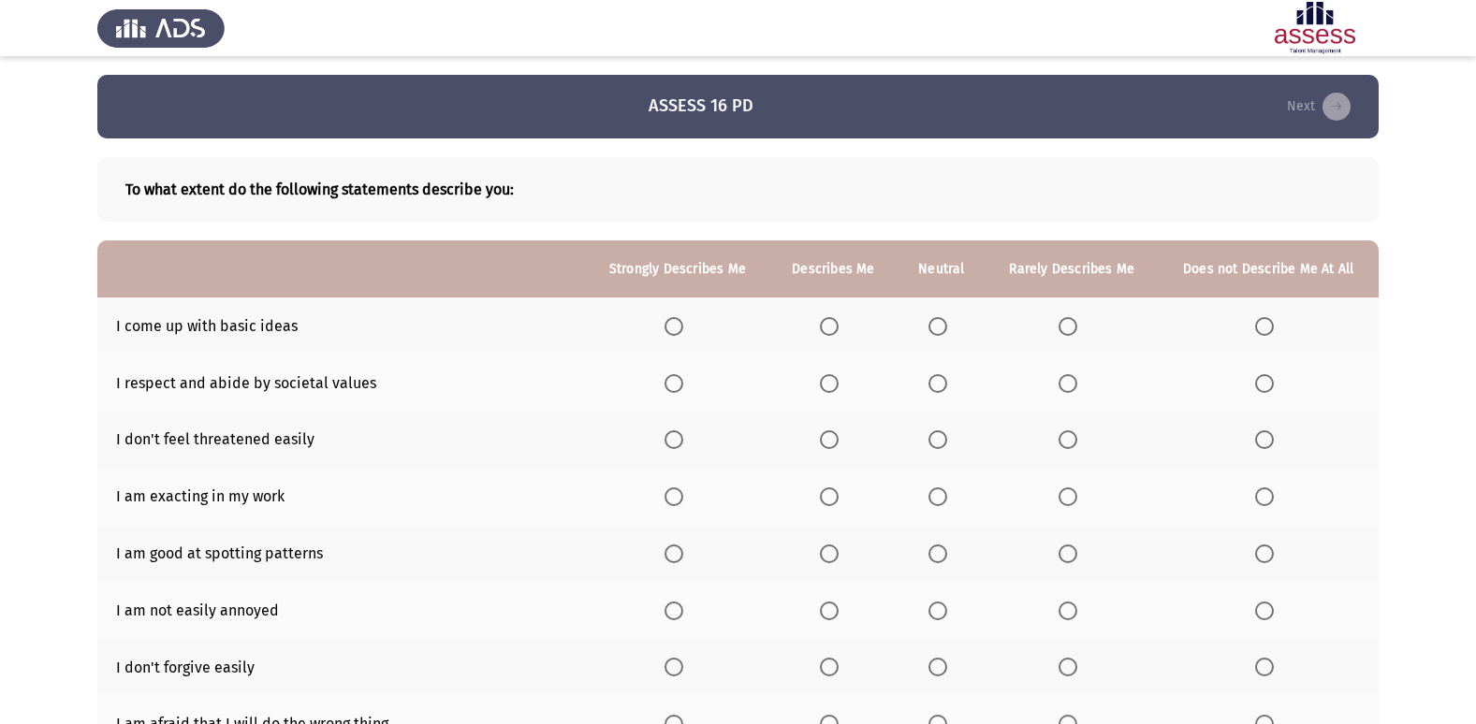
click at [930, 330] on span "Select an option" at bounding box center [937, 326] width 19 height 19
click at [930, 330] on input "Select an option" at bounding box center [937, 326] width 19 height 19
click at [674, 385] on span "Select an option" at bounding box center [673, 383] width 19 height 19
click at [674, 385] on input "Select an option" at bounding box center [673, 383] width 19 height 19
click at [667, 444] on span "Select an option" at bounding box center [673, 439] width 19 height 19
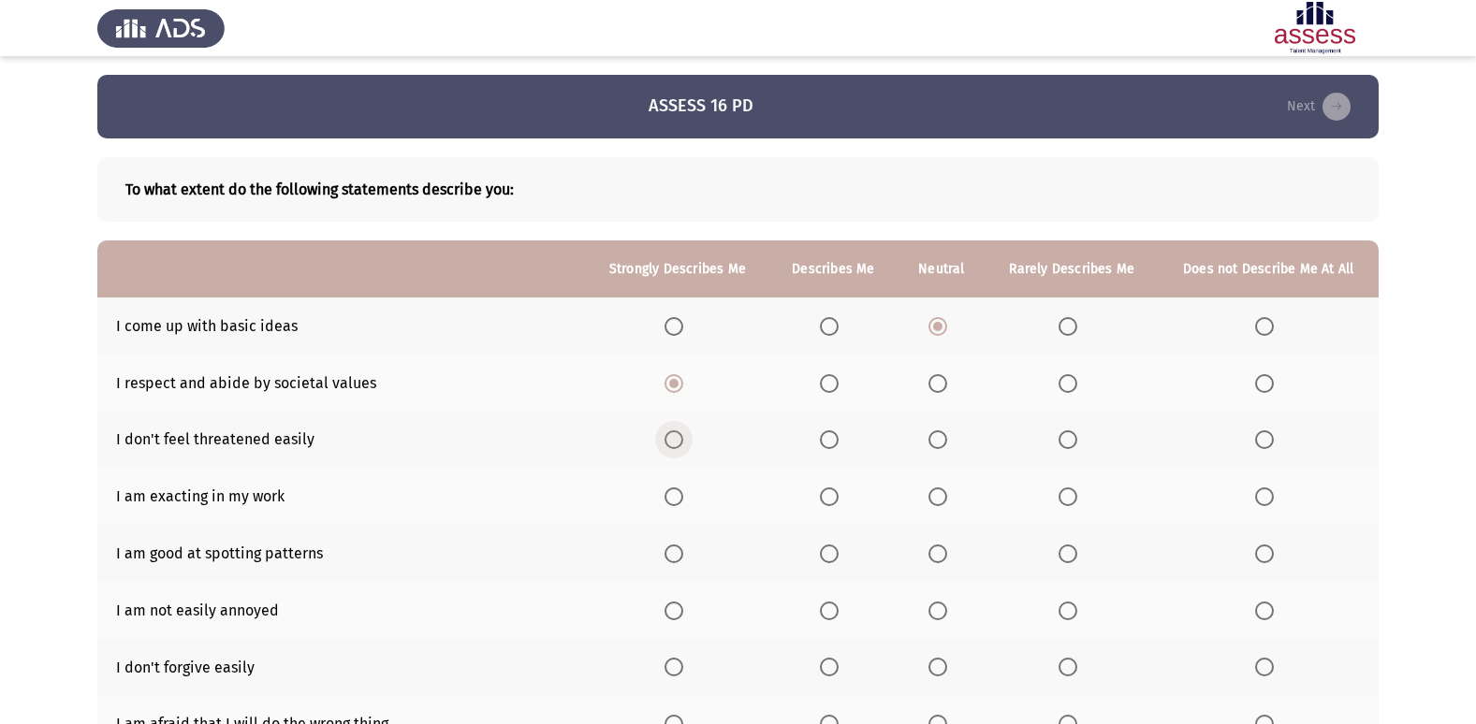
click at [667, 444] on input "Select an option" at bounding box center [673, 439] width 19 height 19
click at [687, 494] on label "Select an option" at bounding box center [677, 497] width 26 height 19
click at [683, 494] on input "Select an option" at bounding box center [673, 497] width 19 height 19
click at [672, 547] on span "Select an option" at bounding box center [673, 554] width 19 height 19
click at [672, 547] on input "Select an option" at bounding box center [673, 554] width 19 height 19
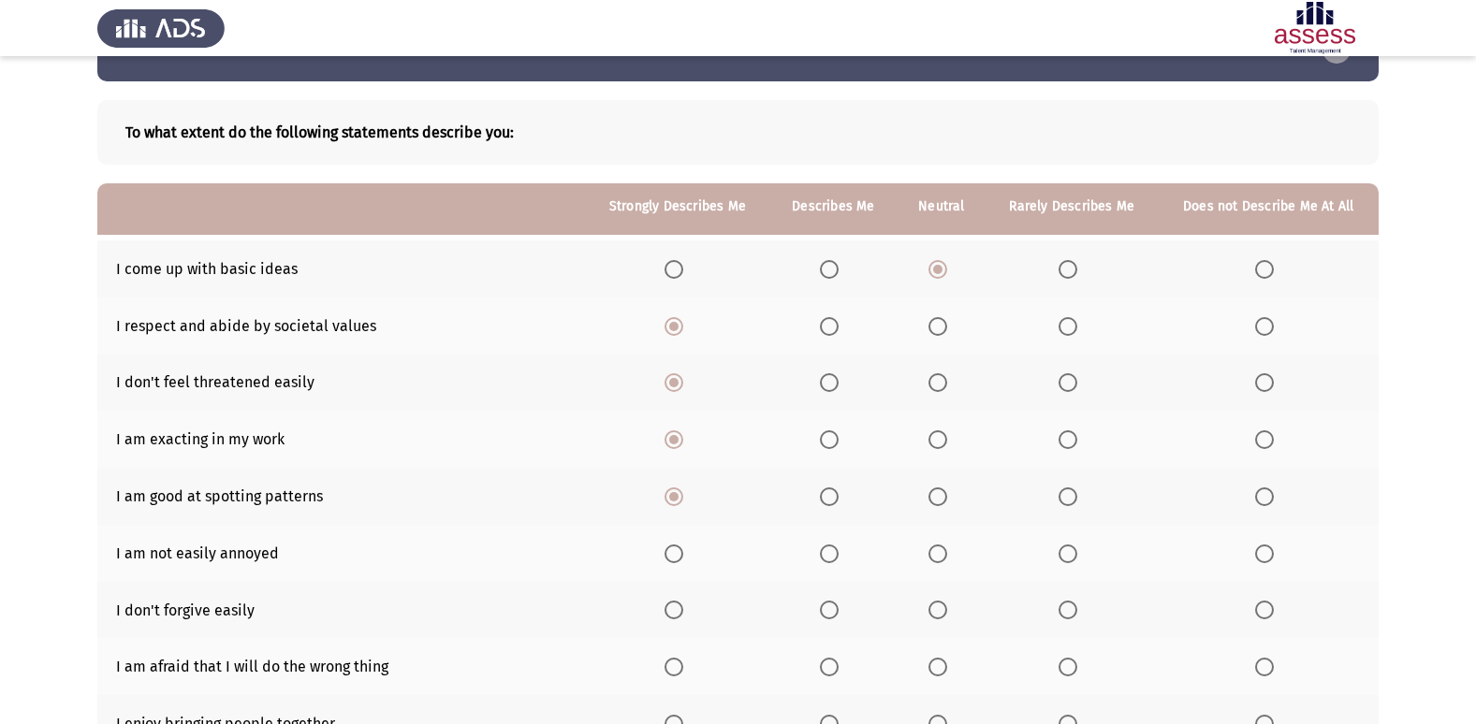
scroll to position [187, 0]
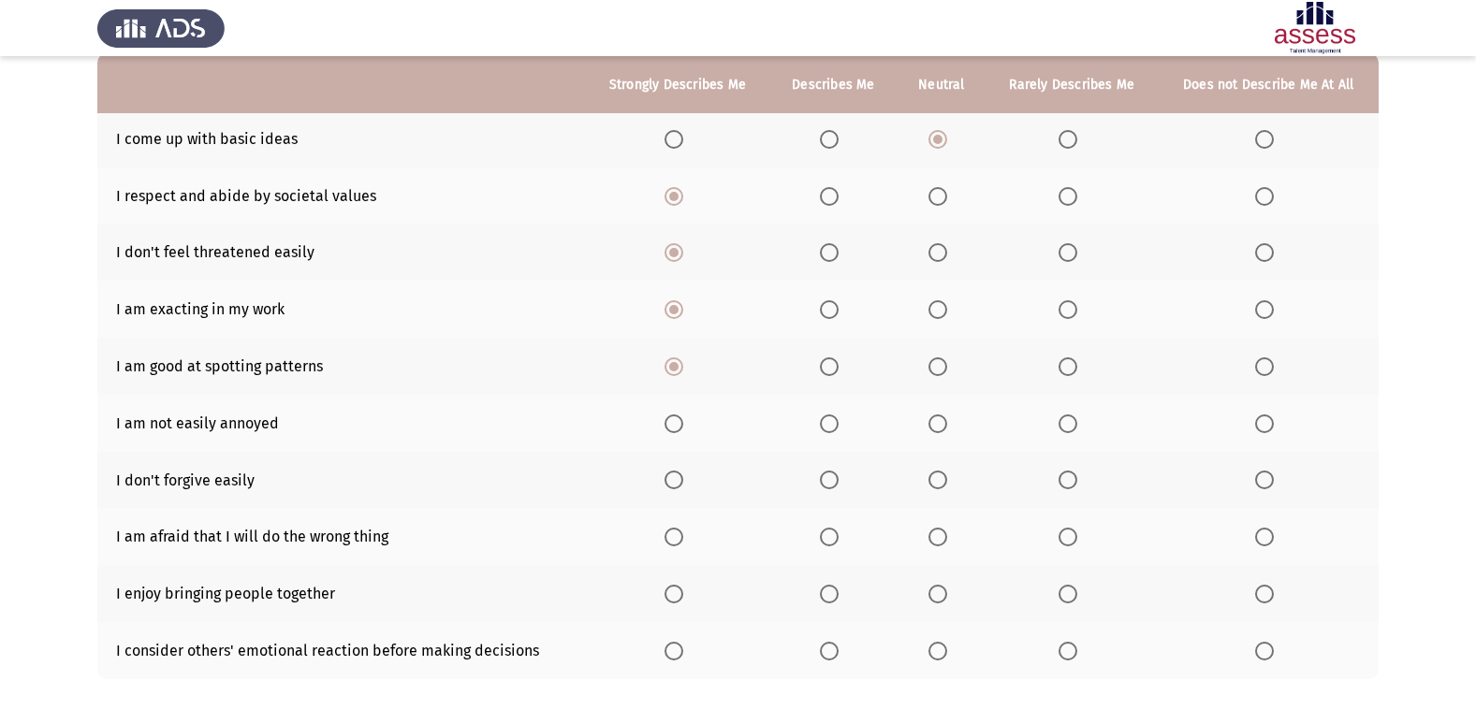
click at [821, 424] on th at bounding box center [832, 423] width 127 height 57
click at [836, 426] on span "Select an option" at bounding box center [829, 424] width 19 height 19
click at [836, 426] on input "Select an option" at bounding box center [829, 424] width 19 height 19
click at [1275, 476] on label "Select an option" at bounding box center [1268, 480] width 26 height 19
click at [1274, 476] on input "Select an option" at bounding box center [1264, 480] width 19 height 19
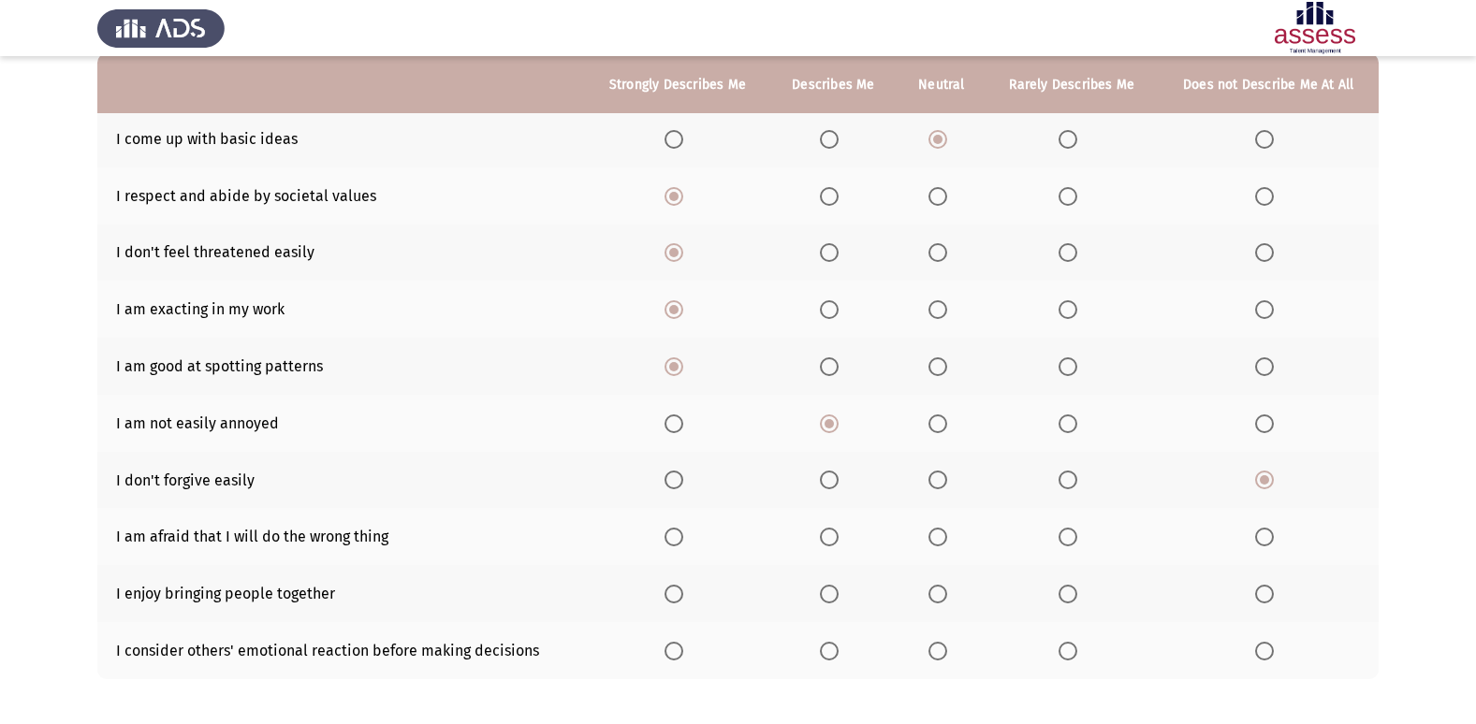
click at [937, 540] on span "Select an option" at bounding box center [937, 537] width 19 height 19
click at [937, 540] on input "Select an option" at bounding box center [937, 537] width 19 height 19
click at [669, 602] on span "Select an option" at bounding box center [673, 594] width 19 height 19
click at [669, 602] on input "Select an option" at bounding box center [673, 594] width 19 height 19
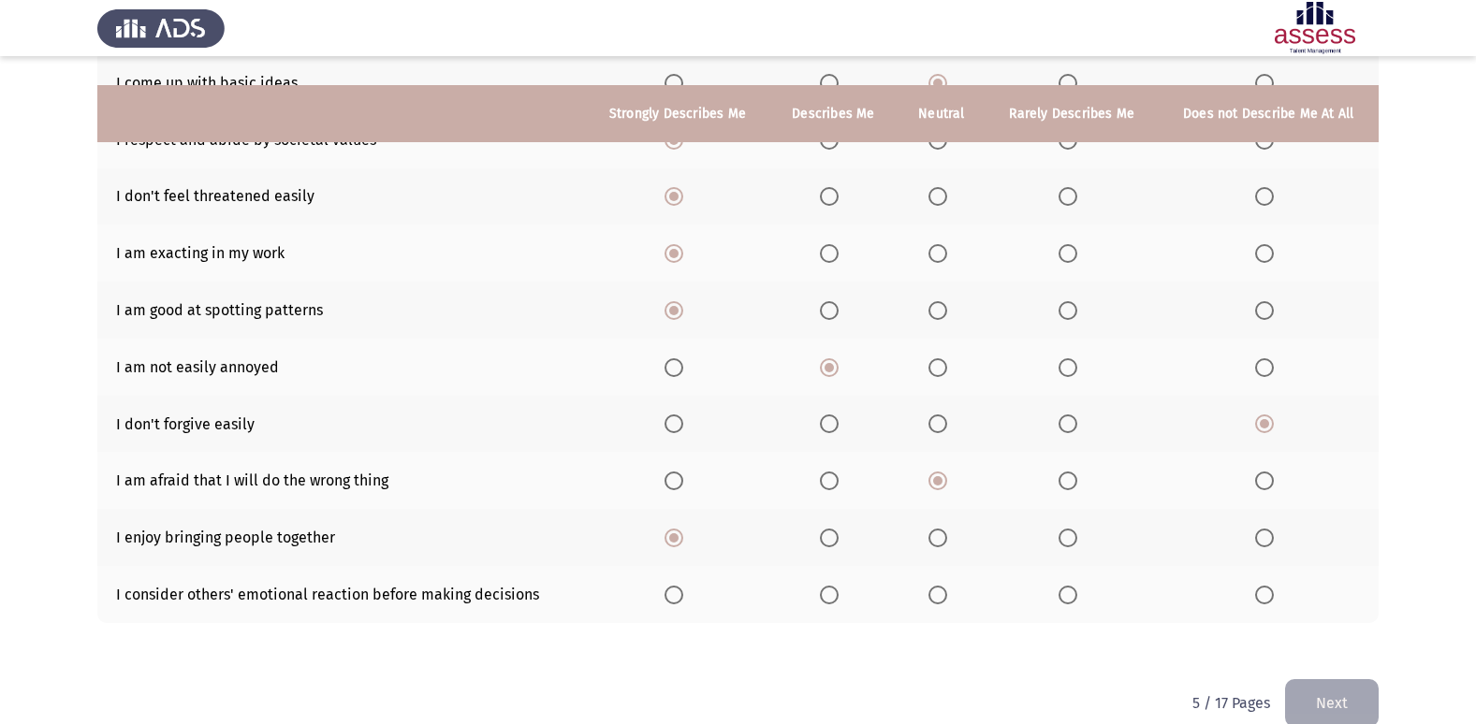
scroll to position [273, 0]
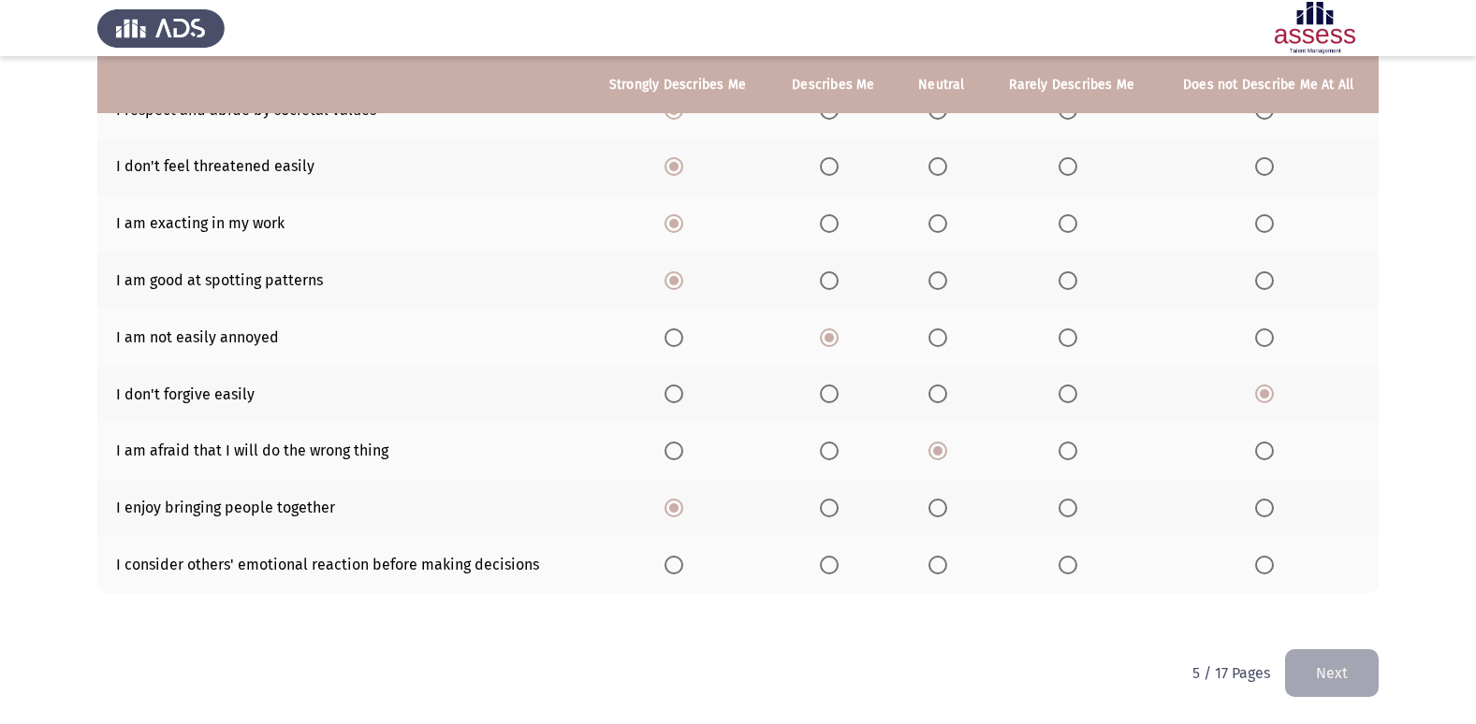
click at [682, 573] on span "Select an option" at bounding box center [673, 565] width 19 height 19
click at [682, 573] on input "Select an option" at bounding box center [673, 565] width 19 height 19
click at [1313, 665] on button "Next" at bounding box center [1332, 673] width 94 height 48
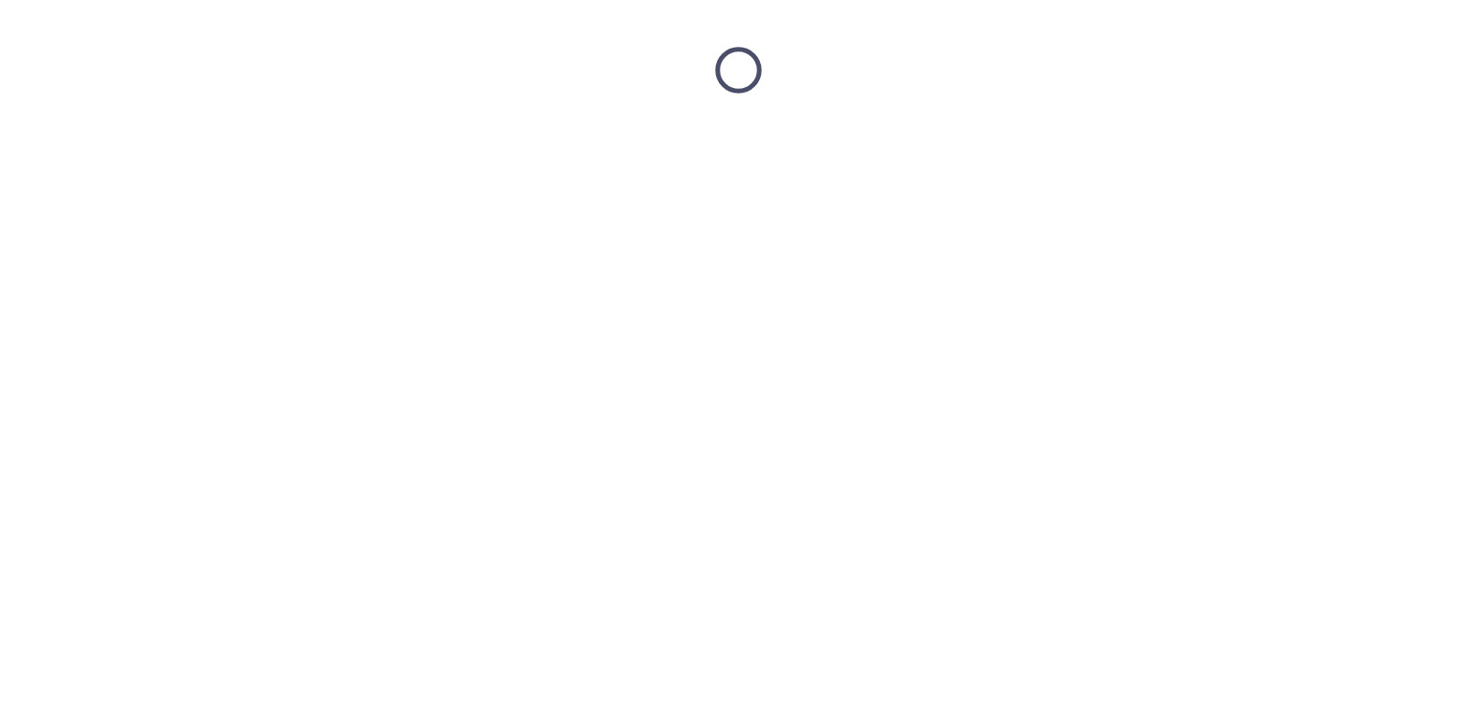
scroll to position [0, 0]
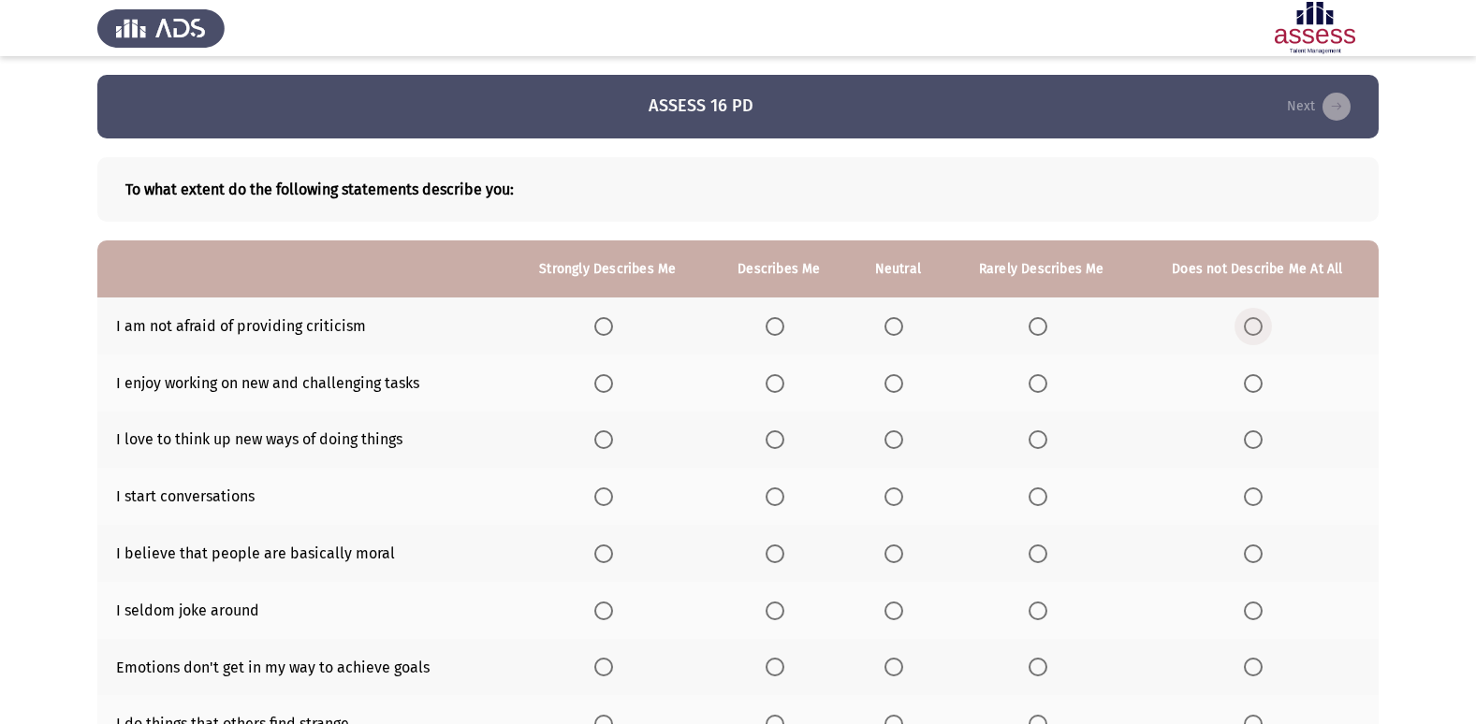
click at [1261, 328] on span "Select an option" at bounding box center [1253, 326] width 19 height 19
click at [1261, 328] on input "Select an option" at bounding box center [1253, 326] width 19 height 19
click at [612, 386] on span "Select an option" at bounding box center [603, 383] width 19 height 19
click at [612, 386] on input "Select an option" at bounding box center [603, 383] width 19 height 19
click at [608, 443] on span "Select an option" at bounding box center [603, 439] width 19 height 19
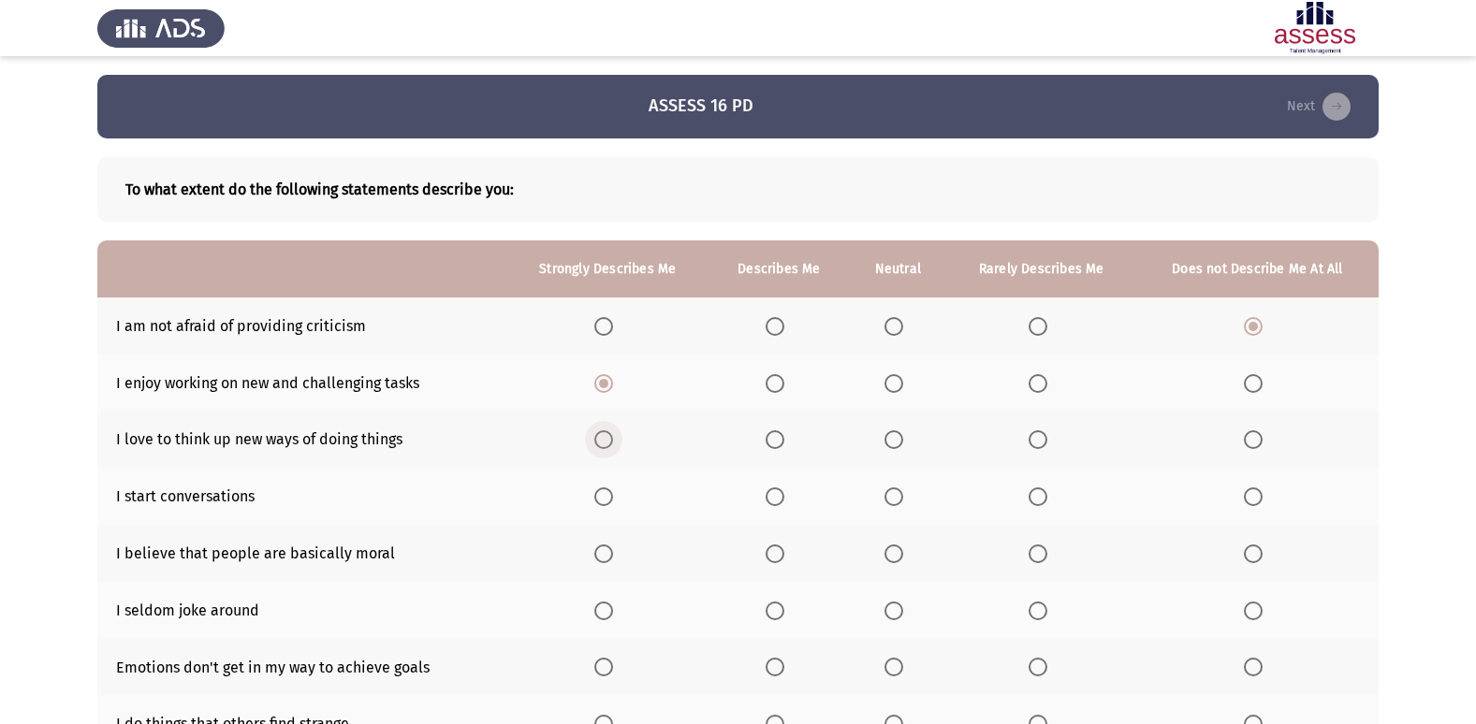
click at [608, 443] on input "Select an option" at bounding box center [603, 439] width 19 height 19
click at [890, 492] on span "Select an option" at bounding box center [893, 497] width 19 height 19
click at [890, 492] on input "Select an option" at bounding box center [893, 497] width 19 height 19
click at [892, 549] on span "Select an option" at bounding box center [893, 554] width 19 height 19
click at [892, 549] on input "Select an option" at bounding box center [893, 554] width 19 height 19
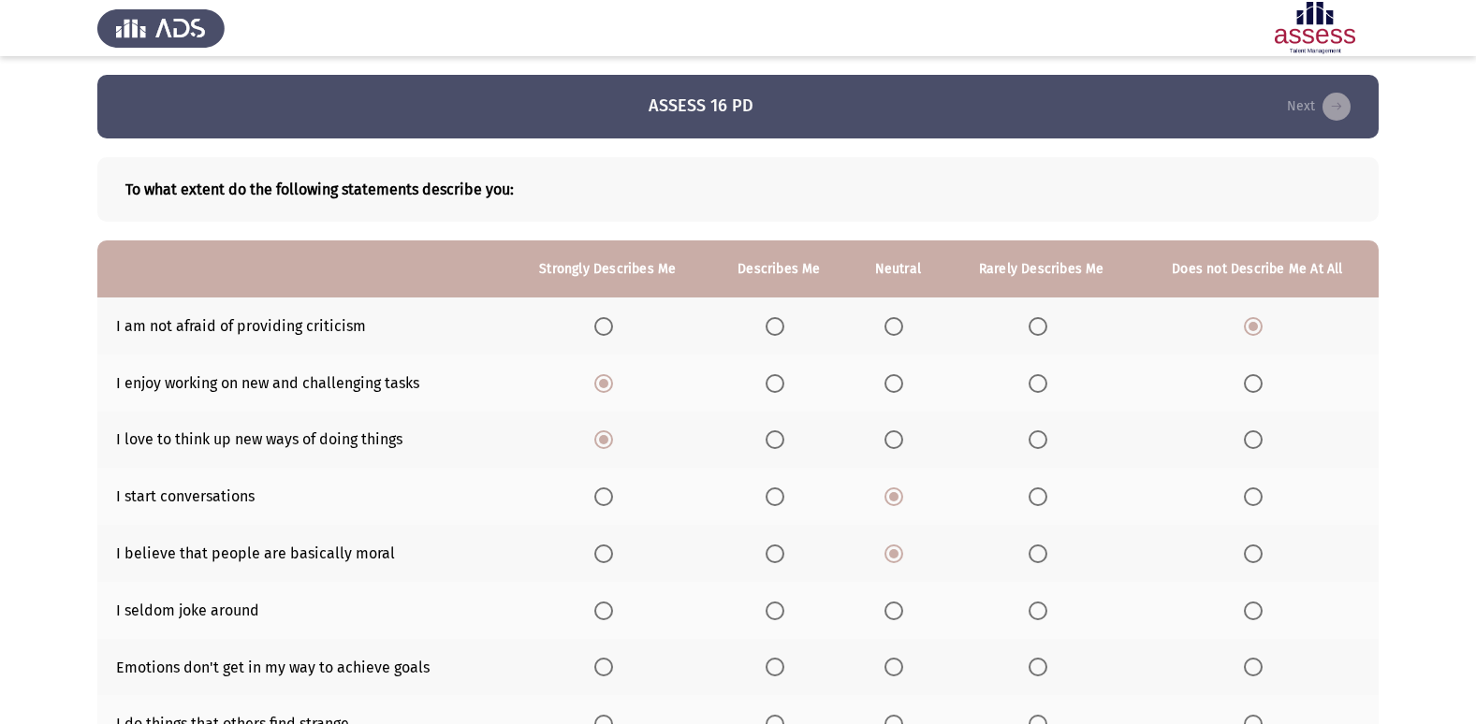
scroll to position [94, 0]
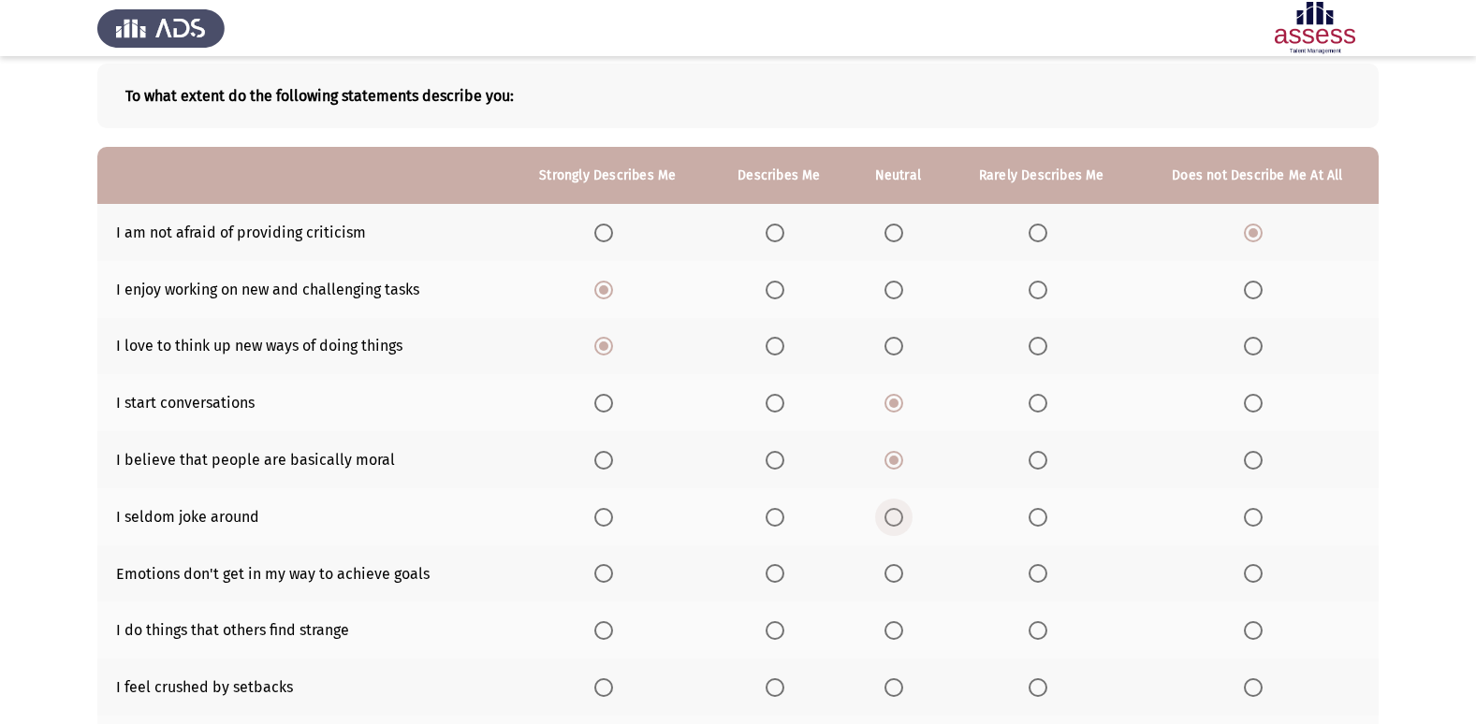
click at [891, 517] on span "Select an option" at bounding box center [893, 517] width 19 height 19
click at [891, 517] on input "Select an option" at bounding box center [893, 517] width 19 height 19
click at [607, 583] on span "Select an option" at bounding box center [603, 573] width 19 height 19
click at [607, 583] on input "Select an option" at bounding box center [603, 573] width 19 height 19
click at [893, 638] on span "Select an option" at bounding box center [893, 630] width 19 height 19
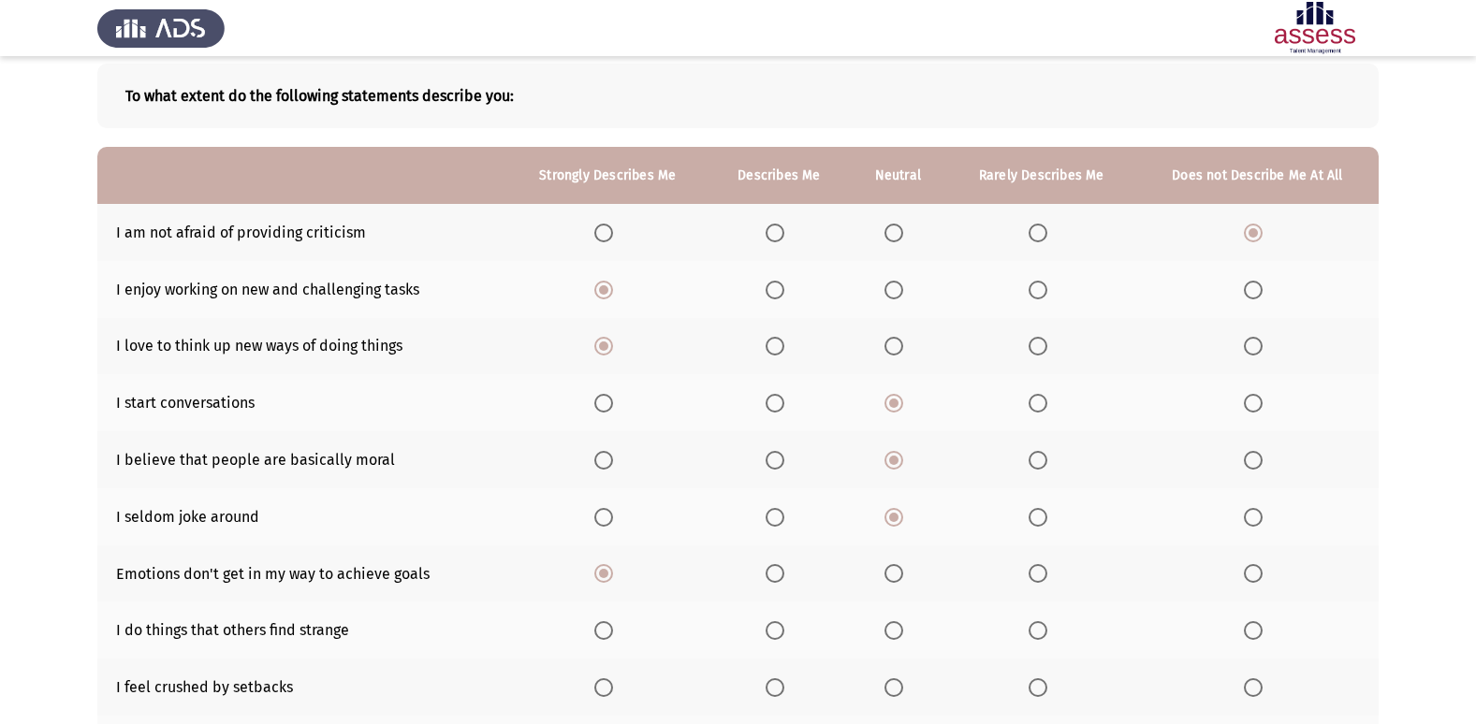
click at [893, 638] on input "Select an option" at bounding box center [893, 630] width 19 height 19
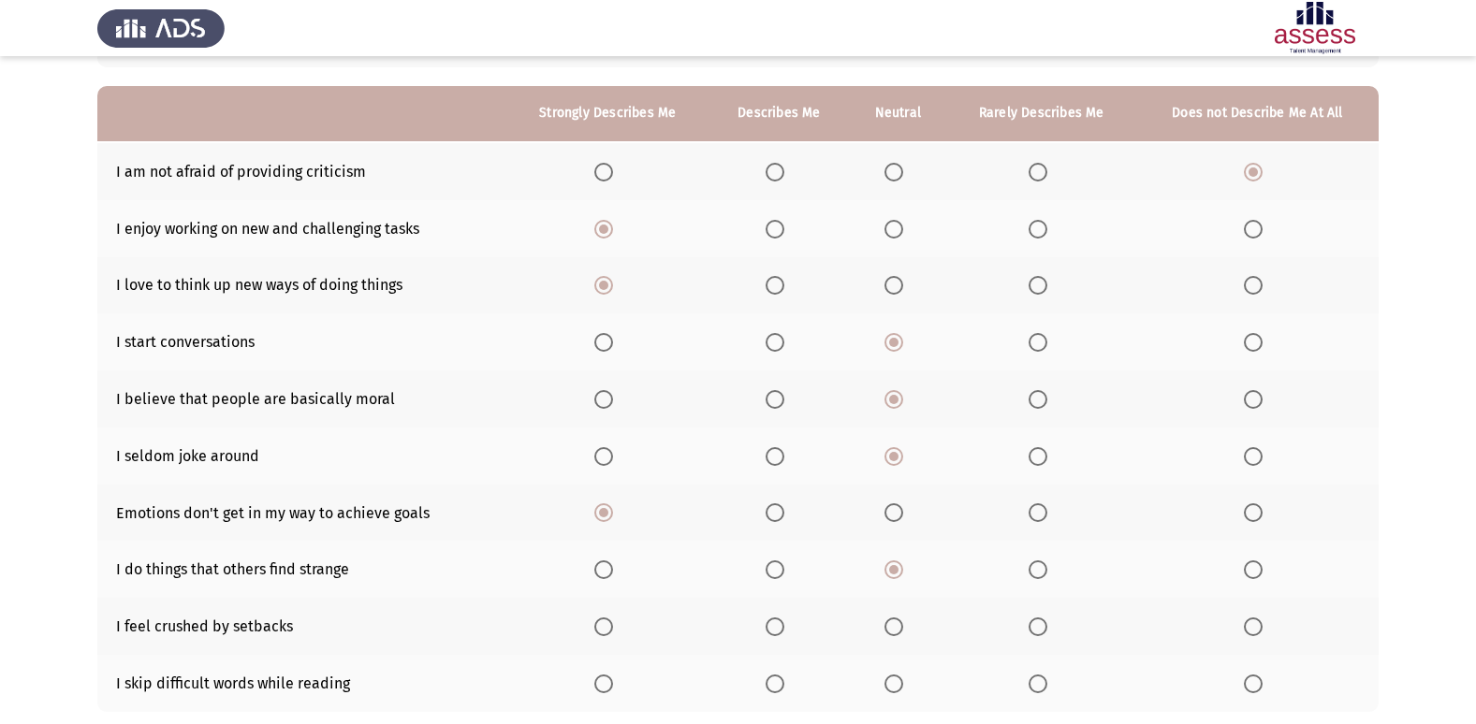
scroll to position [187, 0]
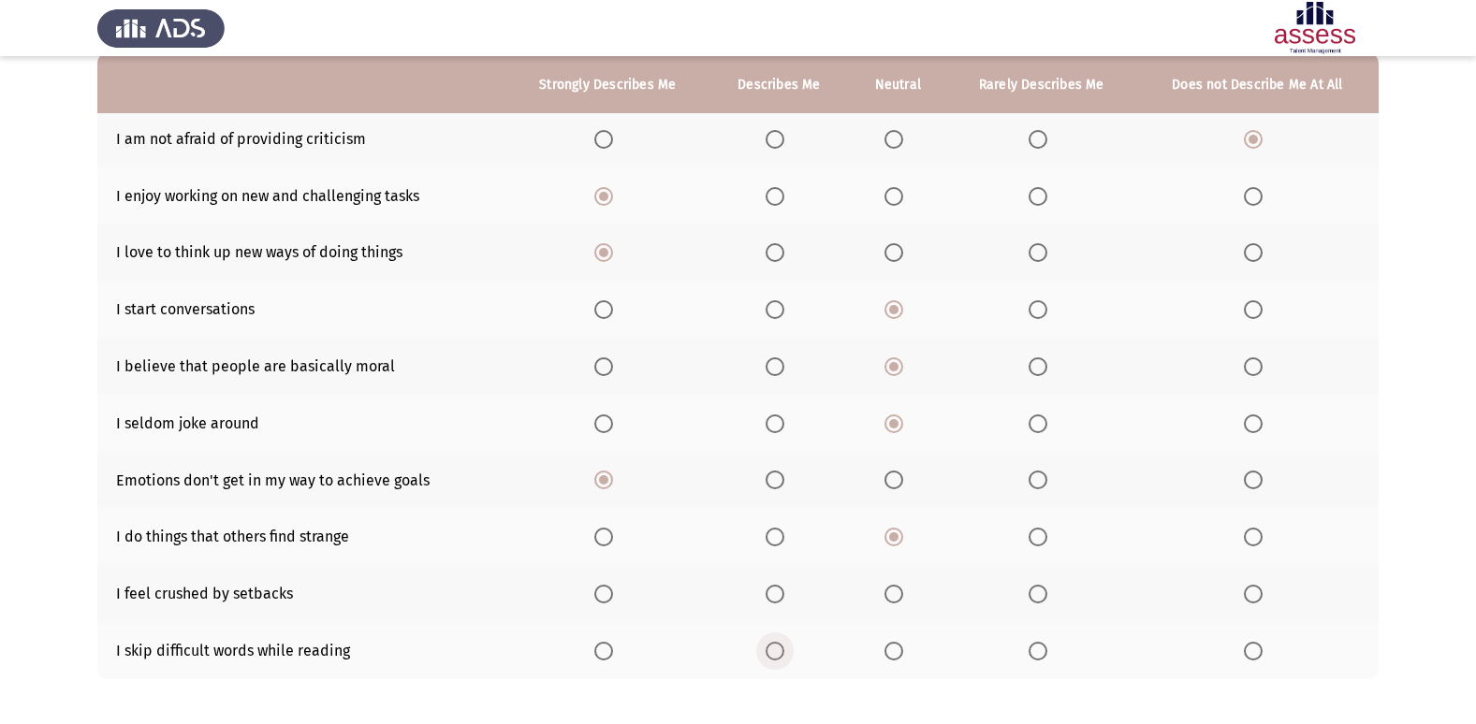
click at [781, 649] on span "Select an option" at bounding box center [774, 651] width 19 height 19
click at [781, 649] on input "Select an option" at bounding box center [774, 651] width 19 height 19
click at [894, 654] on span "Select an option" at bounding box center [893, 651] width 19 height 19
click at [894, 654] on input "Select an option" at bounding box center [893, 651] width 19 height 19
click at [784, 653] on span "Select an option" at bounding box center [774, 651] width 19 height 19
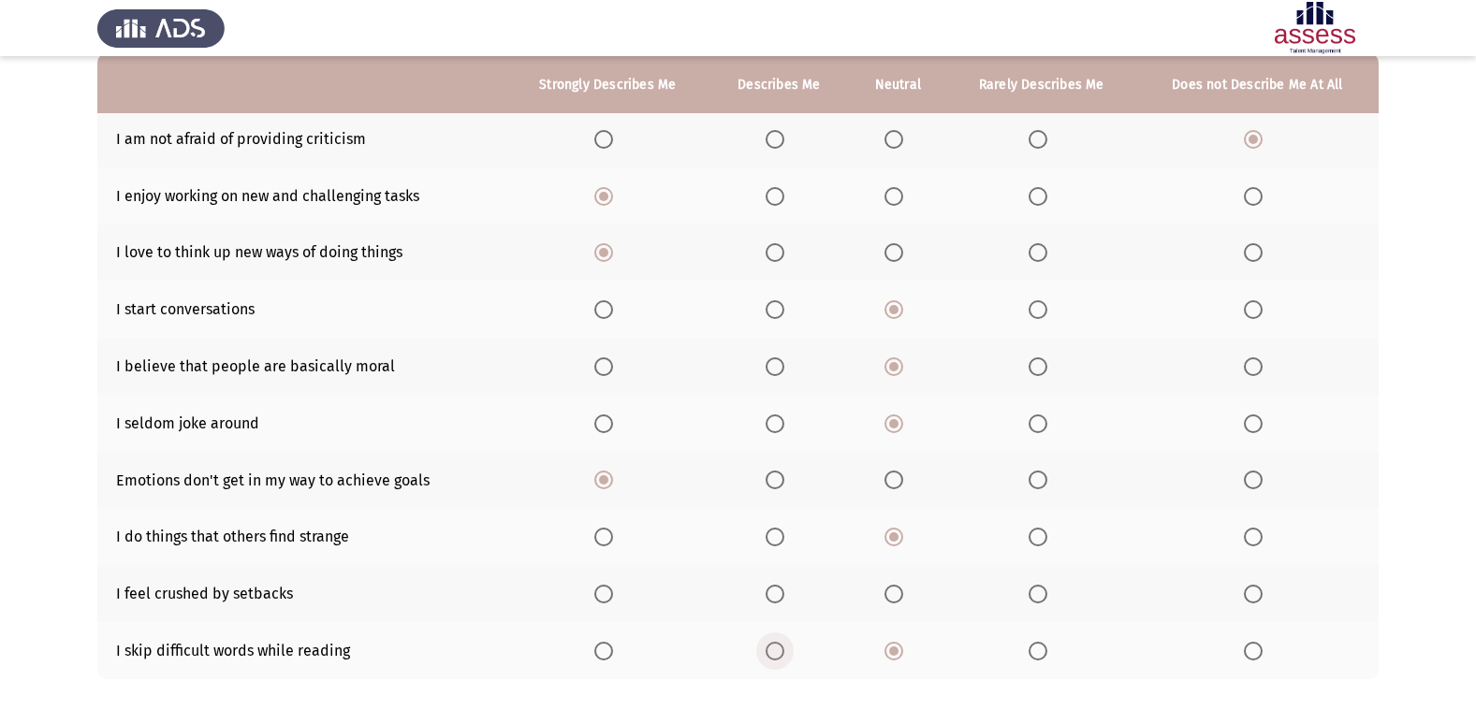
click at [784, 653] on input "Select an option" at bounding box center [774, 651] width 19 height 19
click at [892, 653] on span "Select an option" at bounding box center [893, 651] width 19 height 19
click at [892, 653] on input "Select an option" at bounding box center [893, 651] width 19 height 19
click at [894, 594] on span "Select an option" at bounding box center [894, 594] width 0 height 0
click at [895, 593] on input "Select an option" at bounding box center [893, 594] width 19 height 19
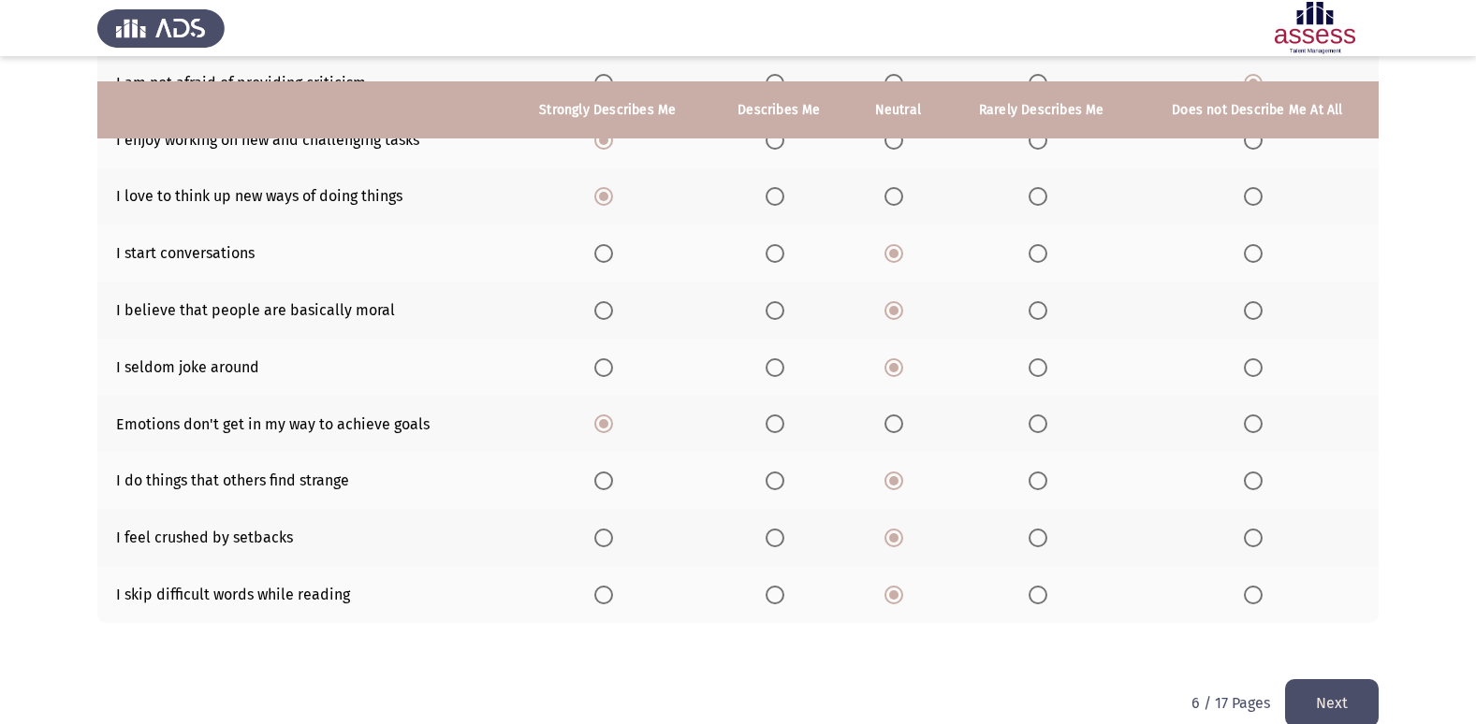
scroll to position [273, 0]
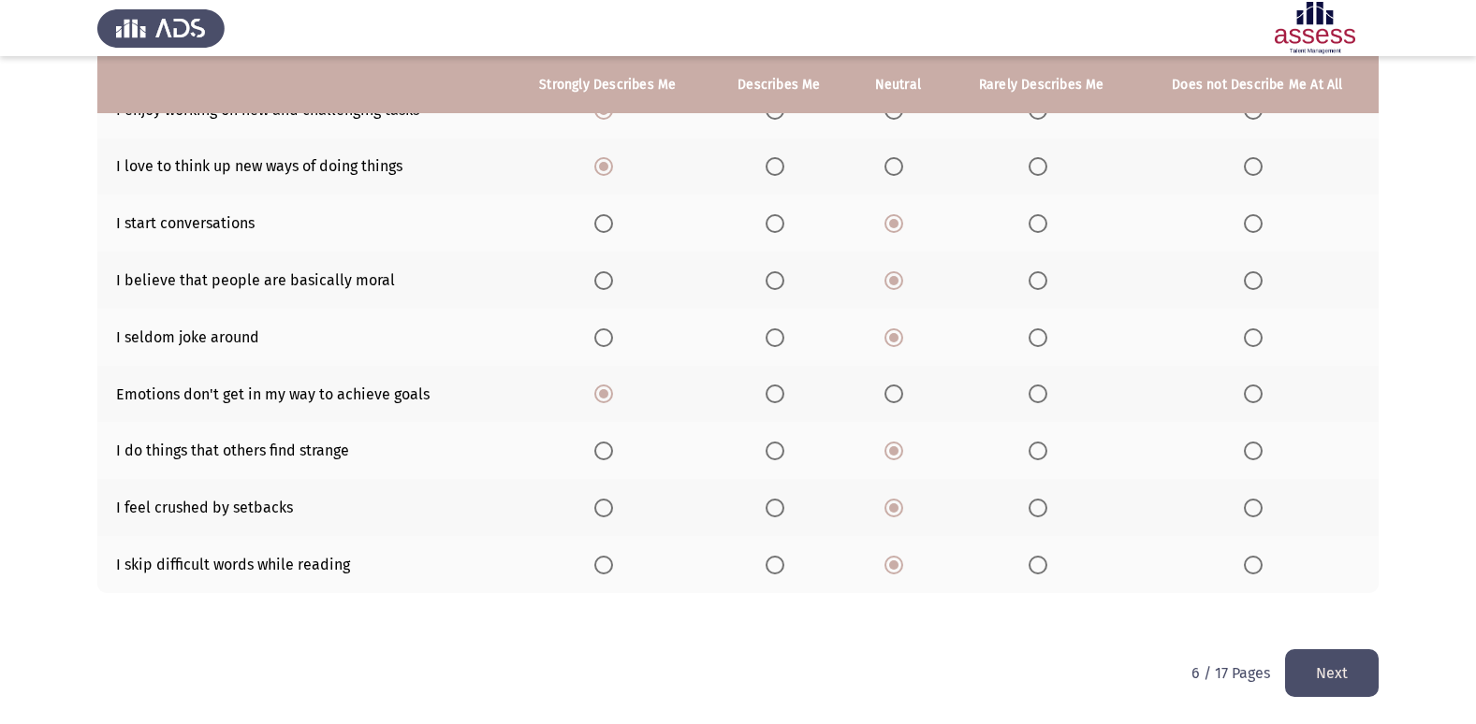
click at [1363, 680] on button "Next" at bounding box center [1332, 673] width 94 height 48
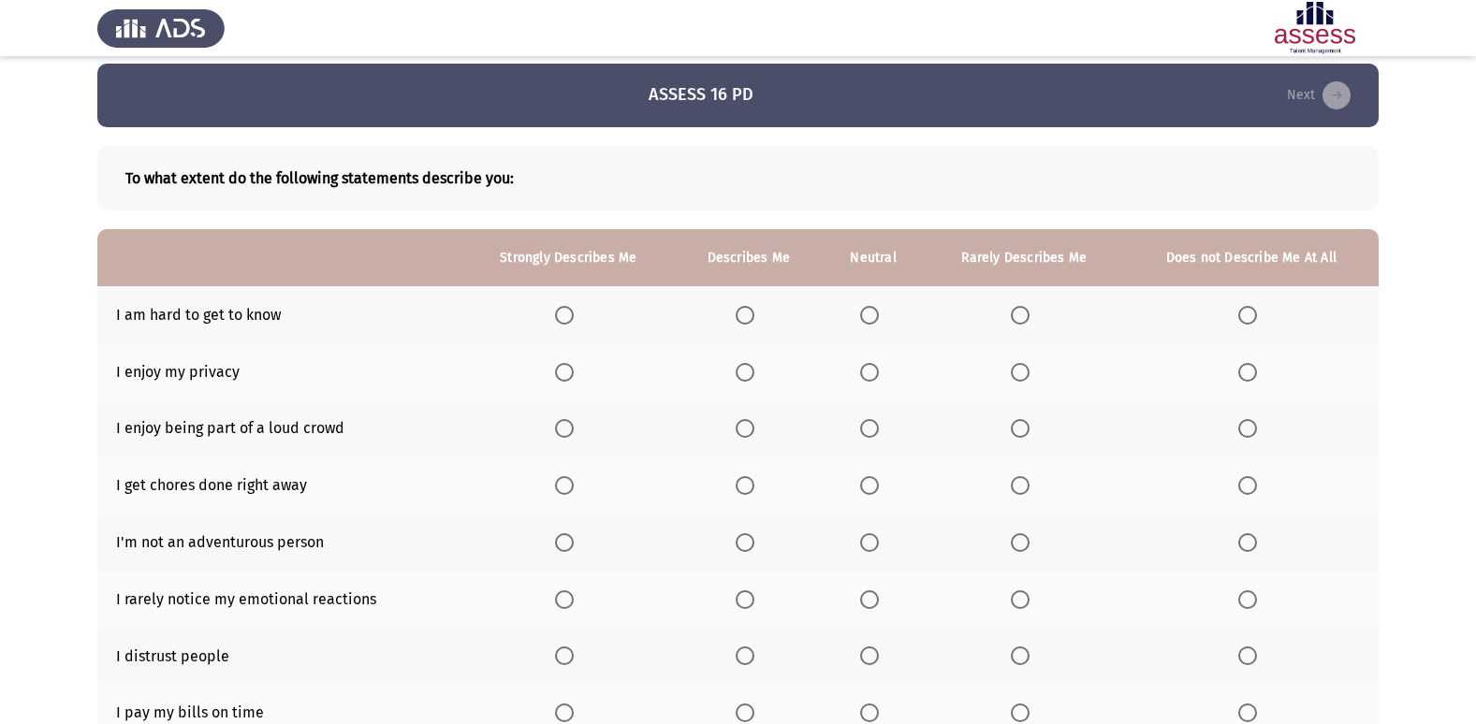
scroll to position [0, 0]
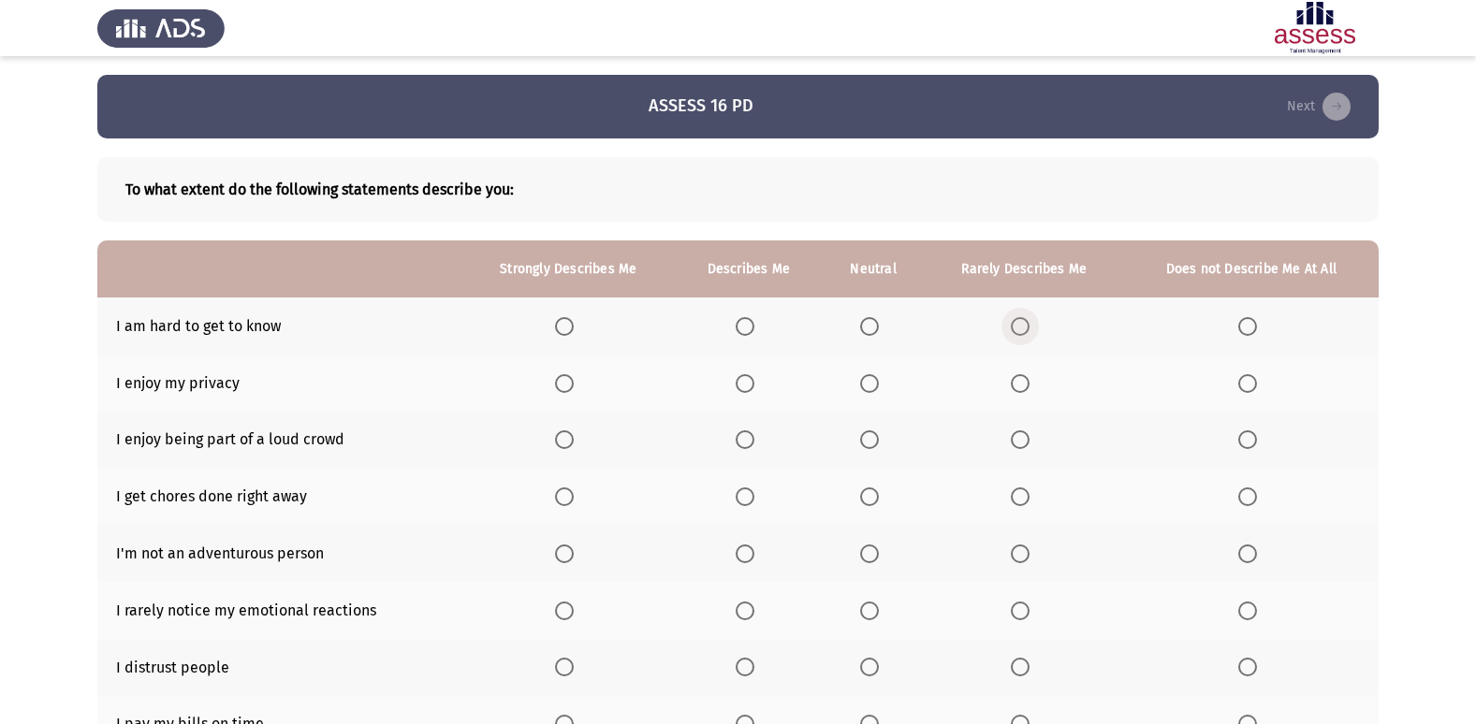
click at [1022, 327] on span "Select an option" at bounding box center [1020, 326] width 19 height 19
click at [1022, 327] on input "Select an option" at bounding box center [1020, 326] width 19 height 19
click at [554, 378] on th at bounding box center [567, 383] width 213 height 57
click at [560, 387] on span "Select an option" at bounding box center [564, 383] width 19 height 19
click at [560, 387] on input "Select an option" at bounding box center [564, 383] width 19 height 19
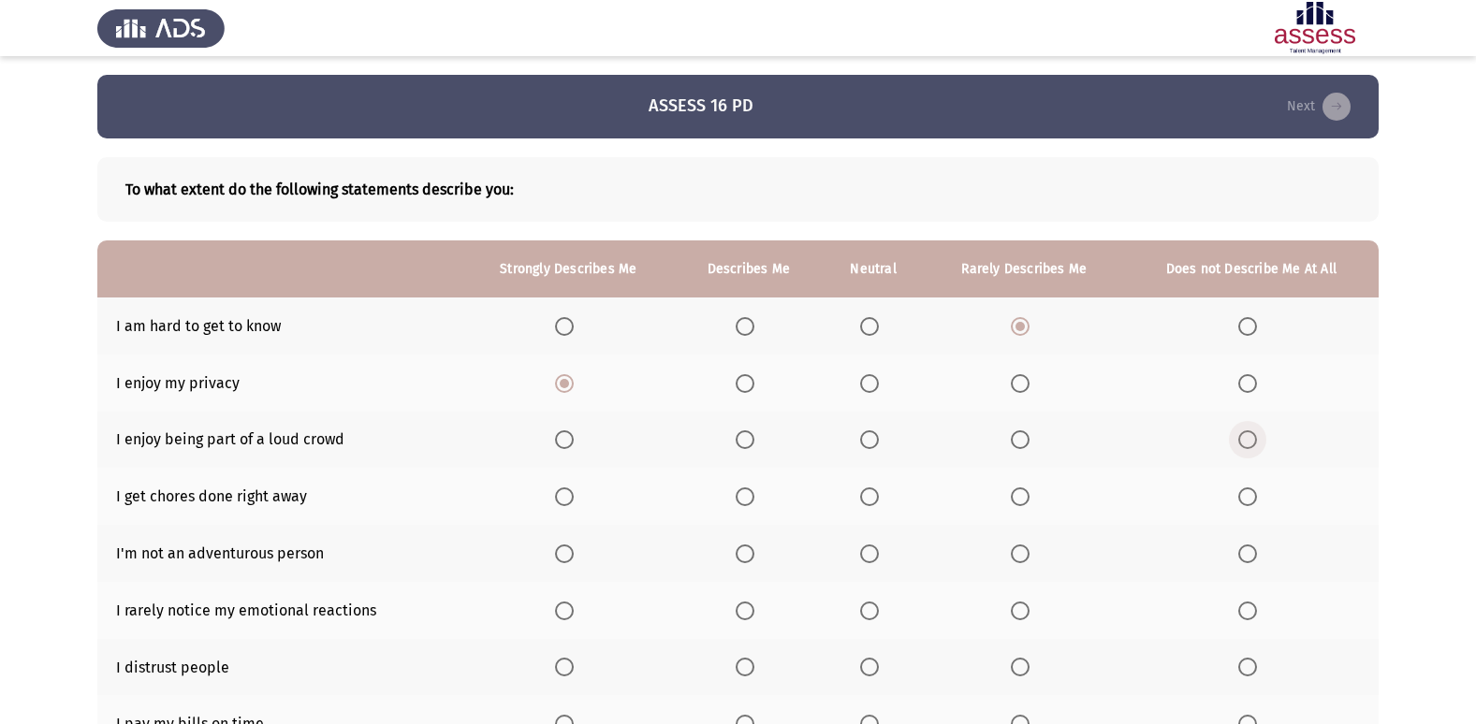
click at [1250, 434] on span "Select an option" at bounding box center [1247, 439] width 19 height 19
click at [1250, 434] on input "Select an option" at bounding box center [1247, 439] width 19 height 19
click at [573, 490] on span "Select an option" at bounding box center [564, 497] width 19 height 19
click at [573, 490] on input "Select an option" at bounding box center [564, 497] width 19 height 19
click at [1250, 560] on span "Select an option" at bounding box center [1247, 554] width 19 height 19
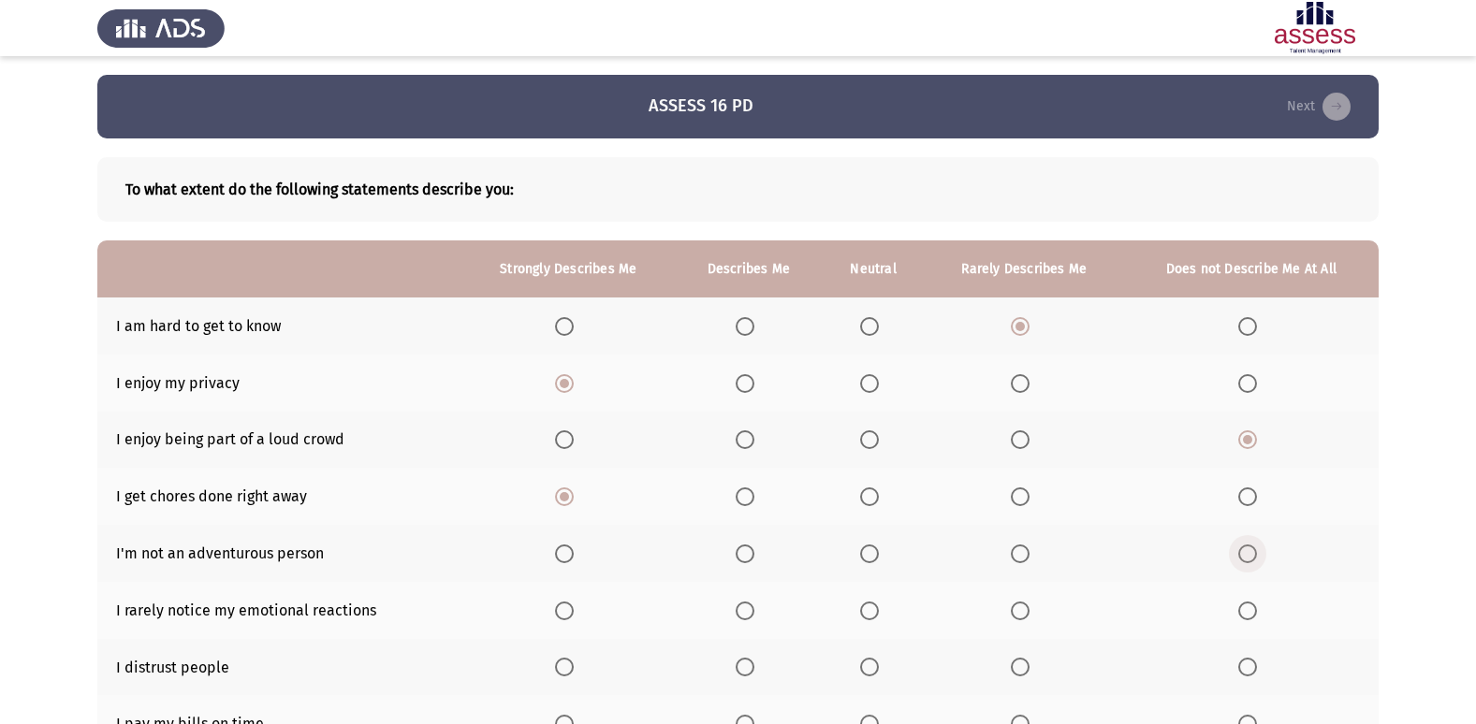
click at [1250, 560] on input "Select an option" at bounding box center [1247, 554] width 19 height 19
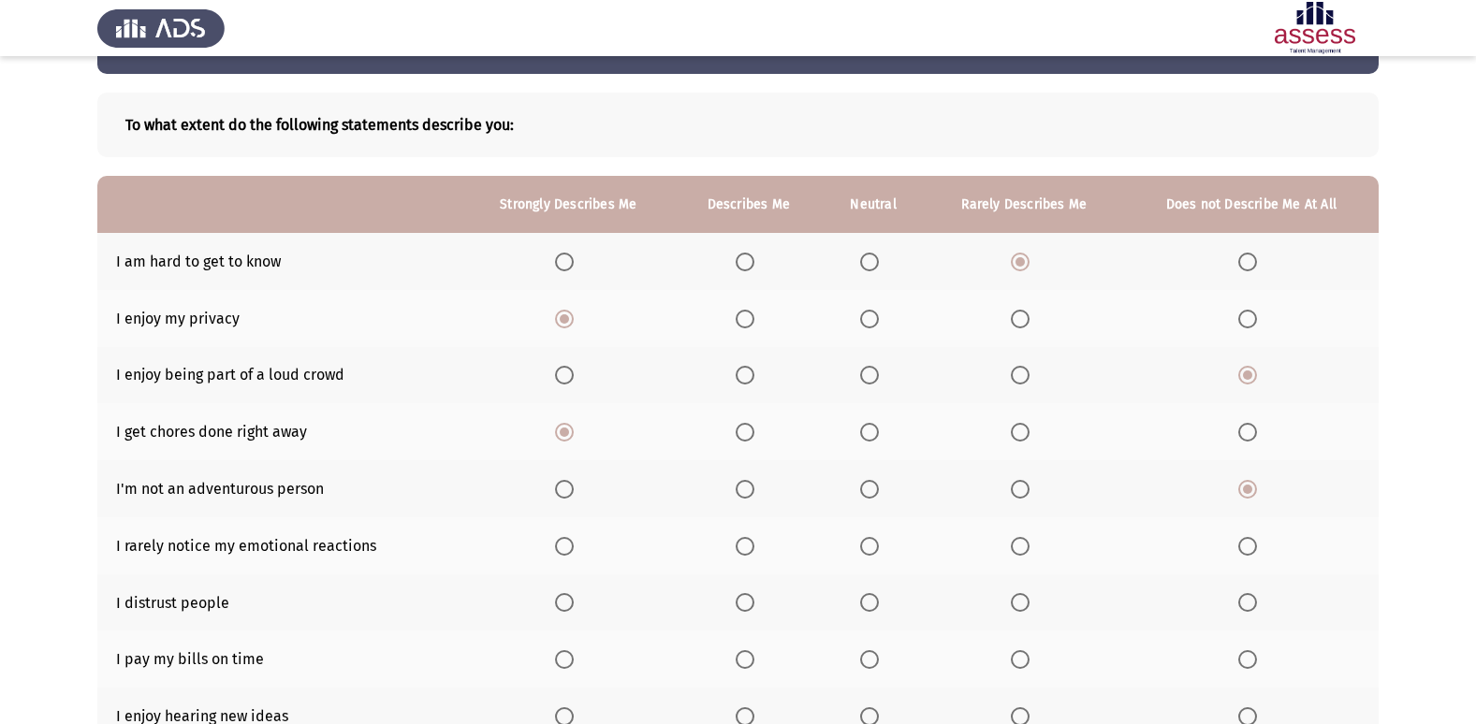
scroll to position [94, 0]
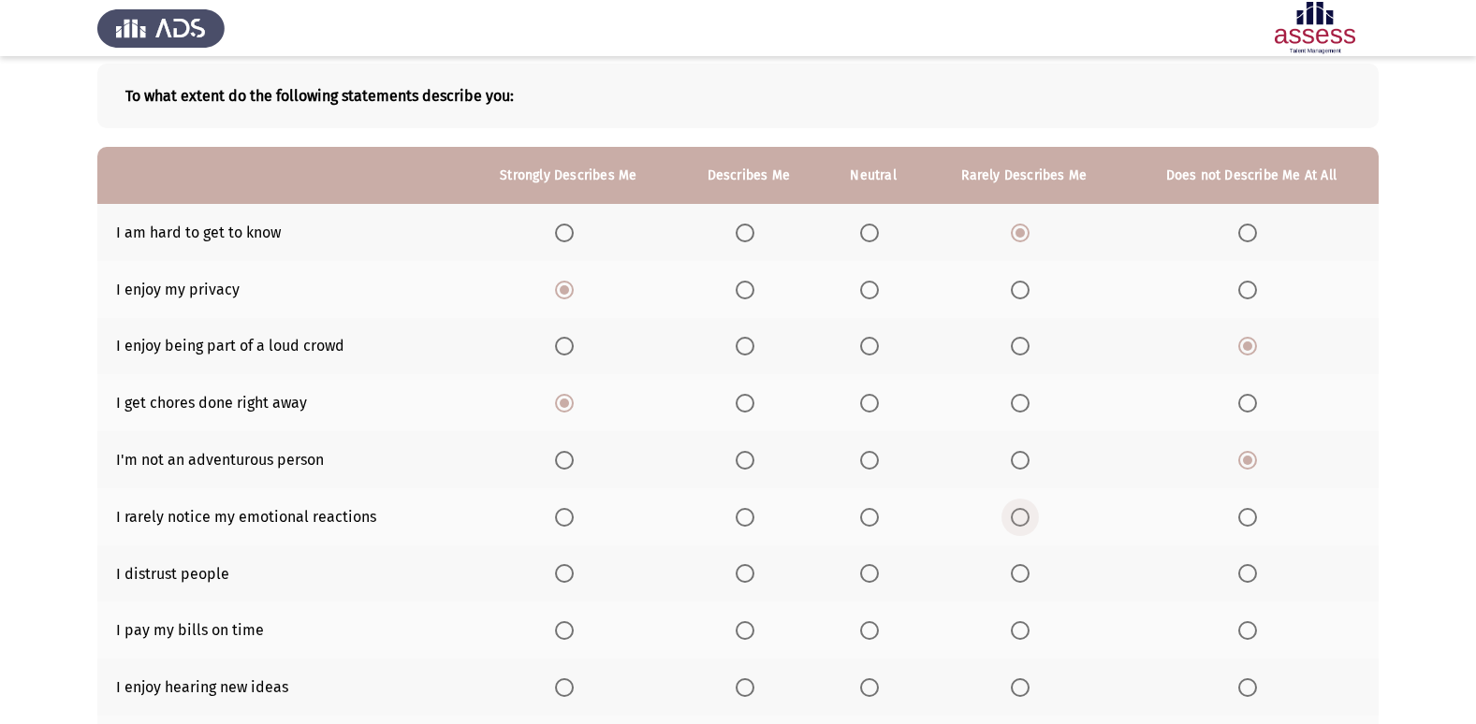
click at [1013, 512] on span "Select an option" at bounding box center [1020, 517] width 19 height 19
click at [1013, 512] on input "Select an option" at bounding box center [1020, 517] width 19 height 19
click at [747, 578] on span "Select an option" at bounding box center [745, 573] width 19 height 19
click at [747, 578] on input "Select an option" at bounding box center [745, 573] width 19 height 19
click at [569, 631] on span "Select an option" at bounding box center [564, 630] width 19 height 19
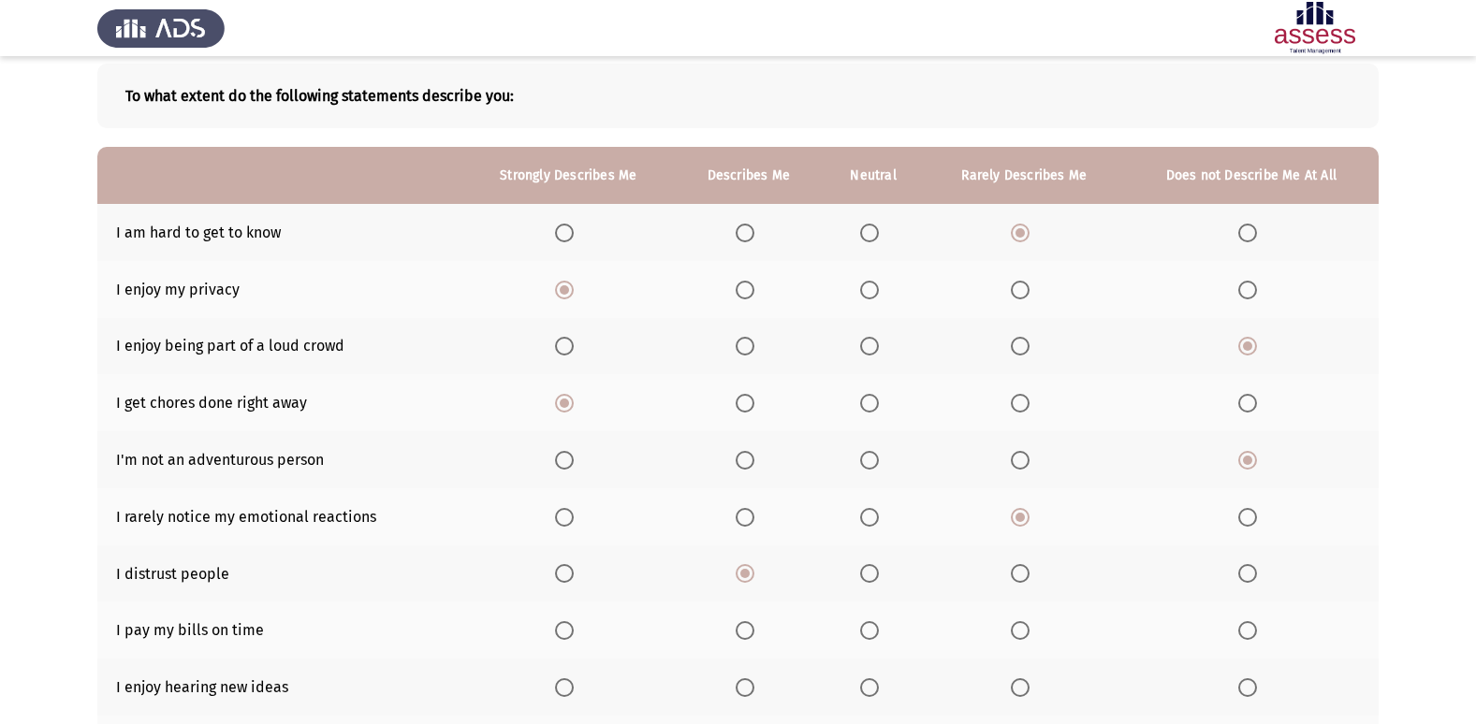
click at [569, 631] on input "Select an option" at bounding box center [564, 630] width 19 height 19
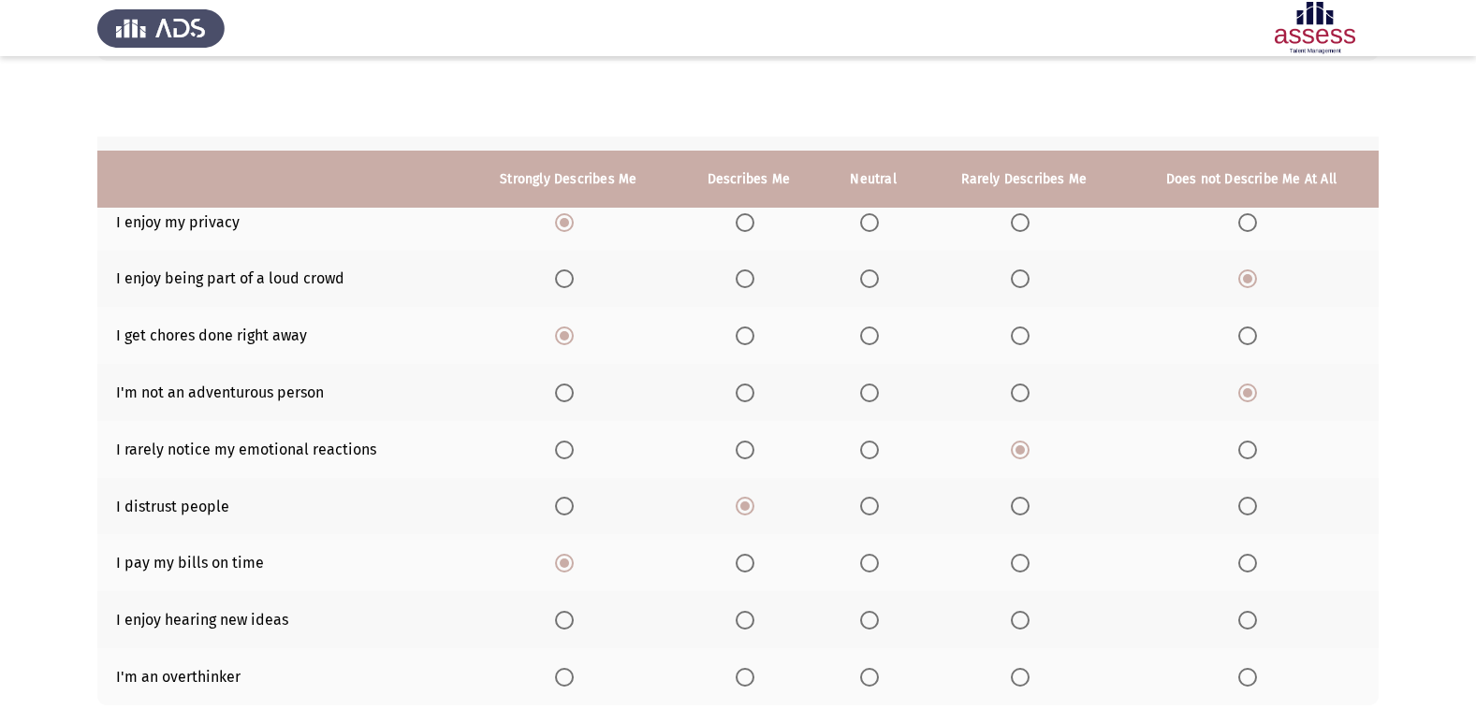
scroll to position [273, 0]
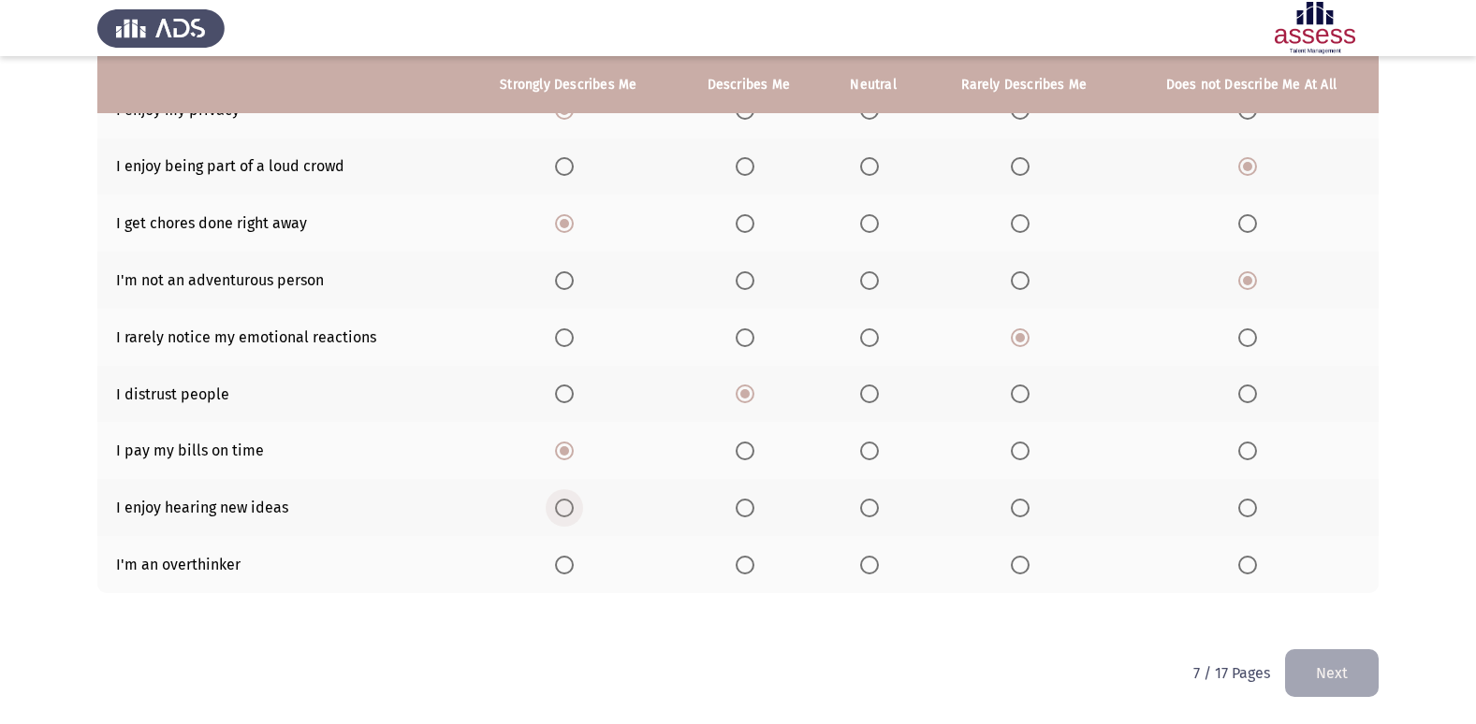
click at [570, 515] on span "Select an option" at bounding box center [564, 508] width 19 height 19
click at [570, 515] on input "Select an option" at bounding box center [564, 508] width 19 height 19
click at [561, 567] on span "Select an option" at bounding box center [564, 565] width 19 height 19
click at [561, 567] on input "Select an option" at bounding box center [564, 565] width 19 height 19
click at [1326, 671] on button "Next" at bounding box center [1332, 673] width 94 height 48
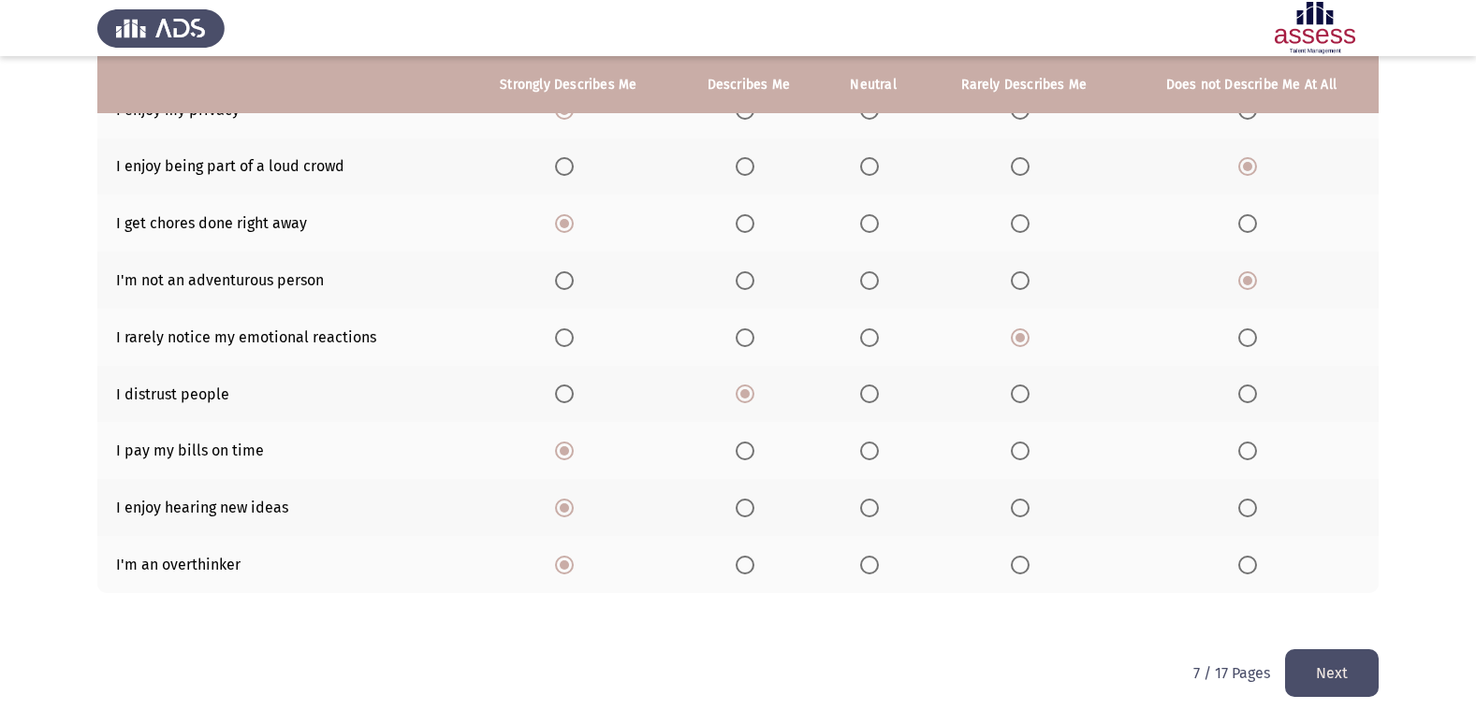
scroll to position [0, 0]
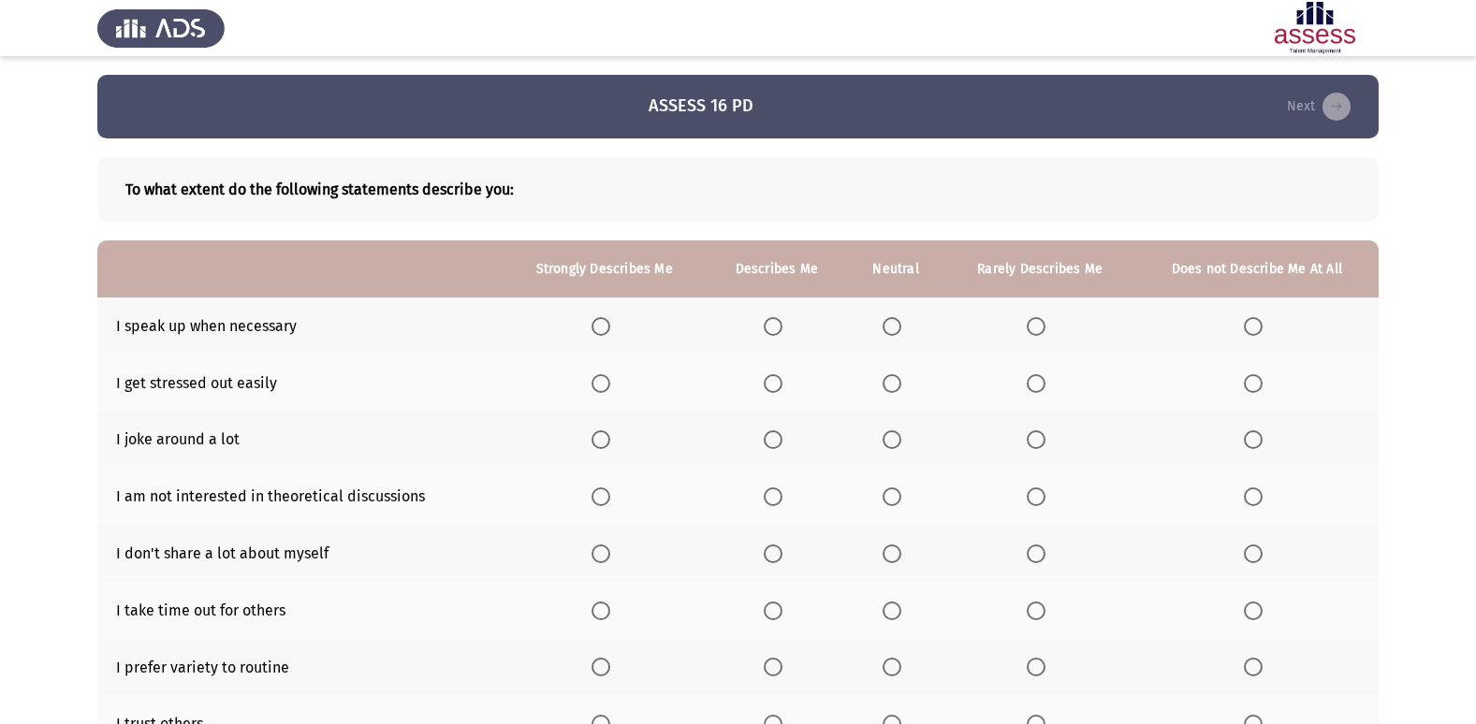
click at [605, 333] on span "Select an option" at bounding box center [600, 326] width 19 height 19
click at [605, 333] on input "Select an option" at bounding box center [600, 326] width 19 height 19
click at [1254, 381] on span "Select an option" at bounding box center [1253, 383] width 19 height 19
click at [1254, 381] on input "Select an option" at bounding box center [1253, 383] width 19 height 19
click at [891, 446] on span "Select an option" at bounding box center [891, 439] width 19 height 19
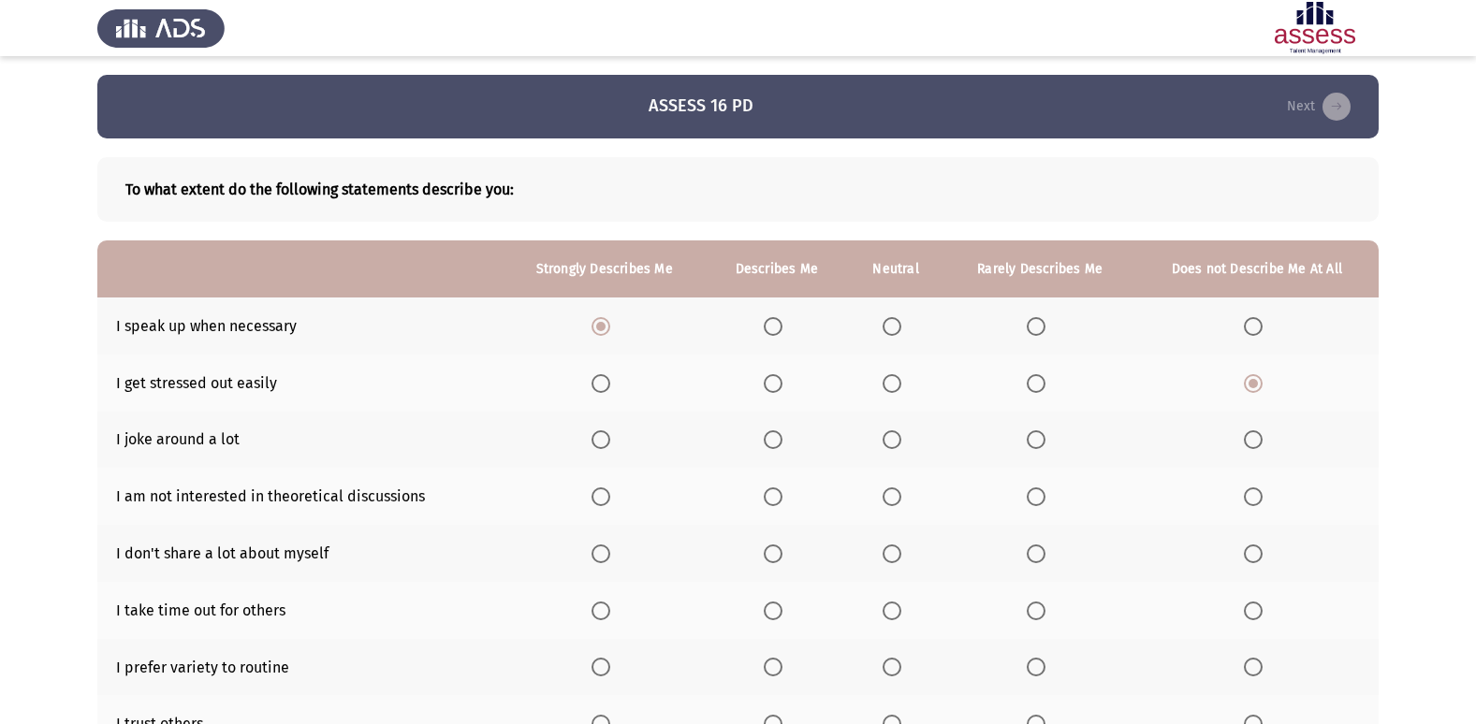
click at [891, 446] on input "Select an option" at bounding box center [891, 439] width 19 height 19
click at [894, 491] on span "Select an option" at bounding box center [891, 497] width 19 height 19
click at [894, 491] on input "Select an option" at bounding box center [891, 497] width 19 height 19
click at [778, 555] on span "Select an option" at bounding box center [773, 554] width 19 height 19
click at [778, 555] on input "Select an option" at bounding box center [773, 554] width 19 height 19
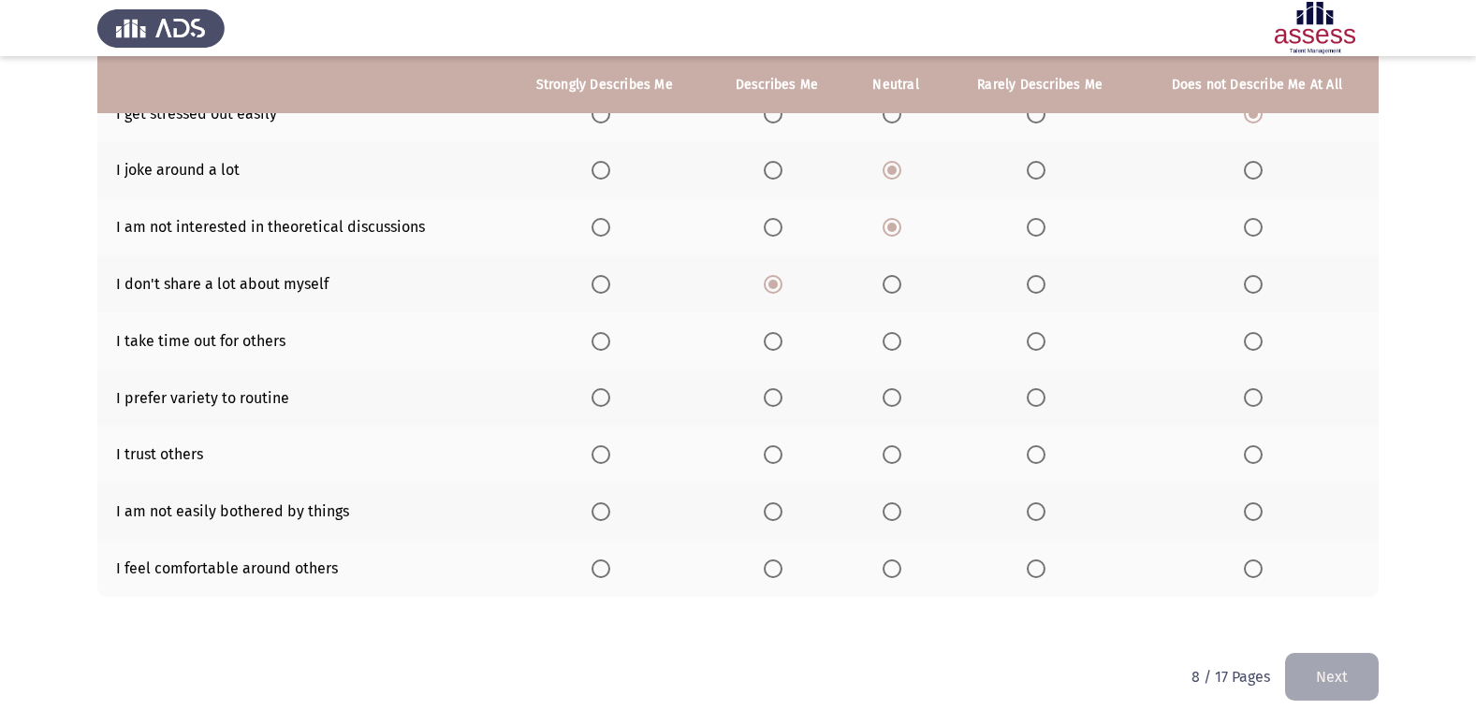
scroll to position [273, 0]
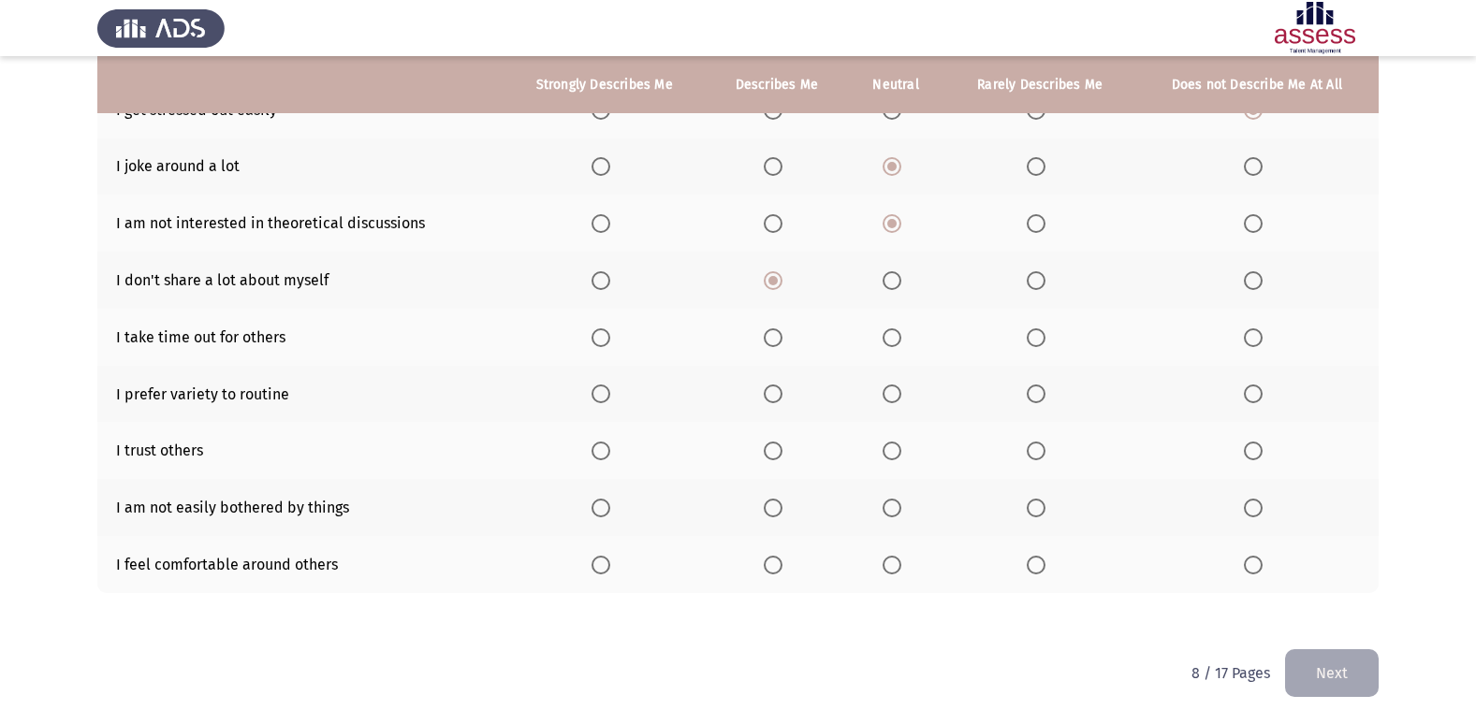
click at [782, 340] on span "Select an option" at bounding box center [773, 337] width 19 height 19
click at [782, 340] on input "Select an option" at bounding box center [773, 337] width 19 height 19
click at [610, 392] on span "Select an option" at bounding box center [600, 394] width 19 height 19
click at [610, 392] on input "Select an option" at bounding box center [600, 394] width 19 height 19
click at [1027, 453] on span "Select an option" at bounding box center [1036, 451] width 19 height 19
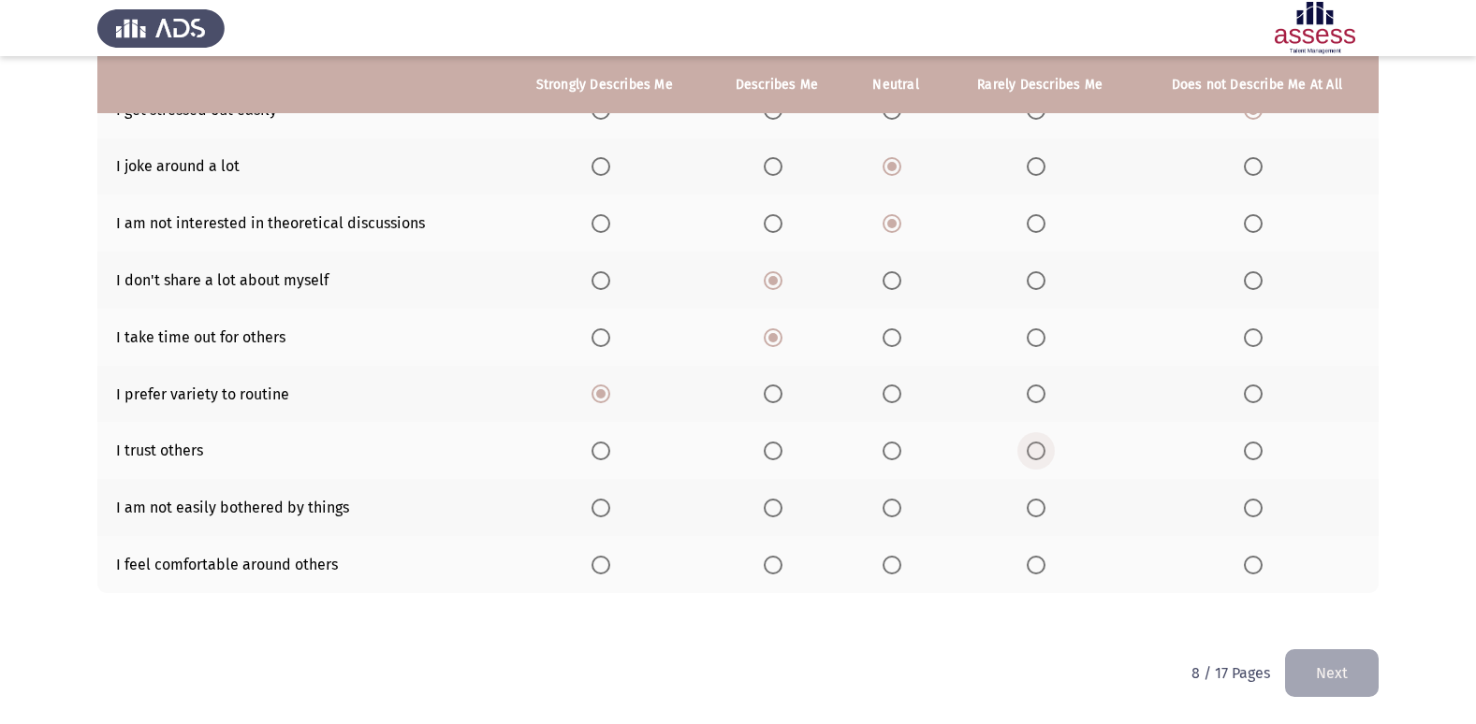
click at [1027, 453] on input "Select an option" at bounding box center [1036, 451] width 19 height 19
click at [778, 504] on span "Select an option" at bounding box center [773, 508] width 19 height 19
click at [778, 504] on input "Select an option" at bounding box center [773, 508] width 19 height 19
click at [894, 569] on span "Select an option" at bounding box center [891, 565] width 19 height 19
click at [894, 569] on input "Select an option" at bounding box center [891, 565] width 19 height 19
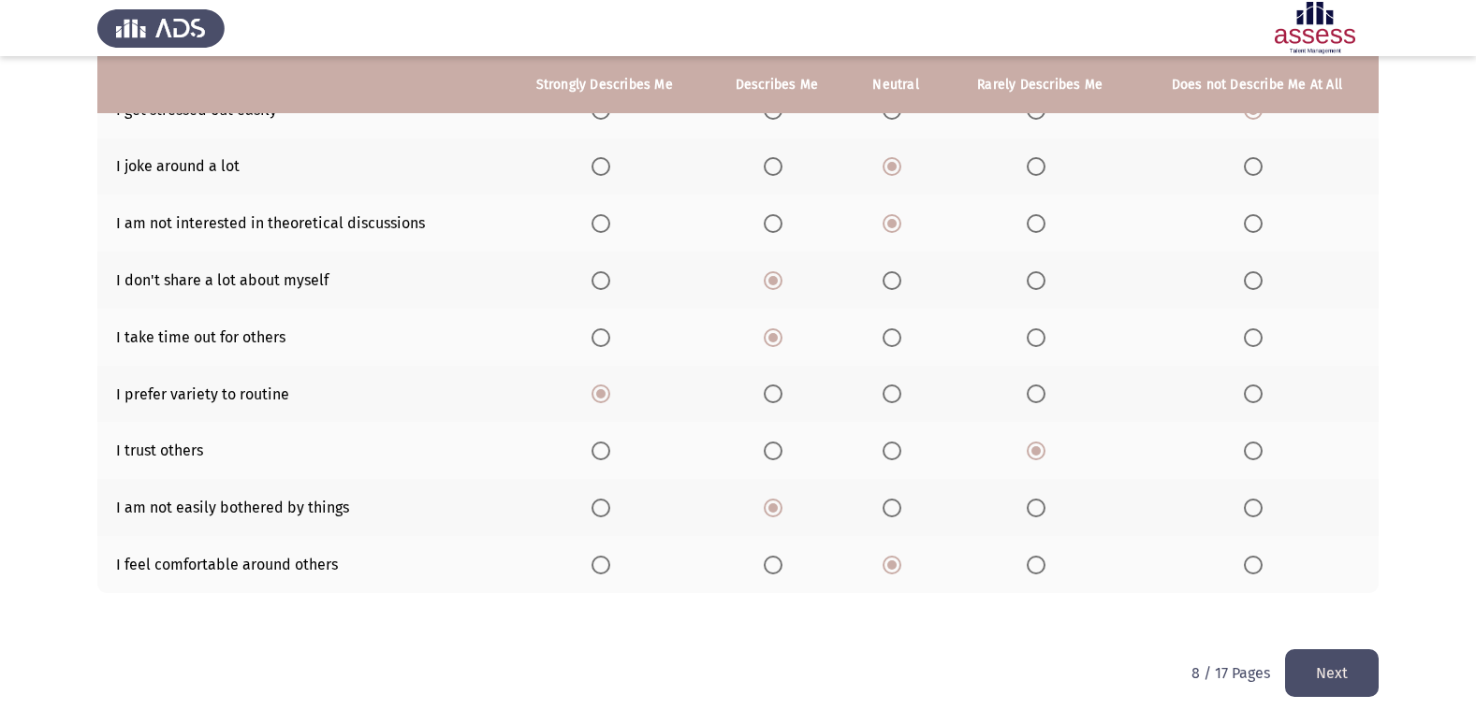
click at [1370, 666] on button "Next" at bounding box center [1332, 673] width 94 height 48
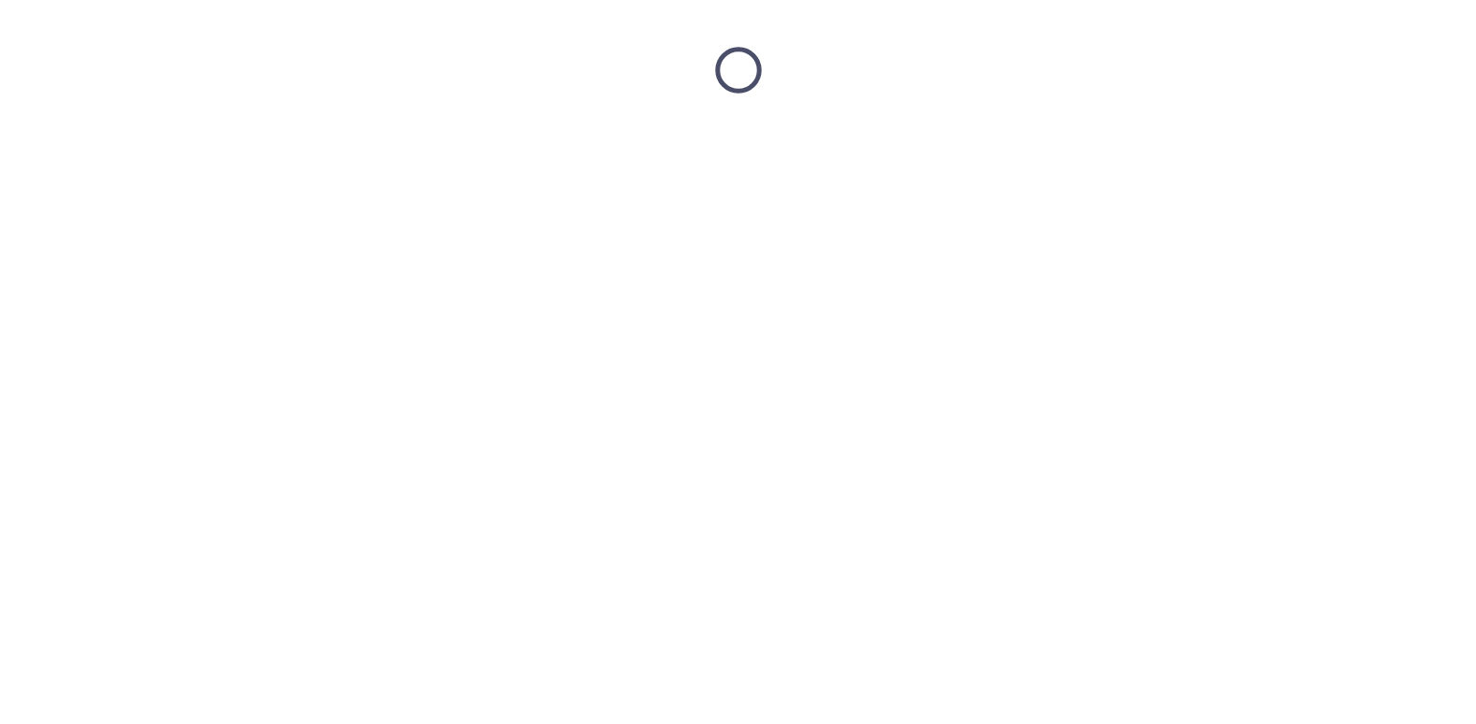
scroll to position [0, 0]
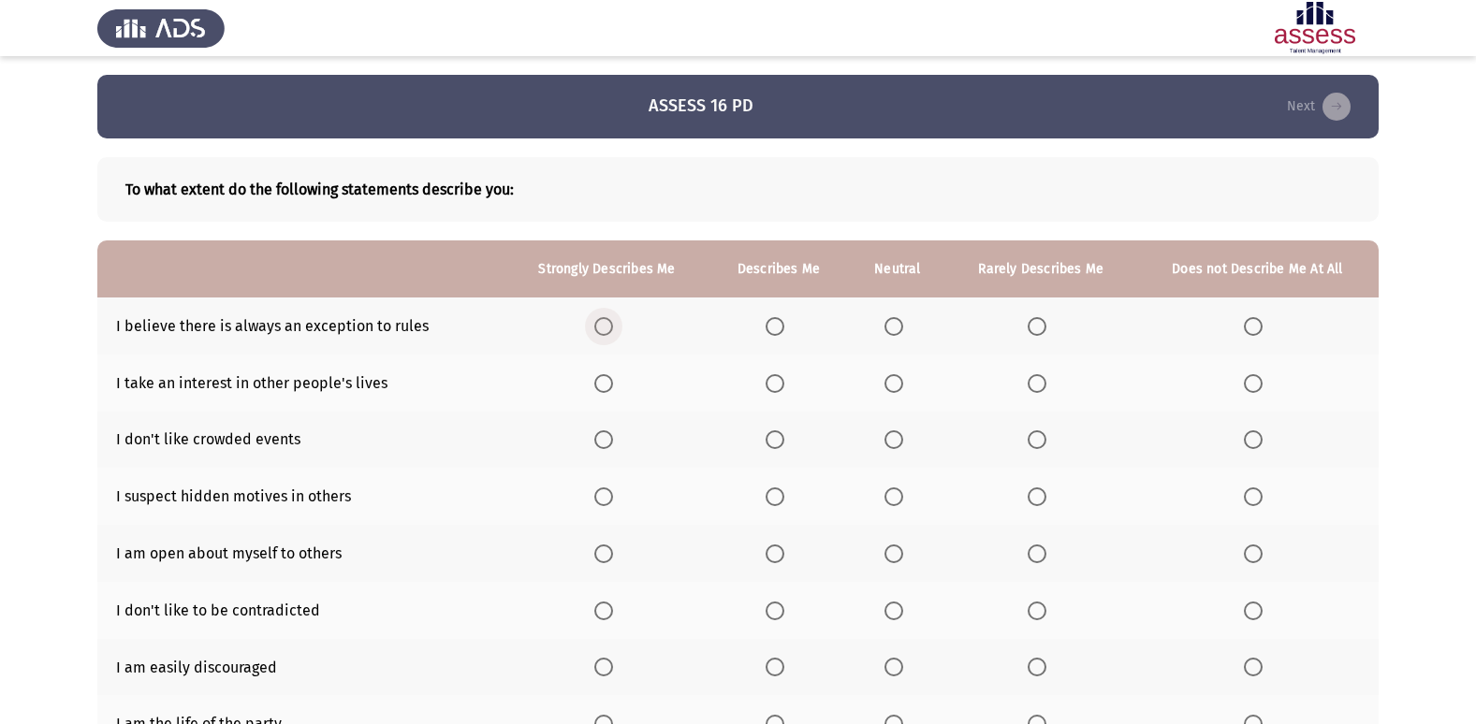
click at [595, 325] on span "Select an option" at bounding box center [603, 326] width 19 height 19
click at [595, 325] on input "Select an option" at bounding box center [603, 326] width 19 height 19
click at [1262, 386] on span "Select an option" at bounding box center [1253, 383] width 19 height 19
click at [1262, 386] on input "Select an option" at bounding box center [1253, 383] width 19 height 19
click at [1035, 443] on span "Select an option" at bounding box center [1036, 439] width 19 height 19
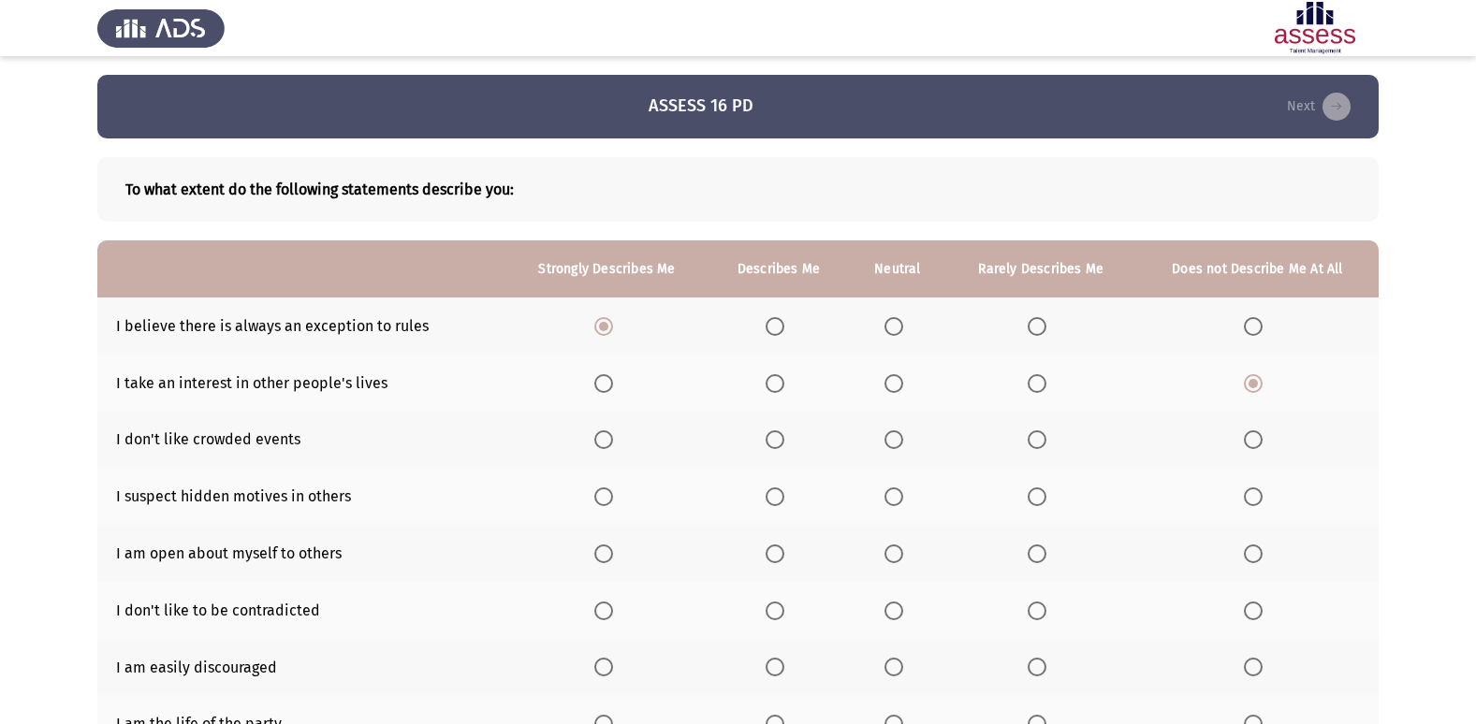
click at [1035, 443] on input "Select an option" at bounding box center [1036, 439] width 19 height 19
click at [606, 439] on span "Select an option" at bounding box center [603, 439] width 19 height 19
click at [606, 439] on input "Select an option" at bounding box center [603, 439] width 19 height 19
click at [899, 498] on span "Select an option" at bounding box center [893, 497] width 19 height 19
click at [899, 498] on input "Select an option" at bounding box center [893, 497] width 19 height 19
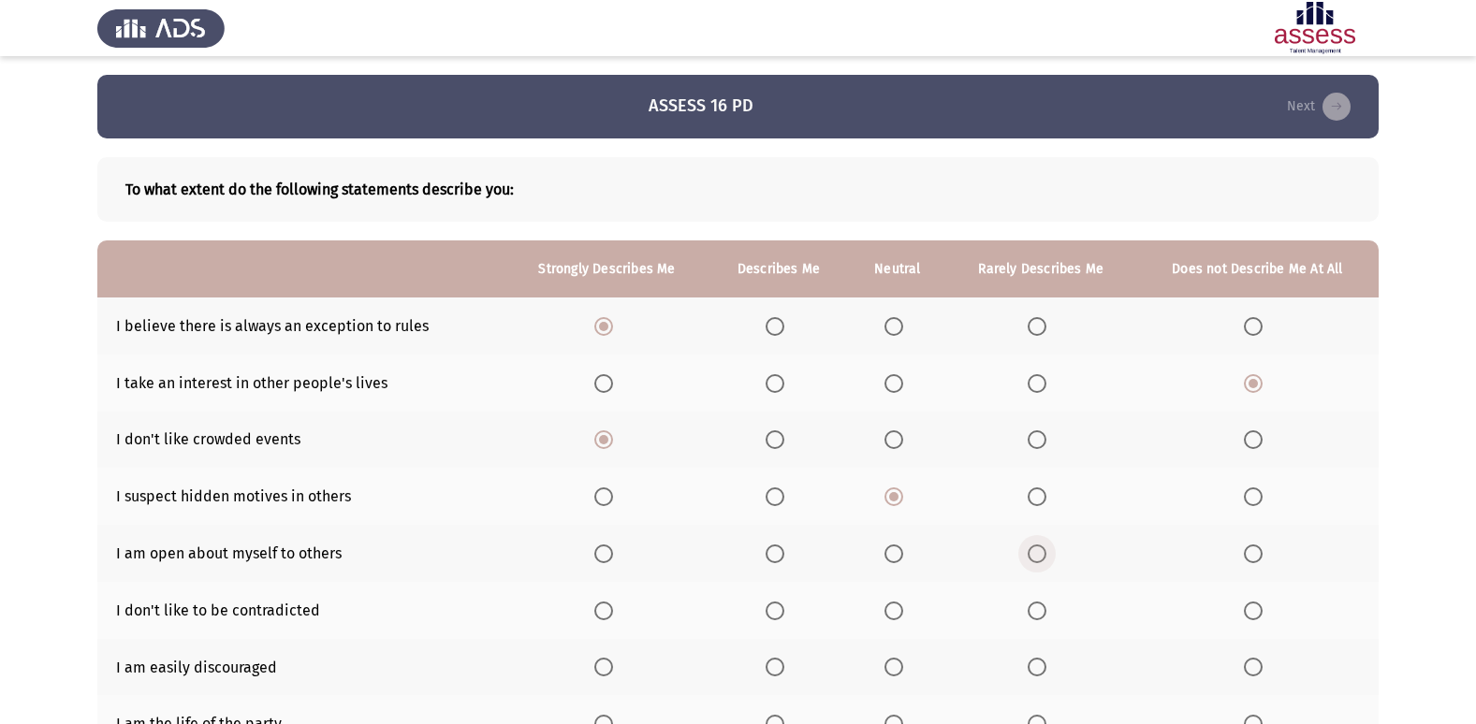
click at [1039, 561] on span "Select an option" at bounding box center [1036, 554] width 19 height 19
click at [1039, 561] on input "Select an option" at bounding box center [1036, 554] width 19 height 19
click at [896, 610] on span "Select an option" at bounding box center [893, 611] width 19 height 19
click at [896, 610] on input "Select an option" at bounding box center [893, 611] width 19 height 19
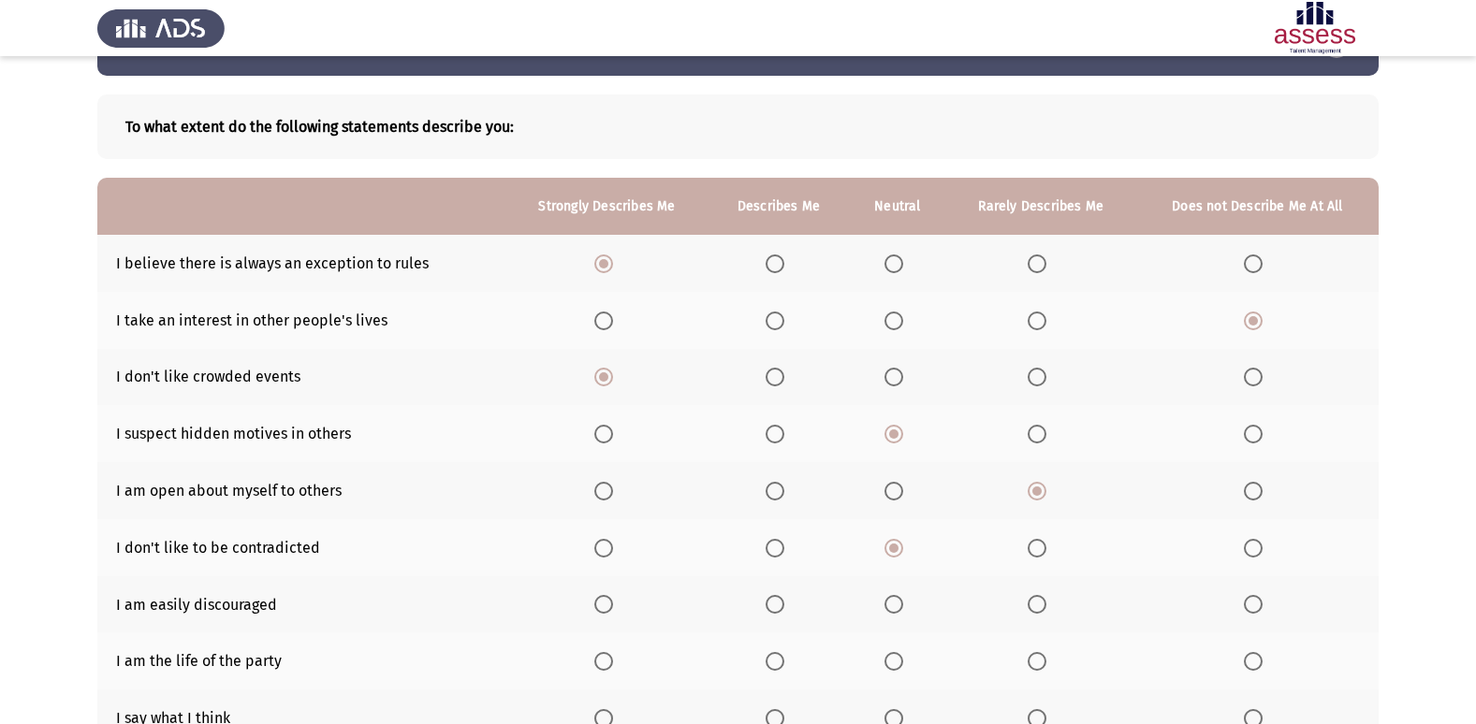
scroll to position [94, 0]
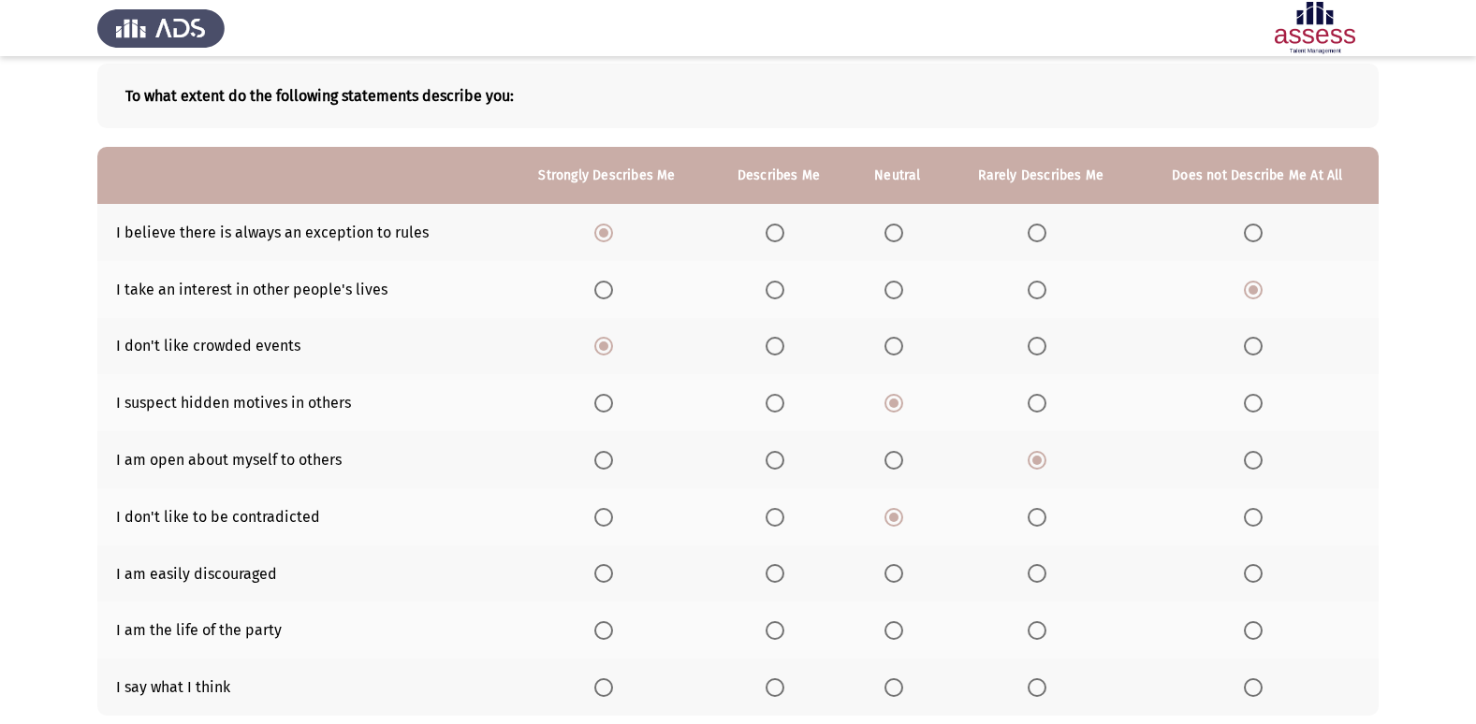
click at [1251, 567] on span "Select an option" at bounding box center [1253, 573] width 19 height 19
click at [1251, 567] on input "Select an option" at bounding box center [1253, 573] width 19 height 19
click at [1032, 626] on span "Select an option" at bounding box center [1036, 630] width 19 height 19
click at [1032, 626] on input "Select an option" at bounding box center [1036, 630] width 19 height 19
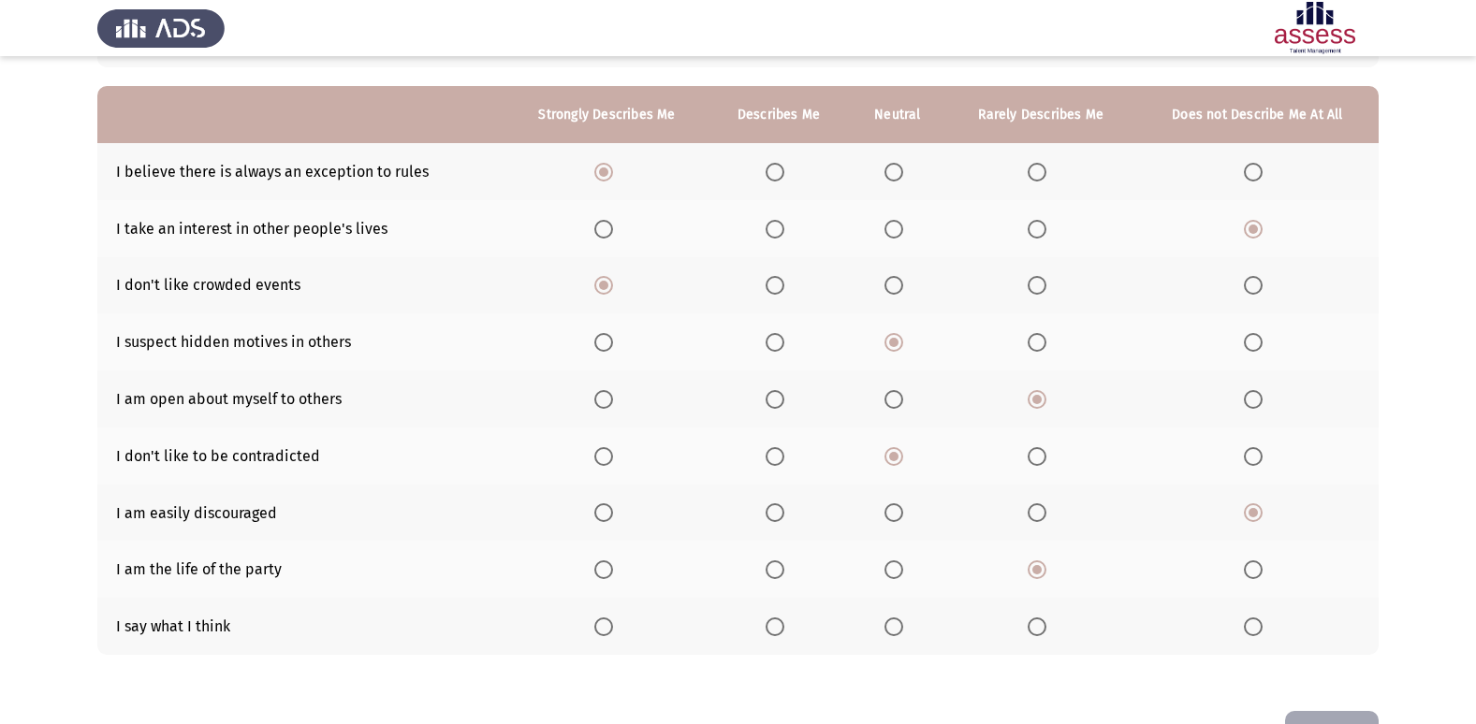
scroll to position [187, 0]
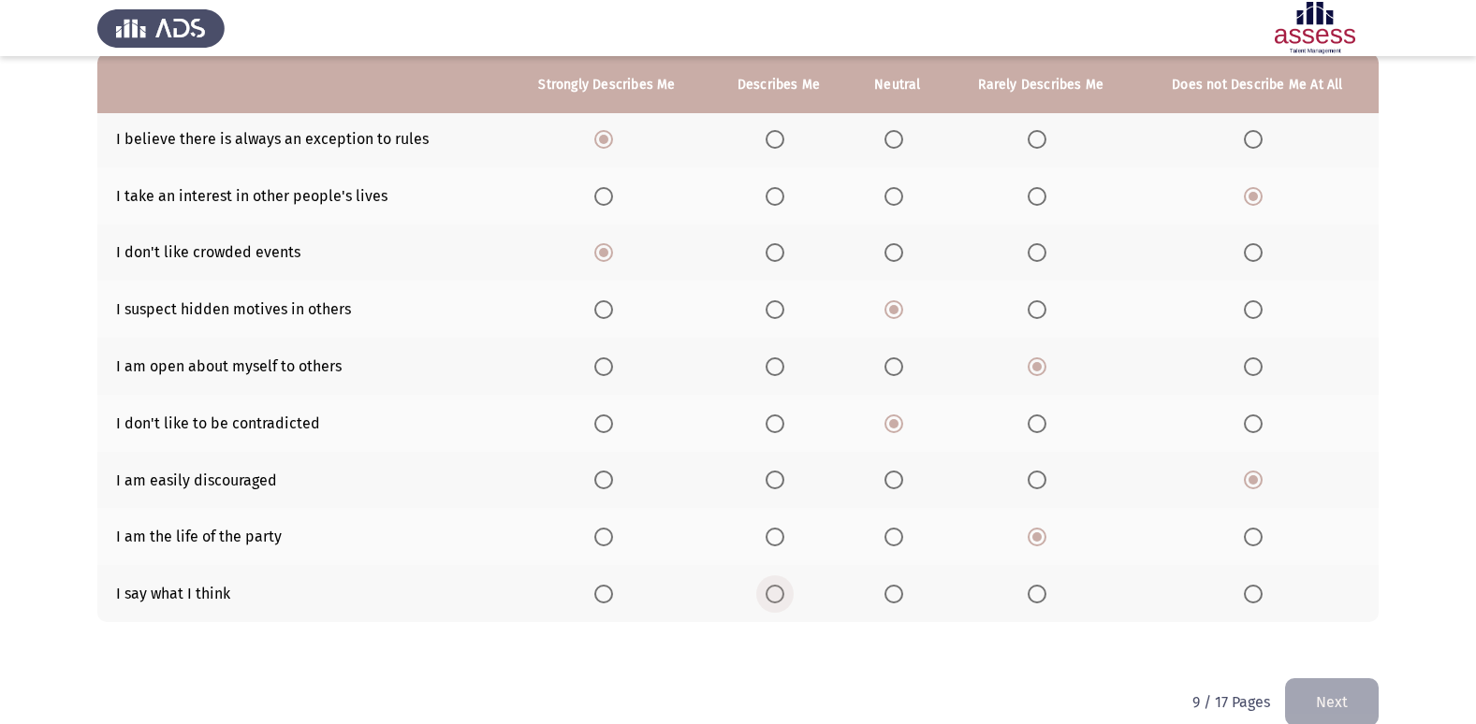
click at [769, 596] on span "Select an option" at bounding box center [774, 594] width 19 height 19
click at [769, 596] on input "Select an option" at bounding box center [774, 594] width 19 height 19
click at [1323, 692] on button "Next" at bounding box center [1332, 702] width 94 height 48
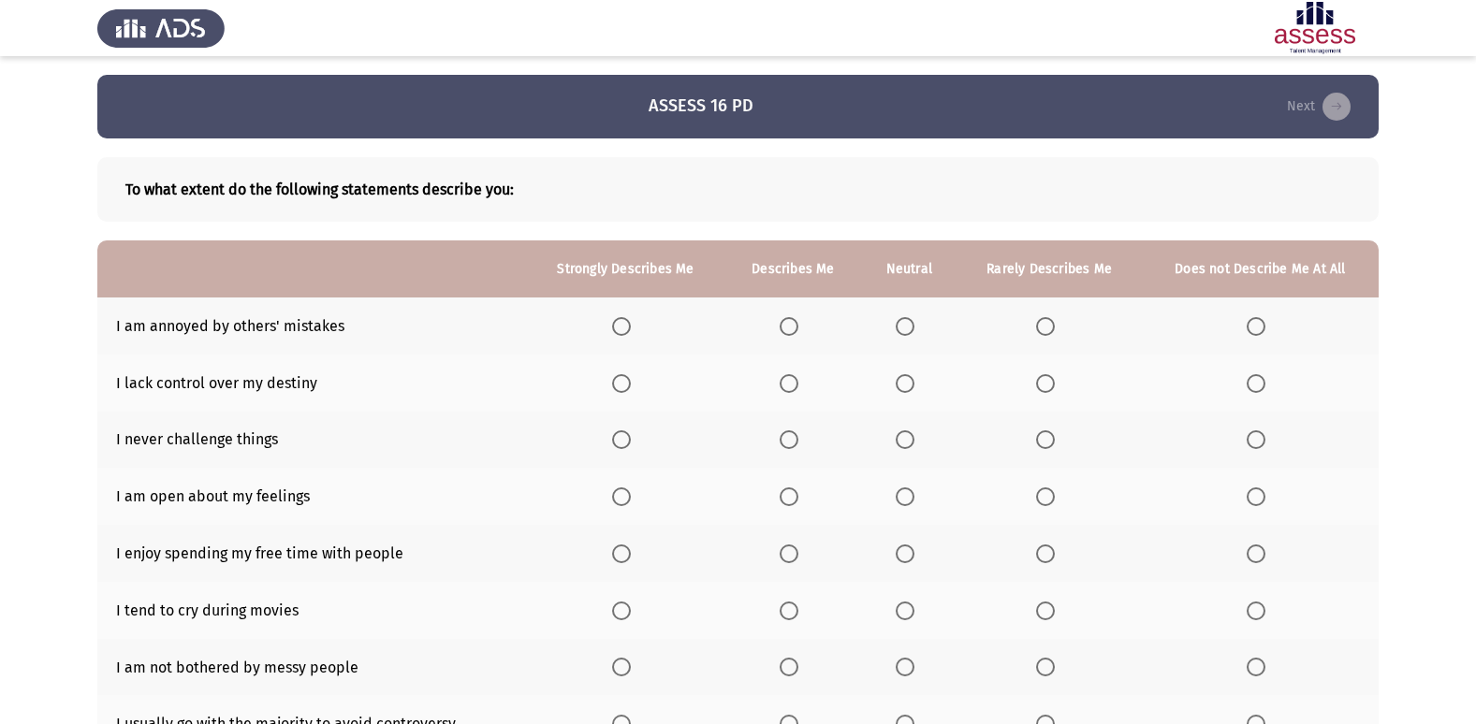
click at [1039, 319] on span "Select an option" at bounding box center [1045, 326] width 19 height 19
click at [1039, 319] on input "Select an option" at bounding box center [1045, 326] width 19 height 19
click at [905, 380] on span "Select an option" at bounding box center [905, 383] width 19 height 19
click at [905, 380] on input "Select an option" at bounding box center [905, 383] width 19 height 19
click at [1263, 444] on span "Select an option" at bounding box center [1255, 439] width 19 height 19
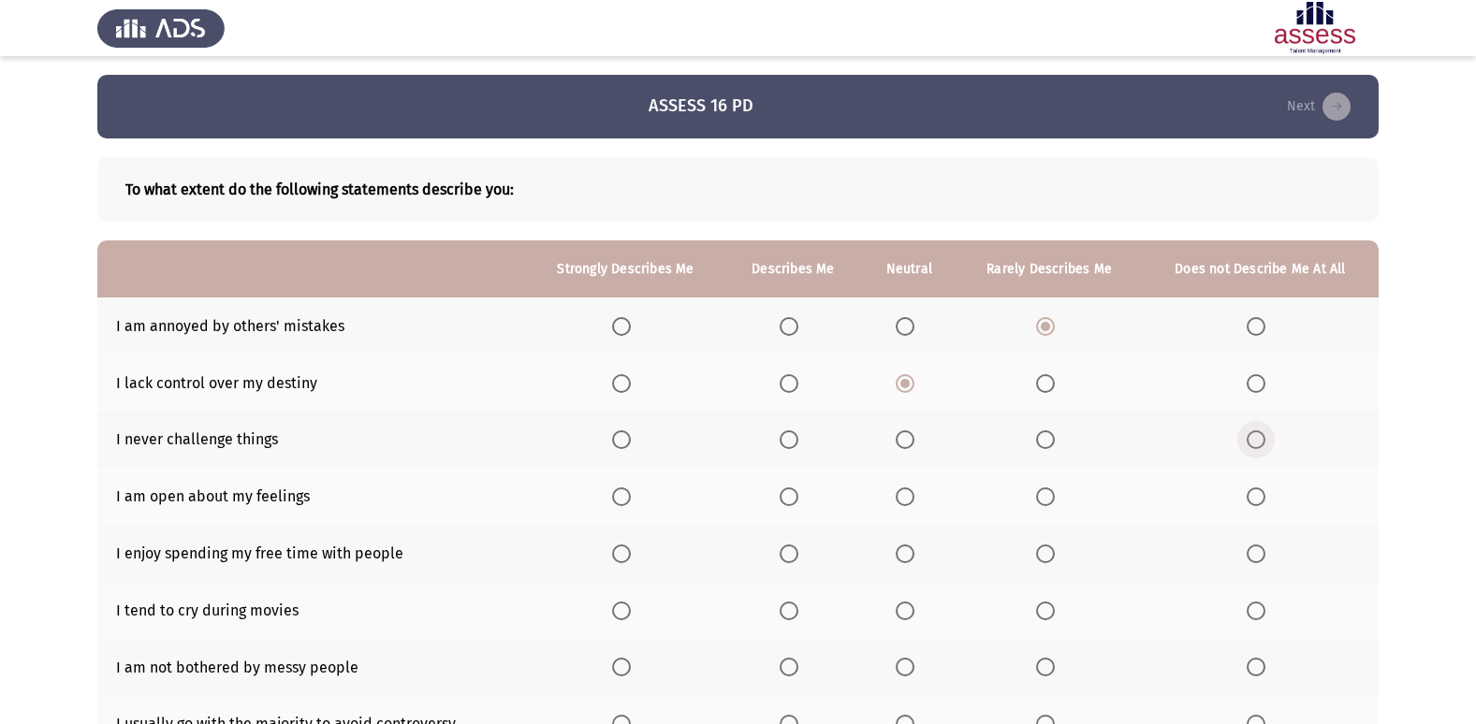
click at [1263, 444] on input "Select an option" at bounding box center [1255, 439] width 19 height 19
click at [1255, 500] on span "Select an option" at bounding box center [1255, 497] width 19 height 19
click at [1255, 500] on input "Select an option" at bounding box center [1255, 497] width 19 height 19
click at [1048, 550] on span "Select an option" at bounding box center [1045, 554] width 19 height 19
click at [1048, 550] on input "Select an option" at bounding box center [1045, 554] width 19 height 19
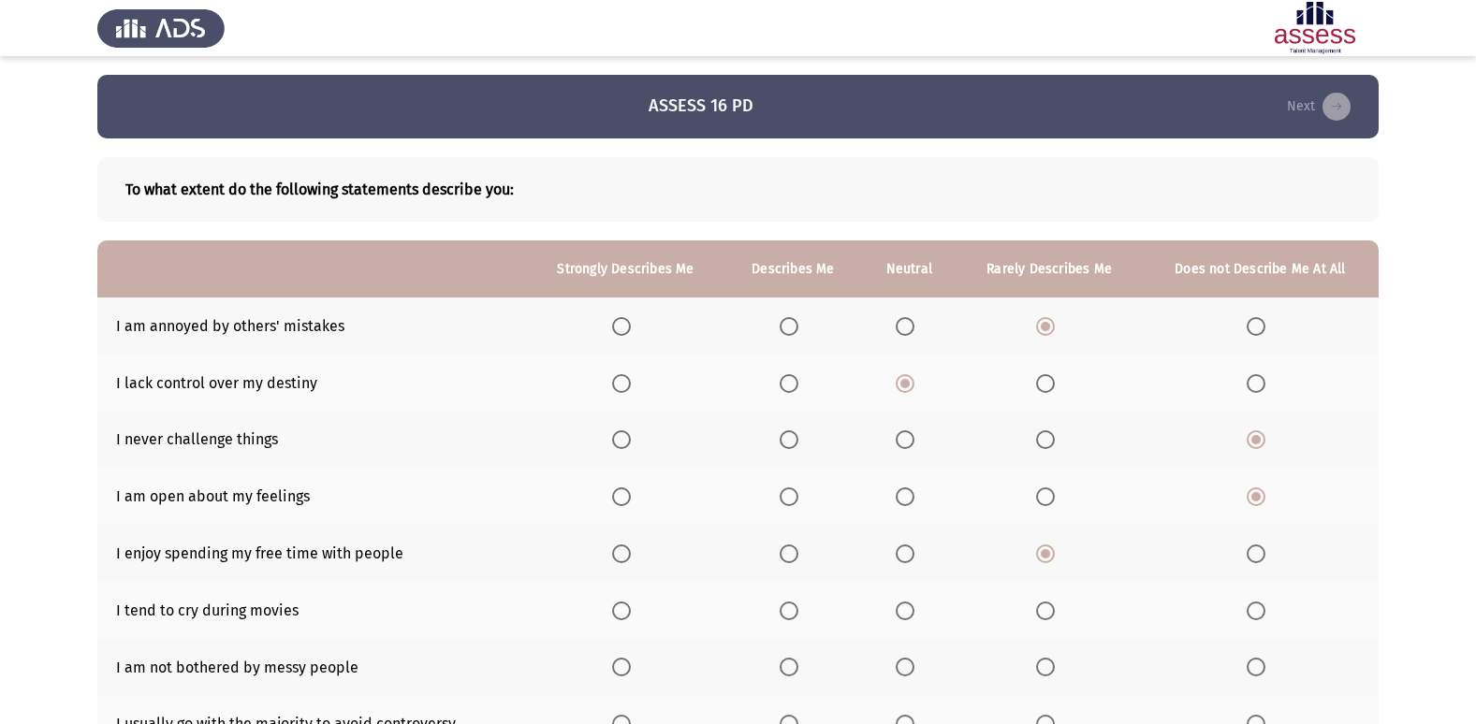
click at [625, 617] on span "Select an option" at bounding box center [621, 611] width 19 height 19
click at [625, 617] on input "Select an option" at bounding box center [621, 611] width 19 height 19
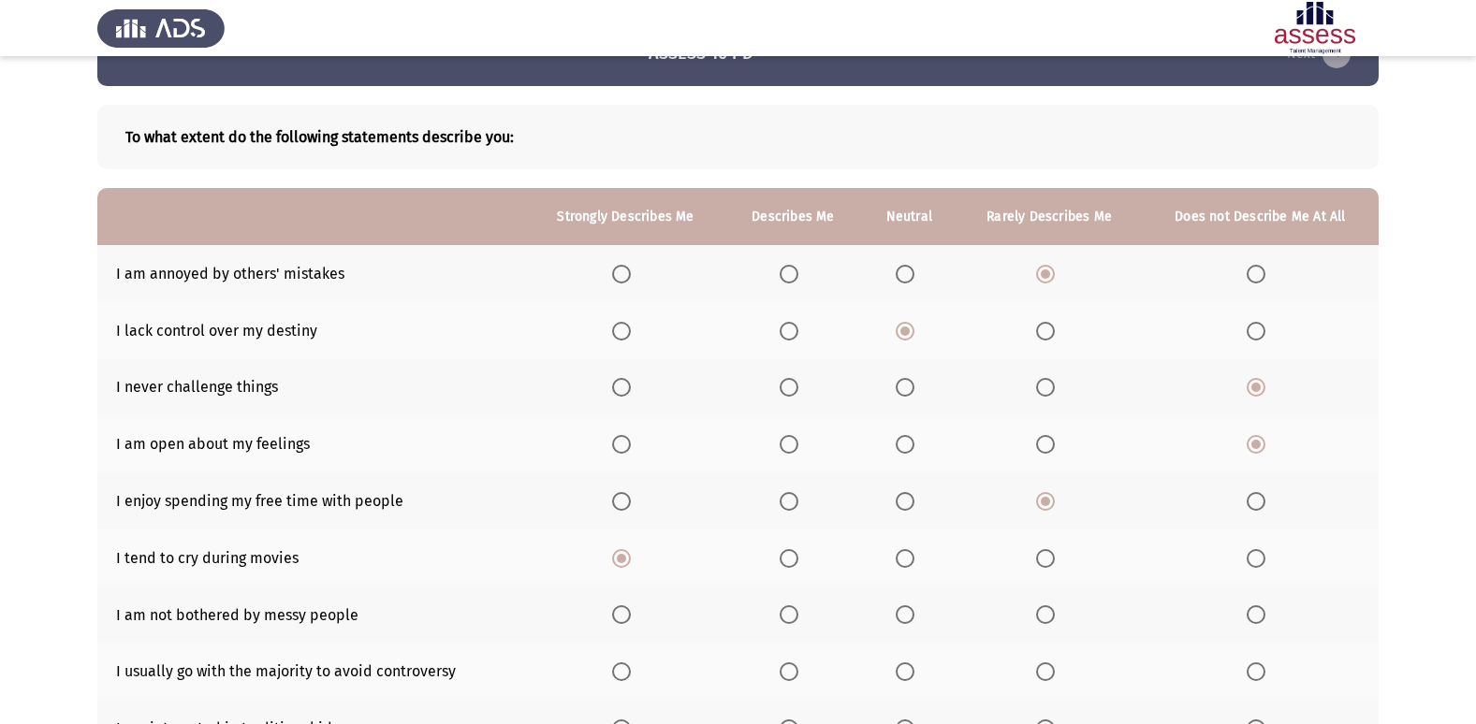
scroll to position [94, 0]
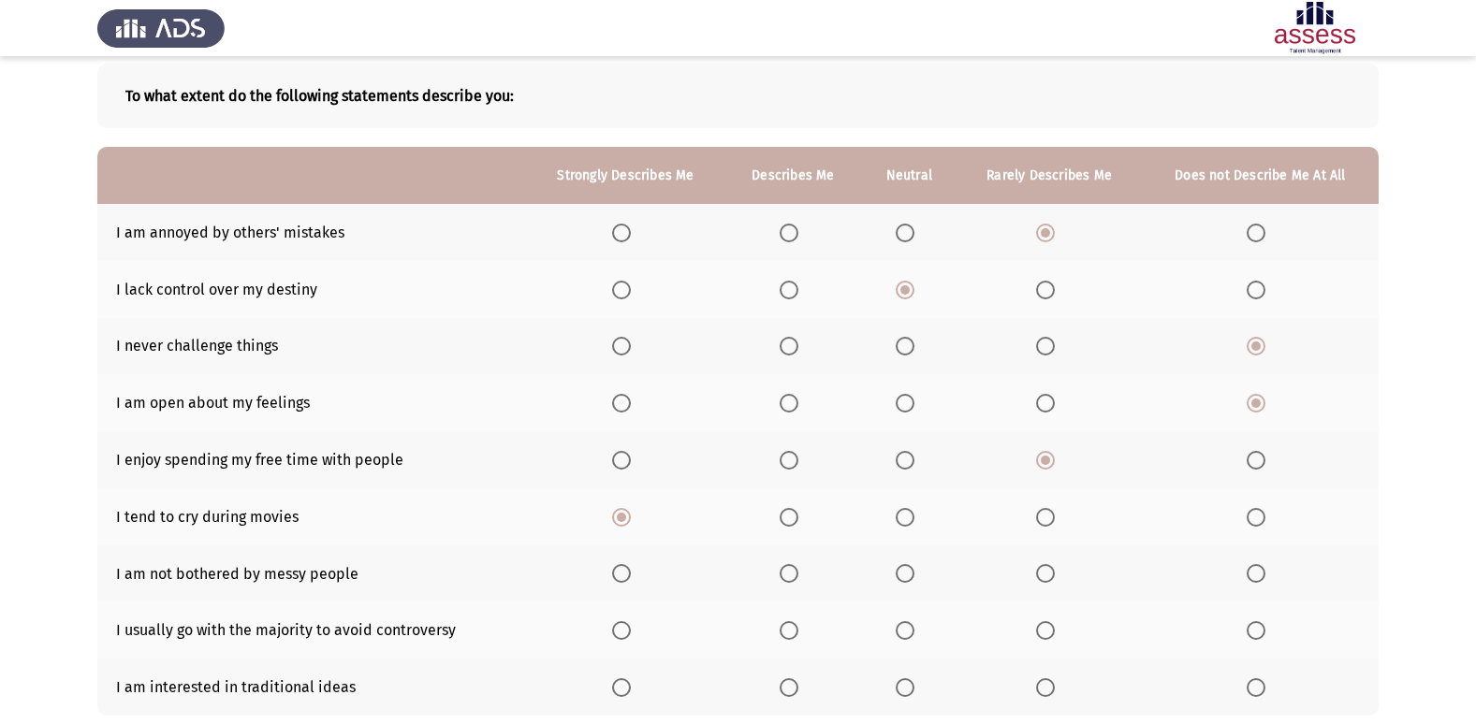
click at [789, 518] on span "Select an option" at bounding box center [789, 517] width 19 height 19
click at [789, 518] on input "Select an option" at bounding box center [789, 517] width 19 height 19
click at [795, 569] on span "Select an option" at bounding box center [789, 573] width 19 height 19
click at [795, 569] on input "Select an option" at bounding box center [789, 573] width 19 height 19
click at [1259, 636] on span "Select an option" at bounding box center [1255, 630] width 19 height 19
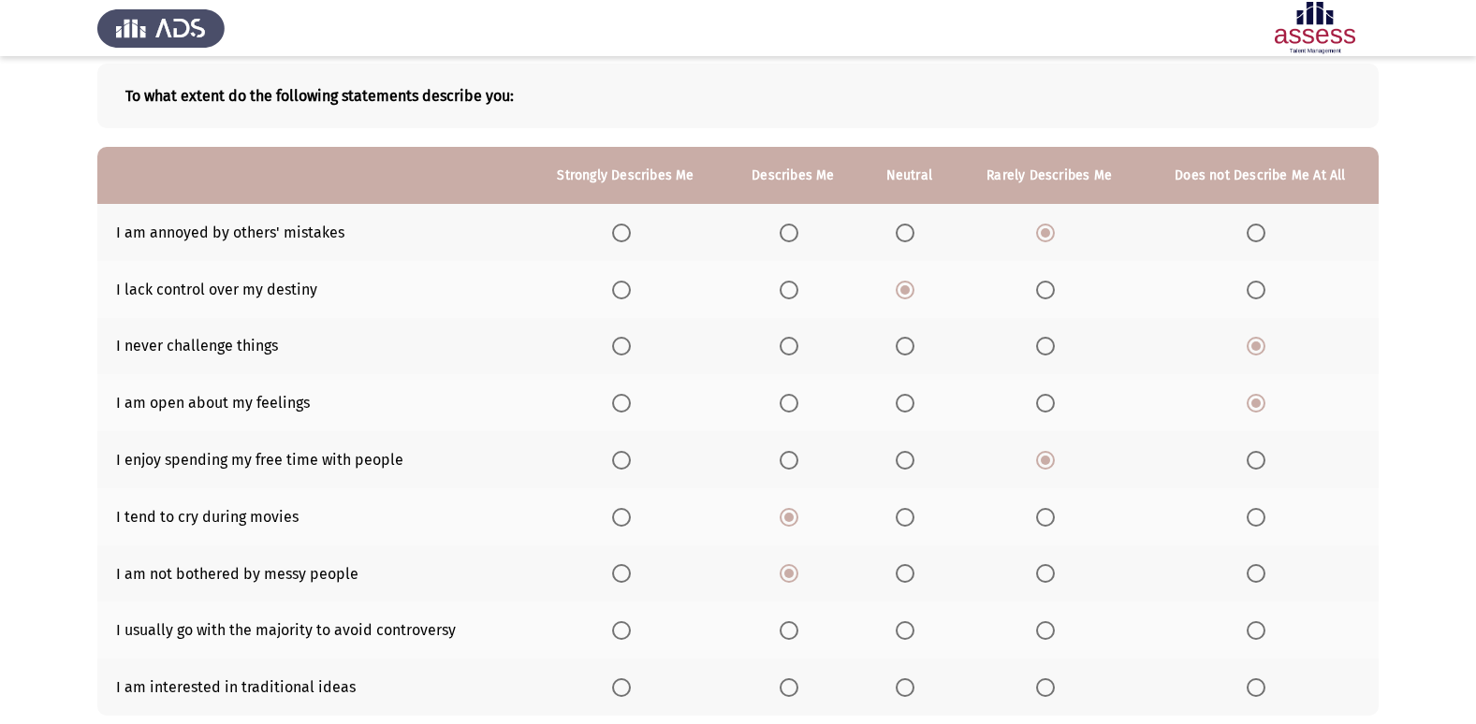
click at [1259, 636] on input "Select an option" at bounding box center [1255, 630] width 19 height 19
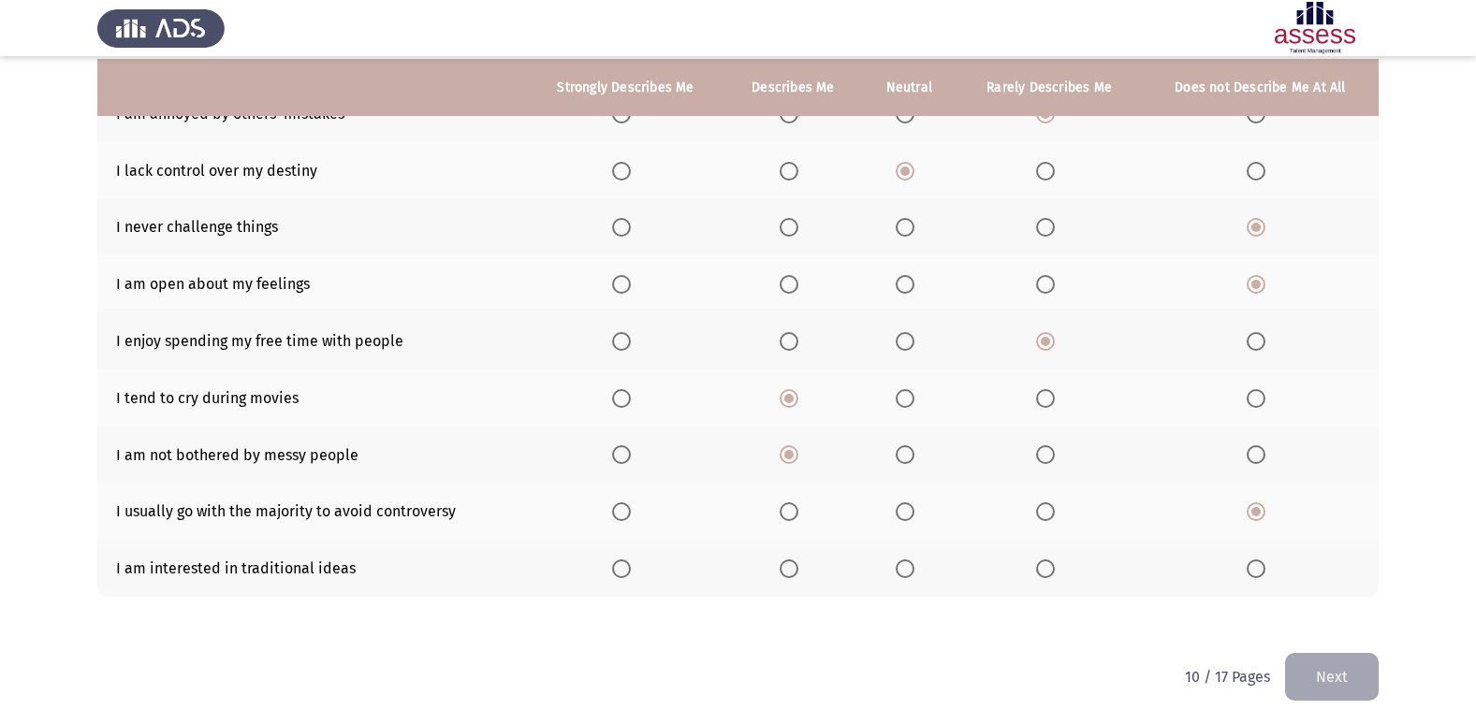
scroll to position [216, 0]
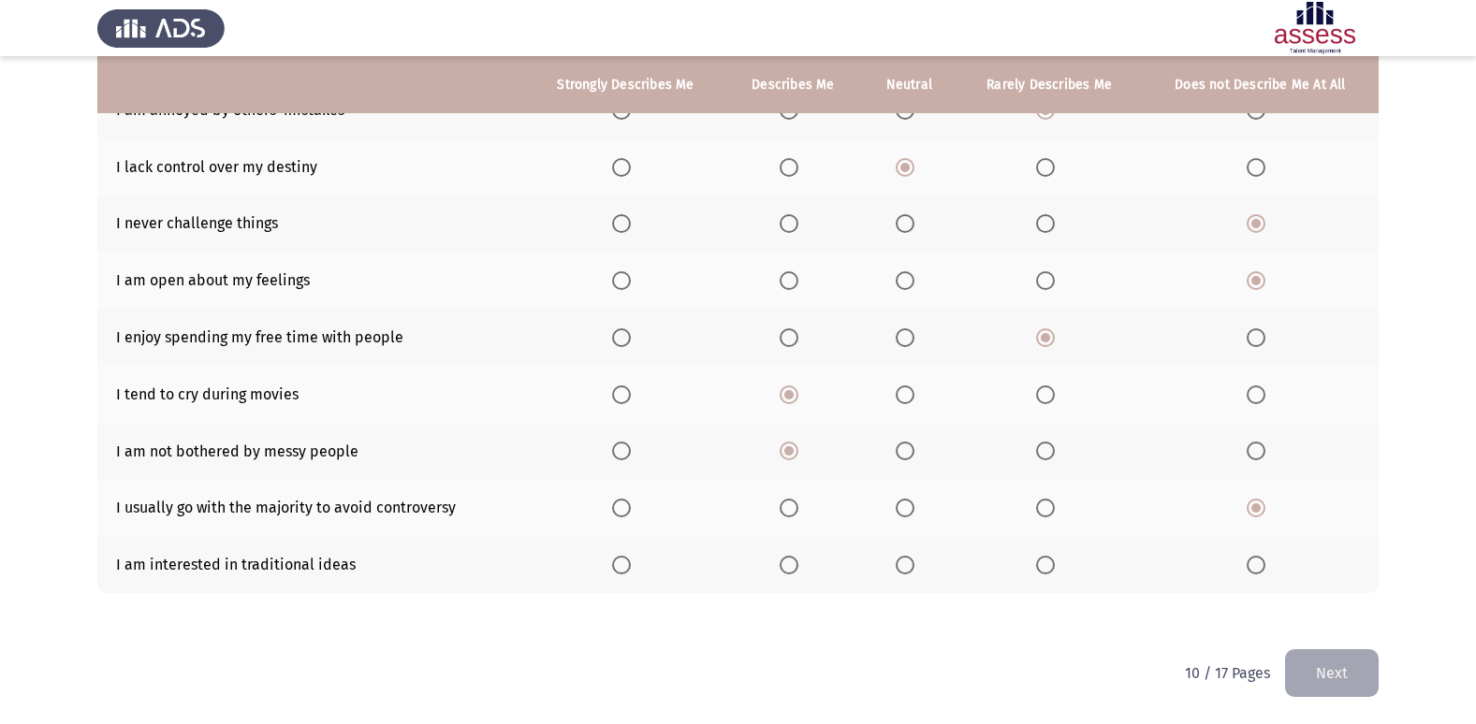
click at [1049, 569] on span "Select an option" at bounding box center [1045, 565] width 19 height 19
click at [1049, 569] on input "Select an option" at bounding box center [1045, 565] width 19 height 19
click at [1311, 682] on button "Next" at bounding box center [1332, 673] width 94 height 48
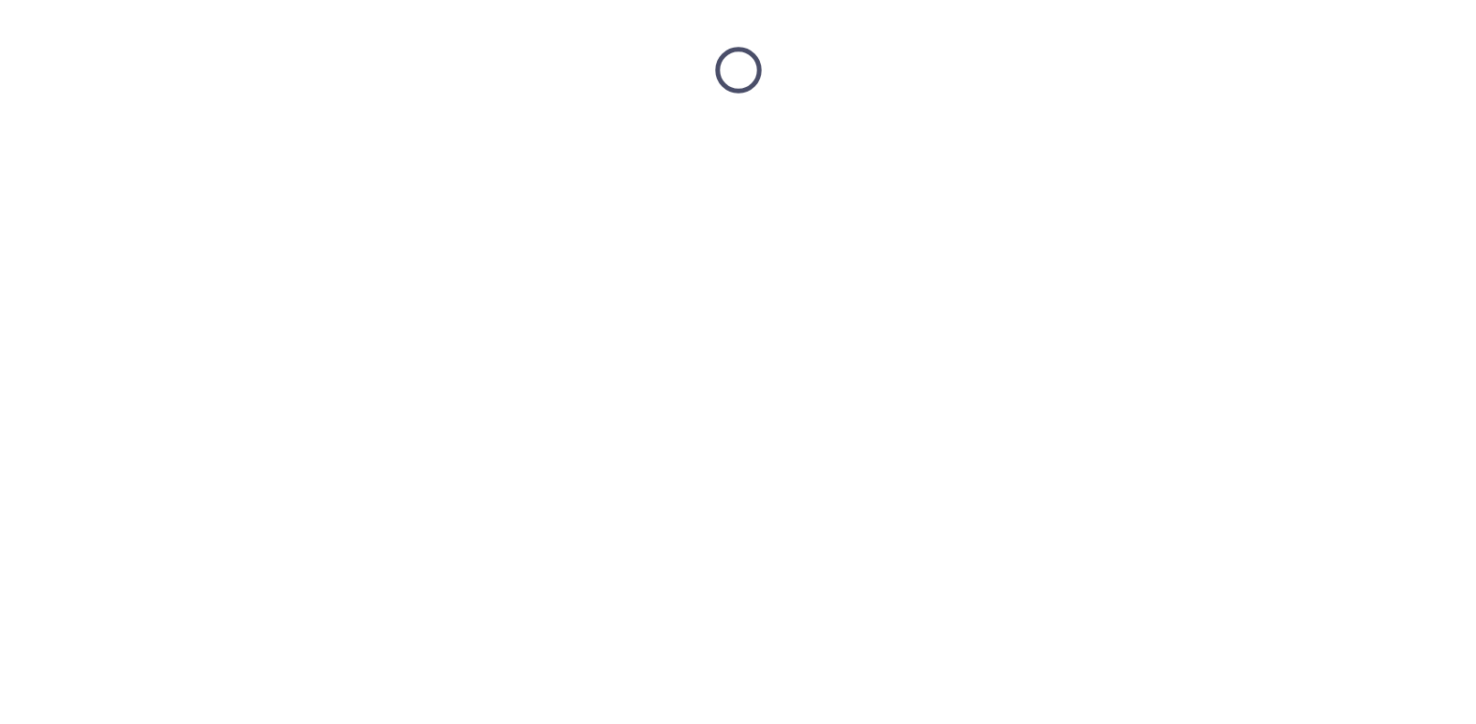
scroll to position [0, 0]
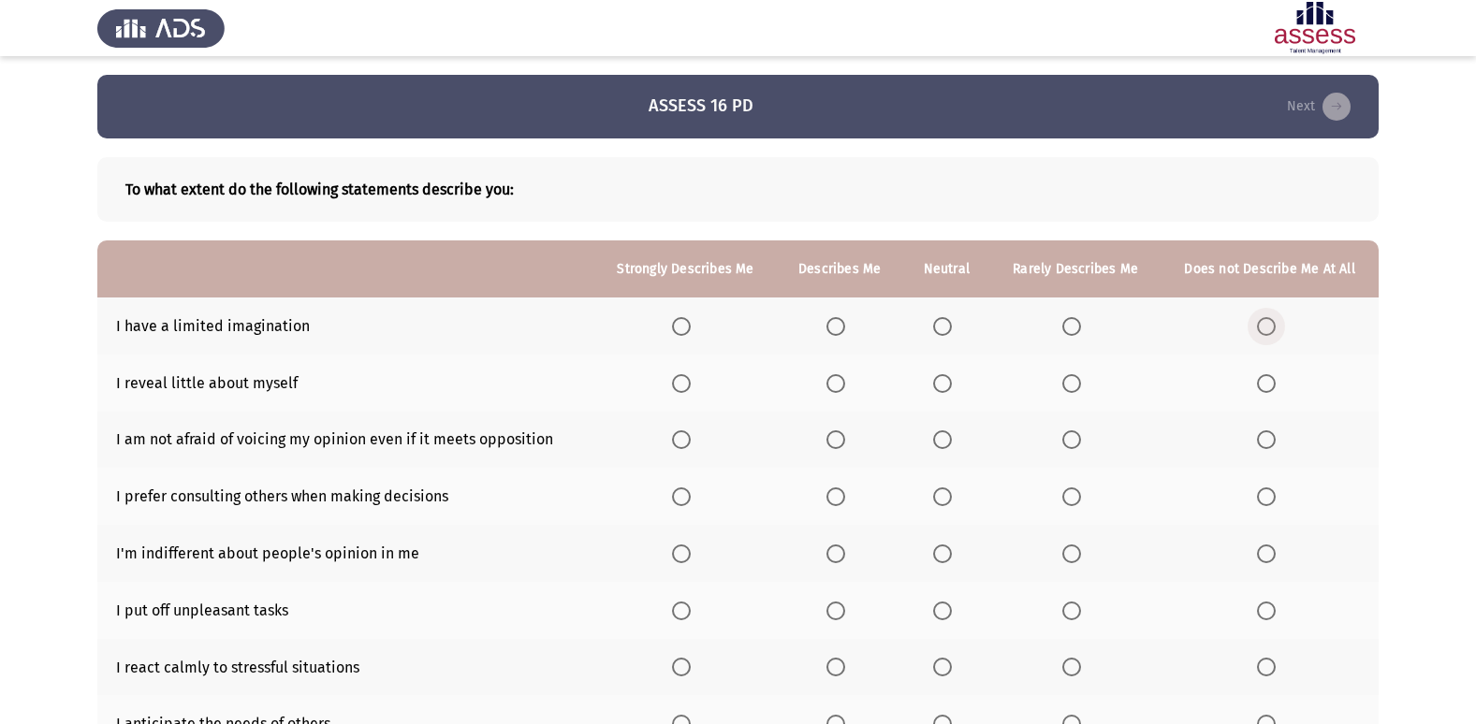
click at [1277, 325] on label "Select an option" at bounding box center [1270, 326] width 26 height 19
click at [1275, 325] on input "Select an option" at bounding box center [1266, 326] width 19 height 19
click at [838, 386] on span "Select an option" at bounding box center [835, 383] width 19 height 19
click at [838, 386] on input "Select an option" at bounding box center [835, 383] width 19 height 19
click at [691, 442] on span "Select an option" at bounding box center [681, 439] width 19 height 19
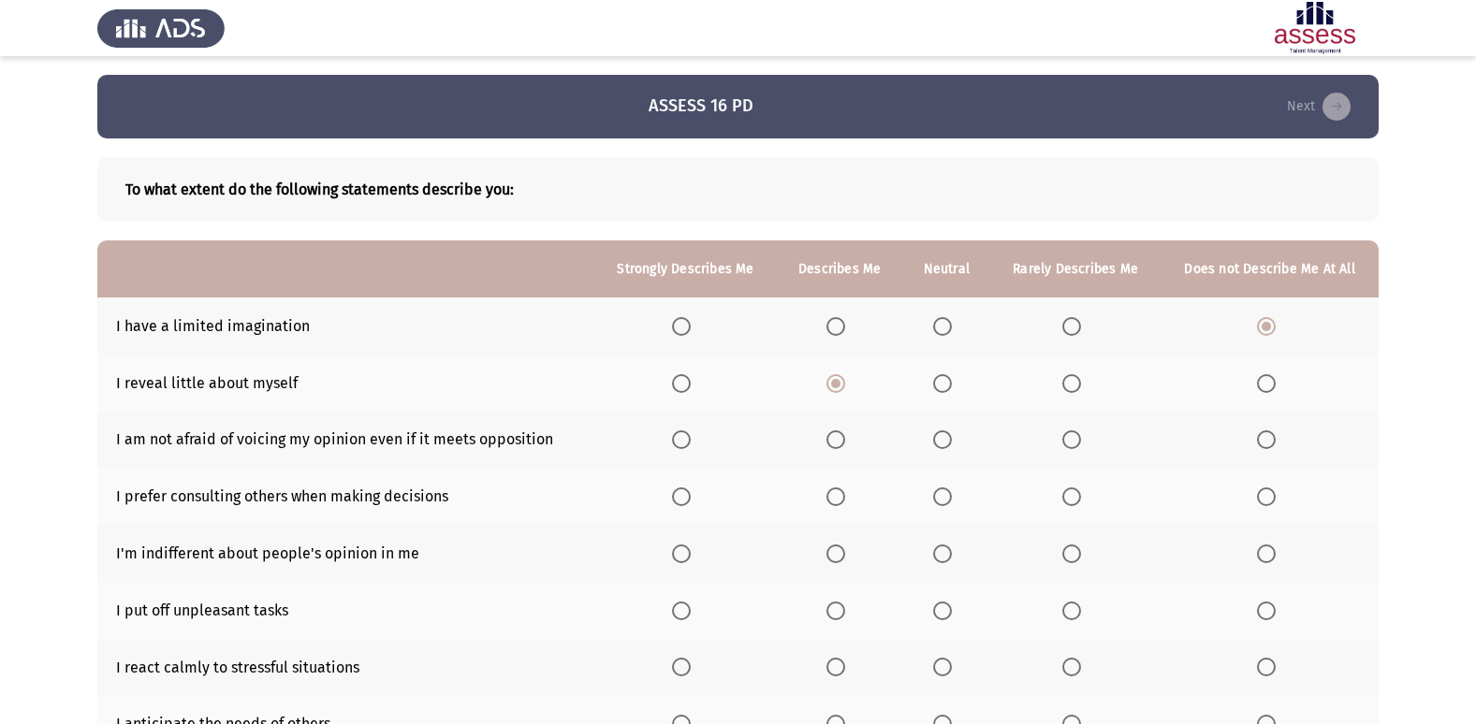
click at [691, 442] on input "Select an option" at bounding box center [681, 439] width 19 height 19
click at [1264, 496] on span "Select an option" at bounding box center [1266, 497] width 19 height 19
click at [1264, 496] on input "Select an option" at bounding box center [1266, 497] width 19 height 19
click at [689, 556] on span "Select an option" at bounding box center [681, 554] width 19 height 19
click at [689, 556] on input "Select an option" at bounding box center [681, 554] width 19 height 19
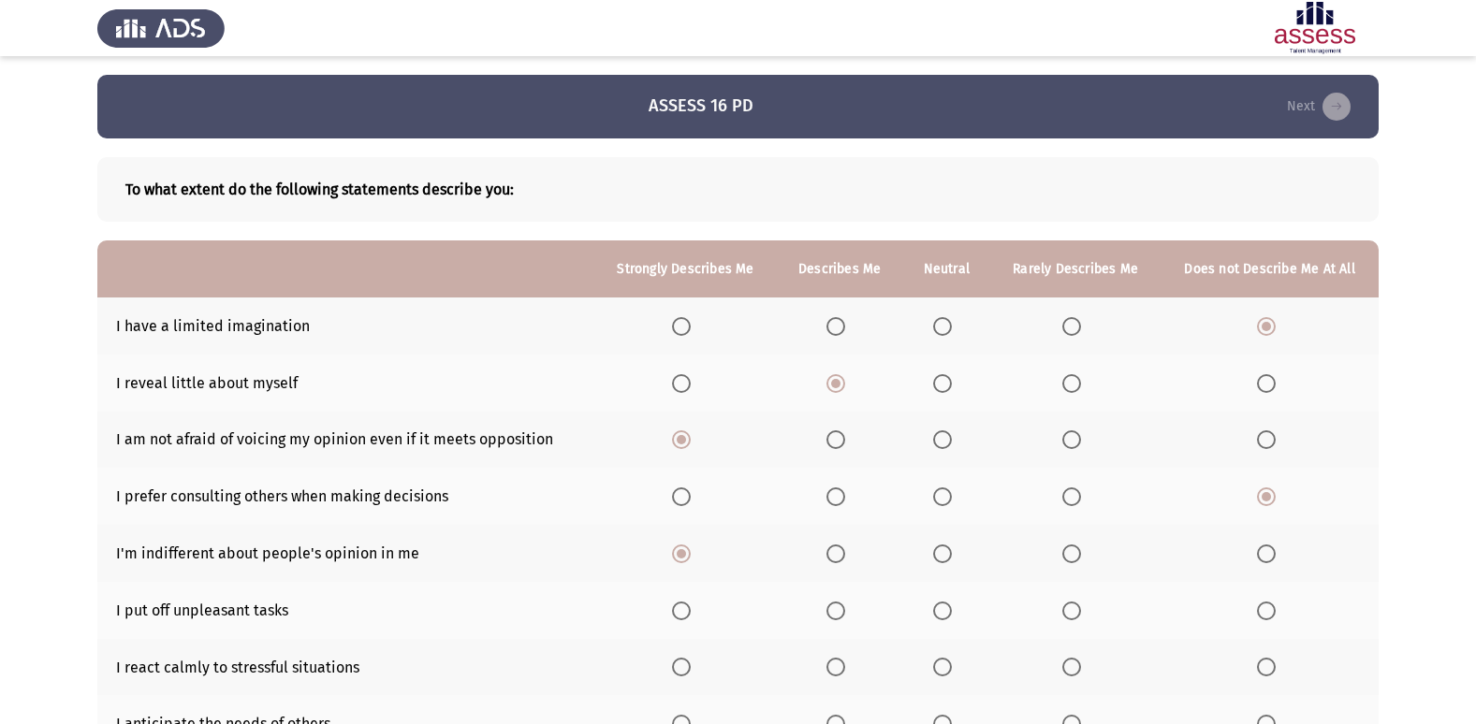
scroll to position [94, 0]
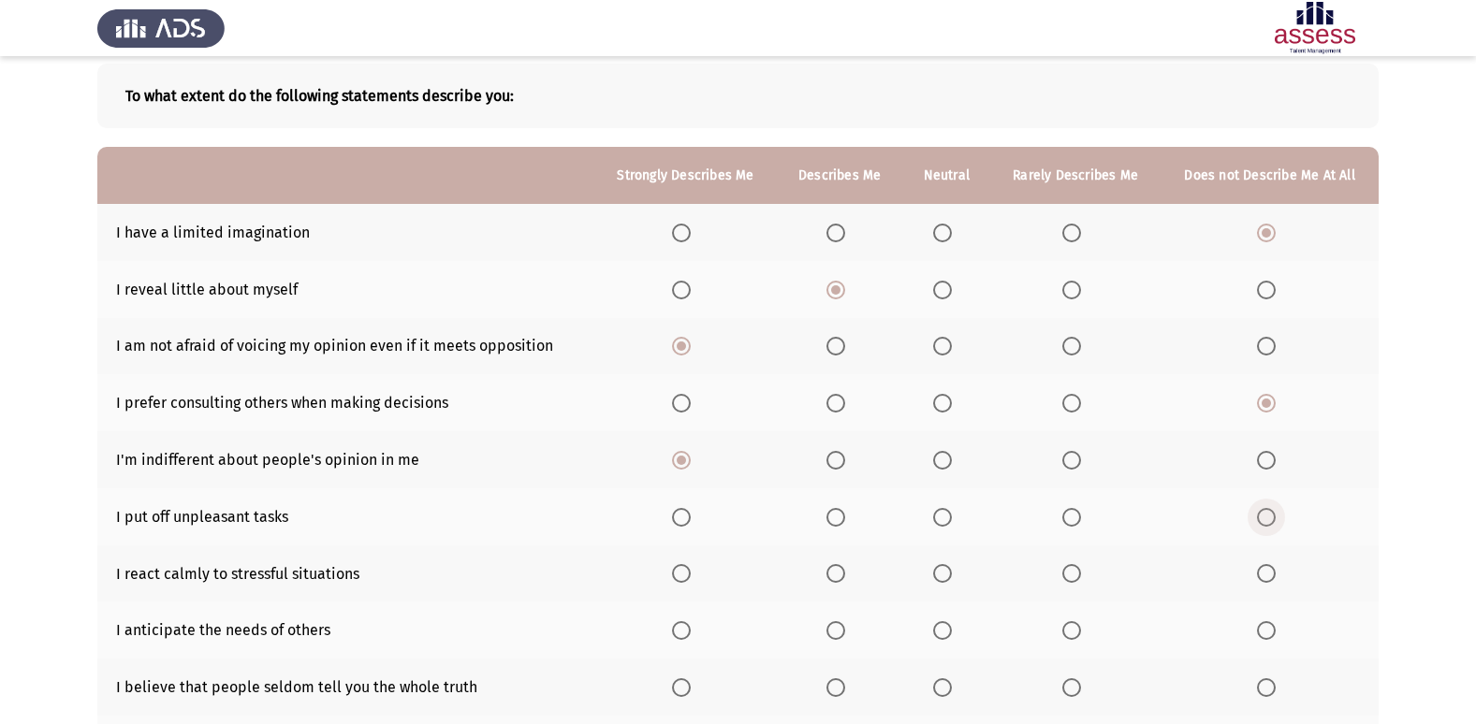
click at [1268, 519] on span "Select an option" at bounding box center [1266, 517] width 19 height 19
click at [1268, 519] on input "Select an option" at bounding box center [1266, 517] width 19 height 19
click at [695, 570] on label "Select an option" at bounding box center [685, 573] width 26 height 19
click at [691, 570] on input "Select an option" at bounding box center [681, 573] width 19 height 19
click at [952, 633] on span "Select an option" at bounding box center [942, 630] width 19 height 19
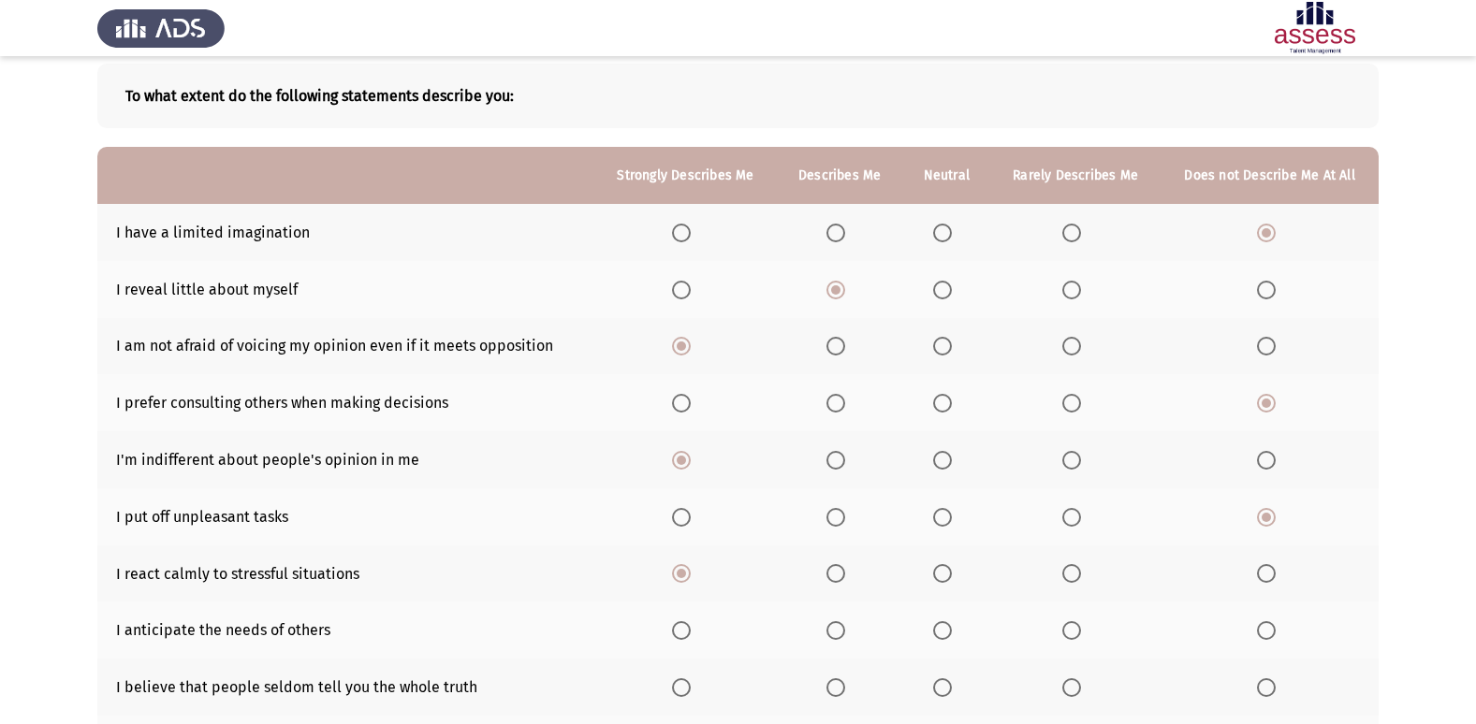
click at [952, 633] on input "Select an option" at bounding box center [942, 630] width 19 height 19
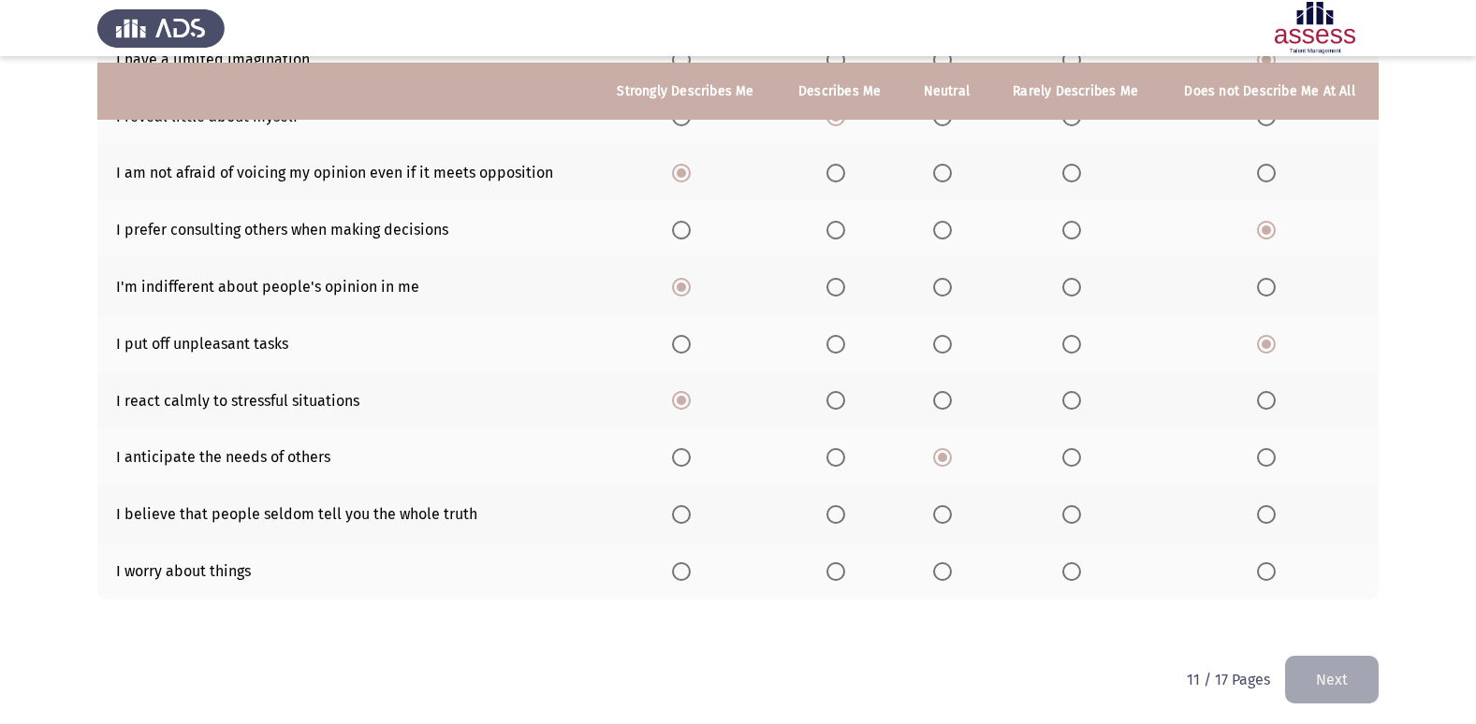
scroll to position [273, 0]
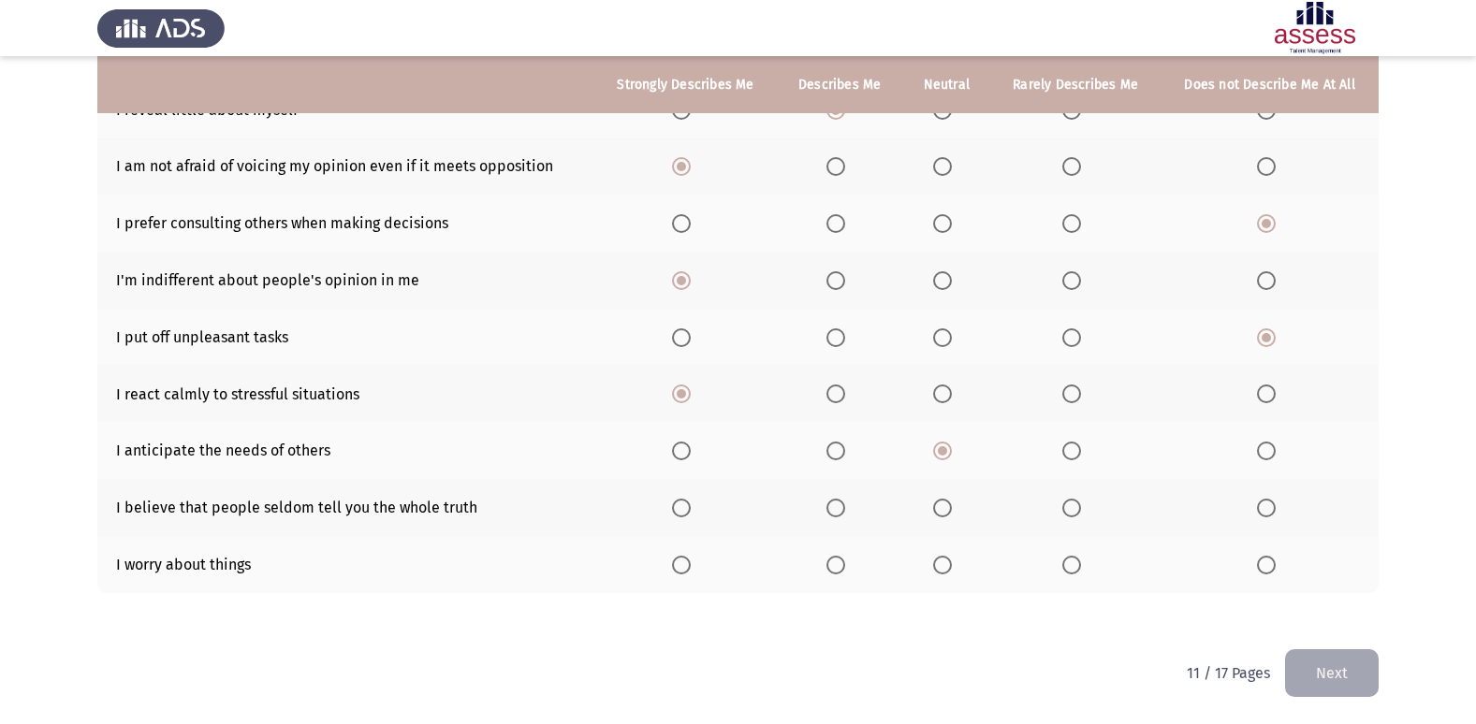
click at [1267, 511] on span "Select an option" at bounding box center [1266, 508] width 19 height 19
click at [1267, 511] on input "Select an option" at bounding box center [1266, 508] width 19 height 19
click at [940, 563] on span "Select an option" at bounding box center [942, 565] width 19 height 19
click at [940, 563] on input "Select an option" at bounding box center [942, 565] width 19 height 19
click at [1346, 667] on button "Next" at bounding box center [1332, 673] width 94 height 48
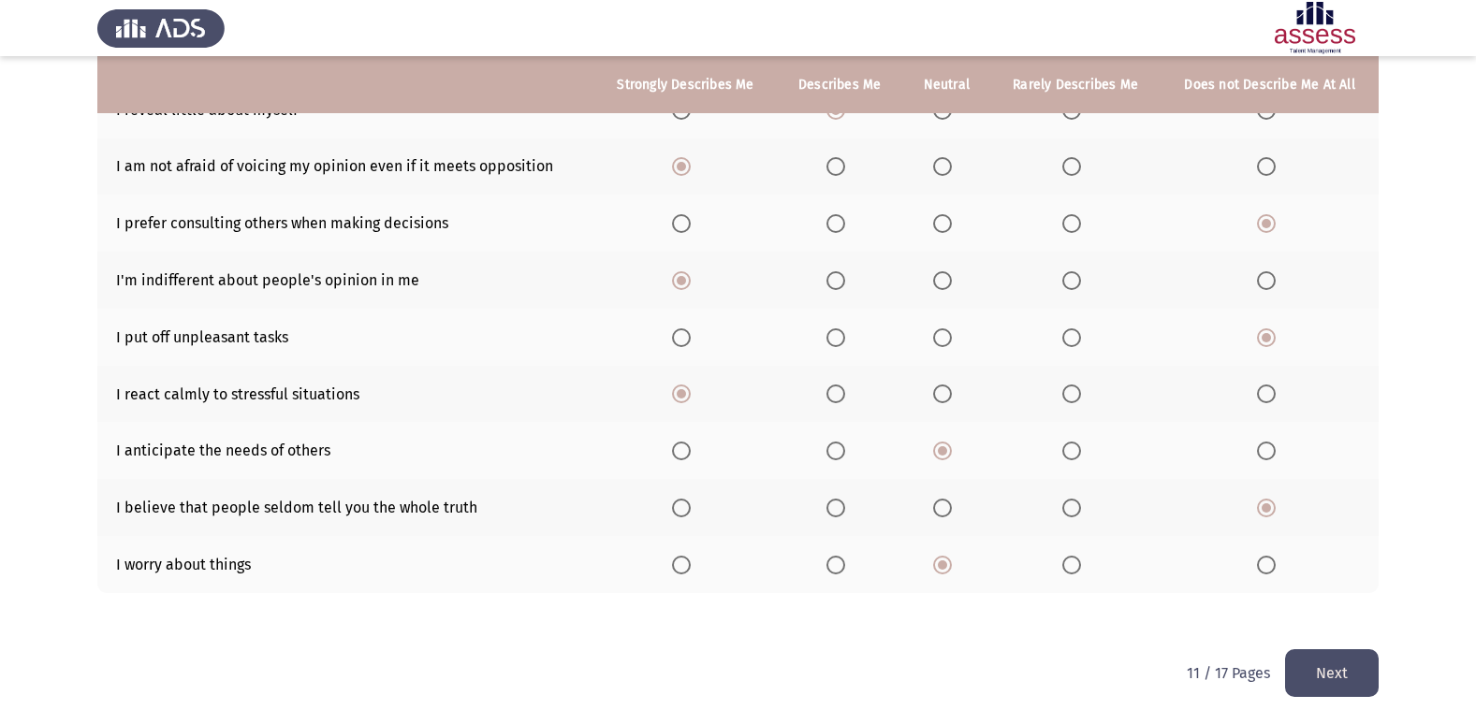
scroll to position [0, 0]
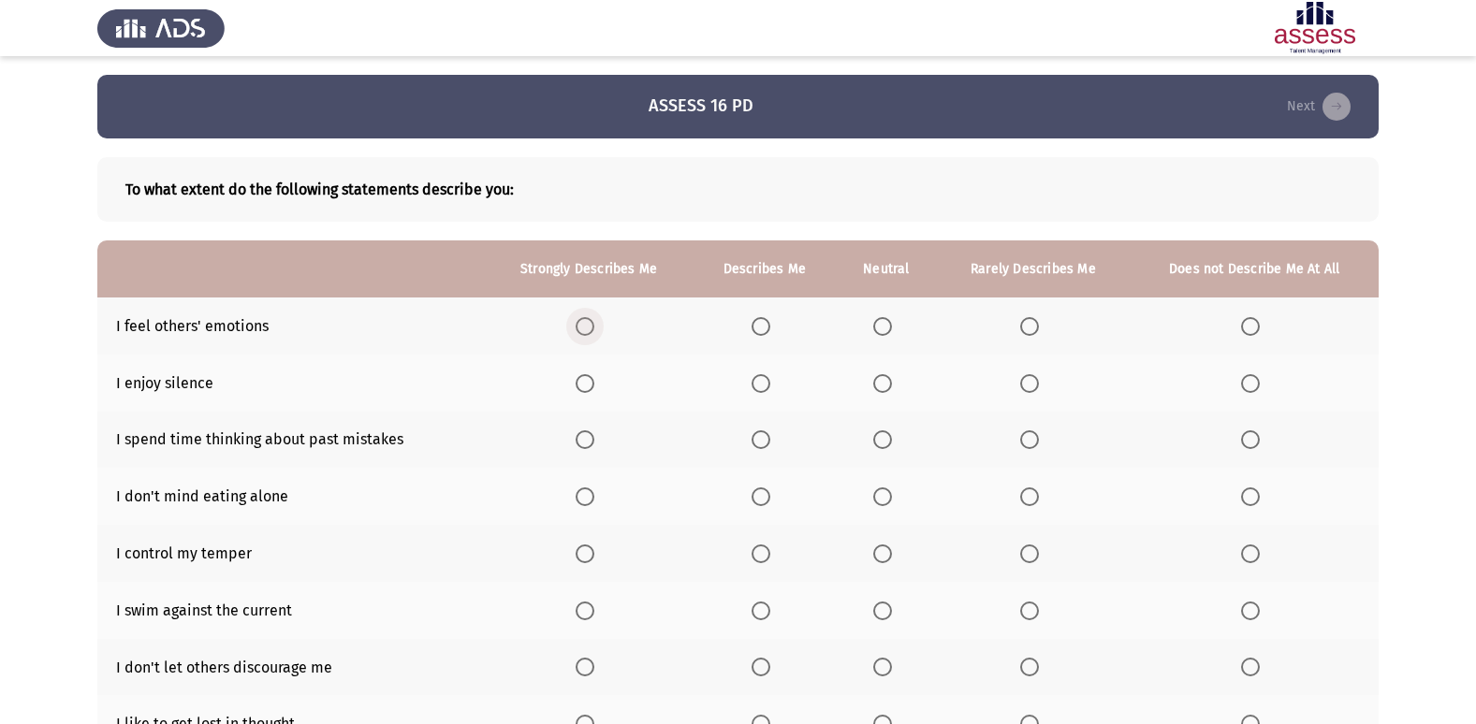
click at [593, 330] on span "Select an option" at bounding box center [585, 326] width 19 height 19
click at [593, 330] on input "Select an option" at bounding box center [585, 326] width 19 height 19
click at [588, 383] on span "Select an option" at bounding box center [585, 383] width 19 height 19
click at [588, 383] on input "Select an option" at bounding box center [585, 383] width 19 height 19
click at [762, 385] on span "Select an option" at bounding box center [760, 383] width 19 height 19
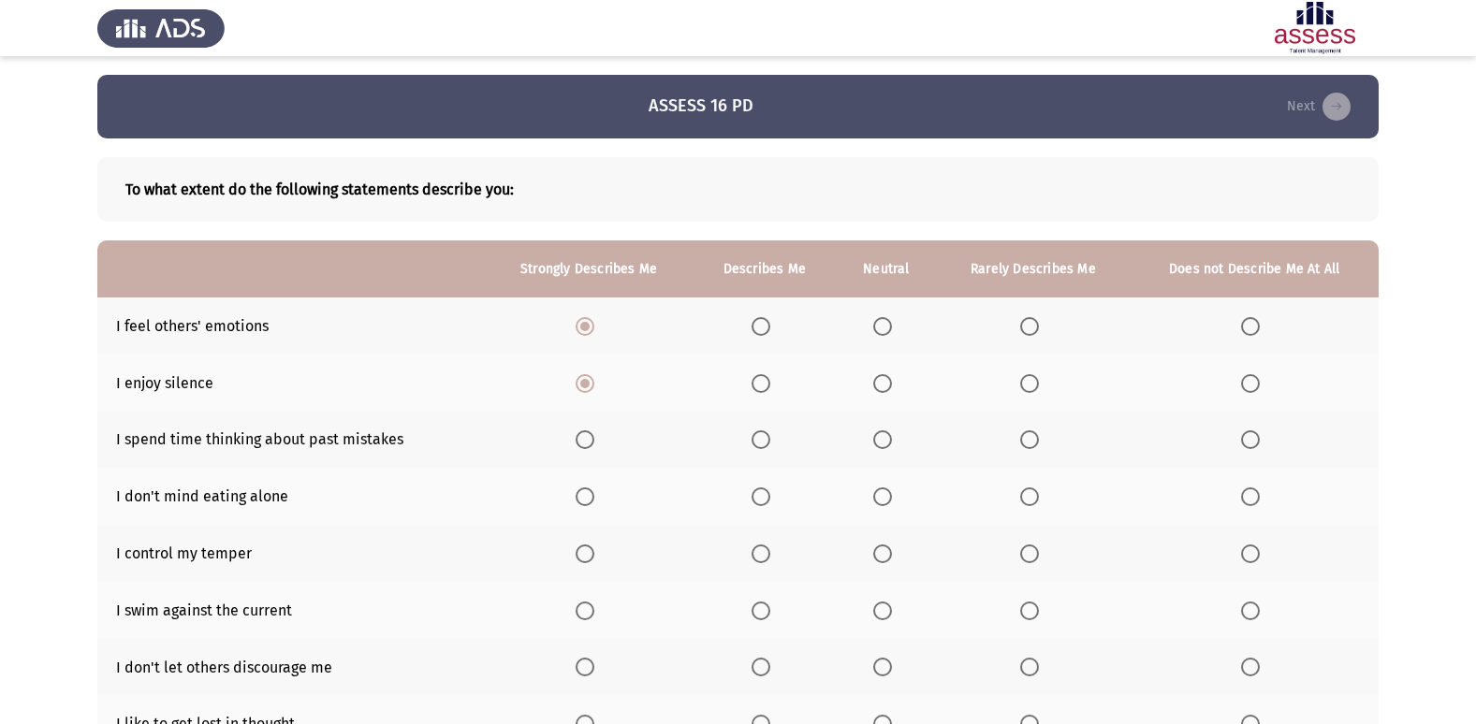
click at [762, 385] on input "Select an option" at bounding box center [760, 383] width 19 height 19
click at [874, 440] on span "Select an option" at bounding box center [882, 439] width 19 height 19
click at [874, 440] on input "Select an option" at bounding box center [882, 439] width 19 height 19
click at [764, 503] on span "Select an option" at bounding box center [760, 497] width 19 height 19
click at [764, 503] on input "Select an option" at bounding box center [760, 497] width 19 height 19
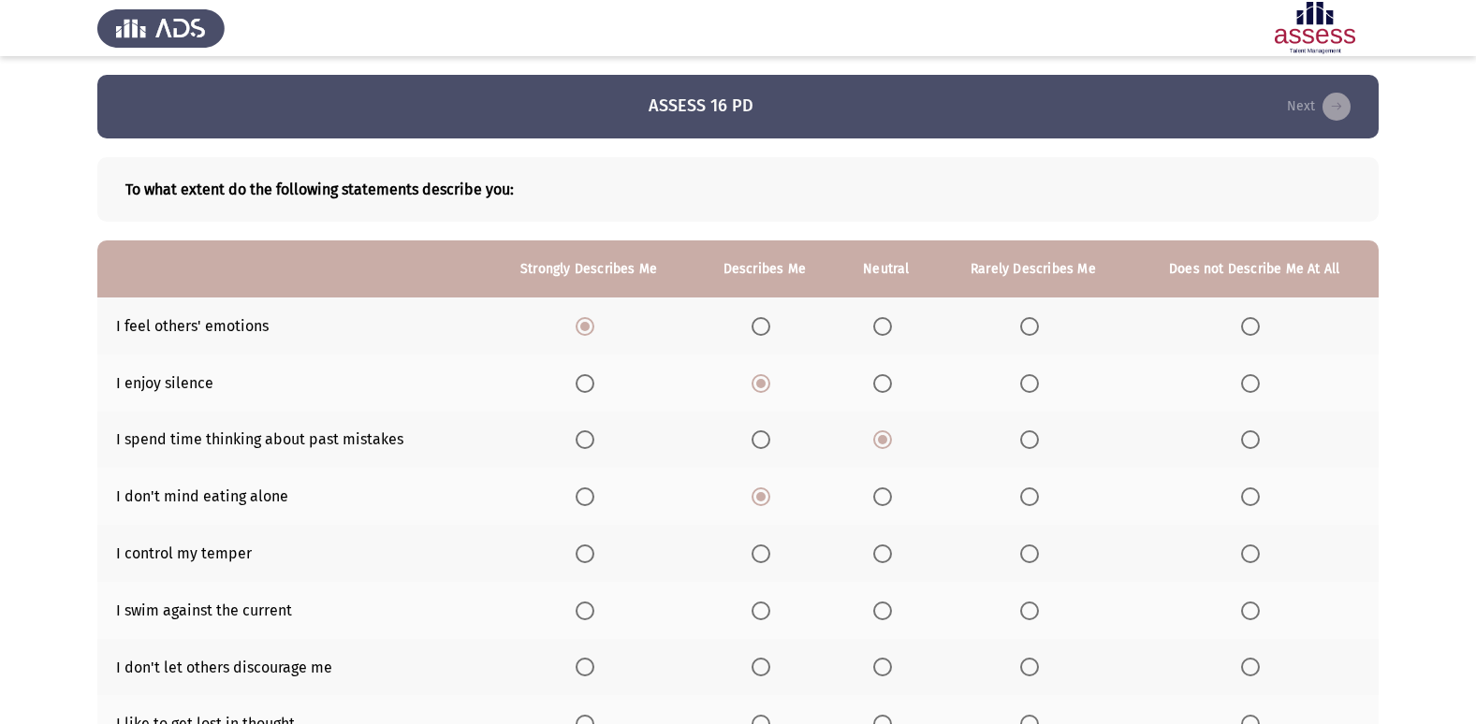
click at [587, 549] on span "Select an option" at bounding box center [585, 554] width 19 height 19
click at [587, 549] on input "Select an option" at bounding box center [585, 554] width 19 height 19
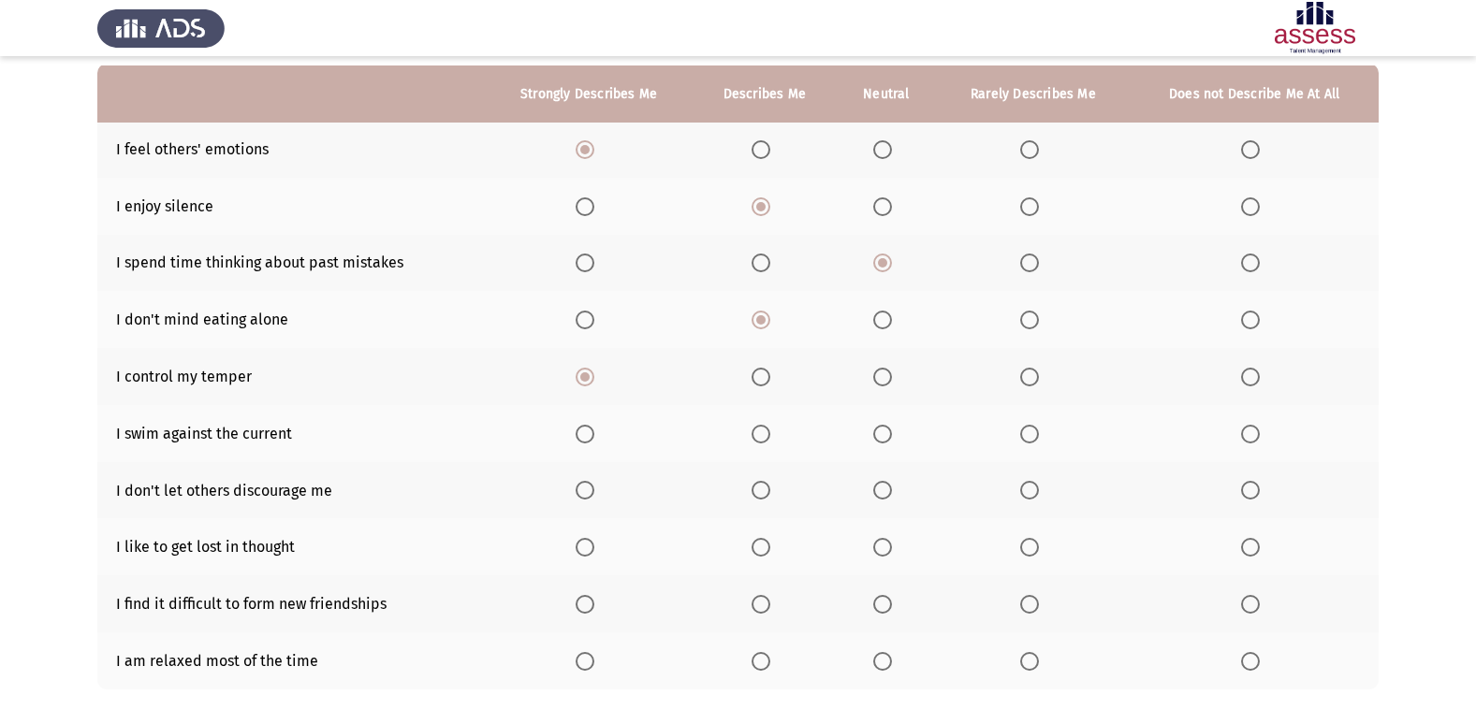
scroll to position [187, 0]
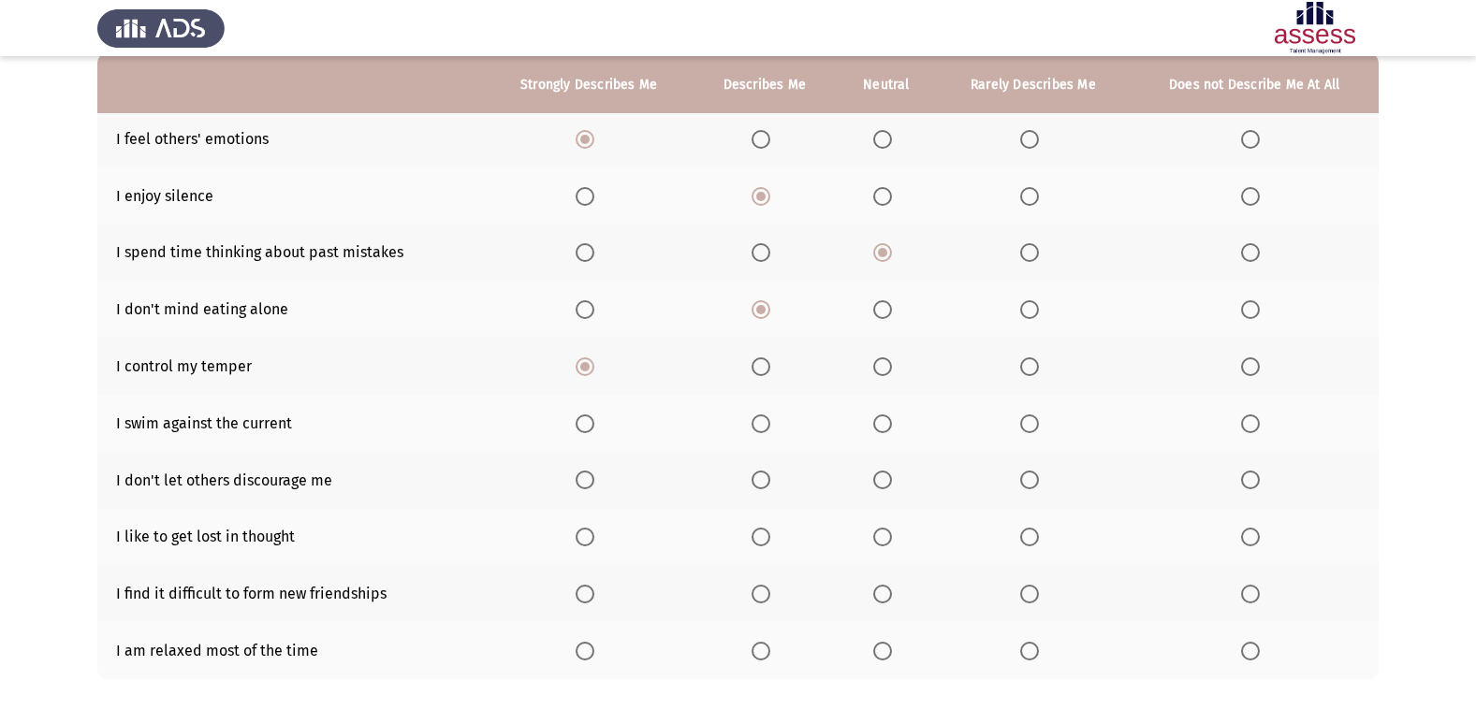
click at [585, 426] on span "Select an option" at bounding box center [585, 424] width 19 height 19
click at [585, 426] on input "Select an option" at bounding box center [585, 424] width 19 height 19
click at [588, 473] on span "Select an option" at bounding box center [585, 480] width 19 height 19
click at [588, 473] on input "Select an option" at bounding box center [585, 480] width 19 height 19
click at [888, 536] on span "Select an option" at bounding box center [882, 537] width 19 height 19
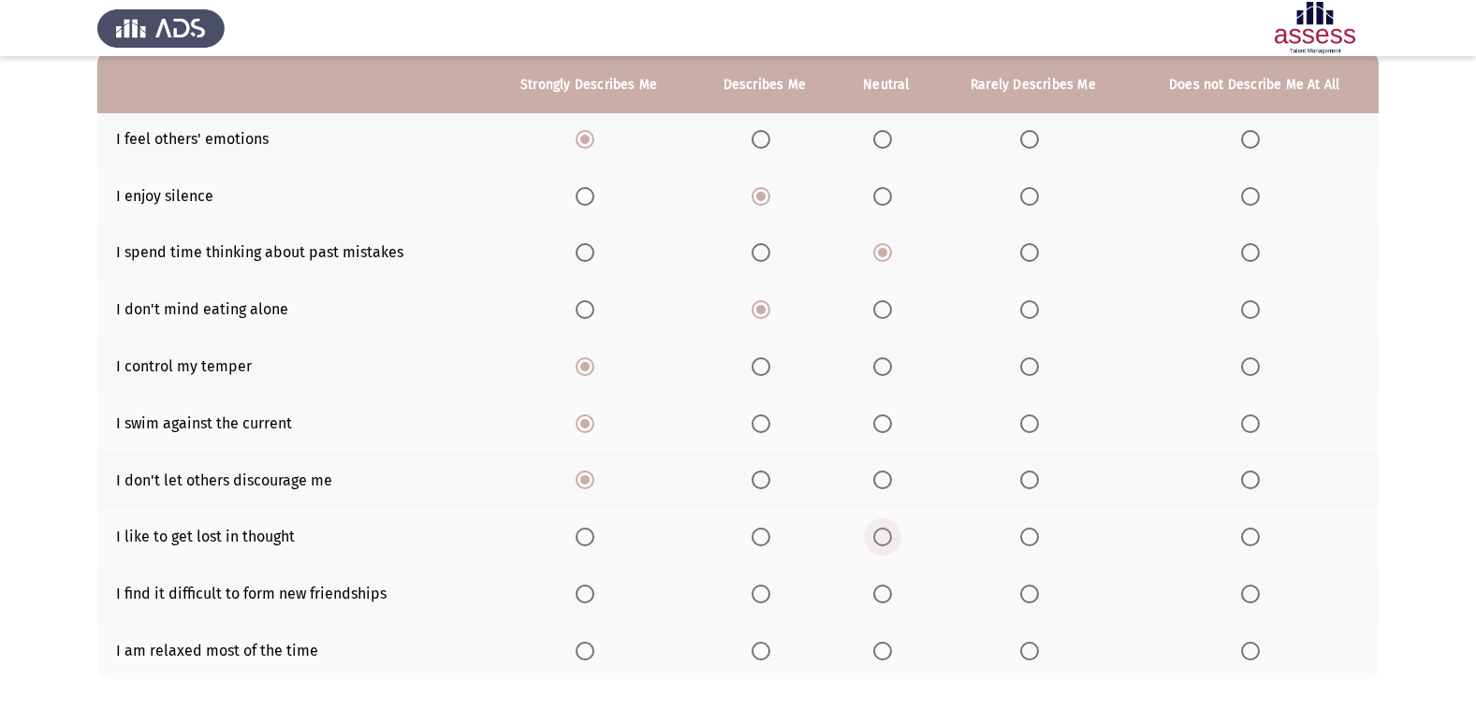
click at [888, 536] on input "Select an option" at bounding box center [882, 537] width 19 height 19
click at [769, 599] on span "Select an option" at bounding box center [760, 594] width 19 height 19
click at [769, 599] on input "Select an option" at bounding box center [760, 594] width 19 height 19
click at [1034, 649] on span "Select an option" at bounding box center [1029, 651] width 19 height 19
click at [1034, 649] on input "Select an option" at bounding box center [1029, 651] width 19 height 19
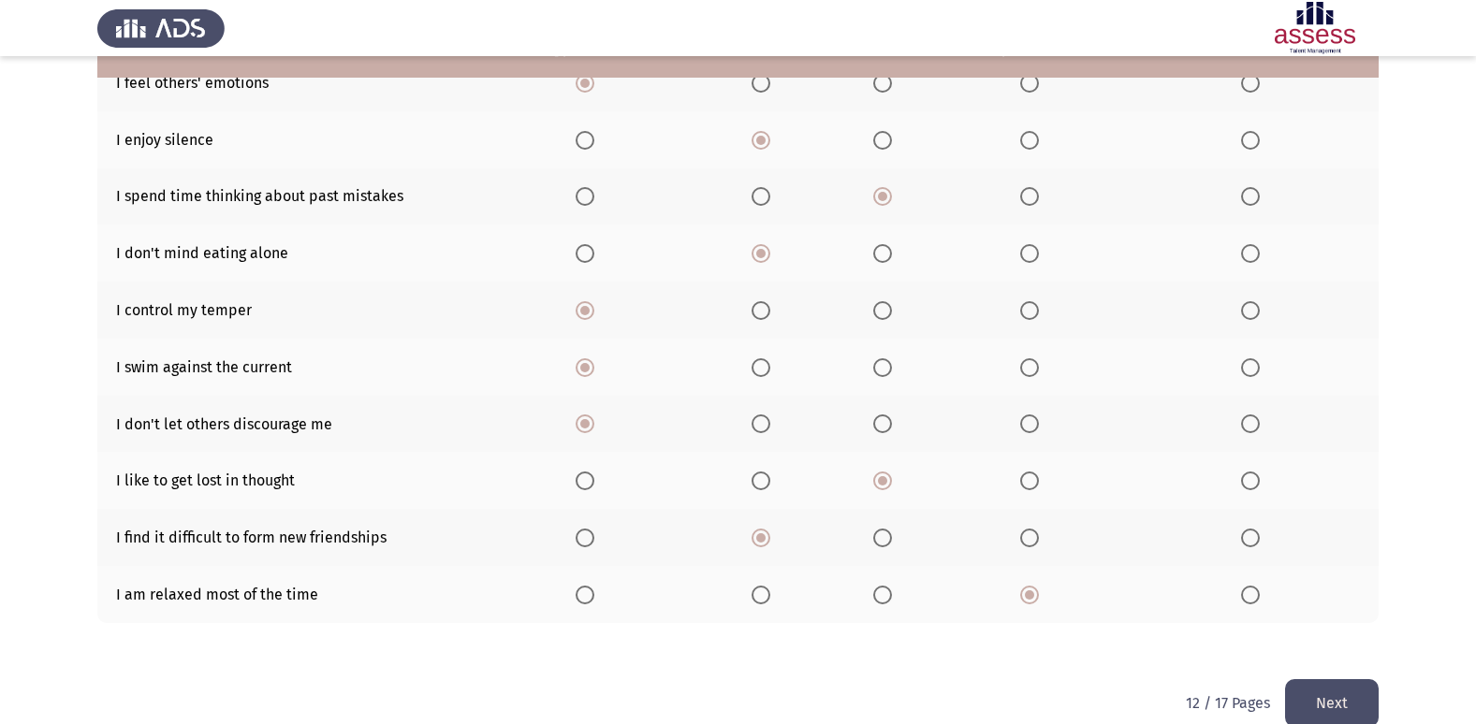
scroll to position [273, 0]
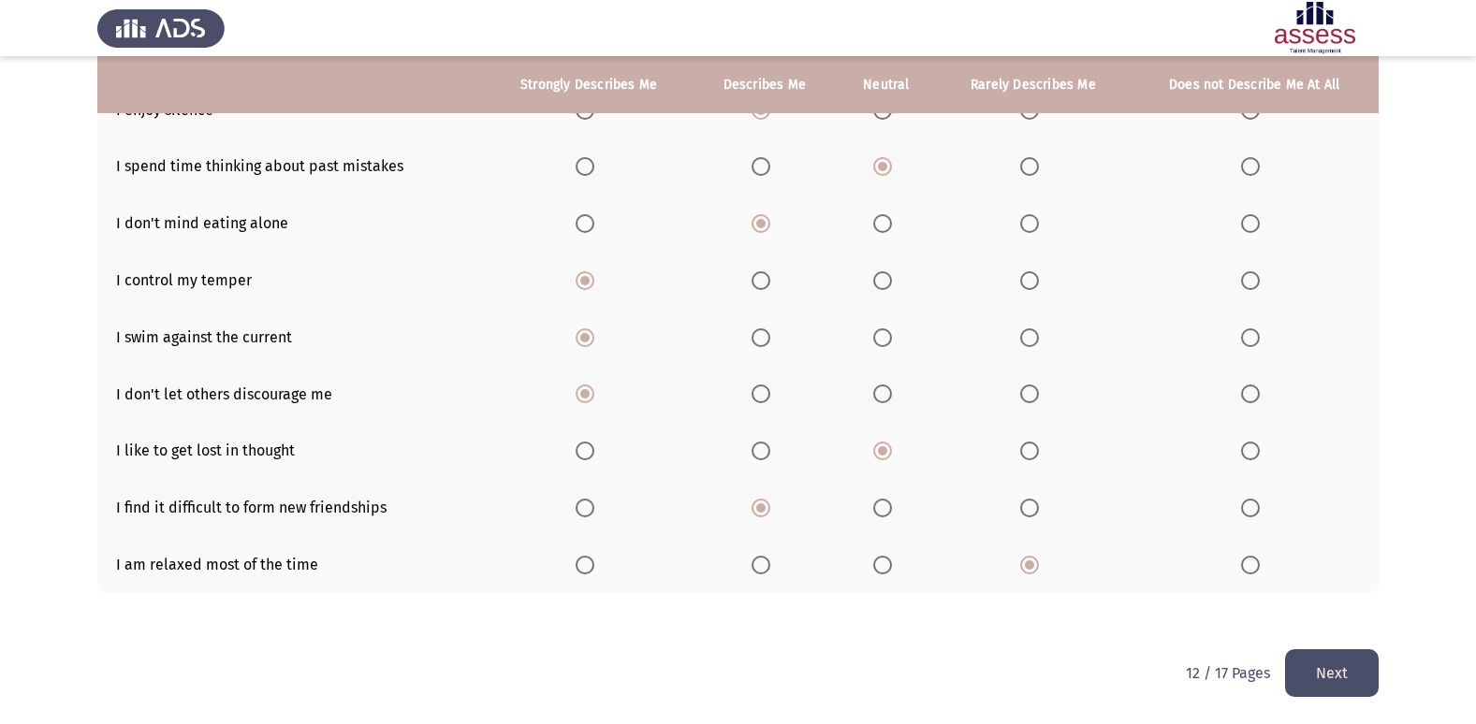
click at [1363, 684] on button "Next" at bounding box center [1332, 673] width 94 height 48
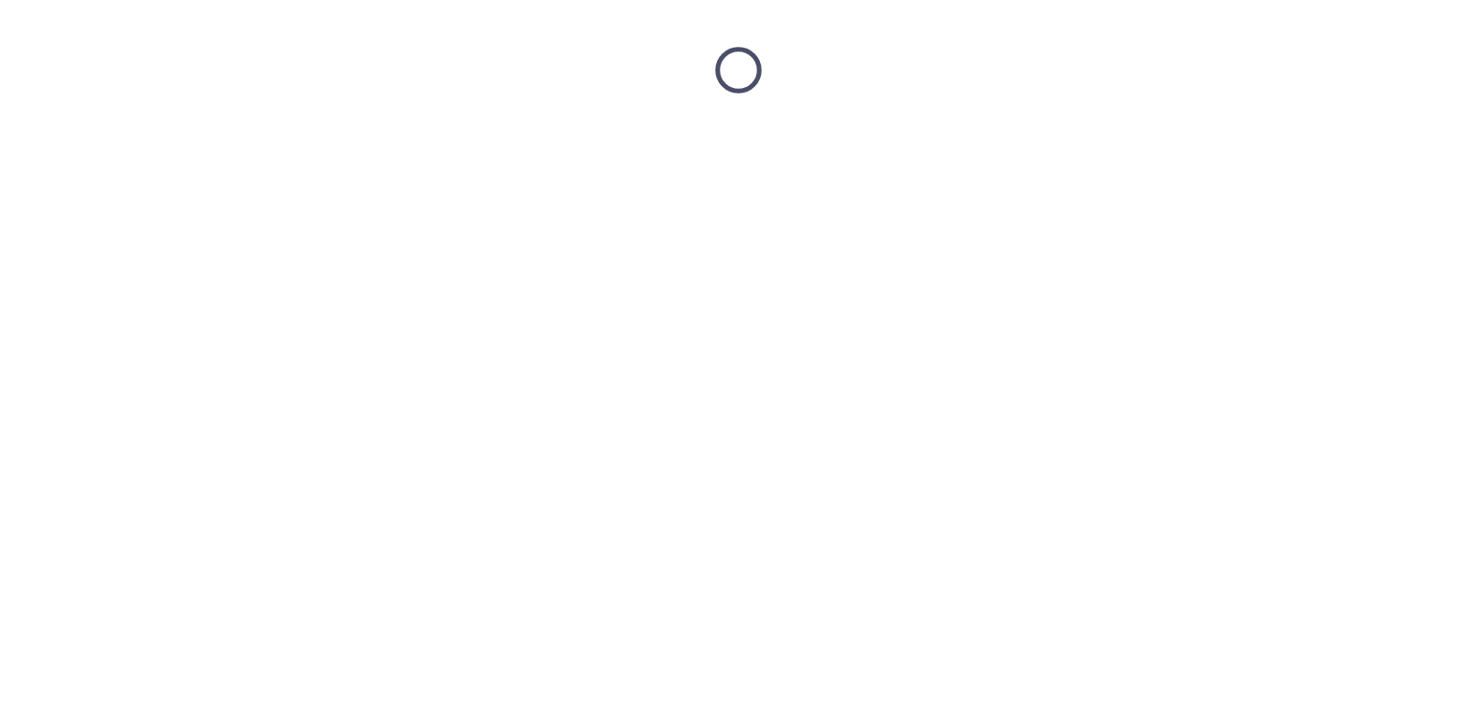
scroll to position [0, 0]
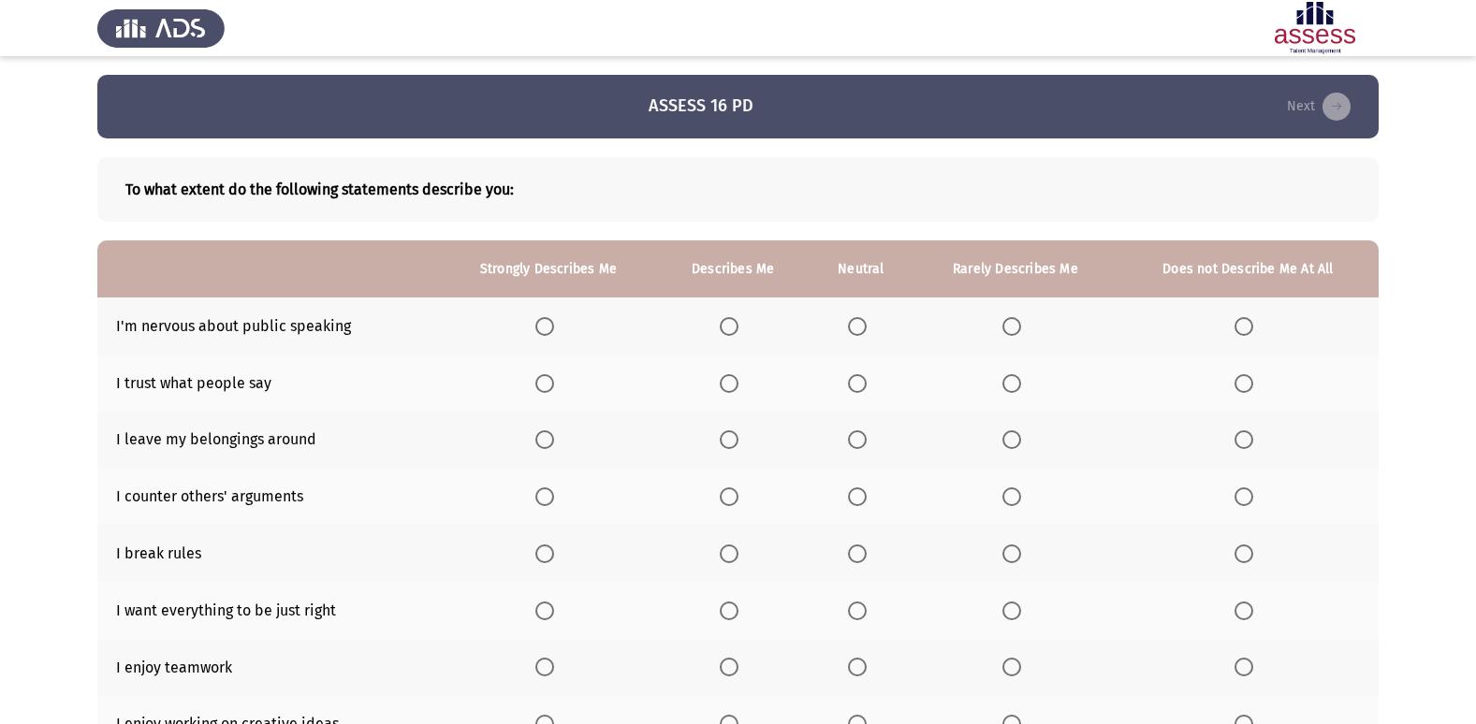
click at [547, 325] on span "Select an option" at bounding box center [544, 326] width 19 height 19
click at [547, 325] on input "Select an option" at bounding box center [544, 326] width 19 height 19
click at [853, 384] on span "Select an option" at bounding box center [857, 383] width 19 height 19
click at [853, 384] on input "Select an option" at bounding box center [857, 383] width 19 height 19
click at [1248, 436] on span "Select an option" at bounding box center [1243, 439] width 19 height 19
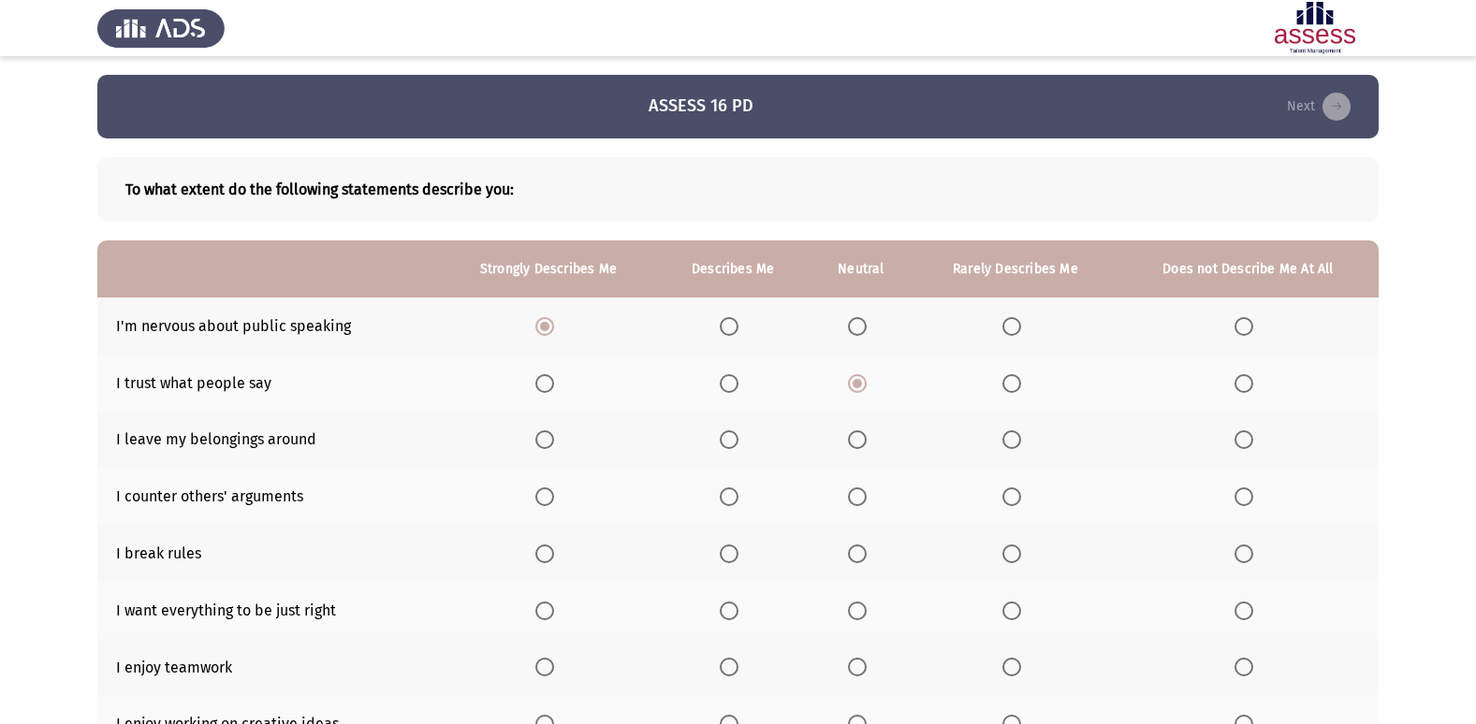
click at [1248, 436] on input "Select an option" at bounding box center [1243, 439] width 19 height 19
click at [858, 491] on span "Select an option" at bounding box center [857, 497] width 19 height 19
click at [858, 491] on input "Select an option" at bounding box center [857, 497] width 19 height 19
click at [1244, 555] on span "Select an option" at bounding box center [1243, 554] width 19 height 19
click at [1244, 555] on input "Select an option" at bounding box center [1243, 554] width 19 height 19
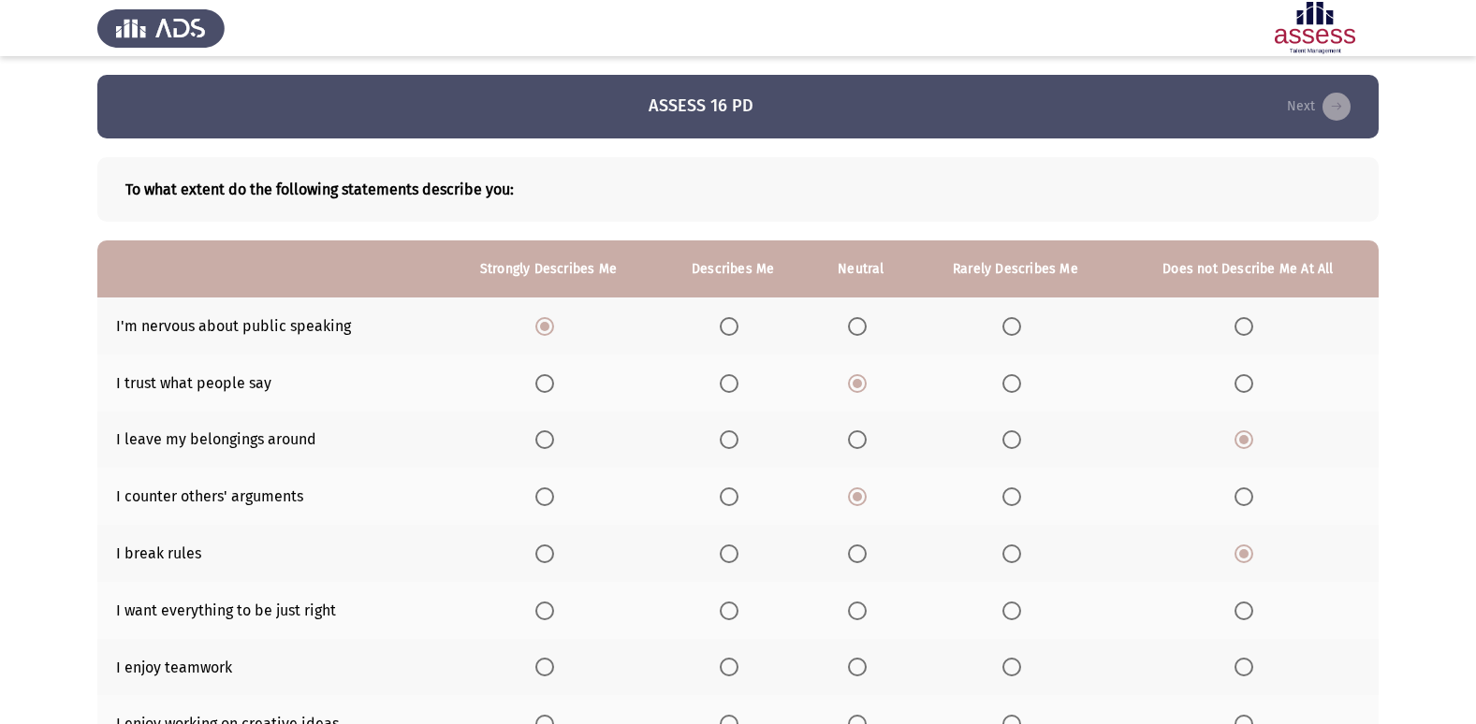
click at [542, 606] on span "Select an option" at bounding box center [544, 611] width 19 height 19
click at [542, 606] on input "Select an option" at bounding box center [544, 611] width 19 height 19
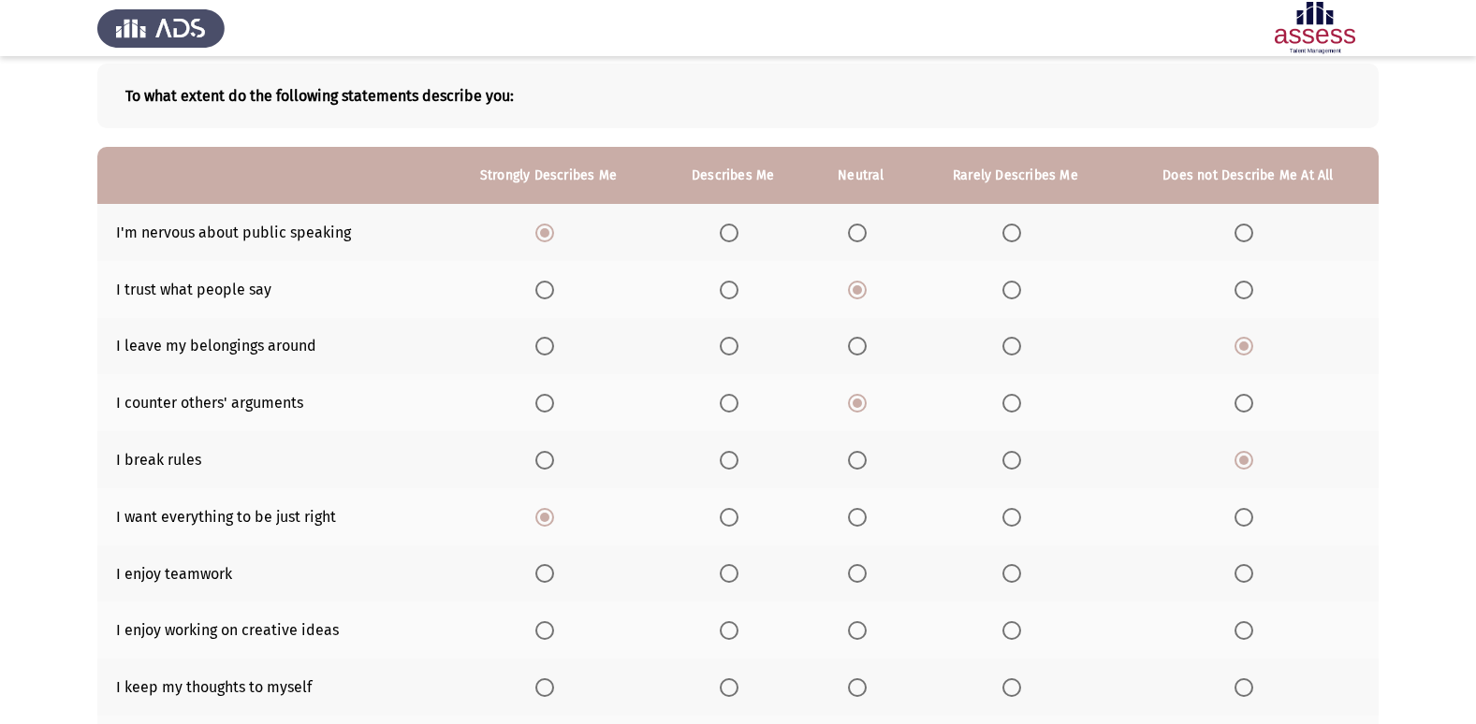
click at [723, 573] on span "Select an option" at bounding box center [729, 573] width 19 height 19
click at [723, 573] on input "Select an option" at bounding box center [729, 573] width 19 height 19
click at [546, 634] on span "Select an option" at bounding box center [544, 630] width 19 height 19
click at [546, 634] on input "Select an option" at bounding box center [544, 630] width 19 height 19
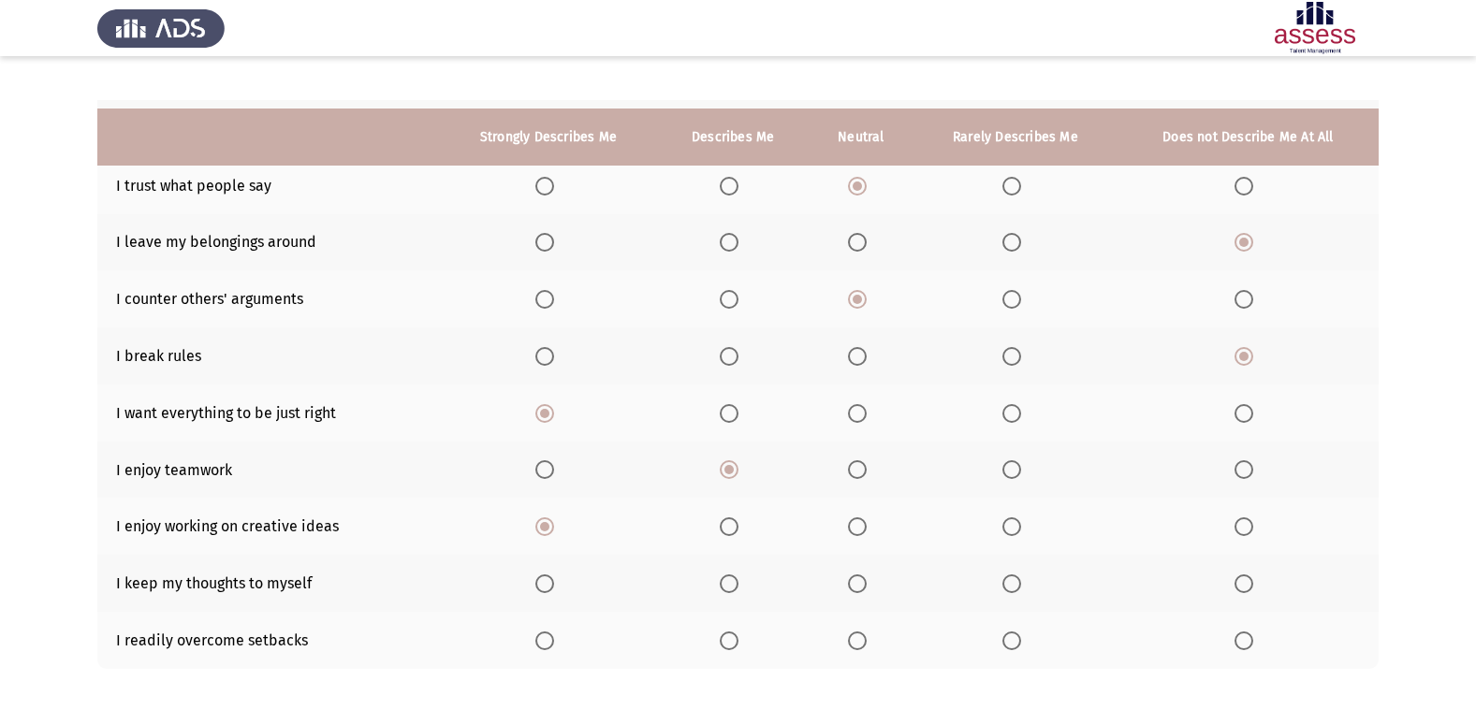
scroll to position [273, 0]
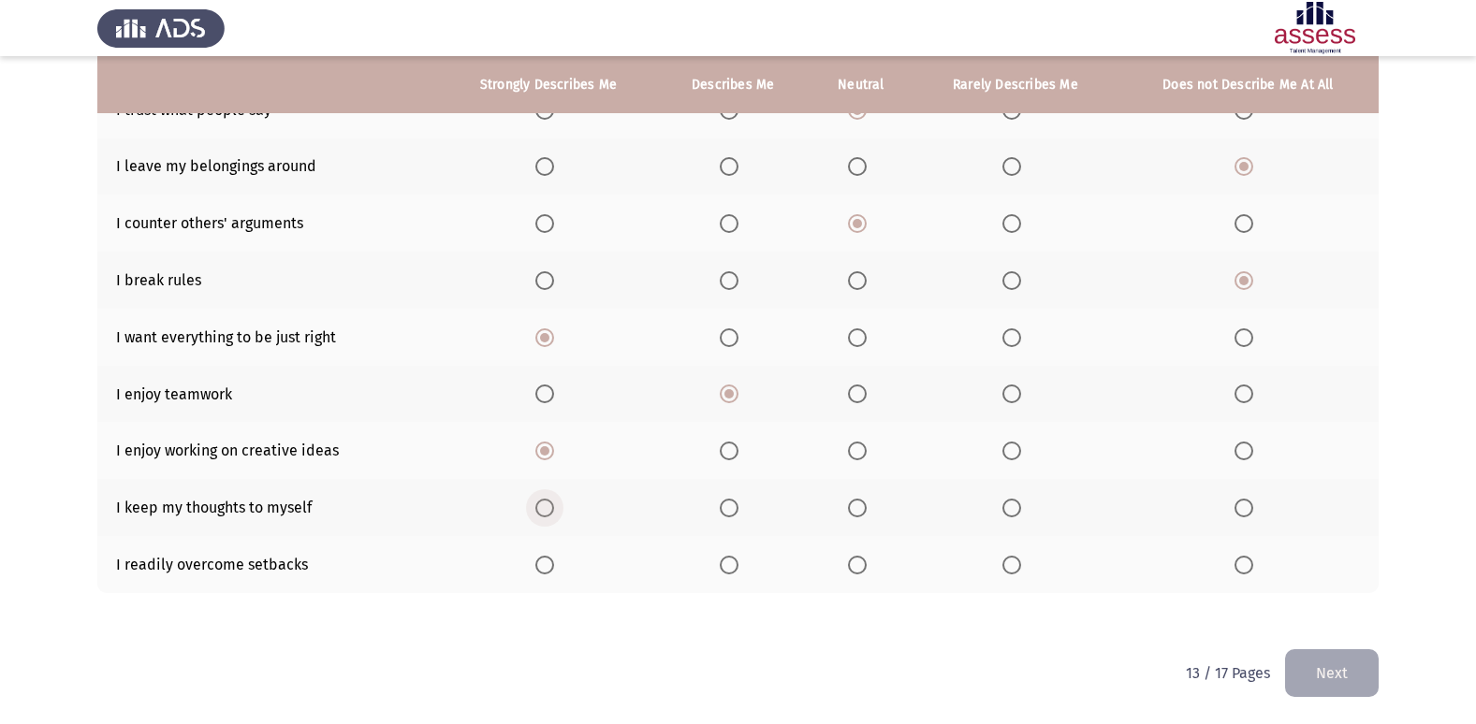
click at [545, 510] on span "Select an option" at bounding box center [544, 508] width 19 height 19
click at [545, 510] on input "Select an option" at bounding box center [544, 508] width 19 height 19
click at [1017, 571] on span "Select an option" at bounding box center [1011, 565] width 19 height 19
click at [1017, 571] on input "Select an option" at bounding box center [1011, 565] width 19 height 19
click at [858, 573] on span "Select an option" at bounding box center [857, 565] width 19 height 19
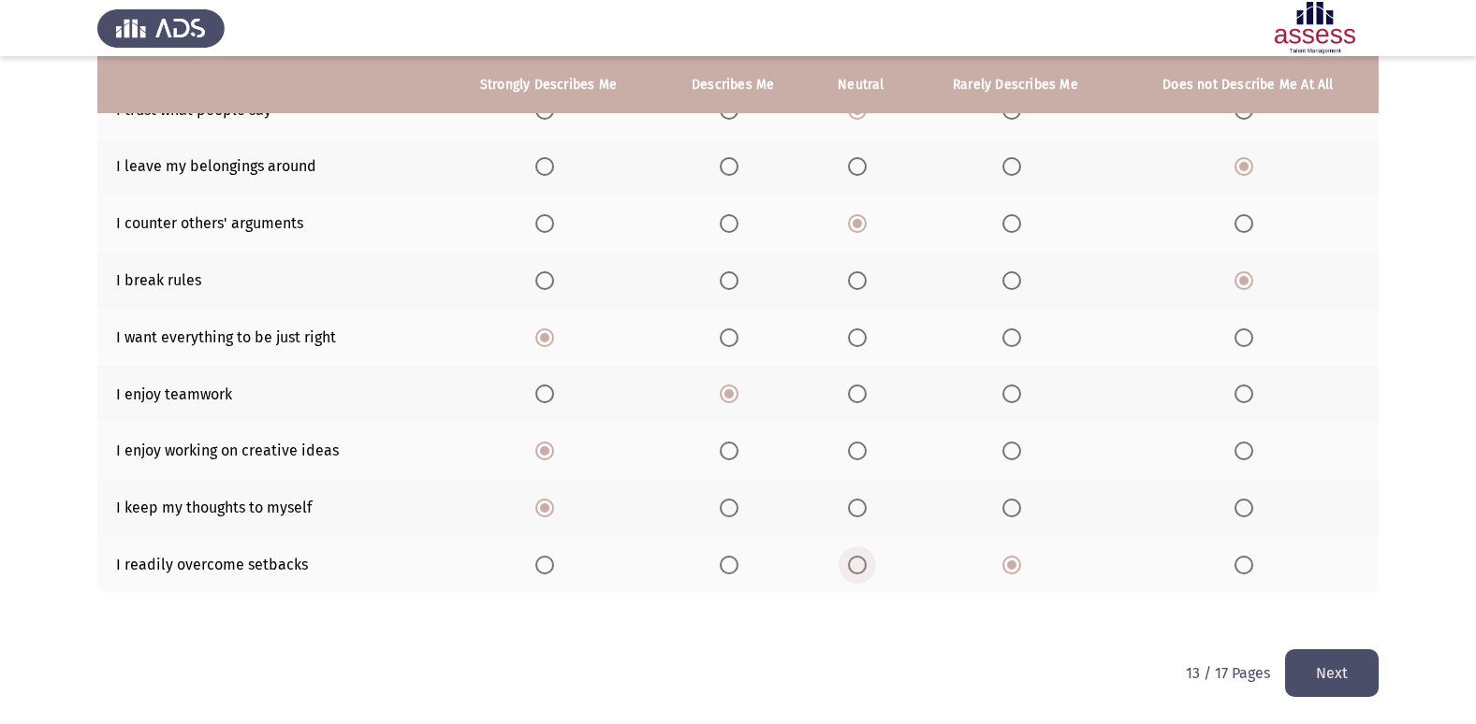
click at [858, 573] on input "Select an option" at bounding box center [857, 565] width 19 height 19
click at [763, 571] on th at bounding box center [733, 564] width 151 height 57
click at [728, 571] on span "Select an option" at bounding box center [729, 565] width 19 height 19
click at [728, 571] on input "Select an option" at bounding box center [729, 565] width 19 height 19
click at [1307, 670] on button "Next" at bounding box center [1332, 673] width 94 height 48
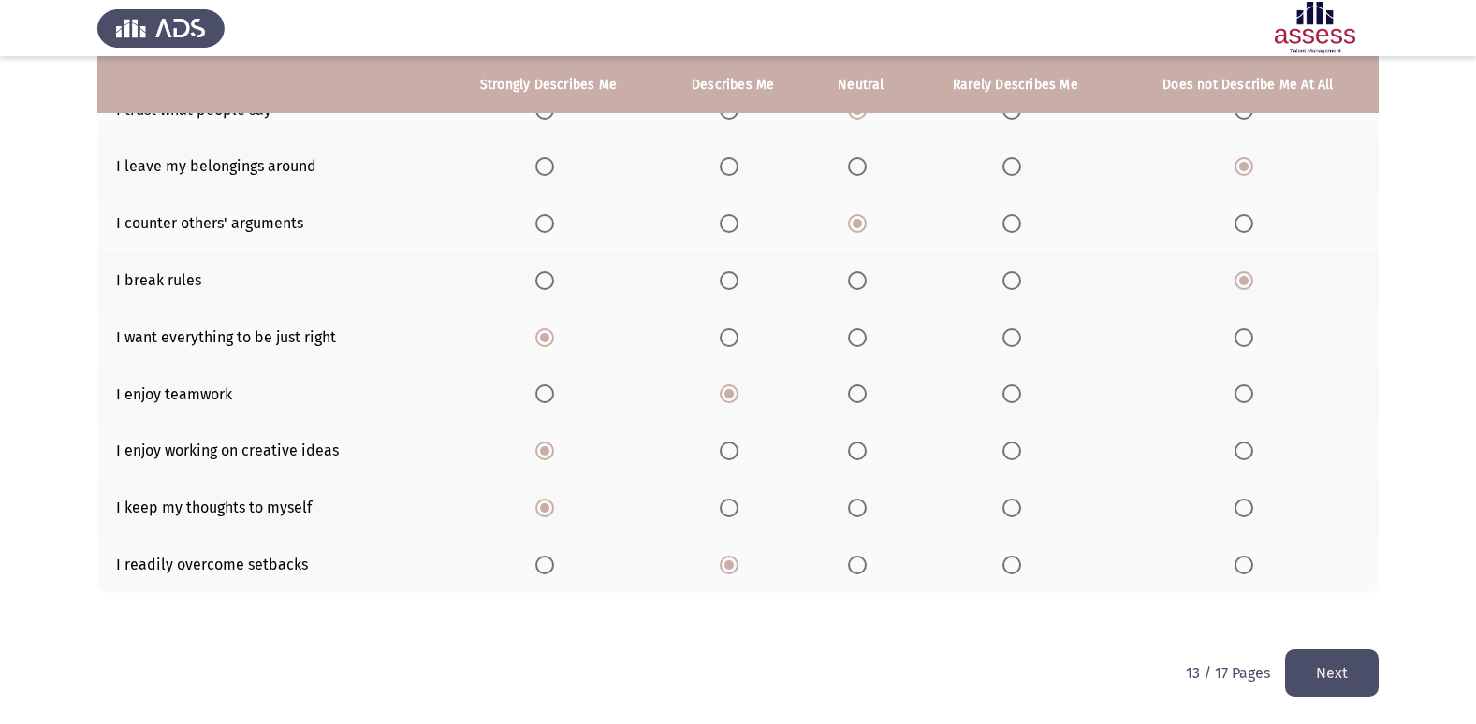
scroll to position [0, 0]
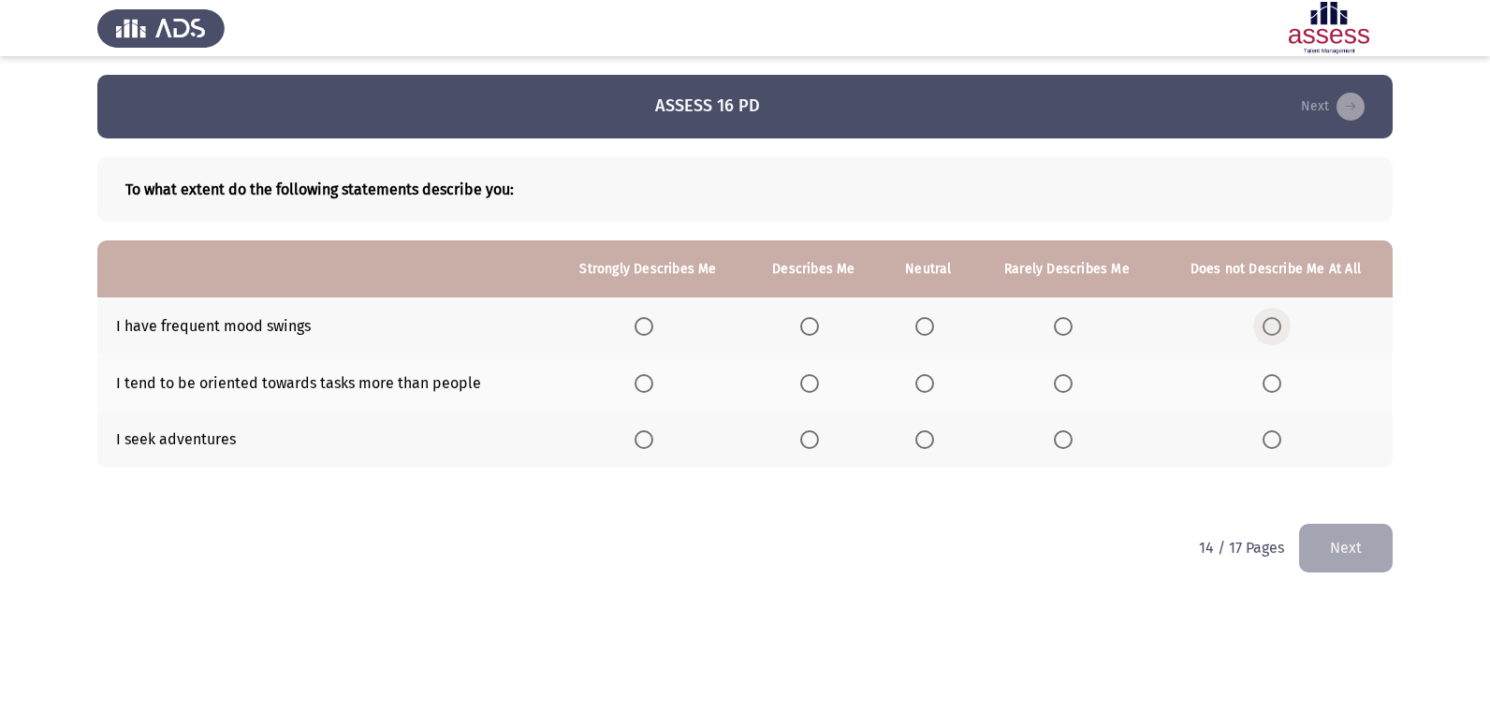
click at [1272, 328] on span "Select an option" at bounding box center [1271, 326] width 19 height 19
click at [1272, 328] on input "Select an option" at bounding box center [1271, 326] width 19 height 19
click at [1063, 328] on span "Select an option" at bounding box center [1063, 326] width 19 height 19
click at [1063, 328] on input "Select an option" at bounding box center [1063, 326] width 19 height 19
click at [639, 388] on span "Select an option" at bounding box center [643, 383] width 19 height 19
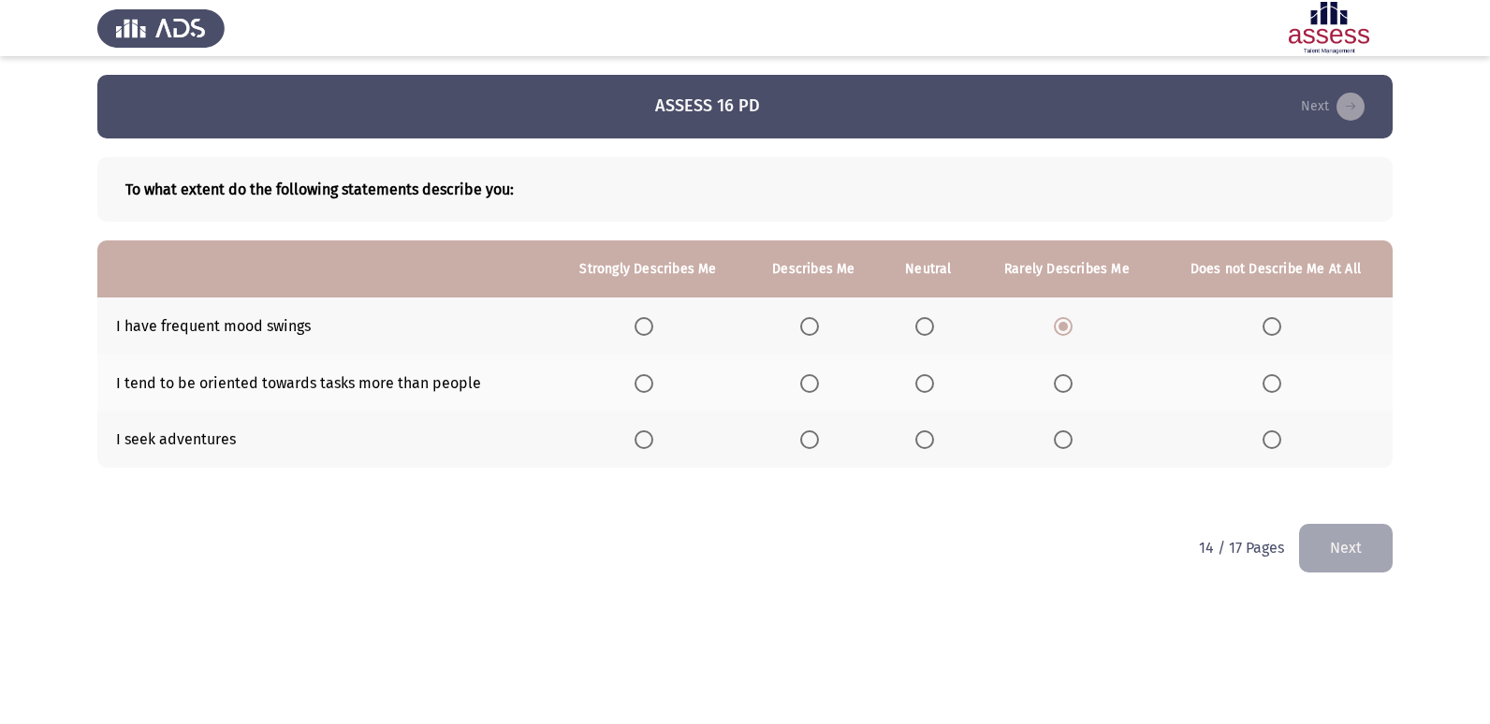
click at [639, 388] on input "Select an option" at bounding box center [643, 383] width 19 height 19
click at [644, 439] on span "Select an option" at bounding box center [643, 439] width 19 height 19
click at [644, 439] on input "Select an option" at bounding box center [643, 439] width 19 height 19
click at [1347, 547] on button "Next" at bounding box center [1346, 548] width 94 height 48
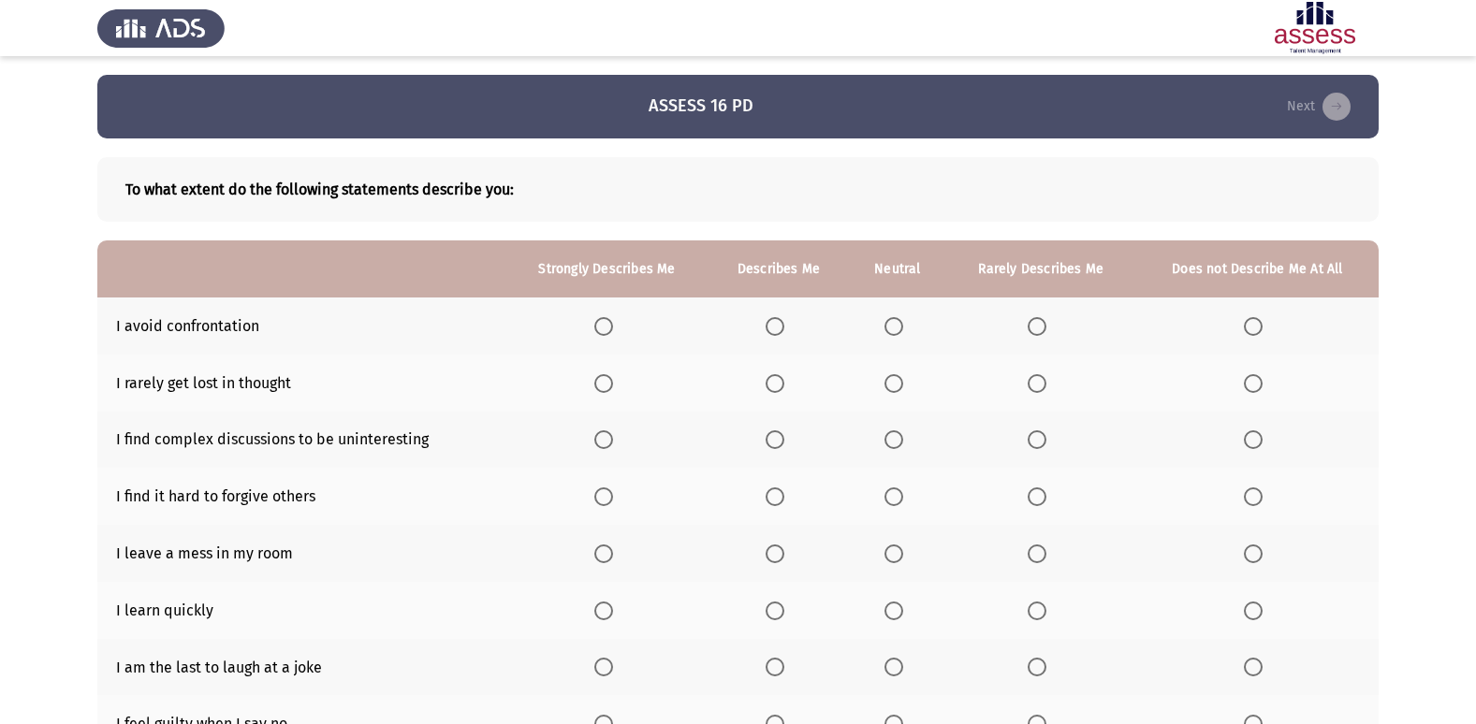
click at [901, 324] on span "Select an option" at bounding box center [893, 326] width 19 height 19
click at [901, 324] on input "Select an option" at bounding box center [893, 326] width 19 height 19
click at [1040, 383] on span "Select an option" at bounding box center [1036, 383] width 19 height 19
click at [1040, 383] on input "Select an option" at bounding box center [1036, 383] width 19 height 19
click at [1248, 440] on span "Select an option" at bounding box center [1253, 439] width 19 height 19
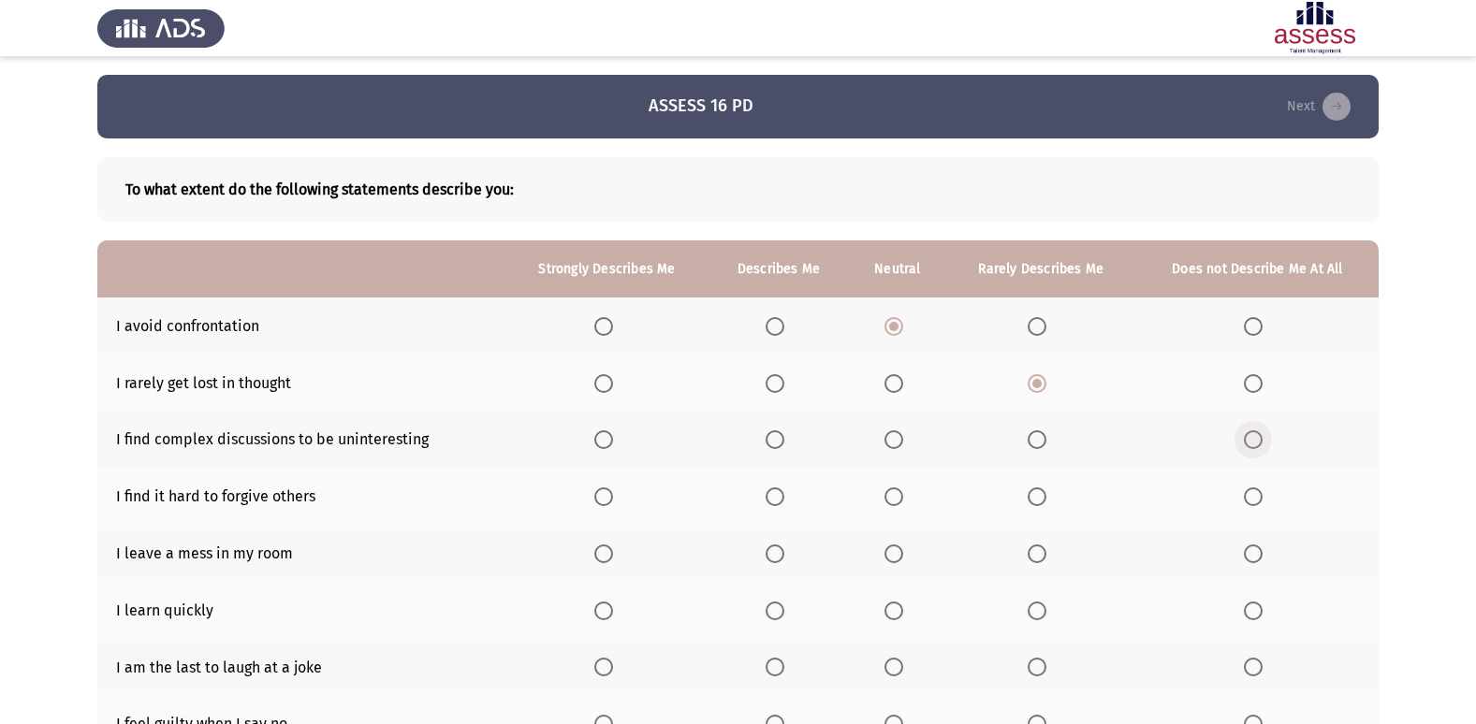
click at [1248, 440] on input "Select an option" at bounding box center [1253, 439] width 19 height 19
click at [1256, 496] on span "Select an option" at bounding box center [1253, 497] width 19 height 19
click at [1256, 496] on input "Select an option" at bounding box center [1253, 497] width 19 height 19
click at [1246, 557] on span "Select an option" at bounding box center [1253, 554] width 19 height 19
click at [1246, 557] on input "Select an option" at bounding box center [1253, 554] width 19 height 19
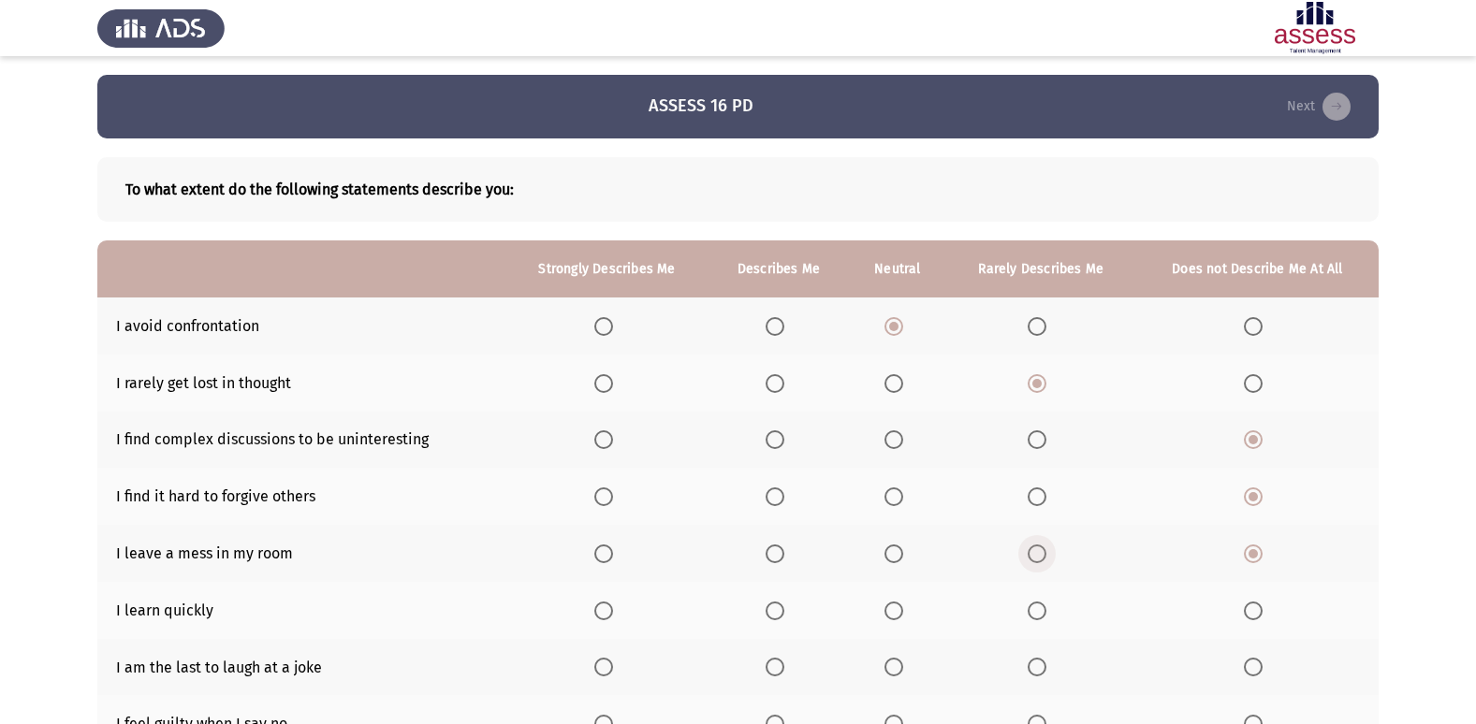
click at [1037, 554] on span "Select an option" at bounding box center [1037, 554] width 0 height 0
click at [1038, 554] on input "Select an option" at bounding box center [1036, 554] width 19 height 19
click at [607, 618] on span "Select an option" at bounding box center [603, 611] width 19 height 19
click at [607, 618] on input "Select an option" at bounding box center [603, 611] width 19 height 19
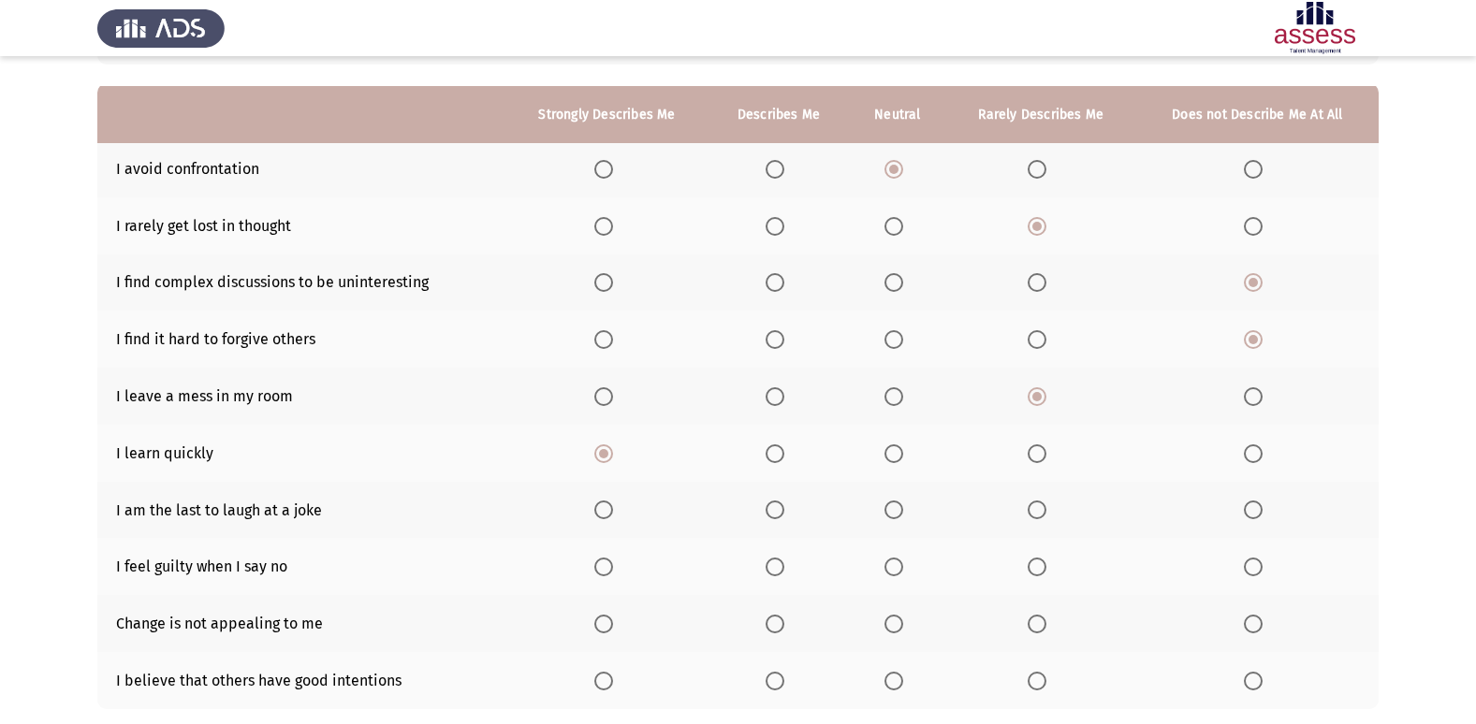
scroll to position [187, 0]
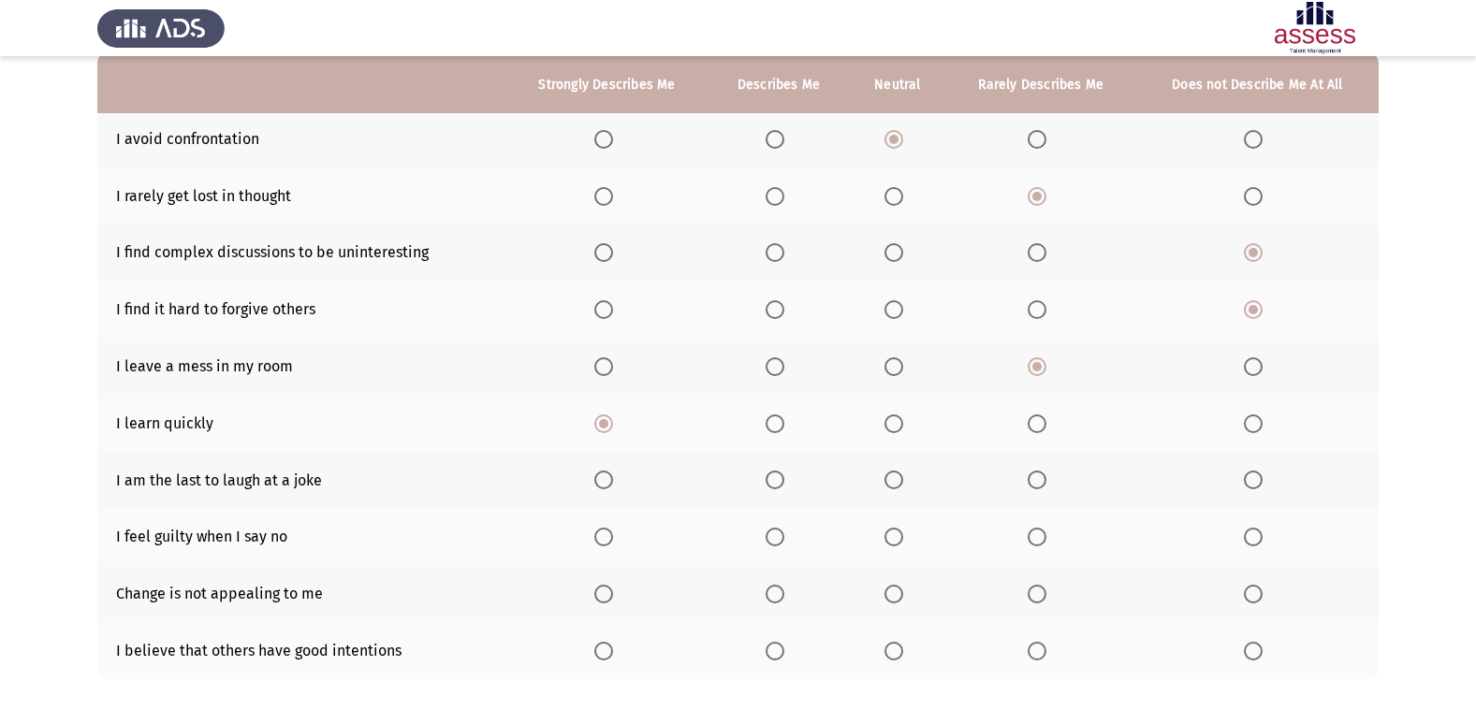
click at [1042, 480] on span "Select an option" at bounding box center [1036, 480] width 19 height 19
click at [1042, 480] on input "Select an option" at bounding box center [1036, 480] width 19 height 19
click at [1034, 535] on span "Select an option" at bounding box center [1036, 537] width 19 height 19
click at [1034, 535] on input "Select an option" at bounding box center [1036, 537] width 19 height 19
click at [605, 601] on span "Select an option" at bounding box center [603, 594] width 19 height 19
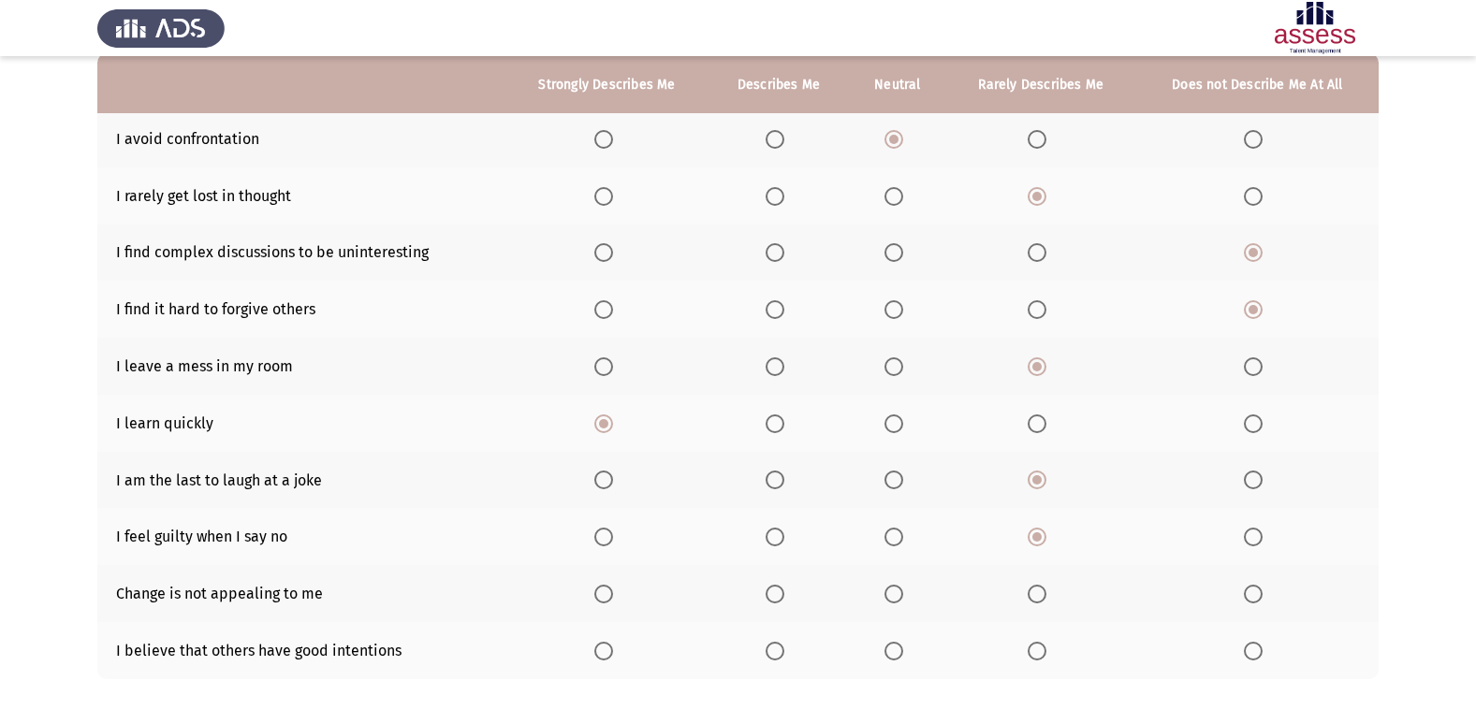
click at [605, 601] on input "Select an option" at bounding box center [603, 594] width 19 height 19
click at [1033, 645] on span "Select an option" at bounding box center [1036, 651] width 19 height 19
click at [1033, 645] on input "Select an option" at bounding box center [1036, 651] width 19 height 19
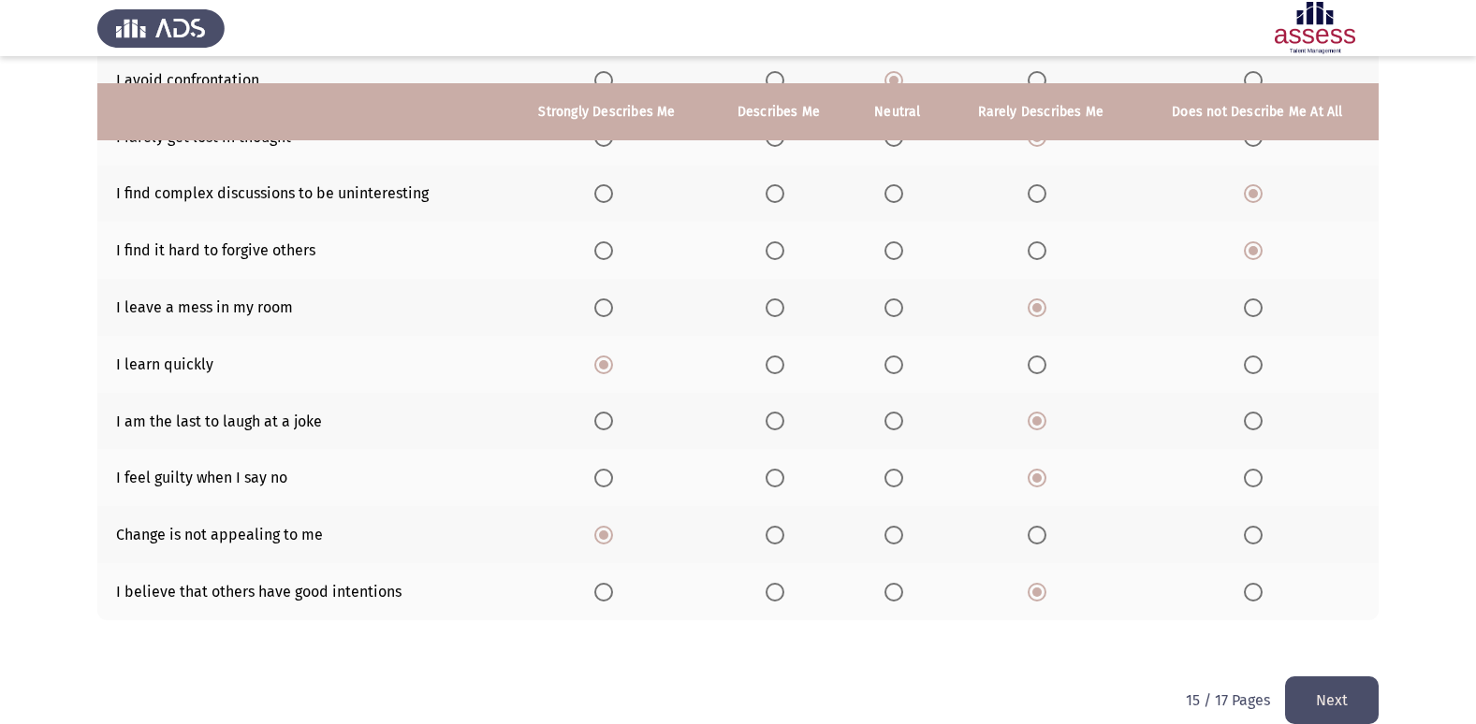
scroll to position [273, 0]
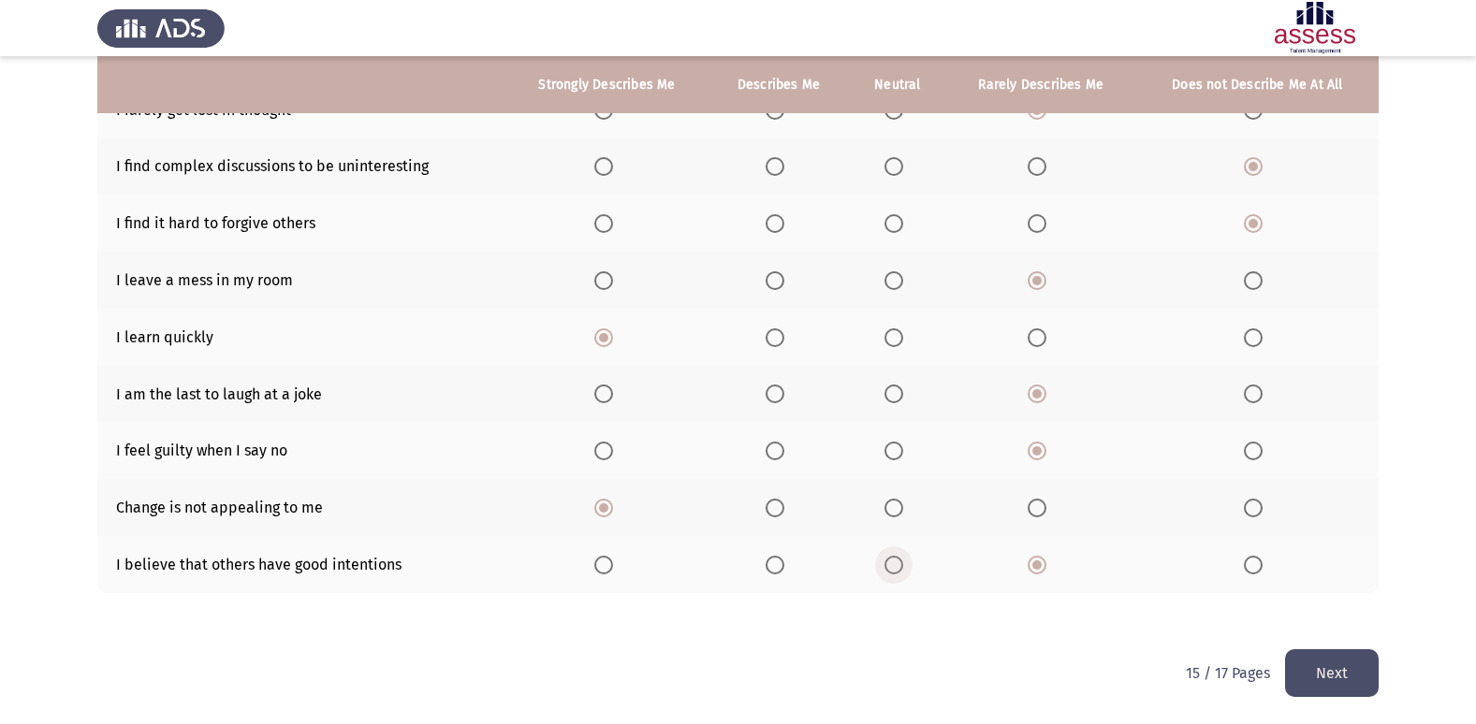
click at [896, 567] on span "Select an option" at bounding box center [893, 565] width 19 height 19
click at [896, 567] on input "Select an option" at bounding box center [893, 565] width 19 height 19
click at [1322, 667] on button "Next" at bounding box center [1332, 673] width 94 height 48
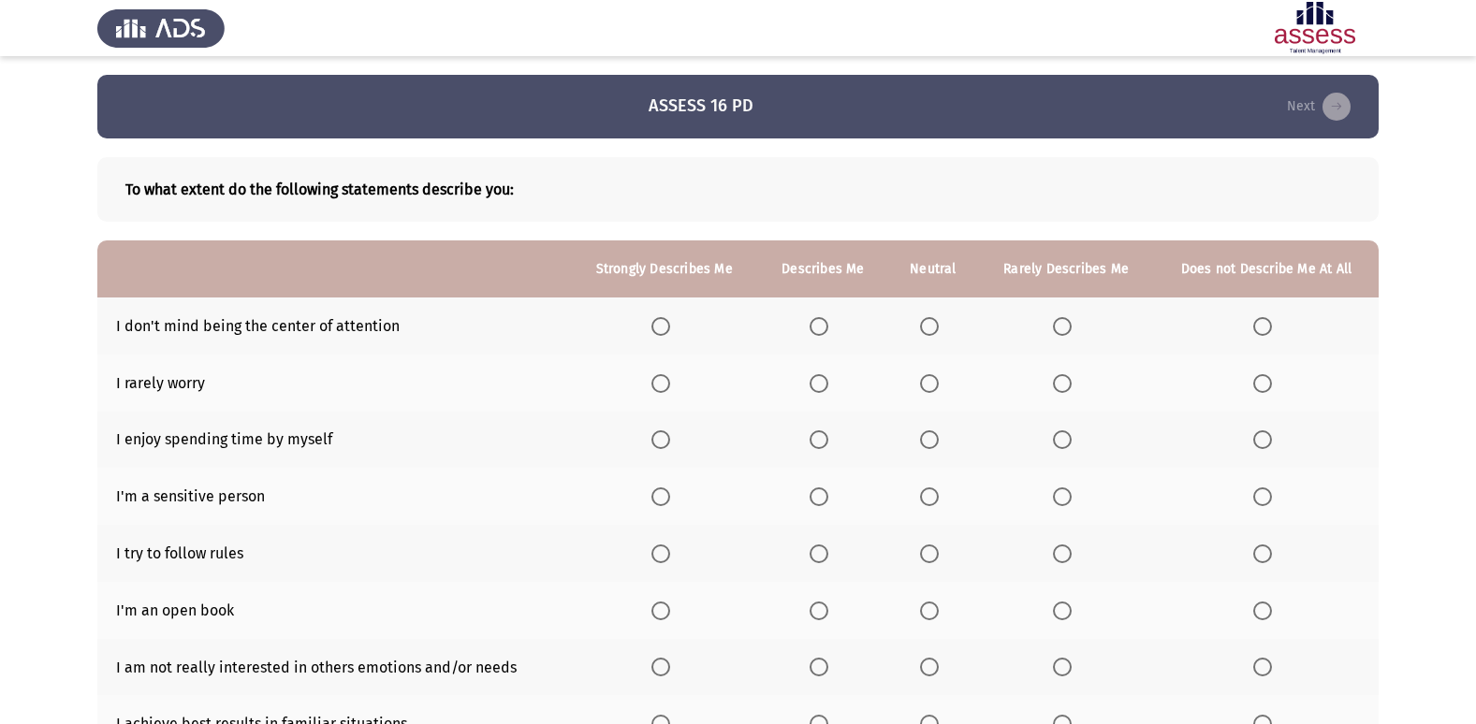
click at [1062, 330] on span "Select an option" at bounding box center [1062, 326] width 19 height 19
click at [1062, 330] on input "Select an option" at bounding box center [1062, 326] width 19 height 19
click at [1062, 381] on span "Select an option" at bounding box center [1062, 383] width 19 height 19
click at [1062, 381] on input "Select an option" at bounding box center [1062, 383] width 19 height 19
click at [814, 446] on span "Select an option" at bounding box center [818, 439] width 19 height 19
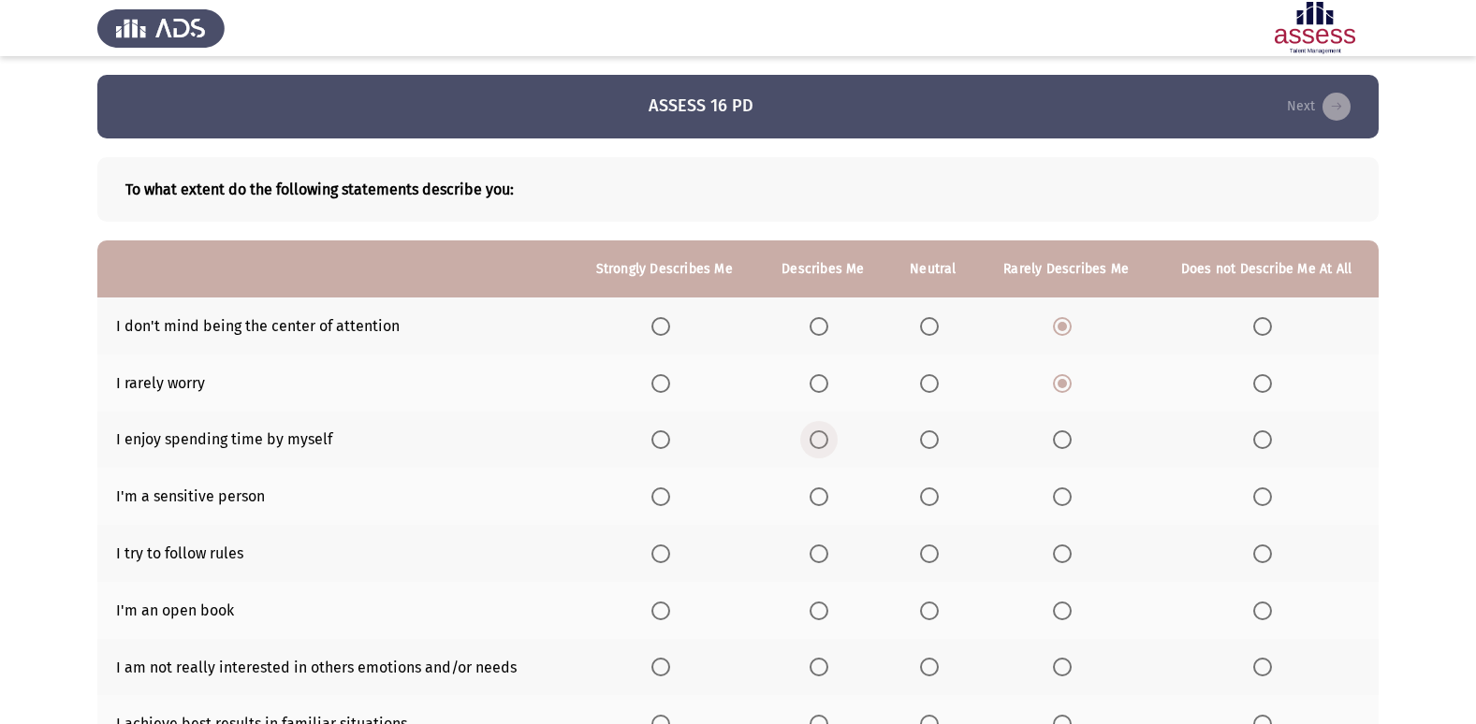
click at [814, 446] on input "Select an option" at bounding box center [818, 439] width 19 height 19
click at [657, 501] on span "Select an option" at bounding box center [660, 497] width 19 height 19
click at [657, 501] on input "Select an option" at bounding box center [660, 497] width 19 height 19
click at [662, 555] on span "Select an option" at bounding box center [660, 554] width 19 height 19
click at [662, 555] on input "Select an option" at bounding box center [660, 554] width 19 height 19
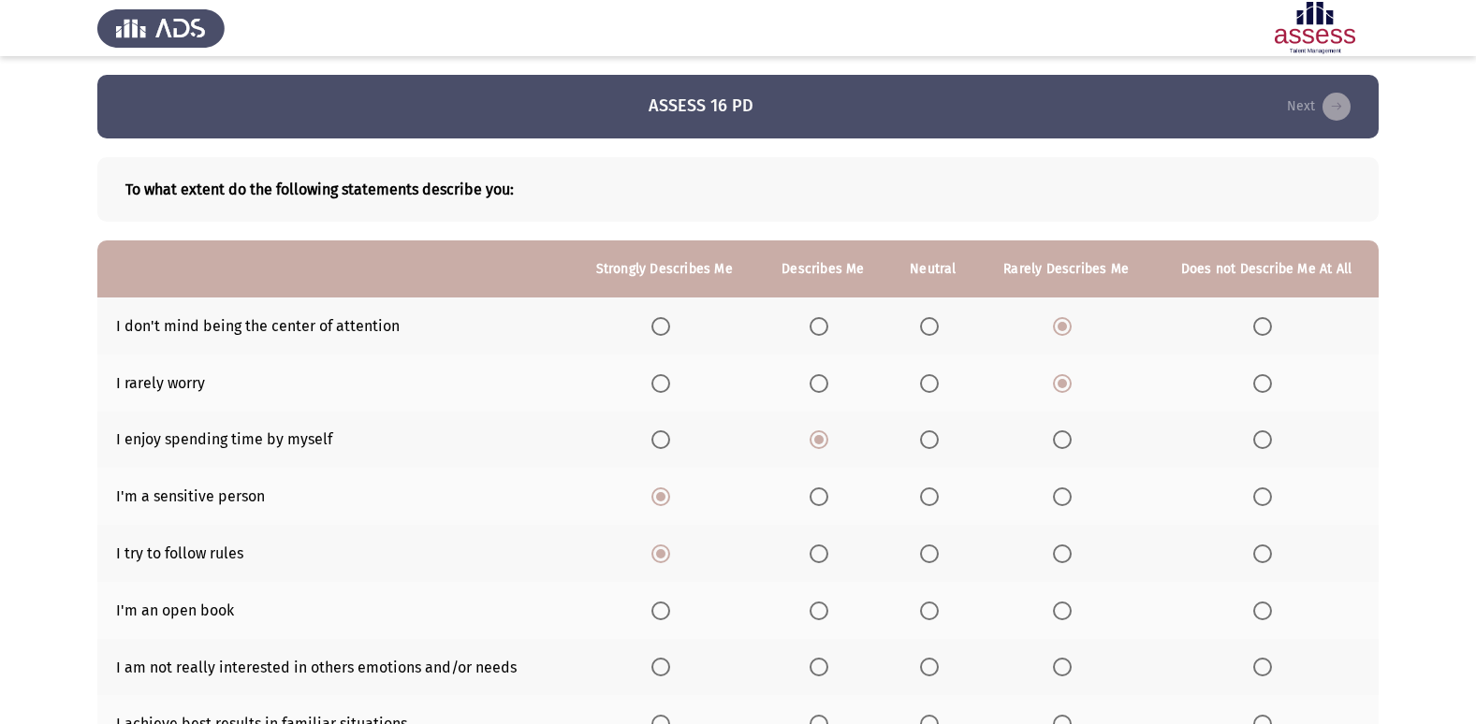
click at [1261, 619] on span "Select an option" at bounding box center [1262, 611] width 19 height 19
click at [1261, 619] on input "Select an option" at bounding box center [1262, 611] width 19 height 19
click at [816, 613] on span "Select an option" at bounding box center [818, 611] width 19 height 19
click at [816, 613] on input "Select an option" at bounding box center [818, 611] width 19 height 19
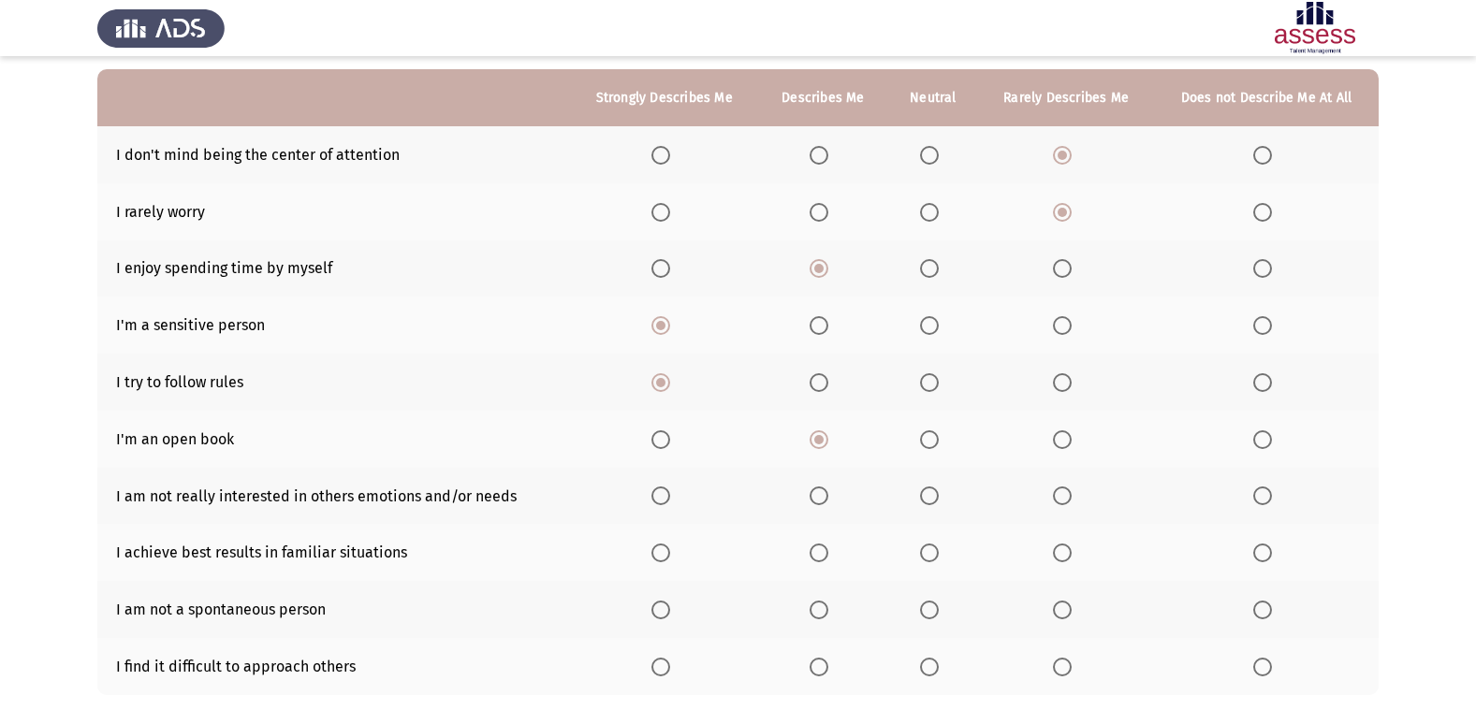
scroll to position [187, 0]
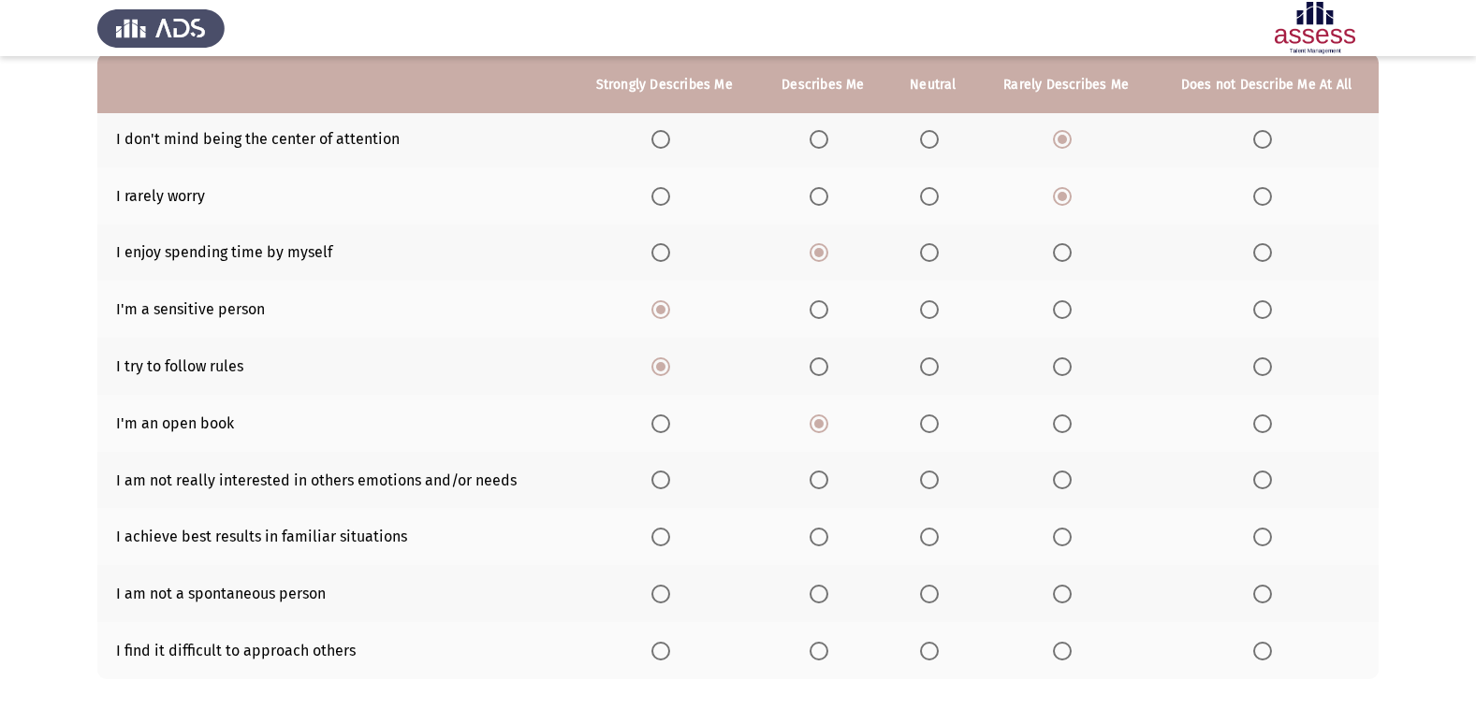
click at [1264, 482] on span "Select an option" at bounding box center [1262, 480] width 19 height 19
click at [1264, 482] on input "Select an option" at bounding box center [1262, 480] width 19 height 19
click at [668, 545] on span "Select an option" at bounding box center [660, 537] width 19 height 19
click at [668, 545] on input "Select an option" at bounding box center [660, 537] width 19 height 19
click at [1257, 589] on span "Select an option" at bounding box center [1262, 594] width 19 height 19
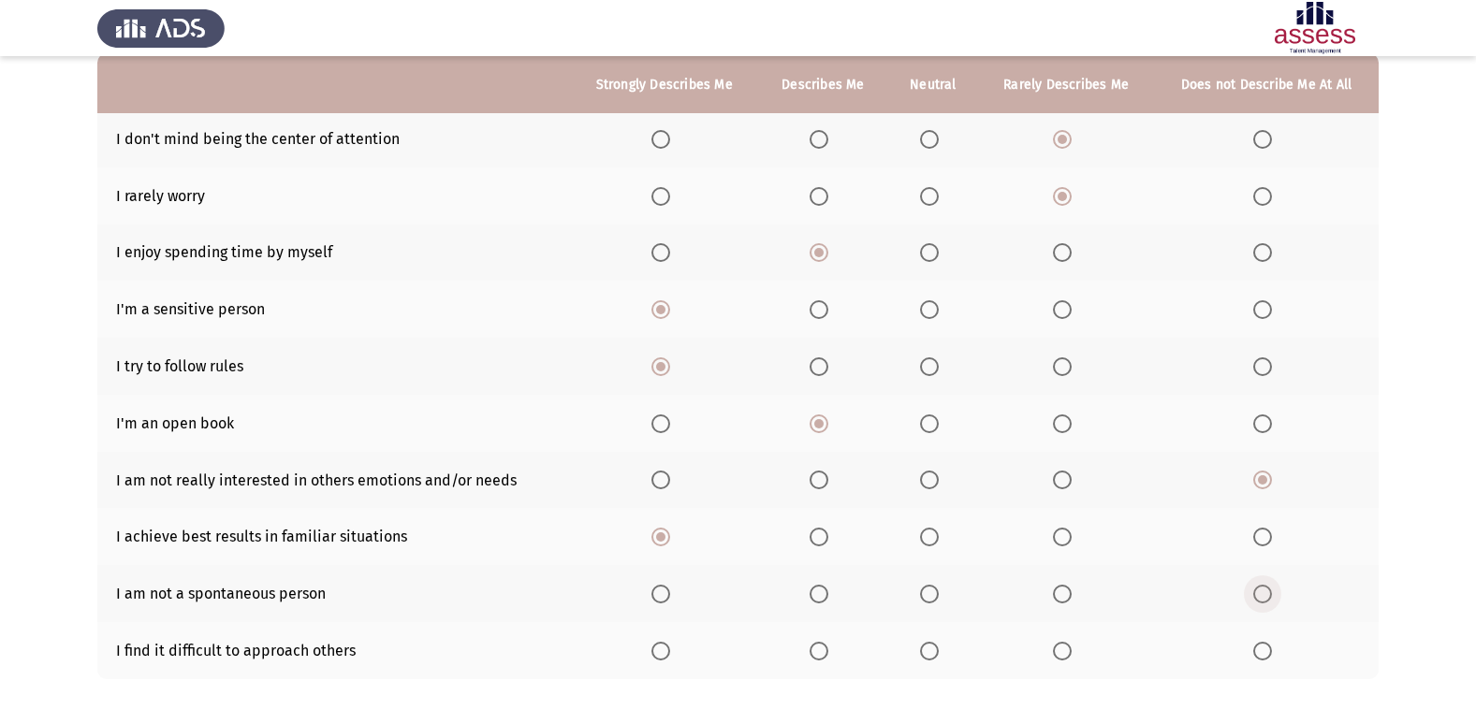
click at [1257, 589] on input "Select an option" at bounding box center [1262, 594] width 19 height 19
click at [823, 650] on span "Select an option" at bounding box center [818, 651] width 19 height 19
click at [823, 650] on input "Select an option" at bounding box center [818, 651] width 19 height 19
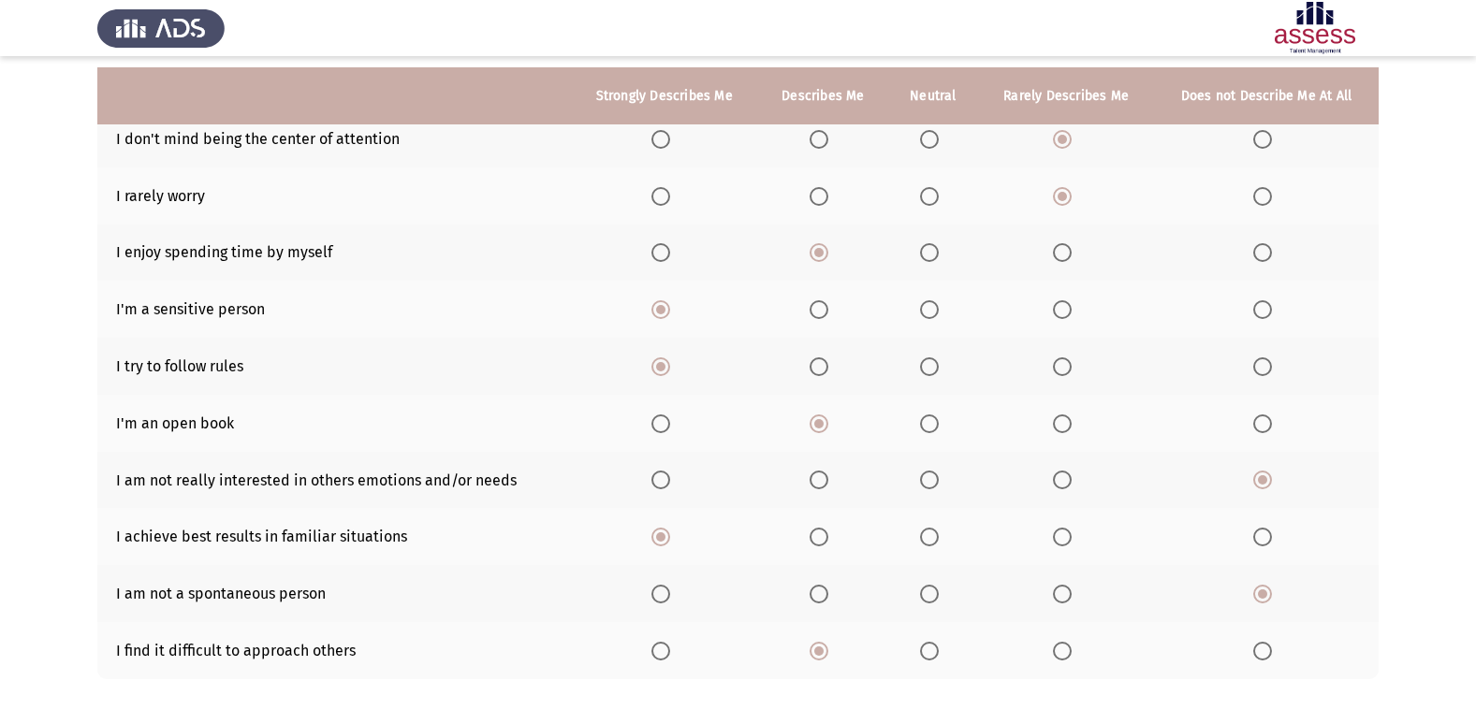
scroll to position [273, 0]
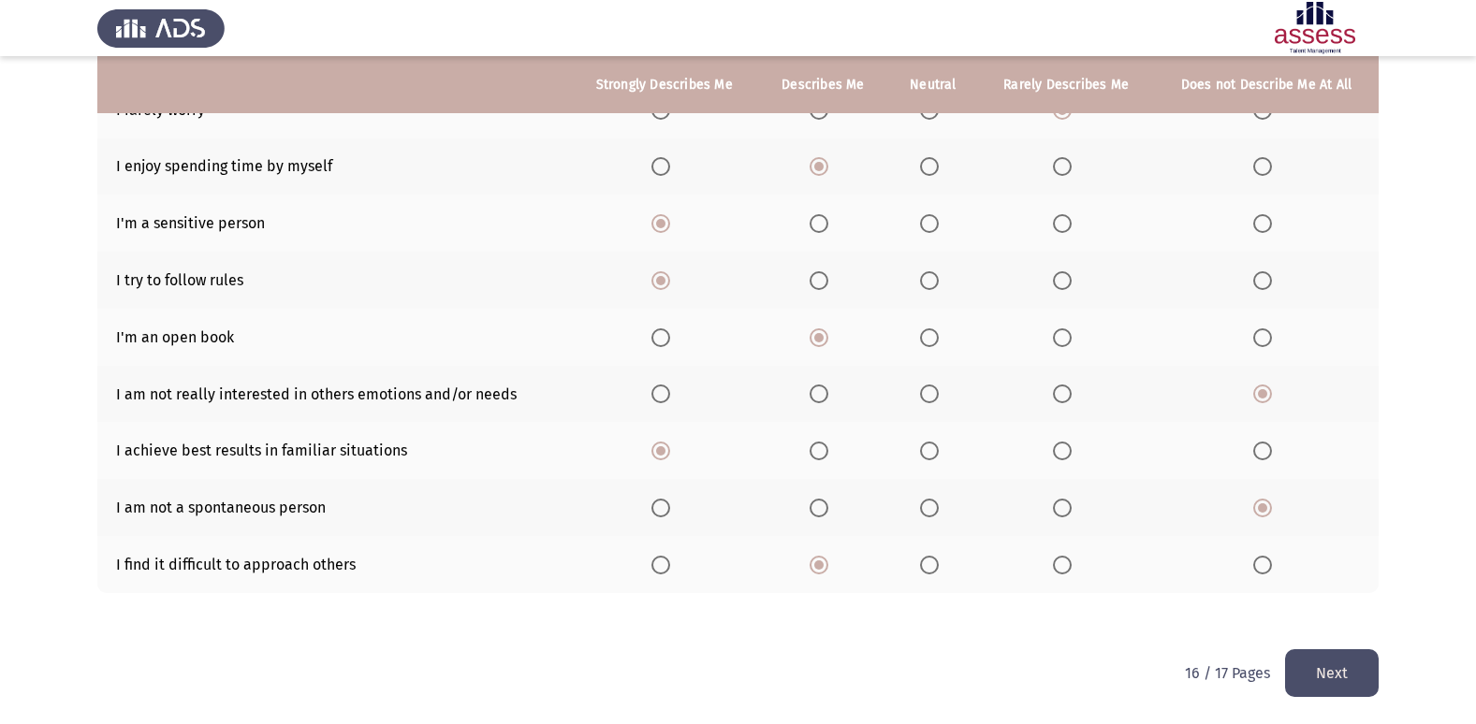
click at [1307, 677] on button "Next" at bounding box center [1332, 673] width 94 height 48
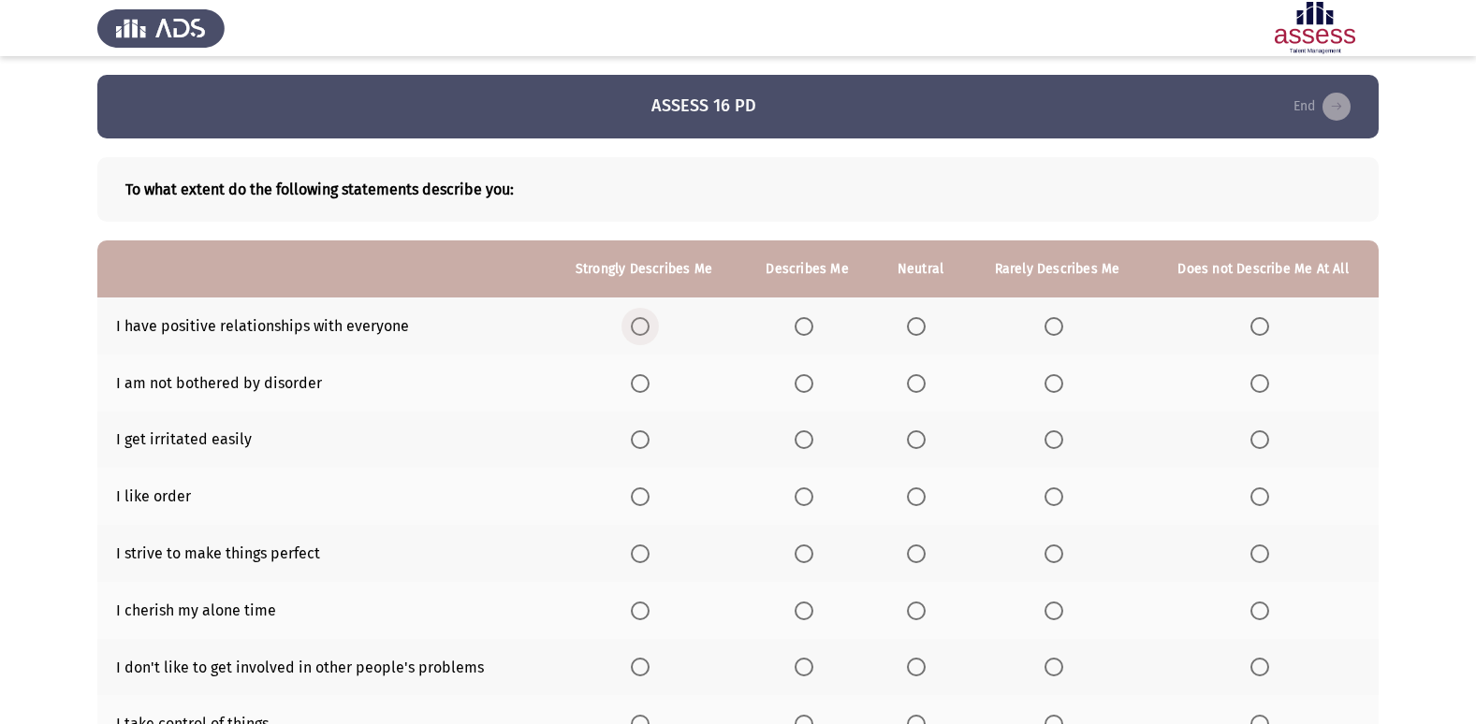
click at [653, 328] on label "Select an option" at bounding box center [644, 326] width 26 height 19
click at [649, 328] on input "Select an option" at bounding box center [640, 326] width 19 height 19
click at [641, 379] on span "Select an option" at bounding box center [640, 383] width 19 height 19
click at [641, 379] on input "Select an option" at bounding box center [640, 383] width 19 height 19
click at [1056, 440] on span "Select an option" at bounding box center [1053, 439] width 19 height 19
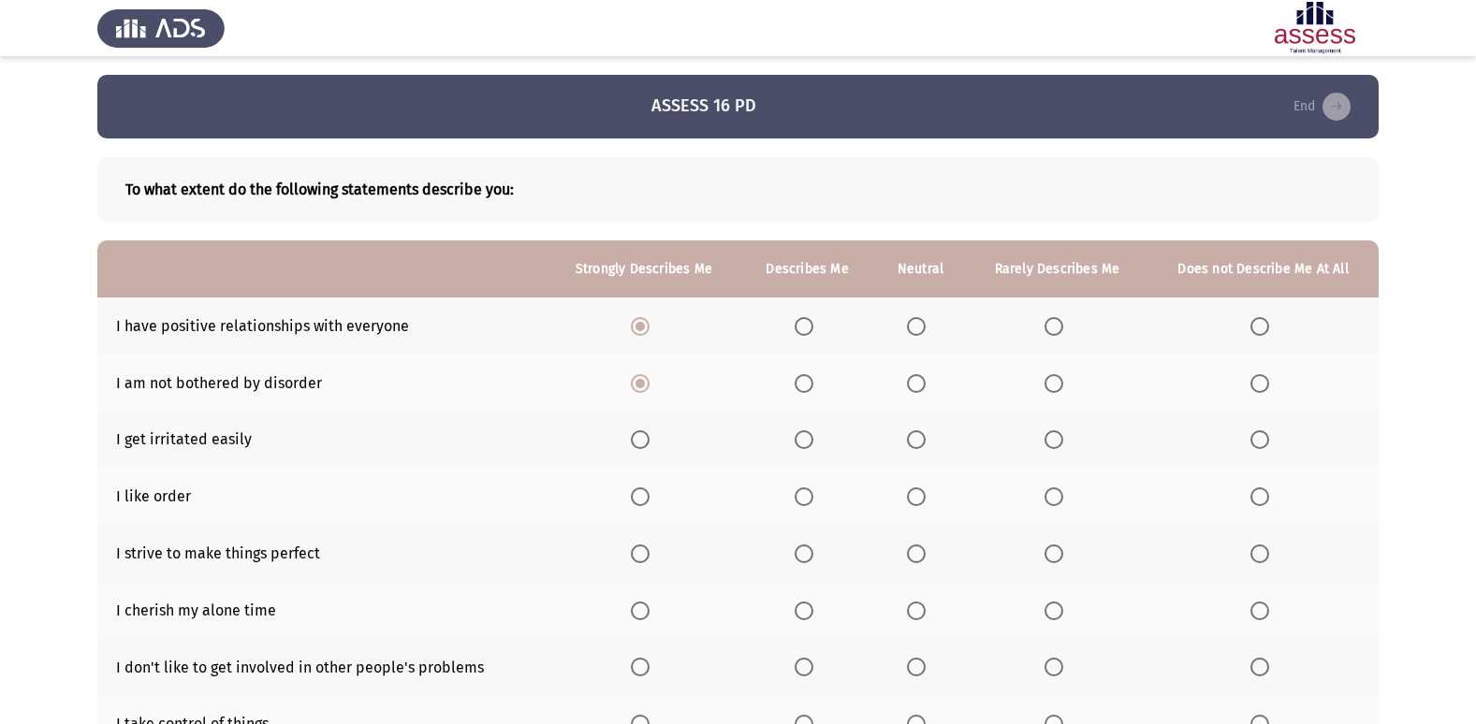
click at [1056, 440] on input "Select an option" at bounding box center [1053, 439] width 19 height 19
click at [802, 499] on span "Select an option" at bounding box center [803, 497] width 19 height 19
click at [802, 499] on input "Select an option" at bounding box center [803, 497] width 19 height 19
click at [648, 558] on span "Select an option" at bounding box center [640, 554] width 19 height 19
click at [648, 558] on input "Select an option" at bounding box center [640, 554] width 19 height 19
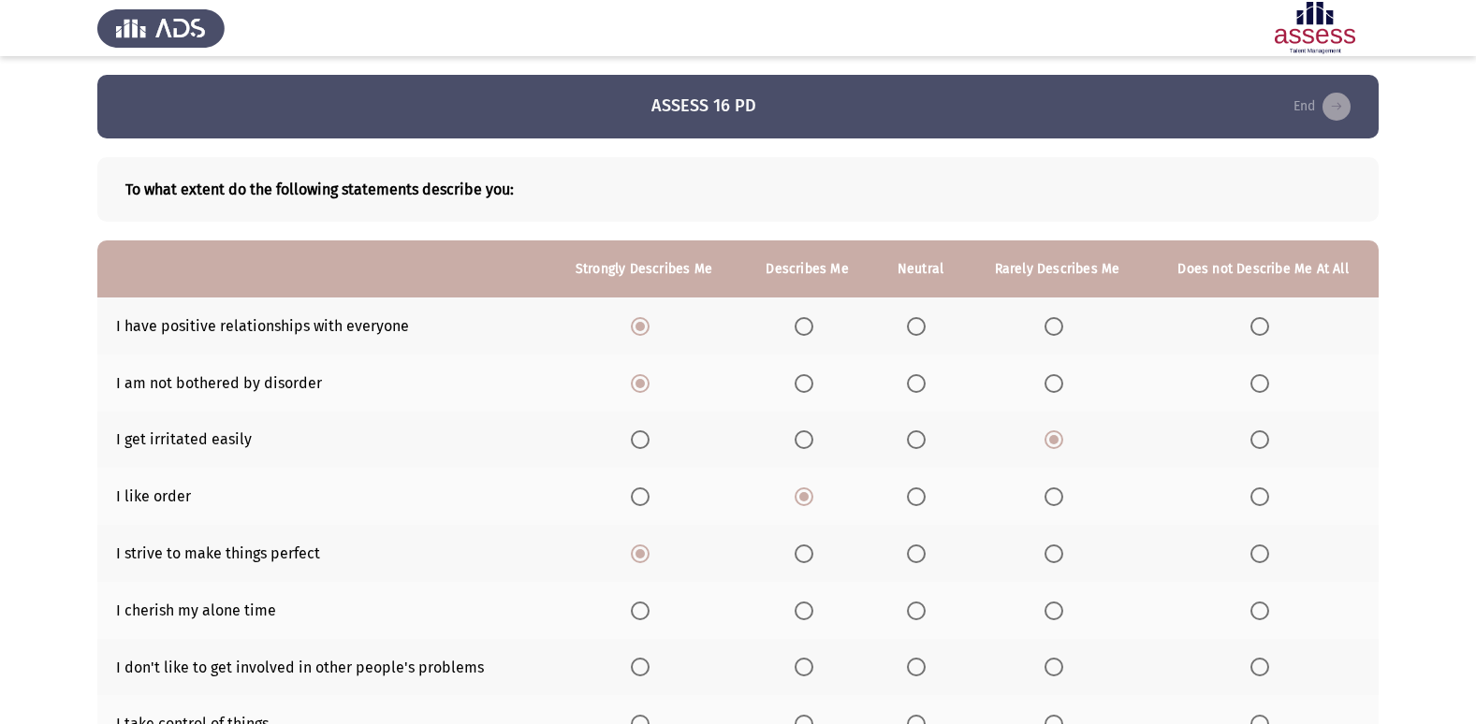
click at [801, 616] on span "Select an option" at bounding box center [803, 611] width 19 height 19
click at [801, 616] on input "Select an option" at bounding box center [803, 611] width 19 height 19
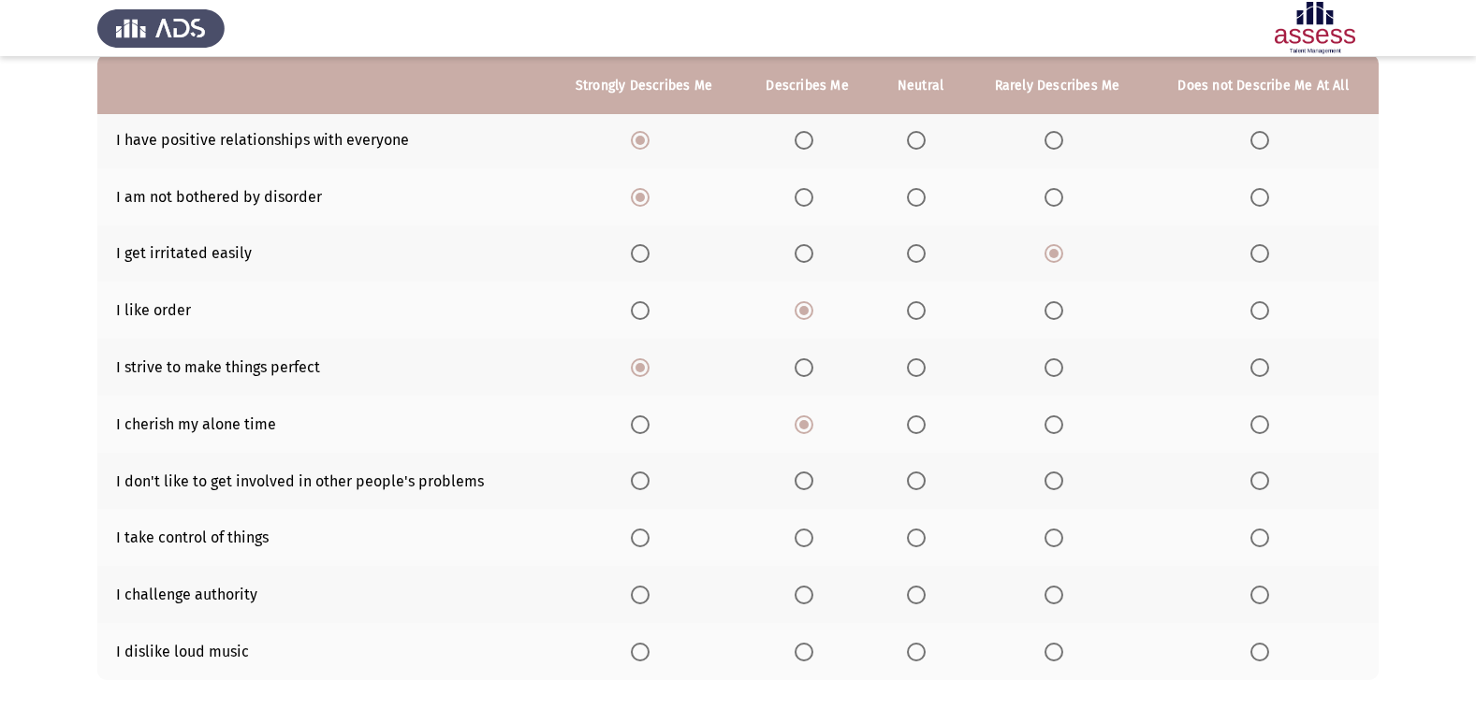
scroll to position [187, 0]
click at [1051, 479] on span "Select an option" at bounding box center [1053, 480] width 19 height 19
click at [1051, 479] on input "Select an option" at bounding box center [1053, 480] width 19 height 19
click at [911, 535] on span "Select an option" at bounding box center [916, 537] width 19 height 19
click at [911, 535] on input "Select an option" at bounding box center [916, 537] width 19 height 19
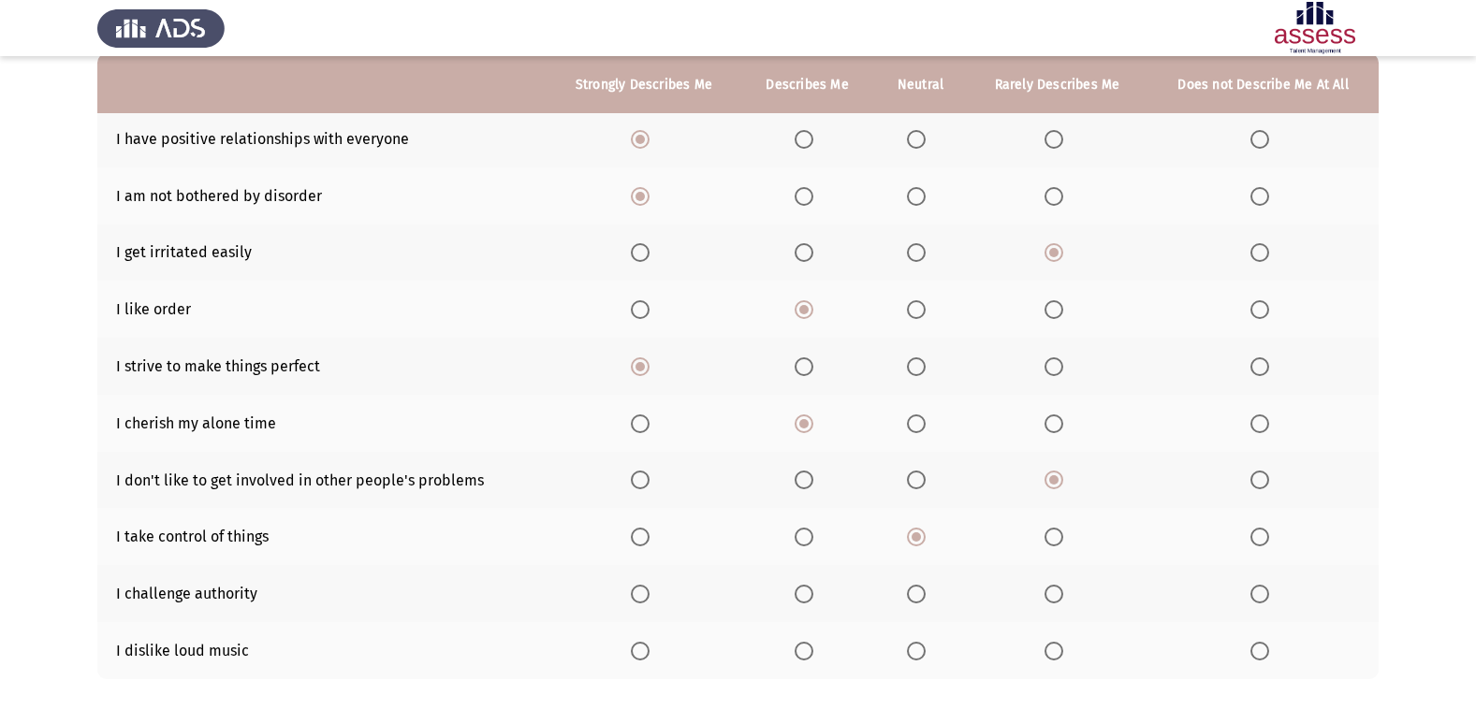
click at [1256, 592] on span "Select an option" at bounding box center [1259, 594] width 19 height 19
click at [1256, 592] on input "Select an option" at bounding box center [1259, 594] width 19 height 19
click at [808, 650] on span "Select an option" at bounding box center [803, 651] width 19 height 19
click at [808, 650] on input "Select an option" at bounding box center [803, 651] width 19 height 19
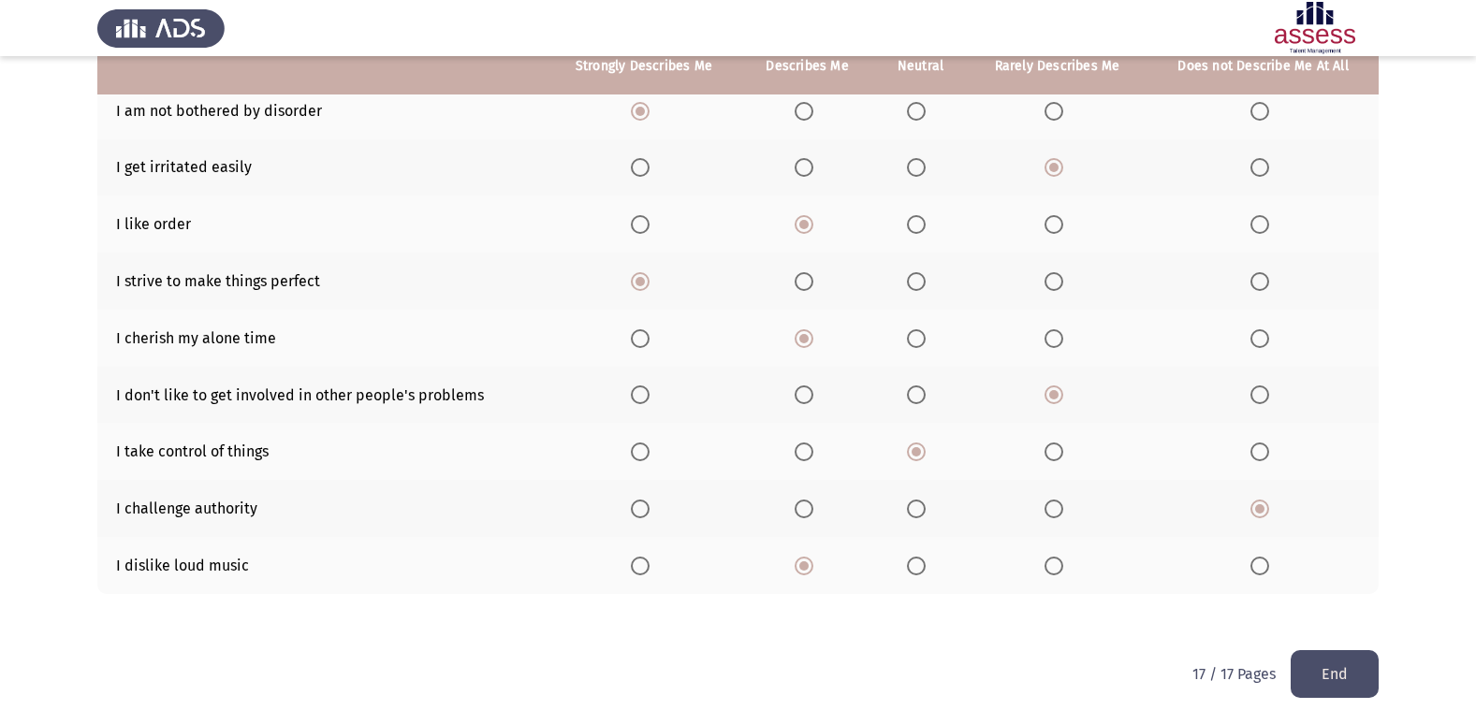
scroll to position [273, 0]
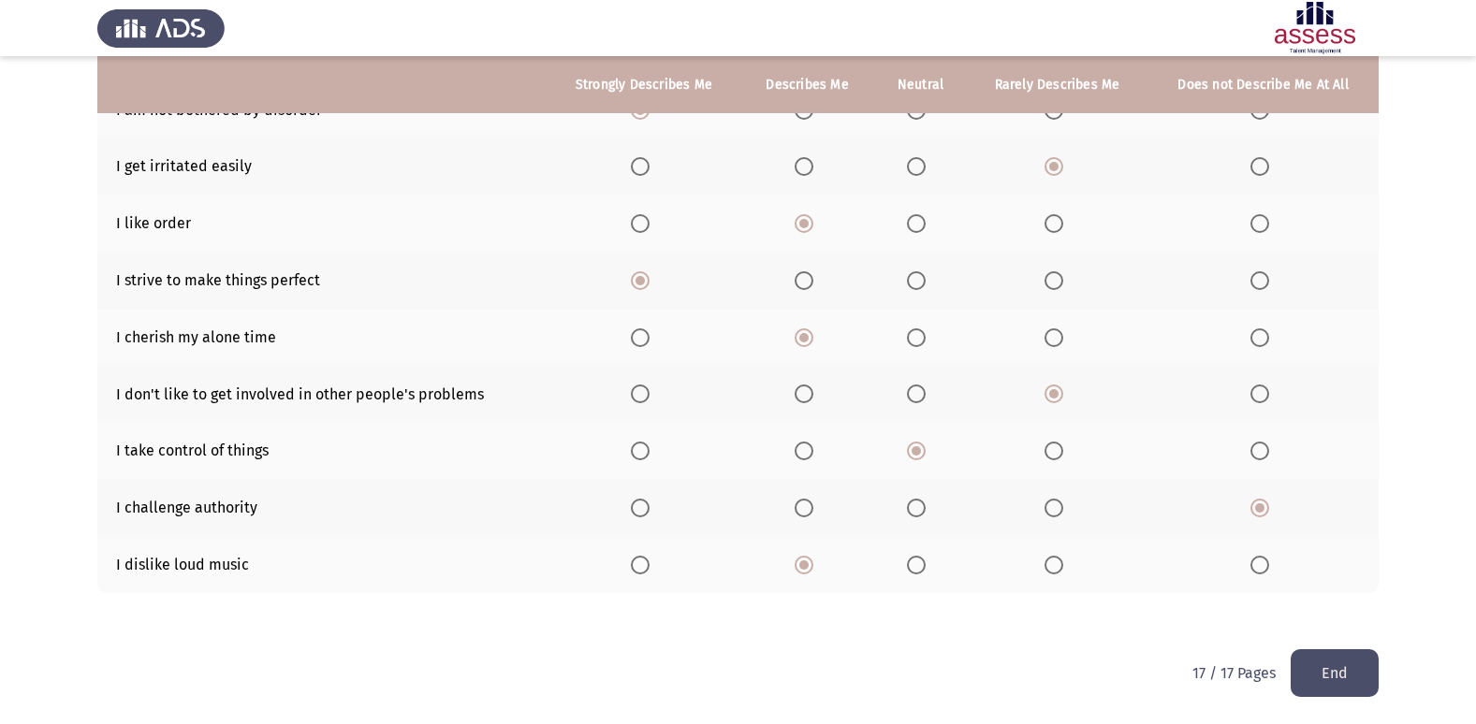
click at [1322, 687] on button "End" at bounding box center [1334, 673] width 88 height 48
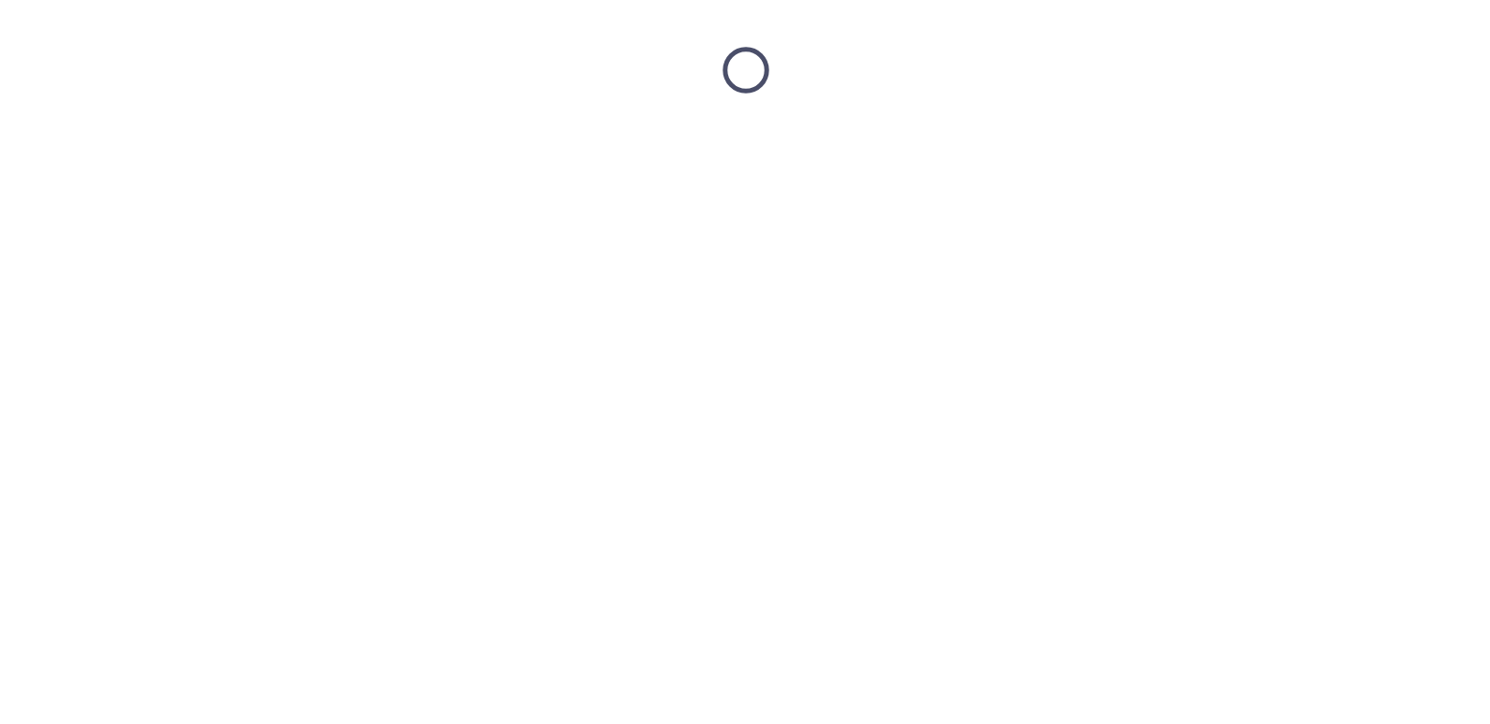
scroll to position [0, 0]
